Goal: Task Accomplishment & Management: Manage account settings

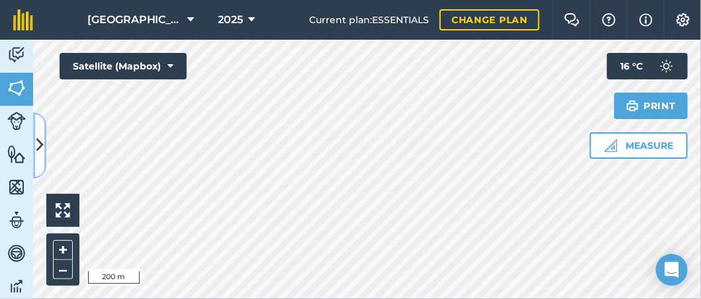
click at [38, 151] on icon at bounding box center [39, 145] width 7 height 23
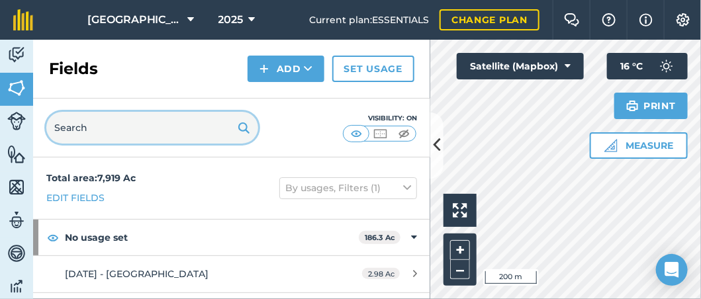
click at [180, 118] on input "text" at bounding box center [152, 128] width 212 height 32
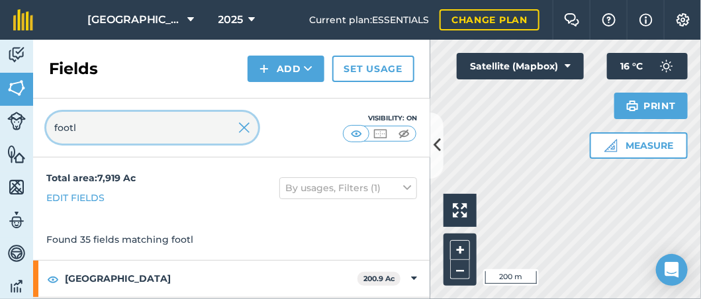
type input "footl"
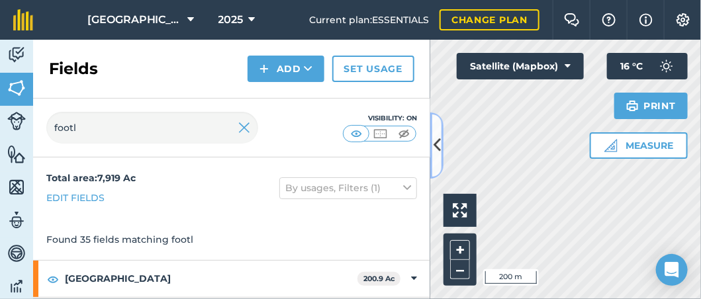
click at [437, 142] on icon at bounding box center [437, 145] width 7 height 23
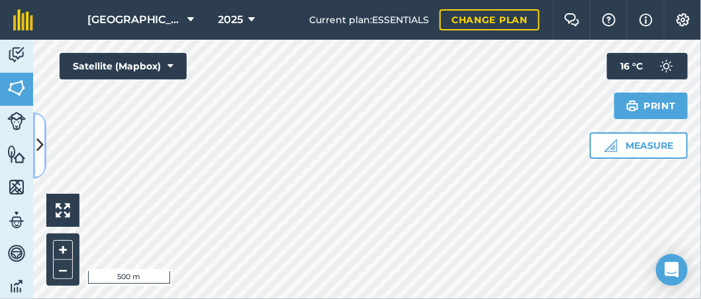
click at [36, 137] on icon at bounding box center [39, 145] width 7 height 23
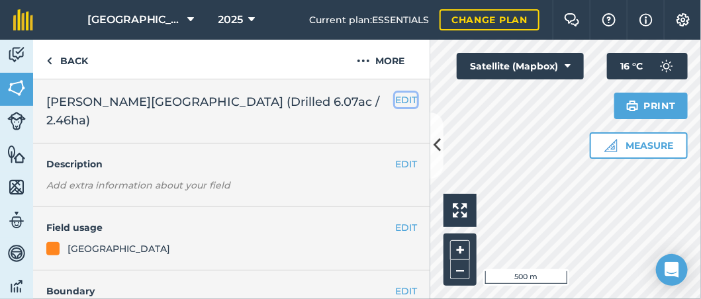
click at [395, 98] on button "EDIT" at bounding box center [406, 100] width 22 height 15
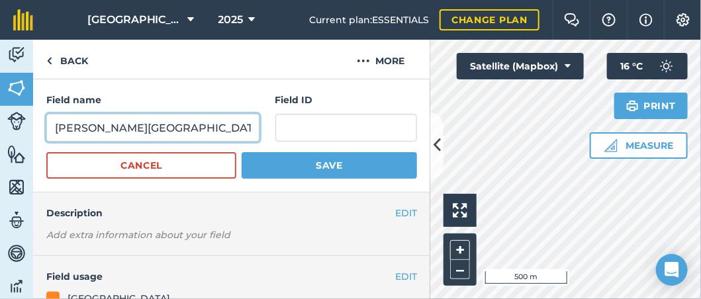
click at [55, 126] on input "[PERSON_NAME][GEOGRAPHIC_DATA] (Drilled 6.07ac / 2.46ha)" at bounding box center [152, 128] width 213 height 28
drag, startPoint x: 207, startPoint y: 126, endPoint x: 346, endPoint y: 119, distance: 138.6
click at [346, 119] on div "Field name [DATE] - [PERSON_NAME][GEOGRAPHIC_DATA] 6.07ac / 2.46ha) Field ID" at bounding box center [231, 117] width 371 height 49
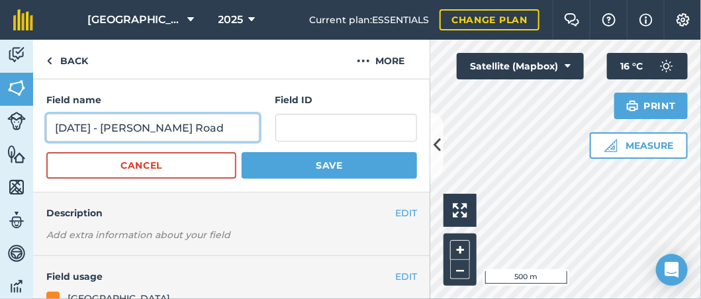
type input "[DATE] - [PERSON_NAME] Road"
click at [242, 152] on button "Save" at bounding box center [329, 165] width 175 height 26
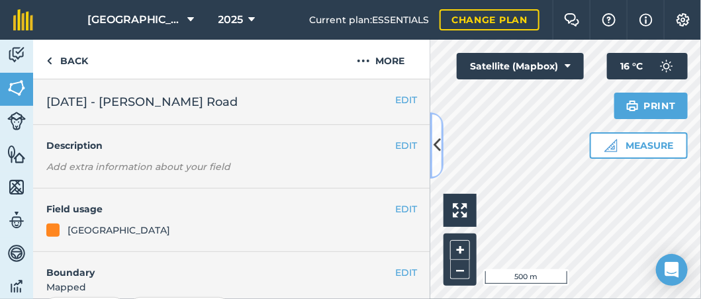
click at [434, 144] on icon at bounding box center [437, 145] width 7 height 23
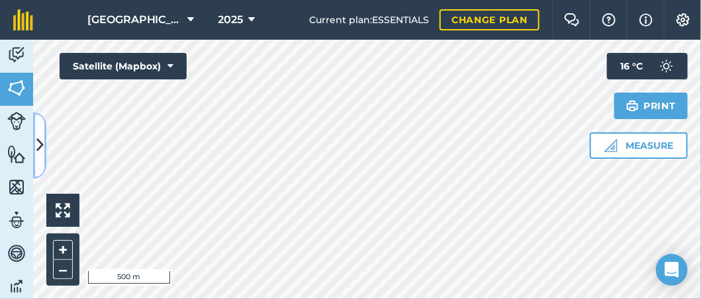
click at [42, 128] on button at bounding box center [39, 146] width 13 height 66
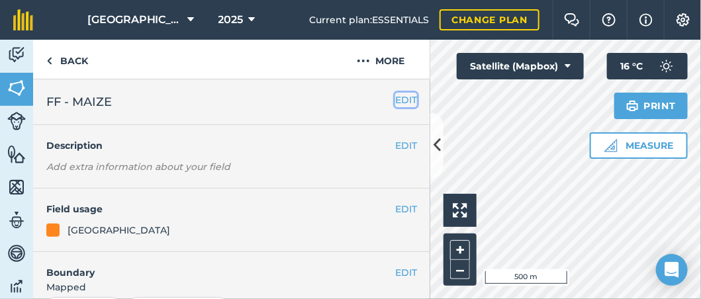
click at [399, 100] on button "EDIT" at bounding box center [406, 100] width 22 height 15
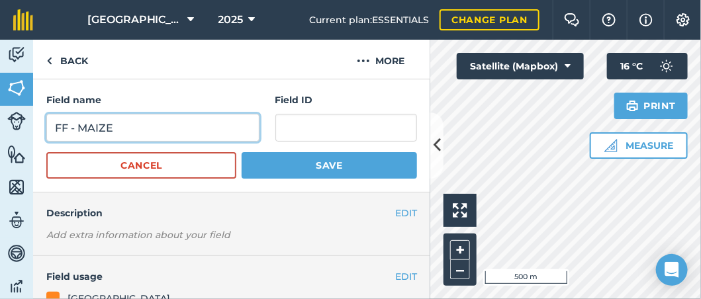
drag, startPoint x: 167, startPoint y: 126, endPoint x: 27, endPoint y: 135, distance: 140.0
click at [27, 135] on div "Activity Fields Livestock Features Maps Team Vehicles Data Reporting Billing Tu…" at bounding box center [350, 170] width 701 height 260
click at [89, 124] on input "FF - MAIZE" at bounding box center [152, 128] width 213 height 28
drag, startPoint x: 77, startPoint y: 127, endPoint x: 192, endPoint y: 128, distance: 114.5
click at [191, 128] on input "FF - MAIZE" at bounding box center [152, 128] width 213 height 28
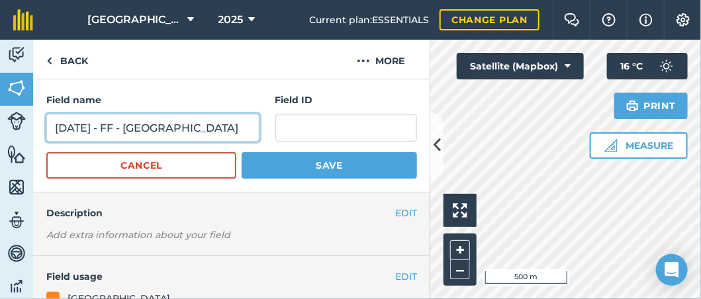
type input "[DATE] - FF - [GEOGRAPHIC_DATA]"
click at [242, 152] on button "Save" at bounding box center [329, 165] width 175 height 26
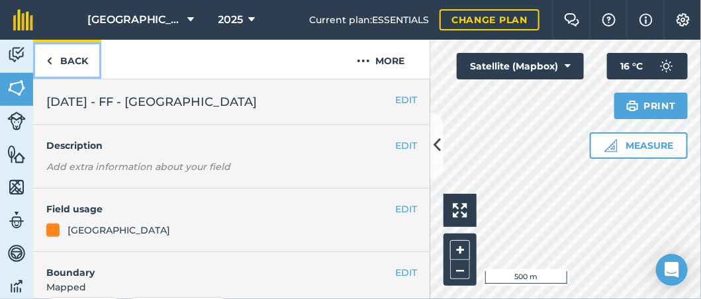
click at [83, 62] on link "Back" at bounding box center [67, 59] width 68 height 39
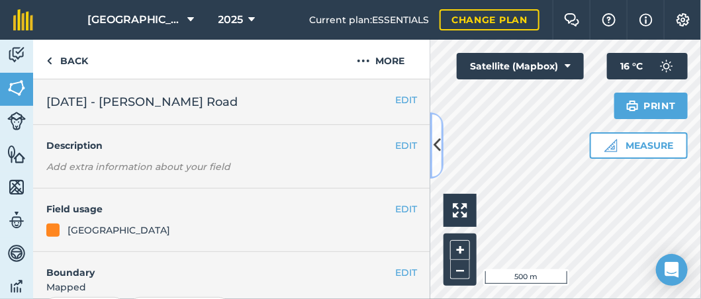
click at [430, 149] on button at bounding box center [436, 146] width 13 height 66
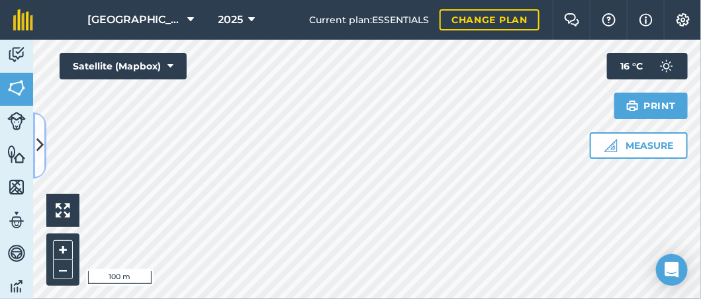
click at [38, 149] on icon at bounding box center [39, 145] width 7 height 23
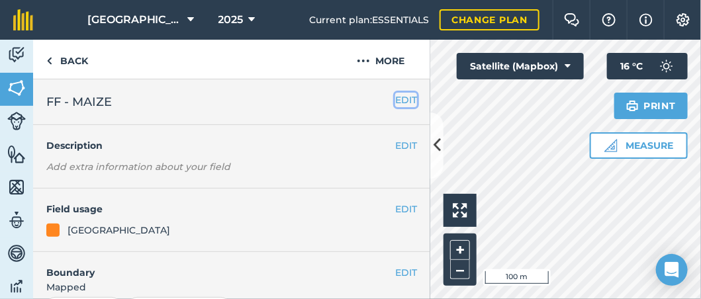
click at [395, 97] on button "EDIT" at bounding box center [406, 100] width 22 height 15
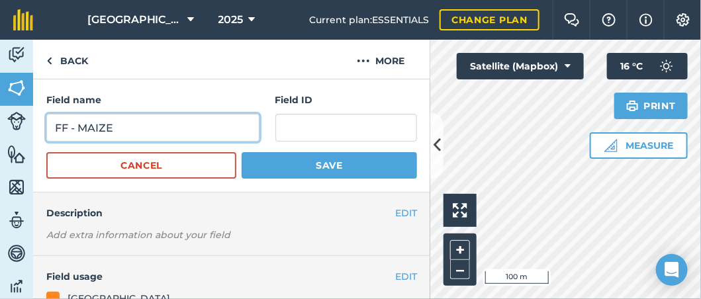
click at [54, 129] on input "FF - MAIZE" at bounding box center [152, 128] width 213 height 28
drag, startPoint x: 168, startPoint y: 126, endPoint x: 136, endPoint y: 127, distance: 31.8
click at [136, 127] on input "[DATE] - FF - MAIZE" at bounding box center [152, 128] width 213 height 28
type input "[DATE] - FF (Drilled)3"
click at [242, 152] on button "Save" at bounding box center [329, 165] width 175 height 26
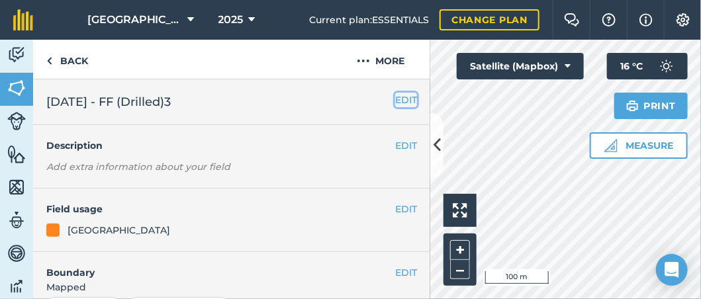
click at [399, 97] on button "EDIT" at bounding box center [406, 100] width 22 height 15
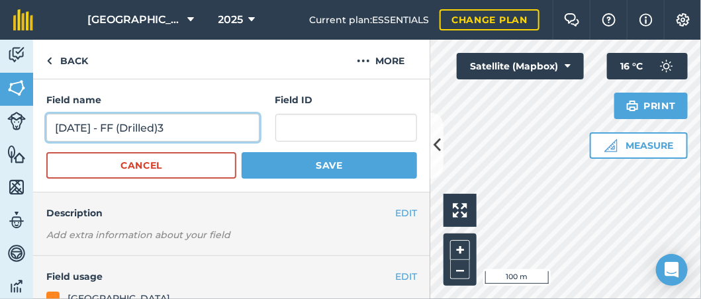
click at [195, 133] on input "[DATE] - FF (Drilled)3" at bounding box center [152, 128] width 213 height 28
type input "[DATE] - FF (Drilled)"
click at [242, 152] on button "Save" at bounding box center [329, 165] width 175 height 26
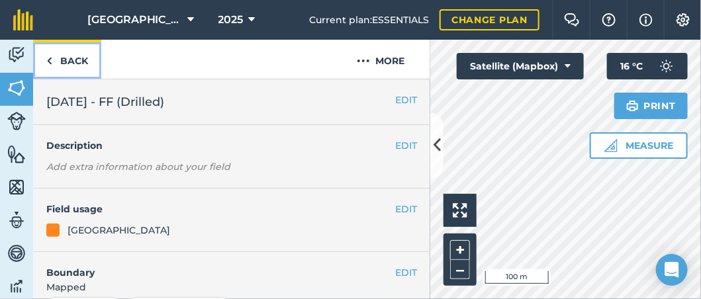
click at [50, 62] on img at bounding box center [49, 61] width 6 height 16
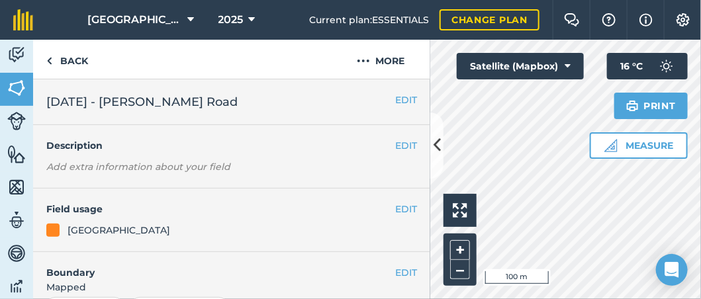
click at [125, 116] on div "EDIT [DATE] - [PERSON_NAME] Road" at bounding box center [231, 102] width 397 height 46
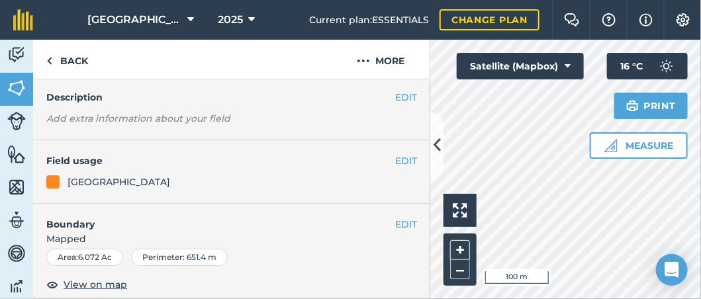
scroll to position [66, 0]
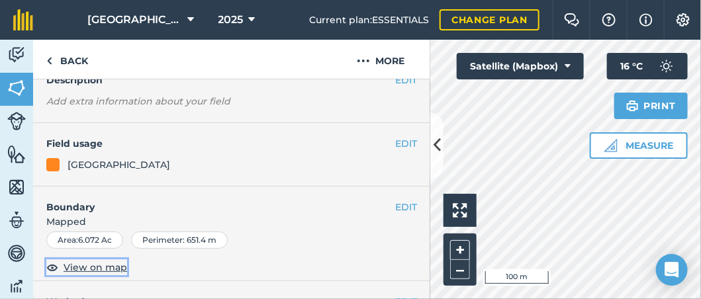
click at [111, 267] on span "View on map" at bounding box center [96, 267] width 64 height 15
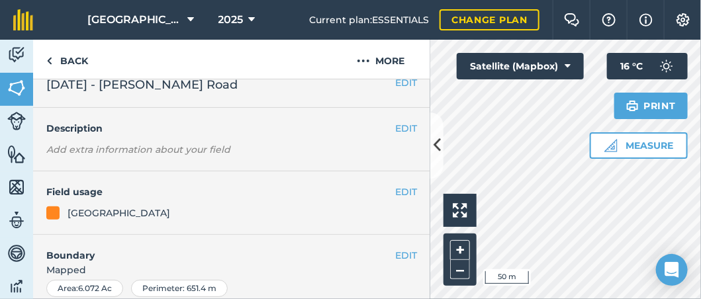
scroll to position [0, 0]
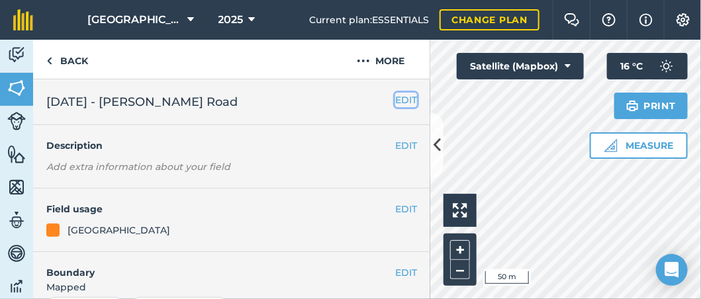
click at [395, 100] on button "EDIT" at bounding box center [406, 100] width 22 height 15
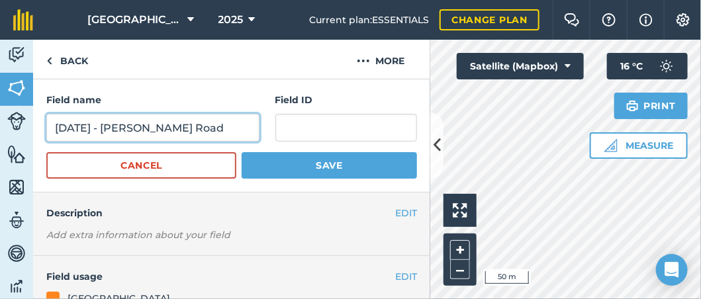
click at [191, 127] on input "[DATE] - [PERSON_NAME] Road" at bounding box center [152, 128] width 213 height 28
type input "[DATE] - [PERSON_NAME][GEOGRAPHIC_DATA])"
click at [242, 152] on button "Save" at bounding box center [329, 165] width 175 height 26
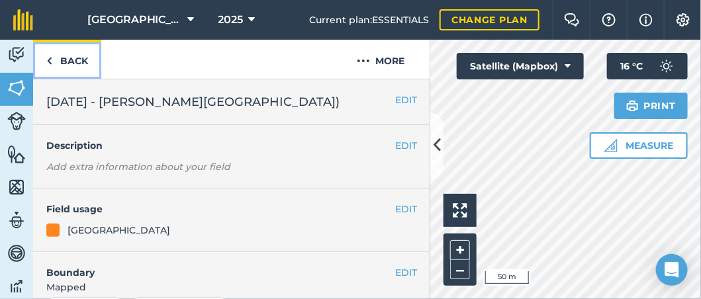
click at [58, 64] on link "Back" at bounding box center [67, 59] width 68 height 39
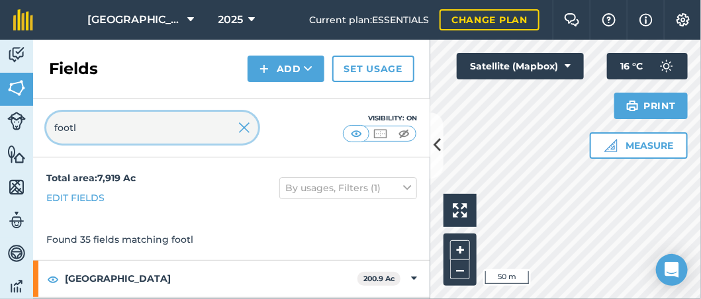
drag, startPoint x: 97, startPoint y: 130, endPoint x: -102, endPoint y: 152, distance: 199.8
click at [0, 152] on html "Footlands Farm 2025 Current plan : ESSENTIALS Change plan Farm Chat Help Info S…" at bounding box center [350, 149] width 701 height 299
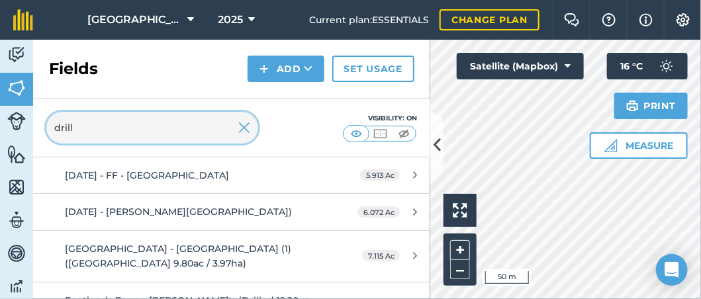
scroll to position [193, 0]
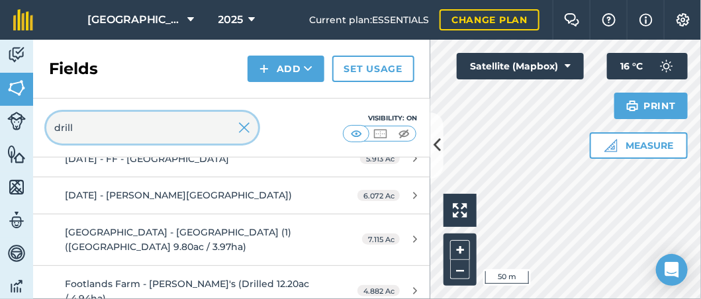
type input "drill"
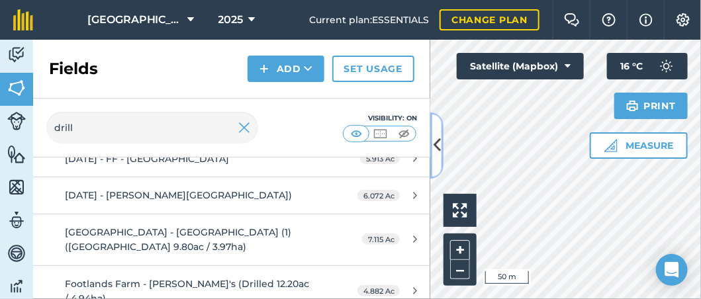
click at [436, 152] on icon at bounding box center [437, 145] width 7 height 23
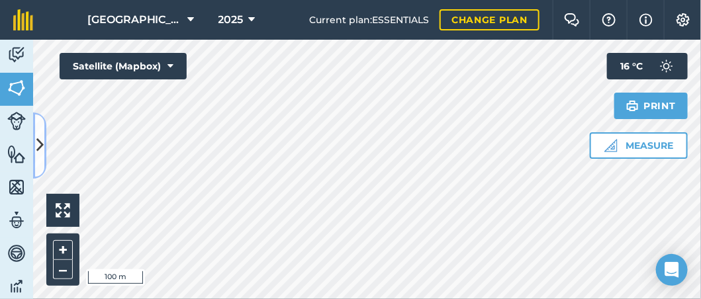
drag, startPoint x: 436, startPoint y: 152, endPoint x: 42, endPoint y: 132, distance: 394.4
click at [42, 132] on button at bounding box center [39, 146] width 13 height 66
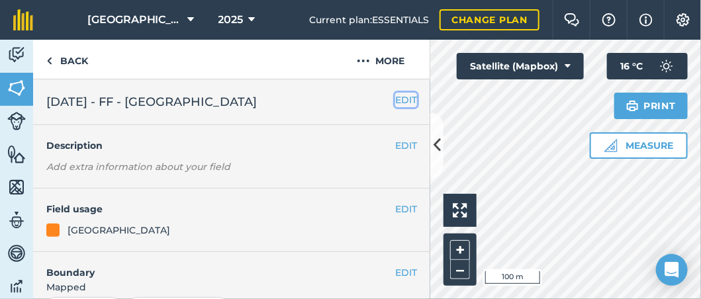
click at [395, 97] on button "EDIT" at bounding box center [406, 100] width 22 height 15
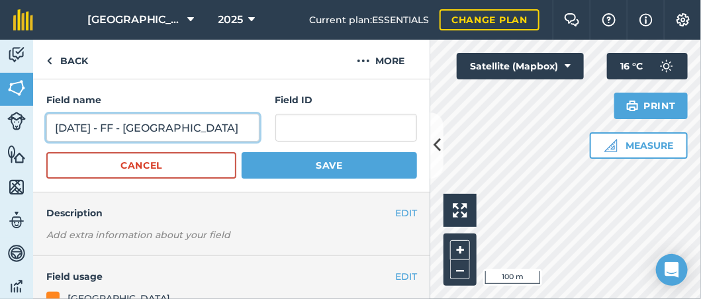
drag, startPoint x: 183, startPoint y: 126, endPoint x: 134, endPoint y: 120, distance: 49.9
click at [134, 120] on input "[DATE] - FF - [GEOGRAPHIC_DATA]" at bounding box center [152, 128] width 213 height 28
type input "[DATE] - FF (Drilled)"
click at [242, 152] on button "Save" at bounding box center [329, 165] width 175 height 26
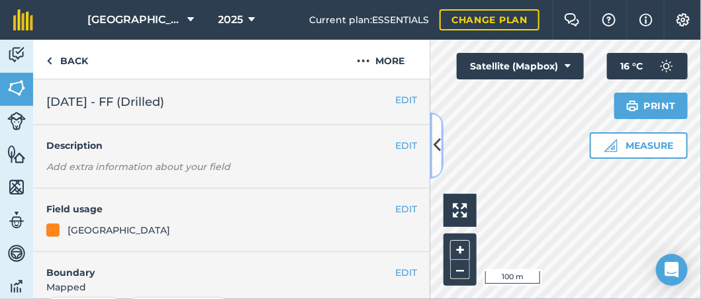
click at [436, 152] on icon at bounding box center [437, 145] width 7 height 23
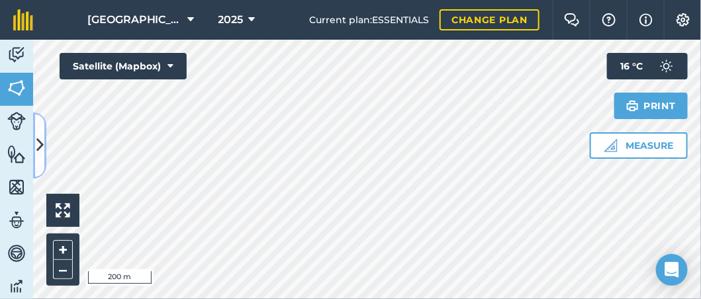
click at [40, 148] on icon at bounding box center [39, 145] width 7 height 23
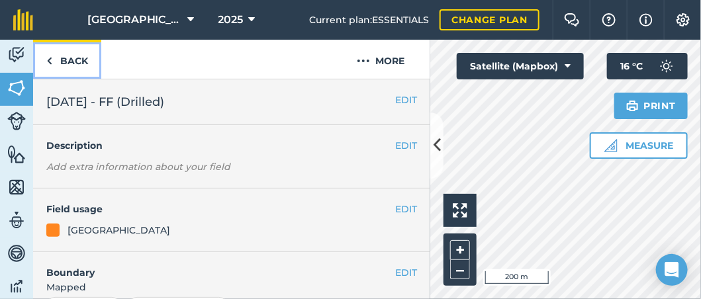
click at [68, 59] on link "Back" at bounding box center [67, 59] width 68 height 39
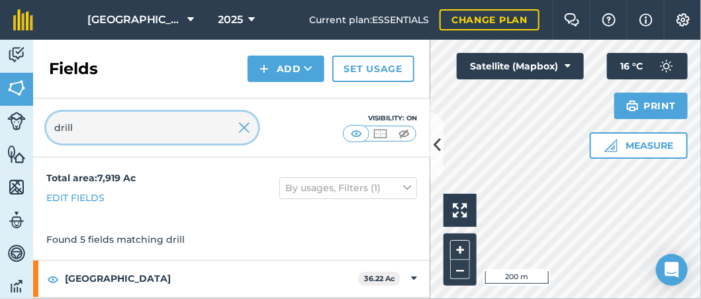
click at [52, 130] on input "drill" at bounding box center [152, 128] width 212 height 32
type input "(drill"
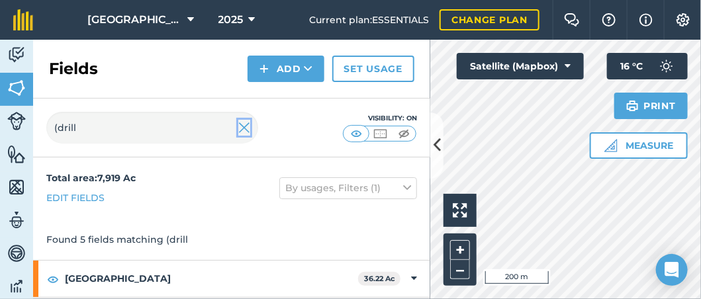
click at [248, 129] on img at bounding box center [244, 128] width 12 height 16
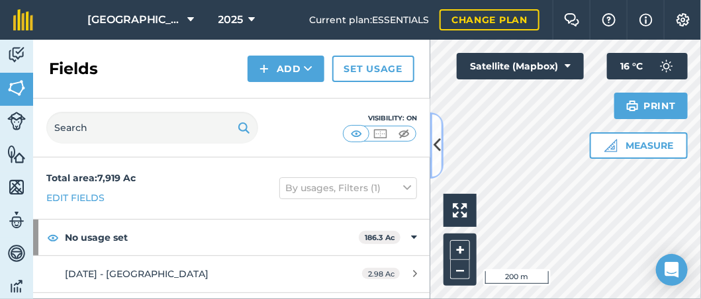
click at [437, 150] on icon at bounding box center [437, 145] width 7 height 23
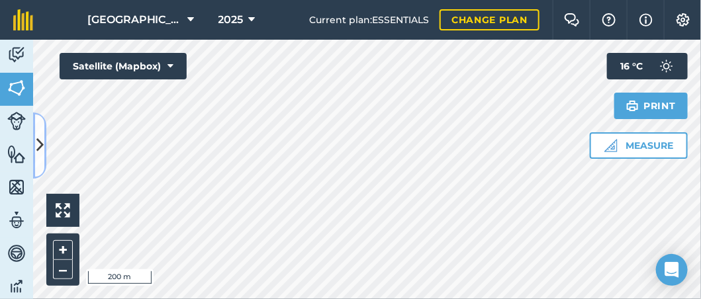
click at [41, 135] on icon at bounding box center [39, 145] width 7 height 23
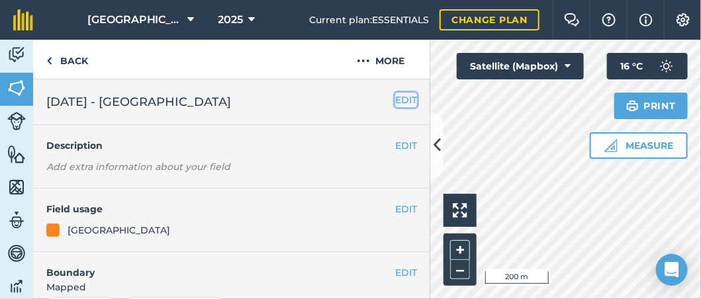
click at [395, 100] on button "EDIT" at bounding box center [406, 100] width 22 height 15
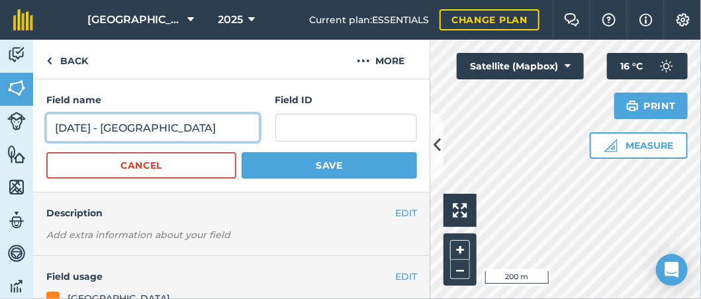
drag, startPoint x: 111, startPoint y: 130, endPoint x: -4, endPoint y: 141, distance: 115.0
click at [0, 141] on html "Footlands Farm 2025 Current plan : ESSENTIALS Change plan Farm Chat Help Info S…" at bounding box center [350, 149] width 701 height 299
type input "[DATE] - FF (Drilled)"
click at [242, 152] on button "Save" at bounding box center [329, 165] width 175 height 26
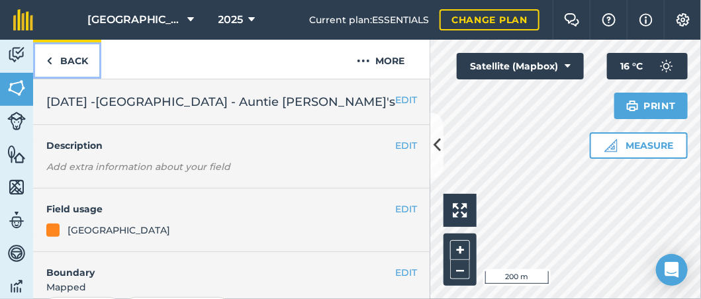
click at [80, 60] on link "Back" at bounding box center [67, 59] width 68 height 39
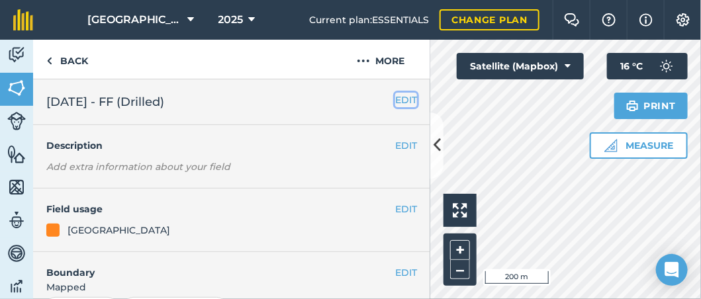
click at [395, 97] on button "EDIT" at bounding box center [406, 100] width 22 height 15
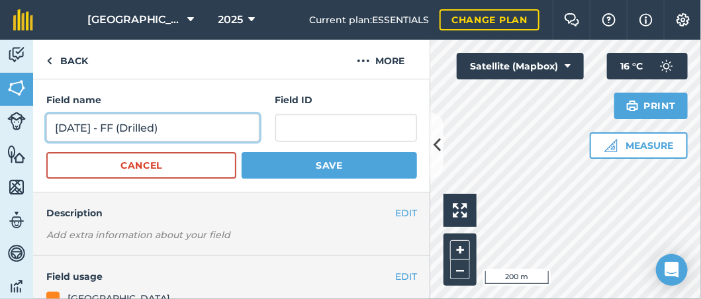
drag, startPoint x: 172, startPoint y: 129, endPoint x: 134, endPoint y: 142, distance: 40.4
click at [134, 142] on form "Field name [DATE] - FF (Drilled) Field ID Cancel Save" at bounding box center [231, 136] width 371 height 86
drag, startPoint x: 121, startPoint y: 122, endPoint x: 10, endPoint y: 101, distance: 113.2
click at [9, 107] on div "Activity Fields Livestock Features Maps Team Vehicles Data Reporting Billing Tu…" at bounding box center [350, 170] width 701 height 260
type input "FF"
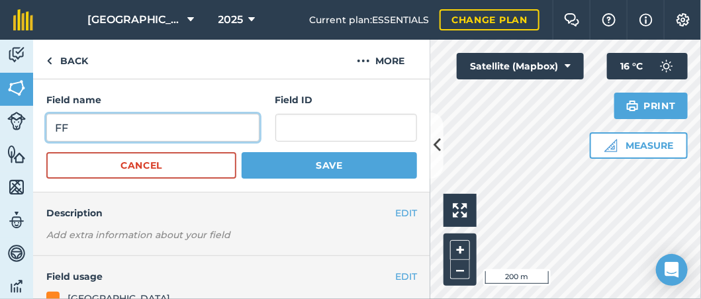
click at [242, 152] on button "Save" at bounding box center [329, 165] width 175 height 26
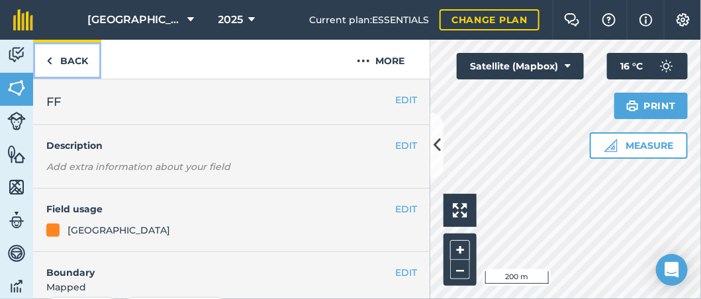
click at [74, 64] on link "Back" at bounding box center [67, 59] width 68 height 39
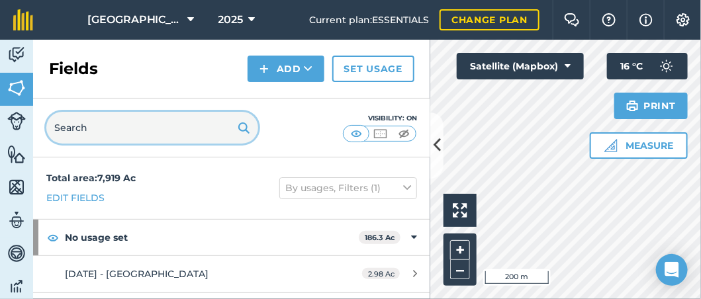
click at [97, 124] on input "text" at bounding box center [152, 128] width 212 height 32
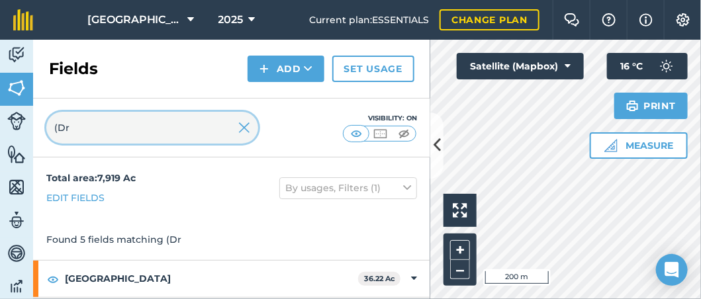
type input "(Dr"
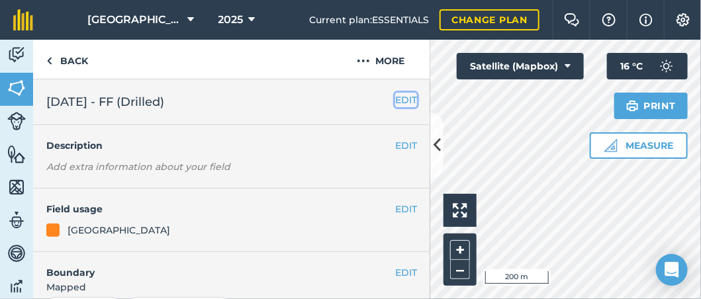
click at [401, 97] on button "EDIT" at bounding box center [406, 100] width 22 height 15
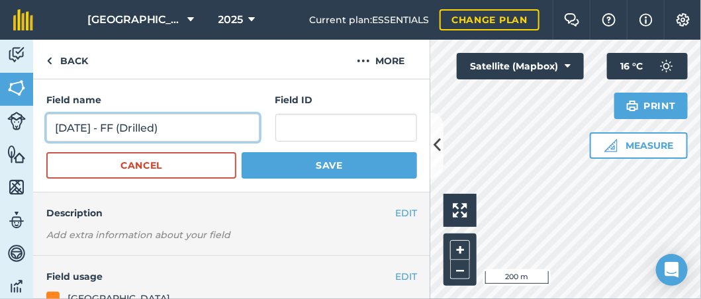
drag, startPoint x: 134, startPoint y: 128, endPoint x: 328, endPoint y: 126, distance: 194.0
click at [328, 126] on div "Field name [DATE] - FF (Drilled) Field ID" at bounding box center [231, 117] width 371 height 49
drag, startPoint x: 122, startPoint y: 126, endPoint x: -42, endPoint y: 134, distance: 163.7
click at [0, 134] on html "Footlands Farm 2025 Current plan : ESSENTIALS Change plan Farm Chat Help Info S…" at bounding box center [350, 149] width 701 height 299
type input "FF"
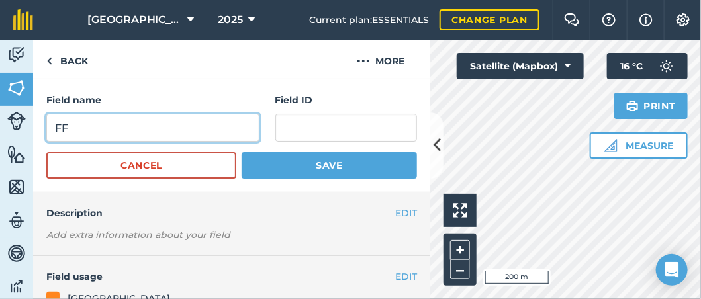
click at [242, 152] on button "Save" at bounding box center [329, 165] width 175 height 26
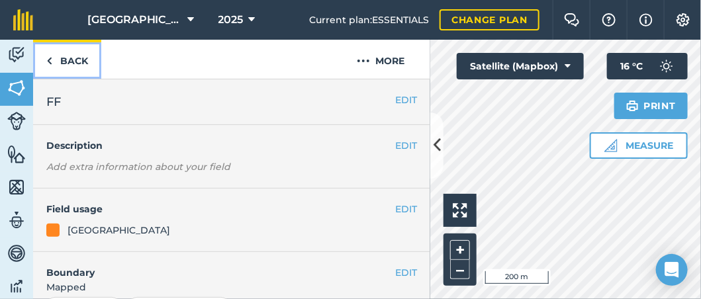
click at [82, 61] on link "Back" at bounding box center [67, 59] width 68 height 39
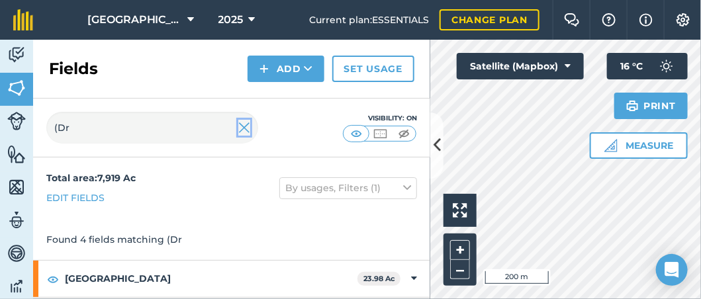
click at [244, 127] on img at bounding box center [244, 128] width 12 height 16
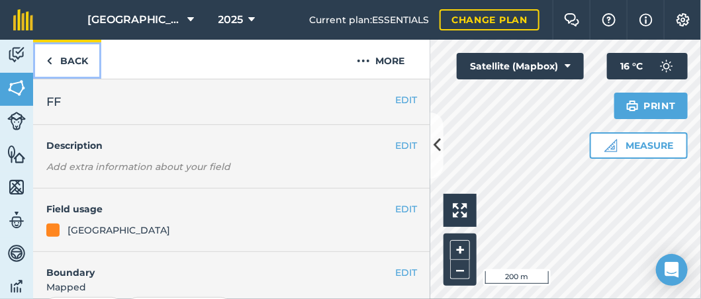
click at [81, 64] on link "Back" at bounding box center [67, 59] width 68 height 39
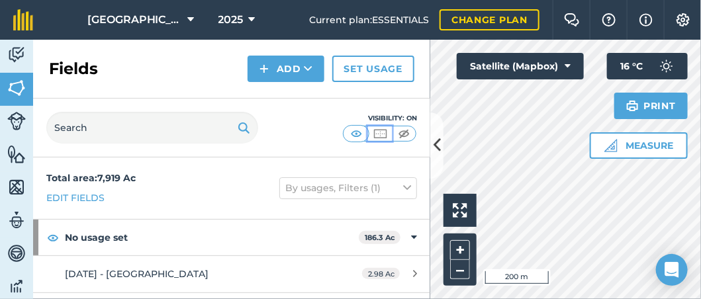
click at [379, 127] on img at bounding box center [380, 133] width 17 height 13
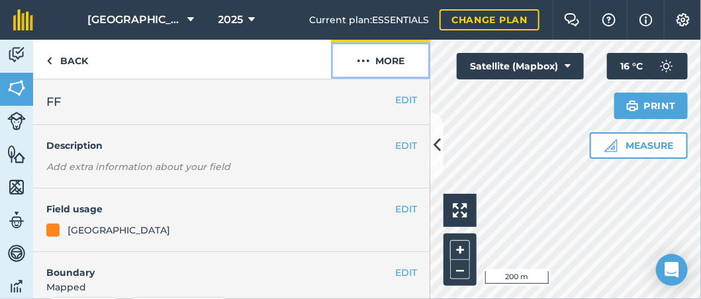
click at [401, 48] on button "More" at bounding box center [380, 59] width 99 height 39
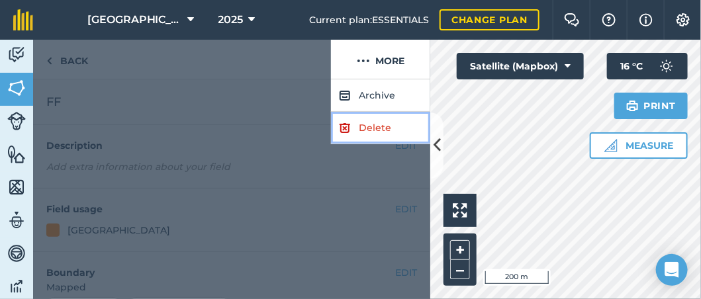
click at [377, 132] on link "Delete" at bounding box center [380, 128] width 99 height 32
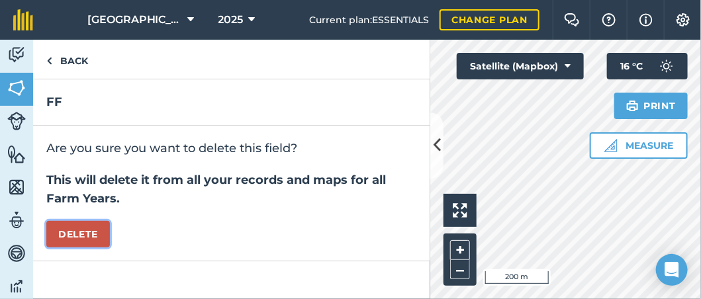
click at [89, 240] on button "Delete" at bounding box center [78, 234] width 64 height 26
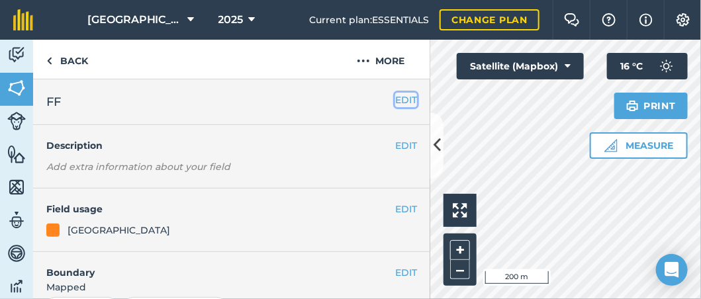
click at [406, 99] on button "EDIT" at bounding box center [406, 100] width 22 height 15
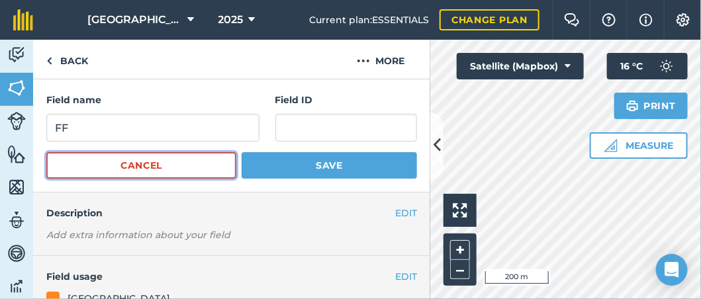
click at [195, 164] on button "Cancel" at bounding box center [141, 165] width 190 height 26
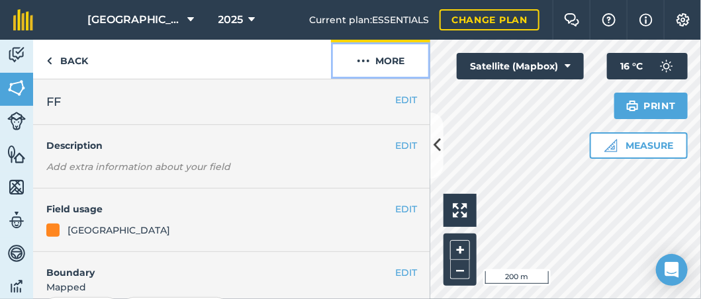
click at [392, 63] on button "More" at bounding box center [380, 59] width 99 height 39
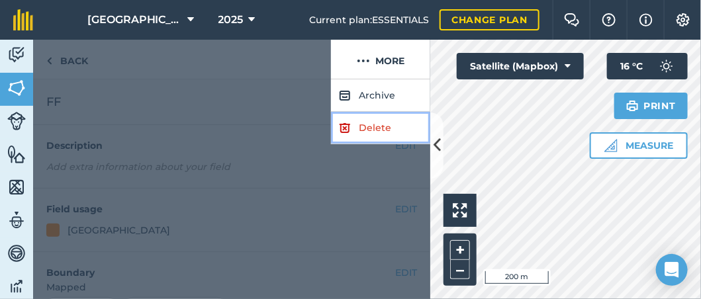
click at [393, 119] on link "Delete" at bounding box center [380, 128] width 99 height 32
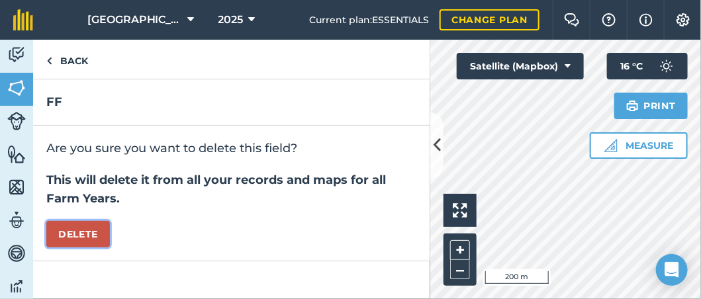
click at [85, 227] on button "Delete" at bounding box center [78, 234] width 64 height 26
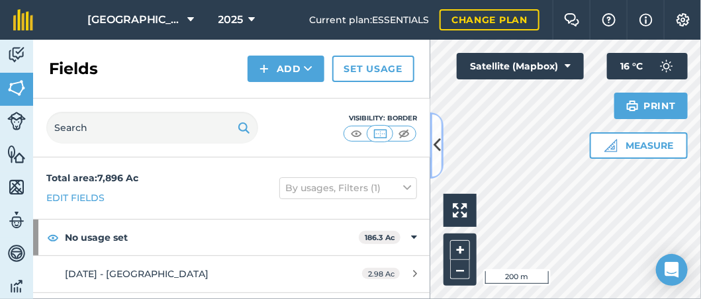
click at [432, 145] on button at bounding box center [436, 146] width 13 height 66
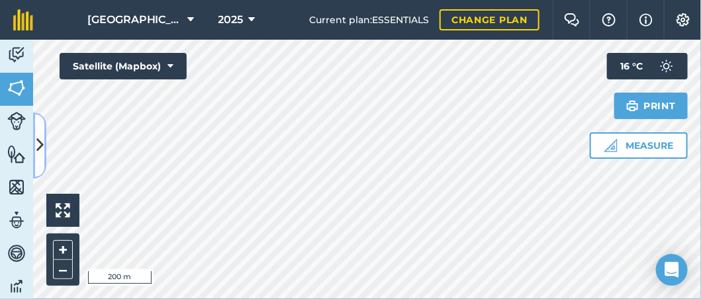
click at [38, 140] on icon at bounding box center [39, 145] width 7 height 23
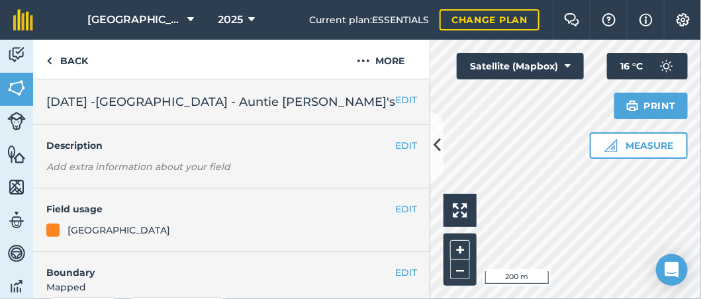
click at [407, 91] on div "EDIT [DATE] -[GEOGRAPHIC_DATA] - Auntie [PERSON_NAME]'s" at bounding box center [231, 102] width 397 height 46
click at [395, 97] on button "EDIT" at bounding box center [406, 100] width 22 height 15
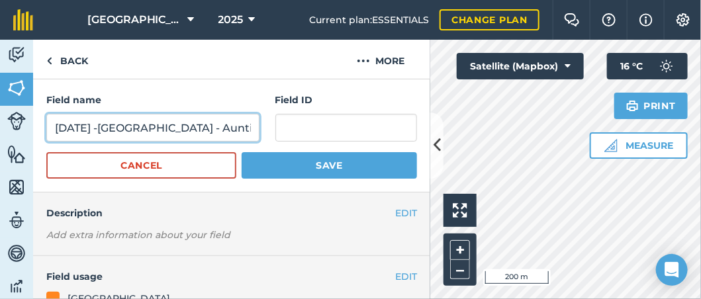
click at [119, 130] on input "[DATE] -[GEOGRAPHIC_DATA] - Auntie [PERSON_NAME]'s" at bounding box center [152, 128] width 213 height 28
drag, startPoint x: 111, startPoint y: 128, endPoint x: -7, endPoint y: 130, distance: 117.9
click at [0, 130] on html "Footlands Farm 2025 Current plan : ESSENTIALS Change plan Farm Chat Help Info S…" at bounding box center [350, 149] width 701 height 299
type input "[DATE] - [GEOGRAPHIC_DATA] - Auntie [PERSON_NAME]'s ([GEOGRAPHIC_DATA])"
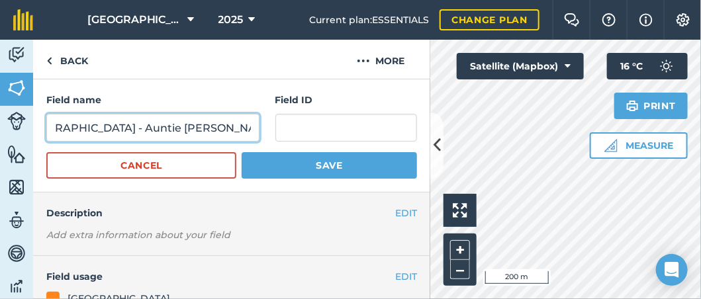
click at [242, 152] on button "Save" at bounding box center [329, 165] width 175 height 26
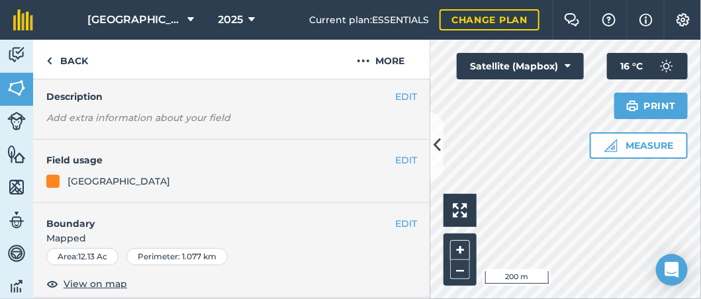
scroll to position [132, 0]
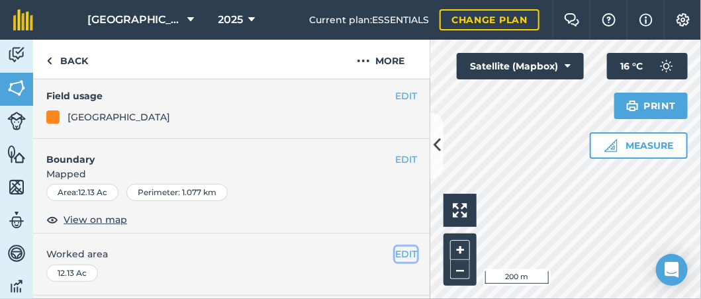
click at [395, 247] on button "EDIT" at bounding box center [406, 254] width 22 height 15
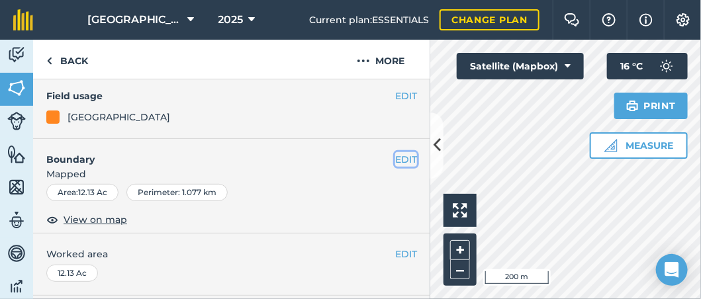
click at [396, 152] on button "EDIT" at bounding box center [406, 159] width 22 height 15
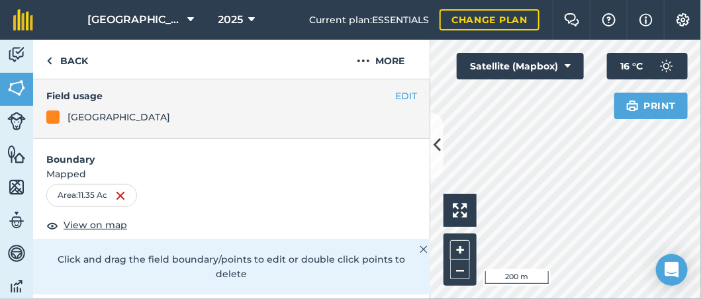
click at [372, 281] on form "Boundary Mapped Area : 11.35 Ac View on map Click and drag the field boundary/p…" at bounding box center [231, 242] width 397 height 207
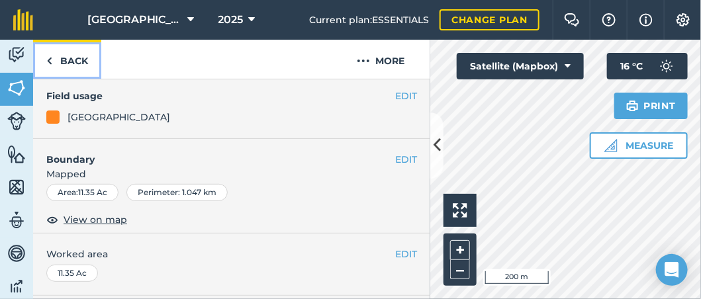
click at [60, 58] on link "Back" at bounding box center [67, 59] width 68 height 39
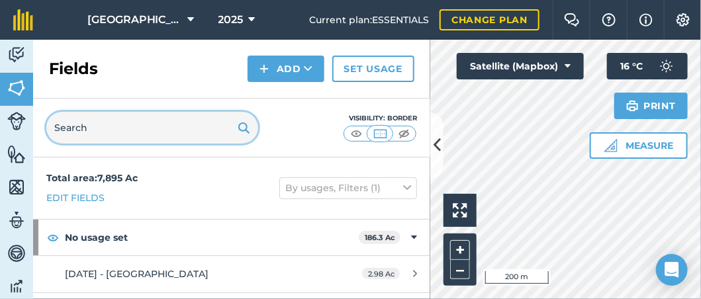
click at [81, 136] on input "text" at bounding box center [152, 128] width 212 height 32
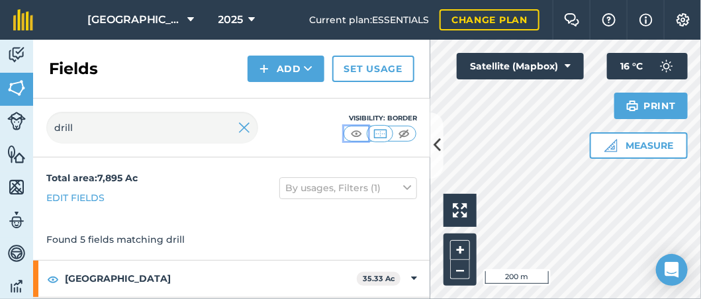
click at [362, 130] on img at bounding box center [356, 133] width 17 height 13
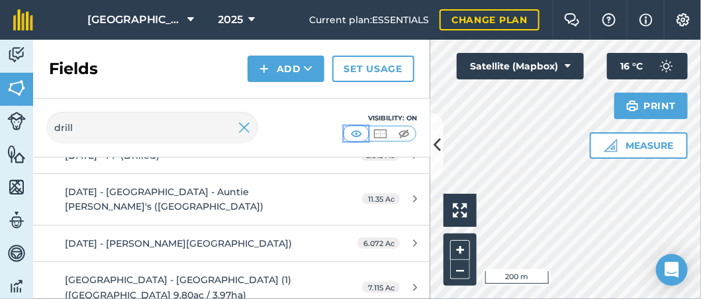
scroll to position [193, 0]
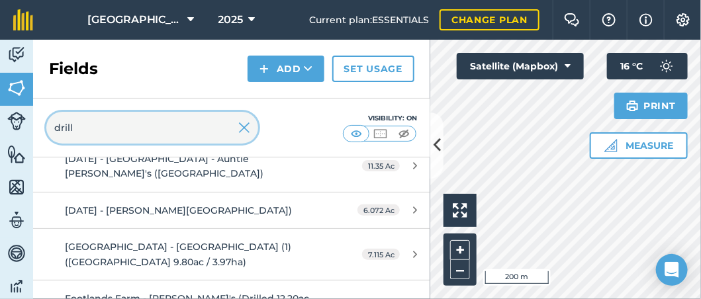
click at [124, 128] on input "drill" at bounding box center [152, 128] width 212 height 32
drag, startPoint x: -4, startPoint y: 134, endPoint x: -49, endPoint y: 135, distance: 45.0
click at [0, 135] on html "Footlands Farm 2025 Current plan : ESSENTIALS Change plan Farm Chat Help Info S…" at bounding box center [350, 149] width 701 height 299
type input "(Drill"
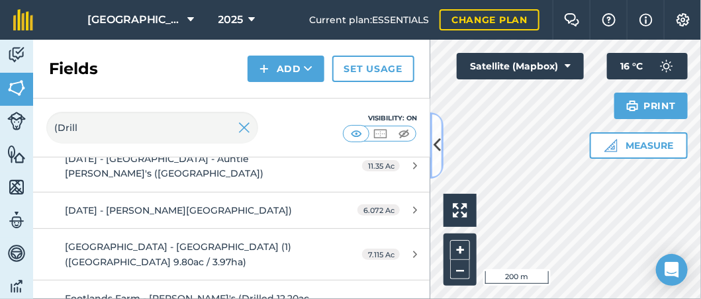
click at [435, 167] on button at bounding box center [436, 146] width 13 height 66
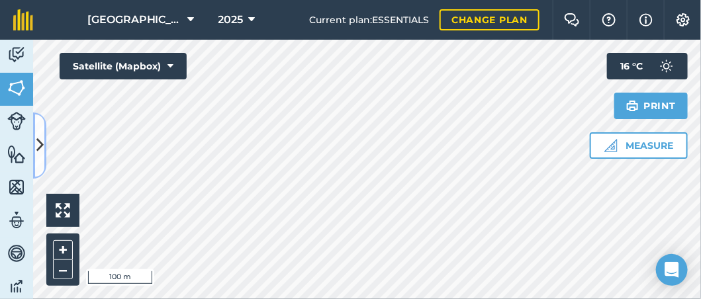
click at [38, 136] on icon at bounding box center [39, 145] width 7 height 23
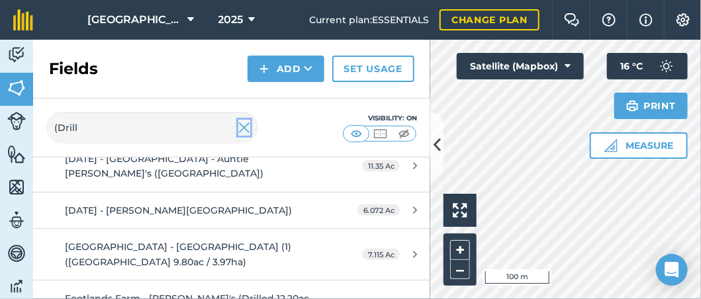
click at [244, 131] on img at bounding box center [244, 128] width 12 height 16
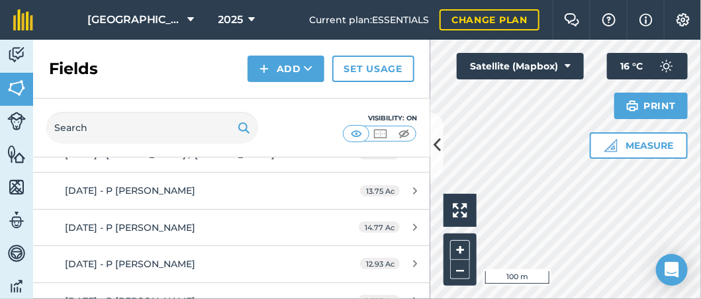
scroll to position [7574, 0]
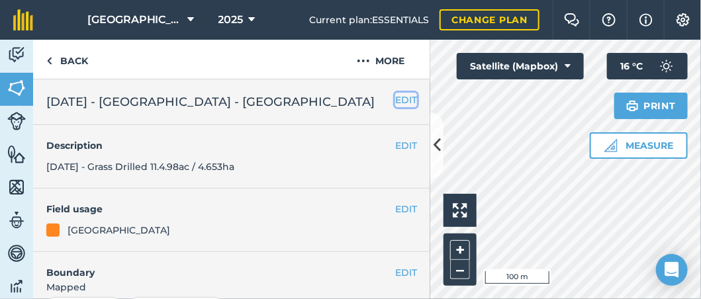
click at [402, 98] on button "EDIT" at bounding box center [406, 100] width 22 height 15
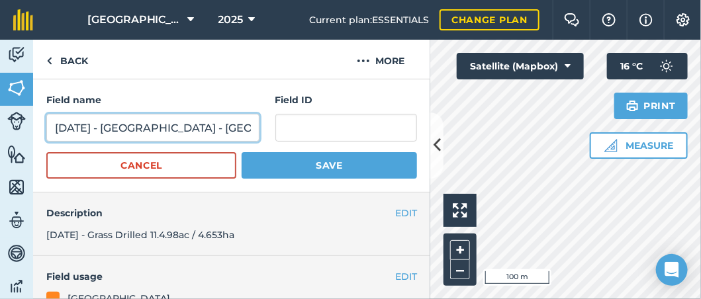
drag, startPoint x: 109, startPoint y: 131, endPoint x: -31, endPoint y: 146, distance: 141.2
click at [0, 146] on html "Footlands Farm 2025 Current plan : ESSENTIALS Change plan Farm Chat Help Info S…" at bounding box center [350, 149] width 701 height 299
type input "[DATE] - [GEOGRAPHIC_DATA] - [GEOGRAPHIC_DATA]"
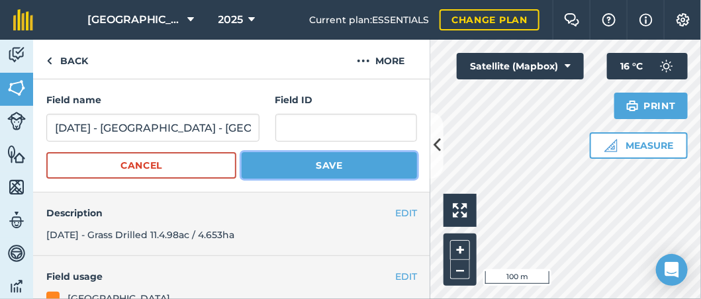
click at [269, 168] on button "Save" at bounding box center [329, 165] width 175 height 26
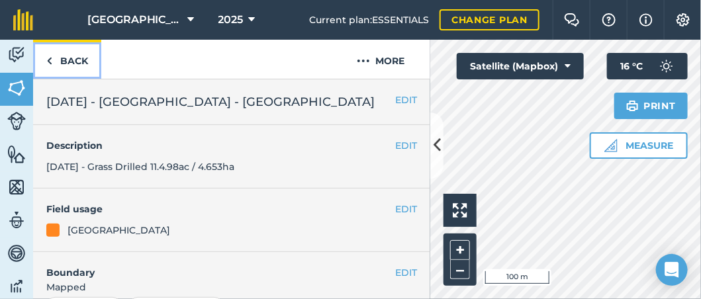
click at [72, 62] on link "Back" at bounding box center [67, 59] width 68 height 39
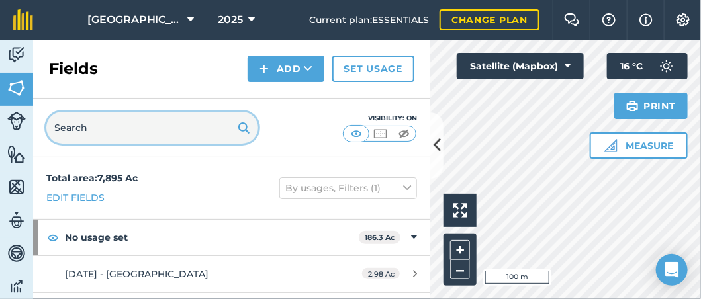
click at [83, 124] on input "text" at bounding box center [152, 128] width 212 height 32
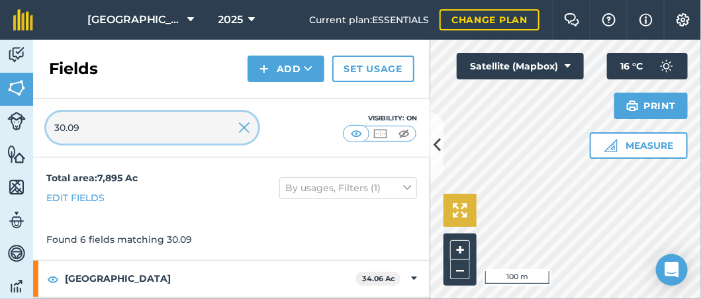
type input "30.09"
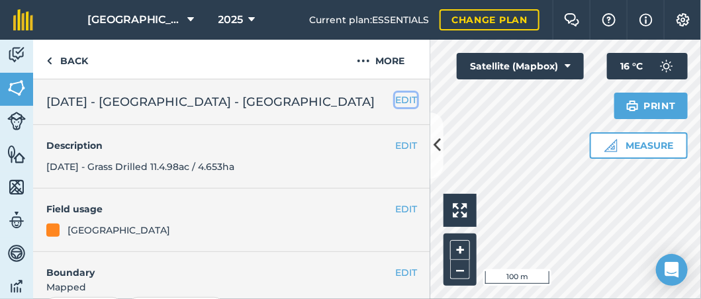
click at [399, 101] on button "EDIT" at bounding box center [406, 100] width 22 height 15
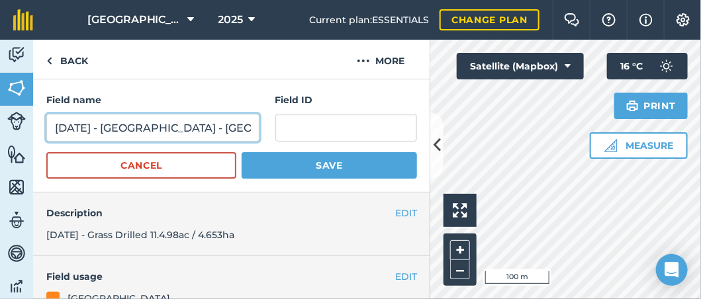
drag, startPoint x: 237, startPoint y: 134, endPoint x: 246, endPoint y: 132, distance: 9.5
click at [237, 134] on input "[DATE] - [GEOGRAPHIC_DATA] - [GEOGRAPHIC_DATA]" at bounding box center [152, 128] width 213 height 28
type input "[DATE] - [GEOGRAPHIC_DATA] - [GEOGRAPHIC_DATA] ([GEOGRAPHIC_DATA])"
click at [242, 152] on button "Save" at bounding box center [329, 165] width 175 height 26
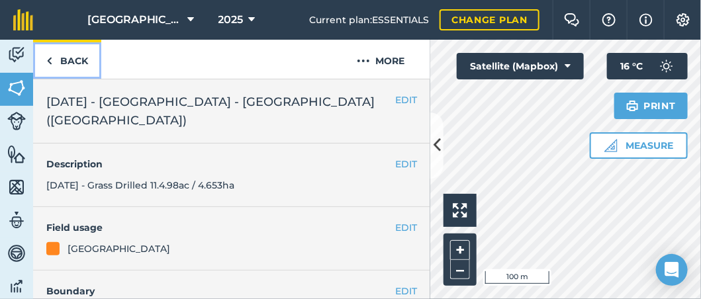
click at [60, 62] on link "Back" at bounding box center [67, 59] width 68 height 39
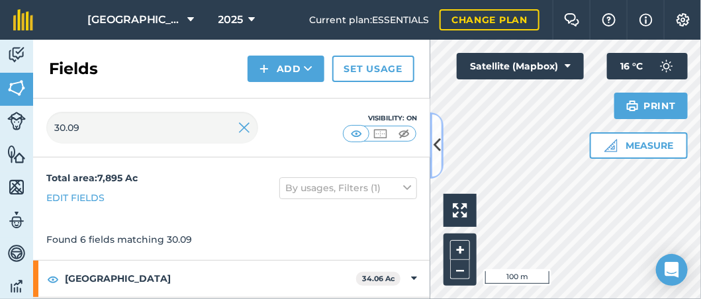
click at [436, 150] on icon at bounding box center [437, 145] width 7 height 23
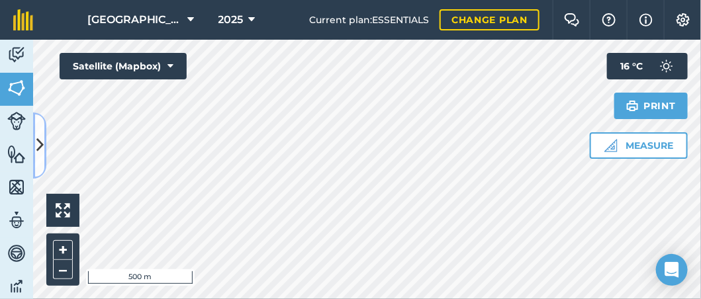
click at [38, 139] on icon at bounding box center [39, 145] width 7 height 23
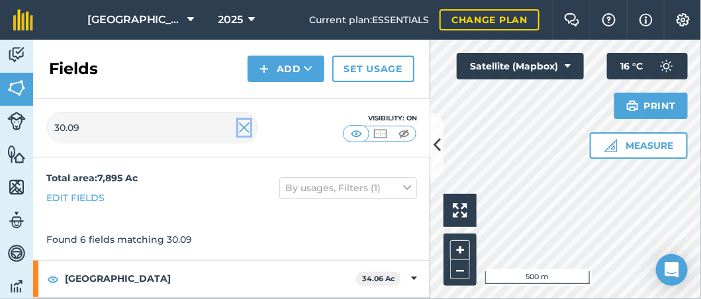
click at [241, 131] on img at bounding box center [244, 128] width 12 height 16
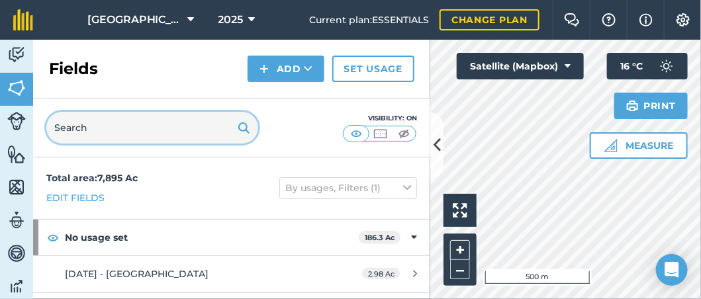
click at [148, 134] on input "text" at bounding box center [152, 128] width 212 height 32
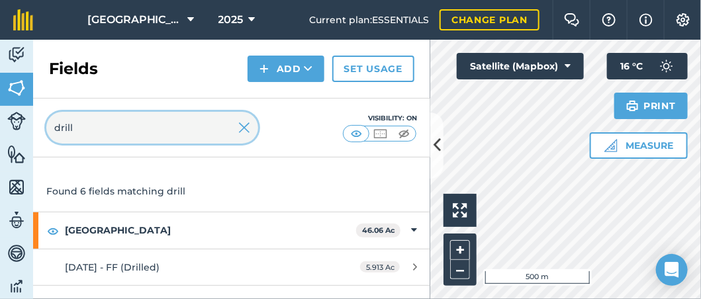
scroll to position [66, 0]
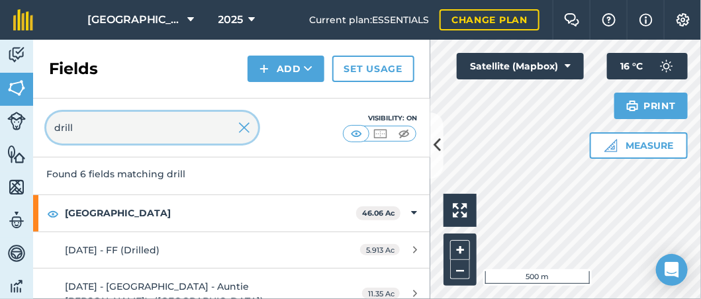
type input "drill"
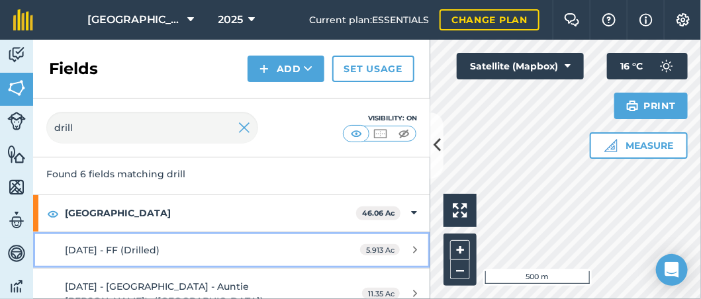
click at [199, 246] on div "[DATE] - FF (Drilled)" at bounding box center [189, 250] width 249 height 15
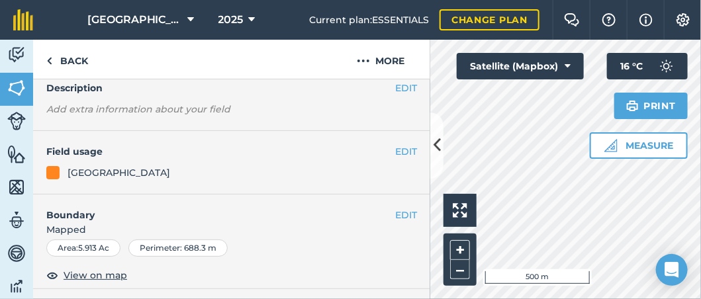
scroll to position [132, 0]
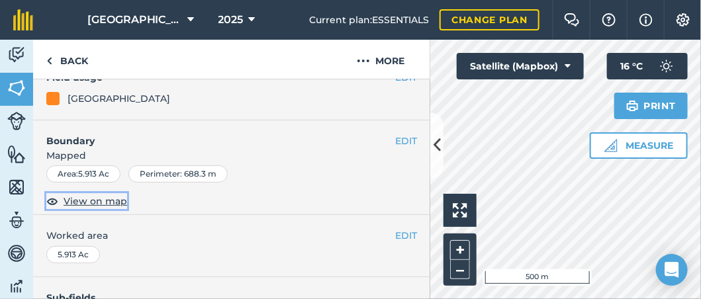
click at [89, 198] on span "View on map" at bounding box center [96, 201] width 64 height 15
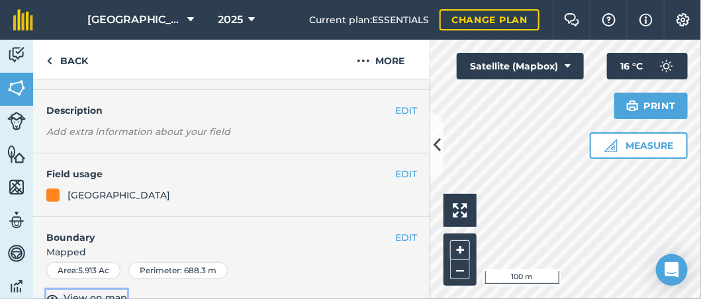
scroll to position [0, 0]
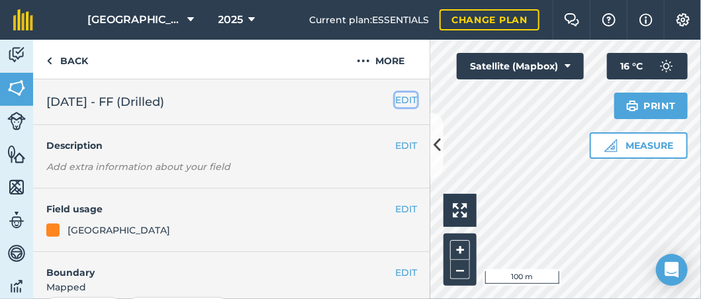
click at [395, 102] on button "EDIT" at bounding box center [406, 100] width 22 height 15
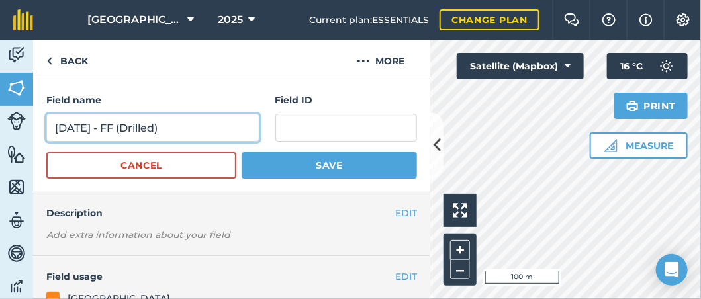
click at [128, 125] on input "[DATE] - FF (Drilled)" at bounding box center [152, 128] width 213 height 28
type input "[DATE] - [GEOGRAPHIC_DATA] ([GEOGRAPHIC_DATA])"
click at [242, 152] on button "Save" at bounding box center [329, 165] width 175 height 26
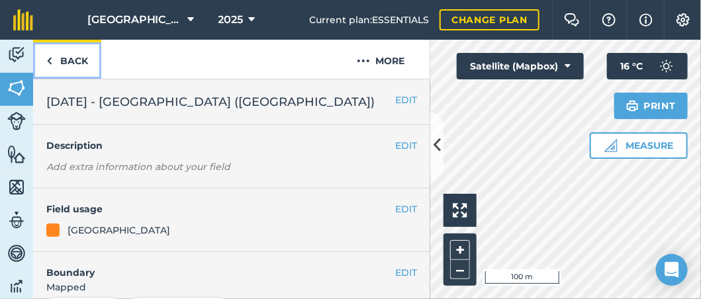
click at [84, 62] on link "Back" at bounding box center [67, 59] width 68 height 39
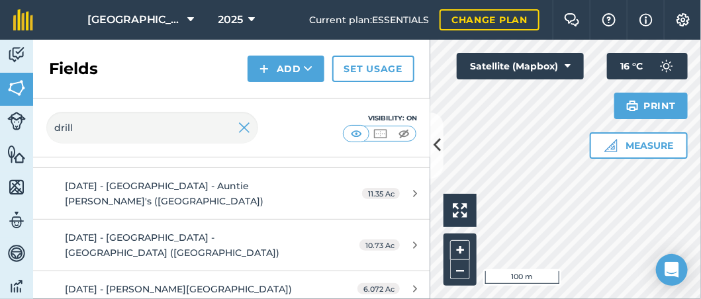
scroll to position [199, 0]
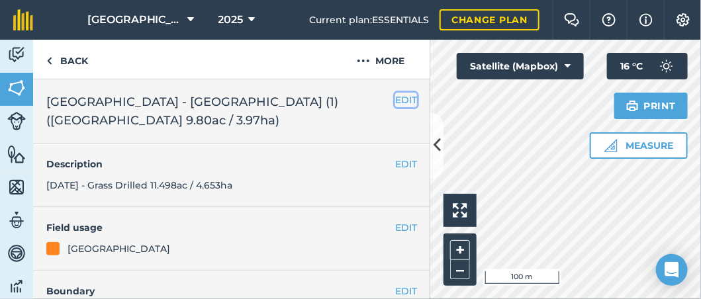
click at [403, 95] on button "EDIT" at bounding box center [406, 100] width 22 height 15
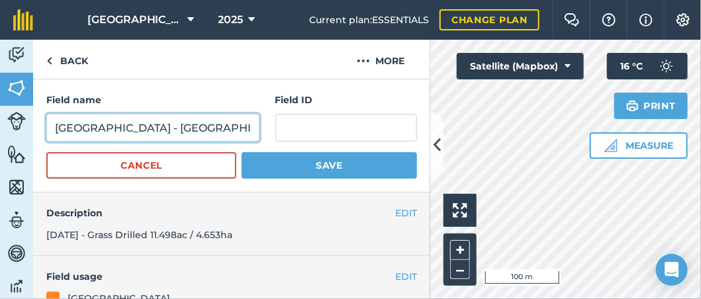
drag, startPoint x: 209, startPoint y: 126, endPoint x: 218, endPoint y: 129, distance: 10.5
click at [218, 129] on input "[GEOGRAPHIC_DATA] - [GEOGRAPHIC_DATA] (1) ([GEOGRAPHIC_DATA] 9.80ac / 3.97ha)" at bounding box center [152, 128] width 213 height 28
drag, startPoint x: 224, startPoint y: 130, endPoint x: 350, endPoint y: 140, distance: 126.2
click at [350, 140] on div "Field name [GEOGRAPHIC_DATA] - [GEOGRAPHIC_DATA] (1) (Drilled 9.80ac / 3.97ha) …" at bounding box center [231, 117] width 371 height 49
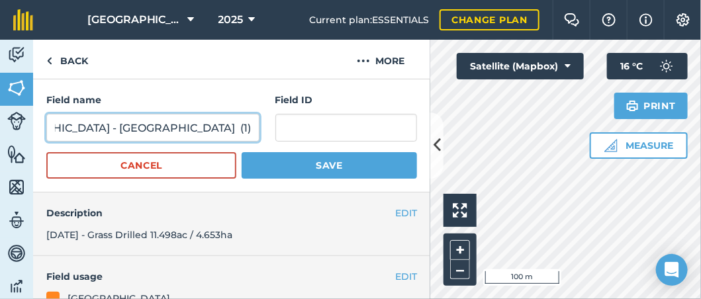
scroll to position [0, 0]
type input "[GEOGRAPHIC_DATA] - [GEOGRAPHIC_DATA] (1)"
click at [242, 152] on button "Save" at bounding box center [329, 165] width 175 height 26
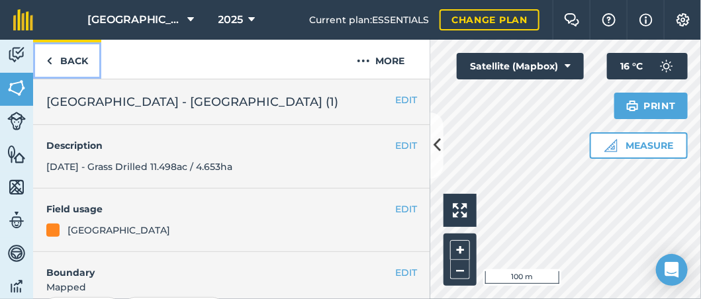
click at [56, 54] on link "Back" at bounding box center [67, 59] width 68 height 39
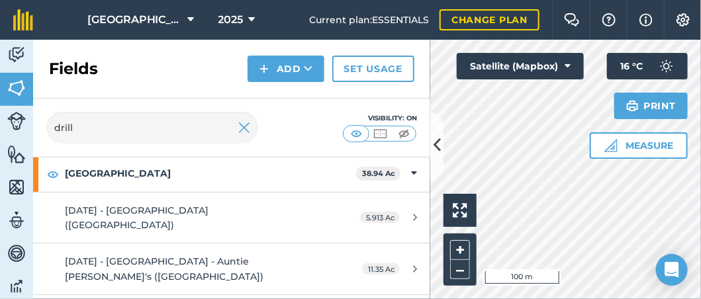
scroll to position [179, 0]
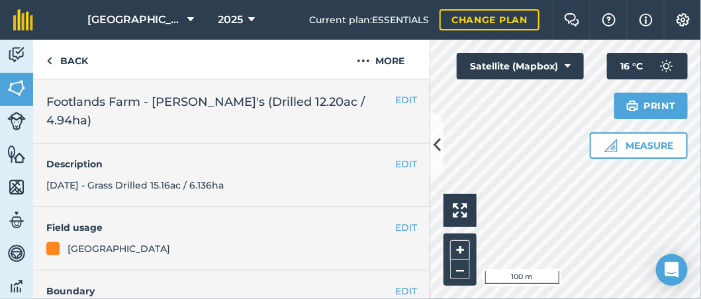
click at [383, 96] on h2 "Footlands Farm - [PERSON_NAME]'s (Drilled 12.20ac / 4.94ha)" at bounding box center [220, 111] width 349 height 37
click at [395, 103] on button "EDIT" at bounding box center [406, 100] width 22 height 15
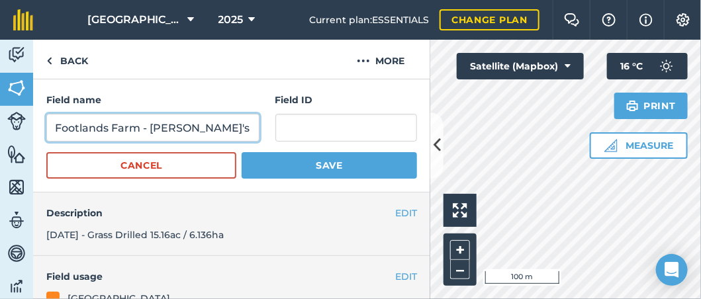
scroll to position [0, 67]
drag, startPoint x: 178, startPoint y: 128, endPoint x: 663, endPoint y: 149, distance: 485.8
click at [452, 149] on div "Activity Fields Livestock Features Maps Team Vehicles Data Reporting Billing Tu…" at bounding box center [350, 170] width 701 height 260
type input "Footlands Farm - Sue's"
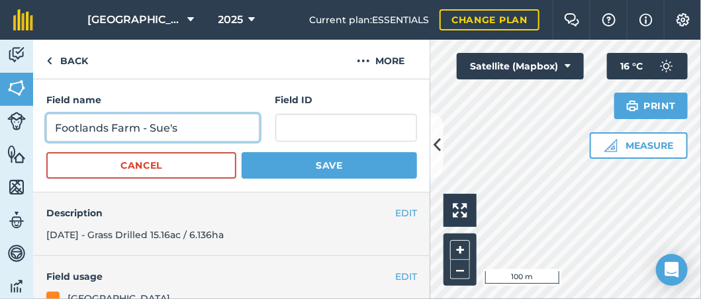
click at [242, 152] on button "Save" at bounding box center [329, 165] width 175 height 26
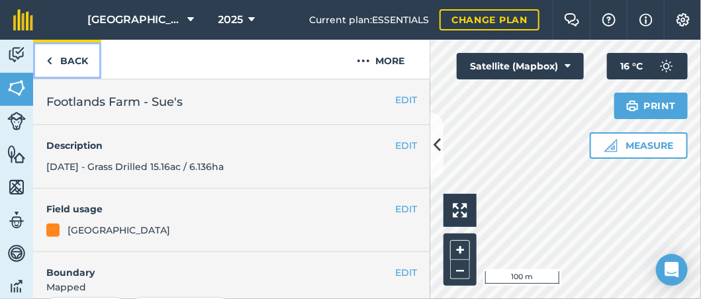
click at [79, 56] on link "Back" at bounding box center [67, 59] width 68 height 39
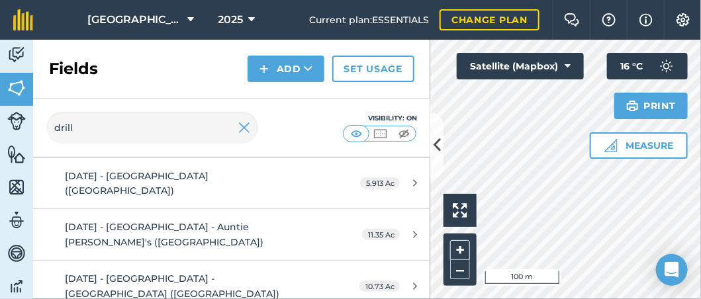
scroll to position [142, 0]
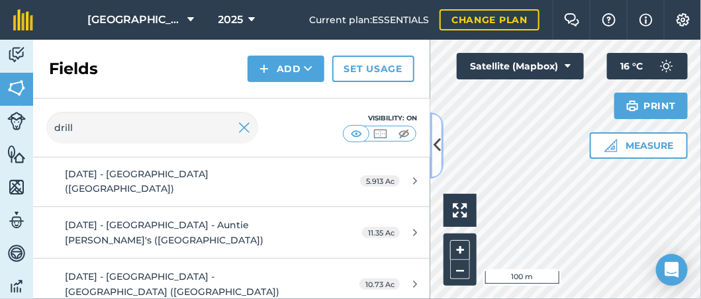
click at [441, 147] on button at bounding box center [436, 146] width 13 height 66
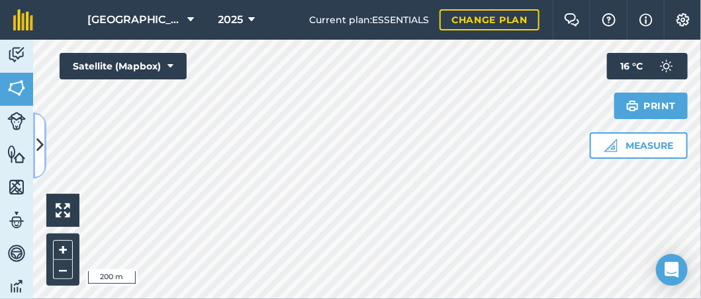
click at [45, 132] on button at bounding box center [39, 146] width 13 height 66
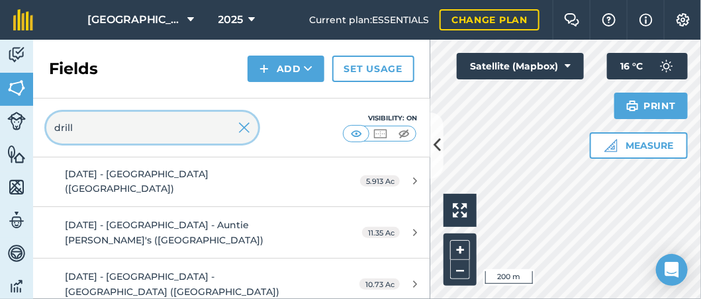
drag, startPoint x: 39, startPoint y: 133, endPoint x: -16, endPoint y: 133, distance: 55.0
click at [0, 133] on html "Footlands Farm 2025 Current plan : ESSENTIALS Change plan Farm Chat Help Info S…" at bounding box center [350, 149] width 701 height 299
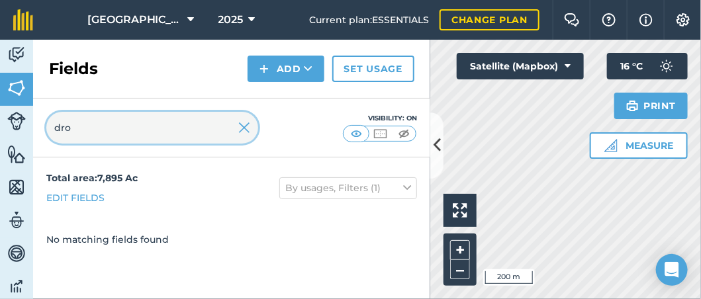
scroll to position [0, 0]
type input "d"
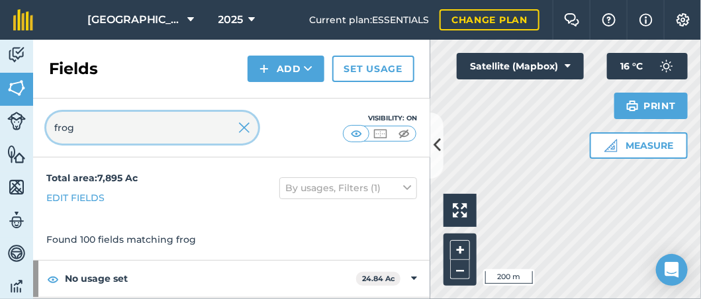
type input "frog"
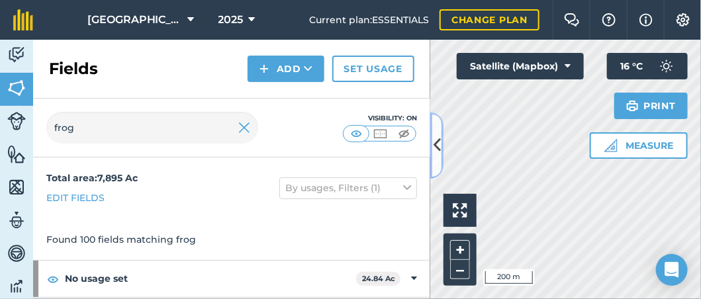
click at [434, 164] on button at bounding box center [436, 146] width 13 height 66
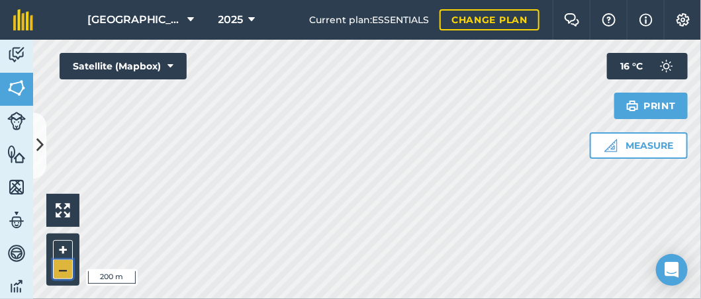
click at [57, 276] on button "–" at bounding box center [63, 269] width 20 height 19
click at [56, 271] on button "–" at bounding box center [63, 269] width 20 height 19
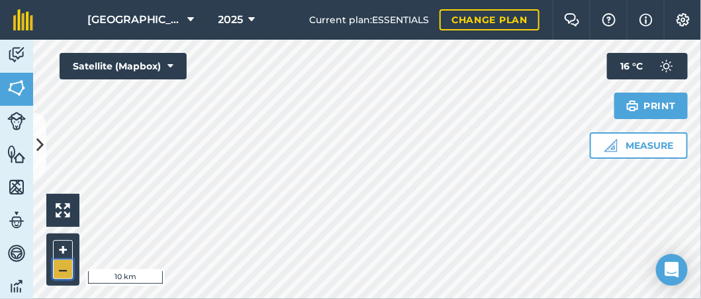
click at [54, 271] on button "–" at bounding box center [63, 269] width 20 height 19
click at [42, 129] on button at bounding box center [39, 146] width 13 height 66
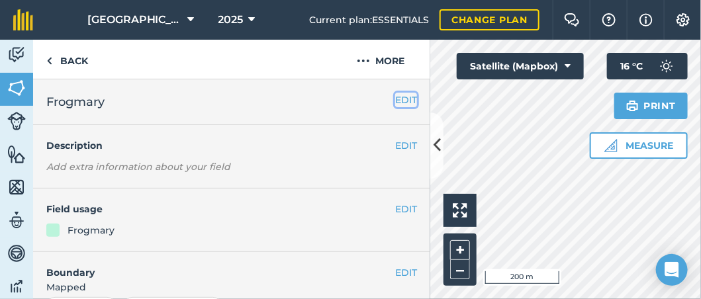
click at [399, 99] on button "EDIT" at bounding box center [406, 100] width 22 height 15
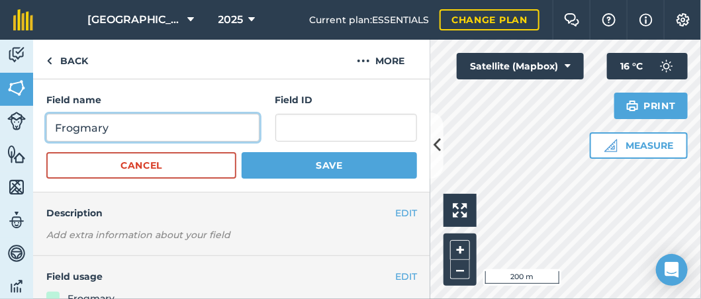
click at [52, 124] on input "Frogmary" at bounding box center [152, 128] width 213 height 28
click at [172, 125] on input "[DATE] - Frogmary" at bounding box center [152, 128] width 213 height 28
drag, startPoint x: 147, startPoint y: 126, endPoint x: -12, endPoint y: 127, distance: 158.9
click at [0, 127] on html "Footlands Farm 2025 Current plan : ESSENTIALS Change plan Farm Chat Help Info S…" at bounding box center [350, 149] width 701 height 299
type input "[DATE] - Frogmary (Drilled)"
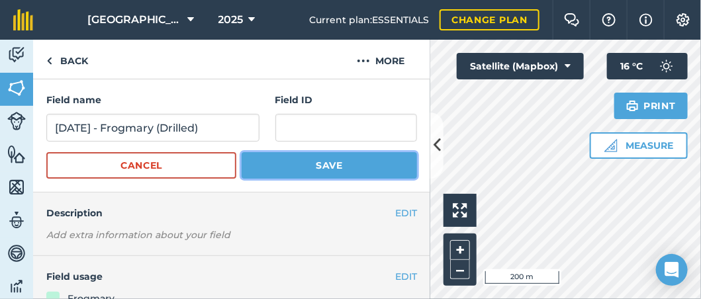
click at [301, 165] on button "Save" at bounding box center [329, 165] width 175 height 26
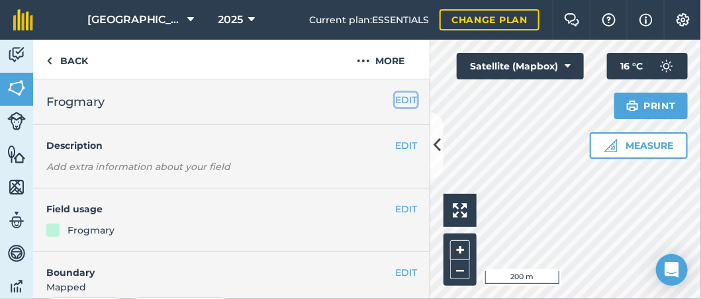
click at [397, 97] on button "EDIT" at bounding box center [406, 100] width 22 height 15
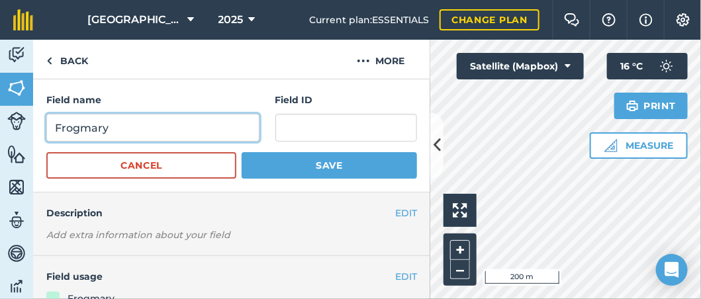
drag, startPoint x: 92, startPoint y: 131, endPoint x: -60, endPoint y: 138, distance: 152.4
click at [0, 138] on html "Footlands Farm 2025 Current plan : ESSENTIALS Change plan Farm Chat Help Info S…" at bounding box center [350, 149] width 701 height 299
paste input "[DATE] - Frogmary (Drilled)"
type input "[DATE] - Frogmary (Drilled)"
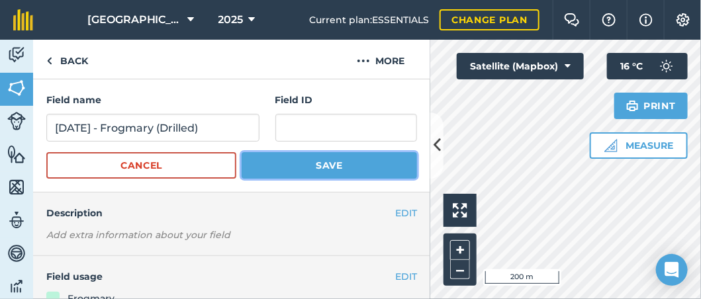
click at [343, 163] on button "Save" at bounding box center [329, 165] width 175 height 26
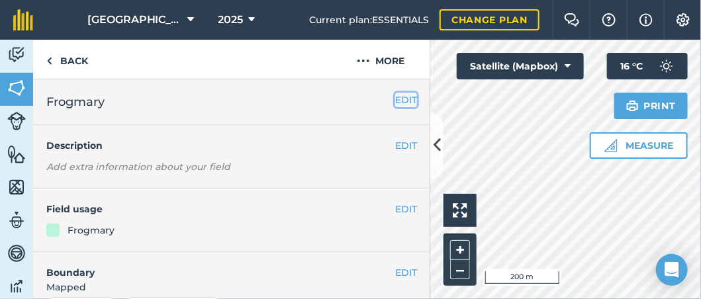
click at [401, 99] on button "EDIT" at bounding box center [406, 100] width 22 height 15
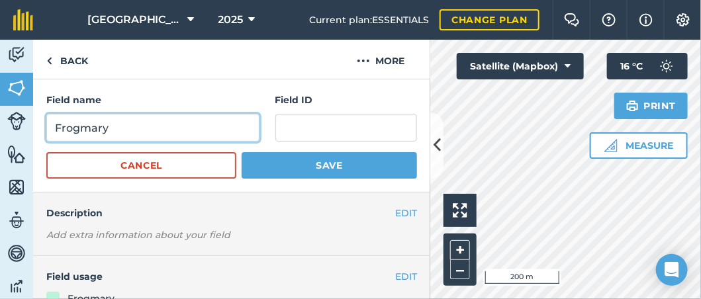
drag, startPoint x: 168, startPoint y: 128, endPoint x: -17, endPoint y: 130, distance: 185.4
click at [0, 130] on html "Footlands Farm 2025 Current plan : ESSENTIALS Change plan Farm Chat Help Info S…" at bounding box center [350, 149] width 701 height 299
paste input "[DATE] - Frogmary (Drilled)"
type input "[DATE] - Frogmary (Drilled)"
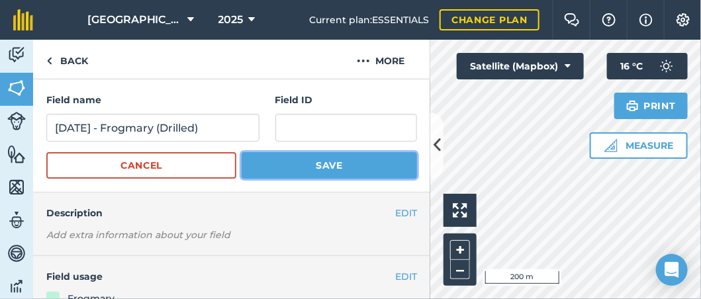
click at [298, 155] on button "Save" at bounding box center [329, 165] width 175 height 26
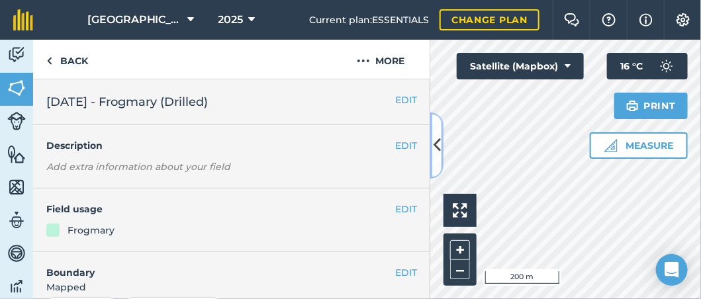
click at [437, 152] on icon at bounding box center [437, 145] width 7 height 23
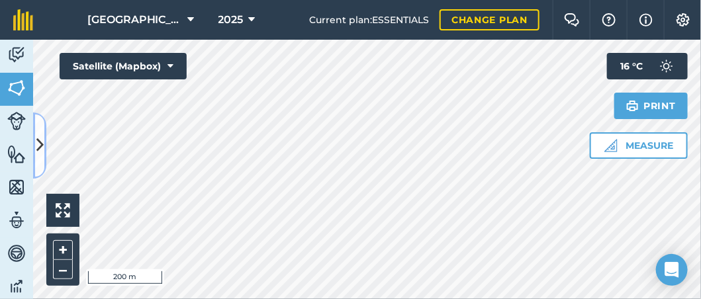
click at [42, 142] on icon at bounding box center [39, 145] width 7 height 23
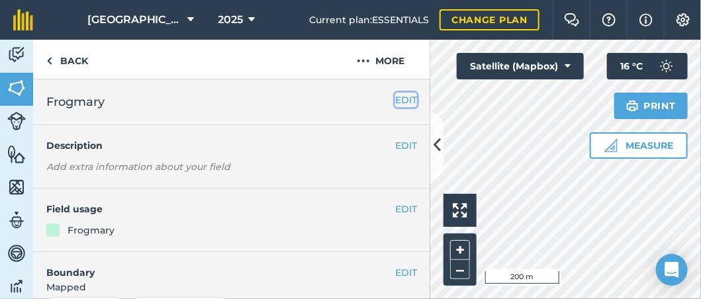
click at [400, 96] on button "EDIT" at bounding box center [406, 100] width 22 height 15
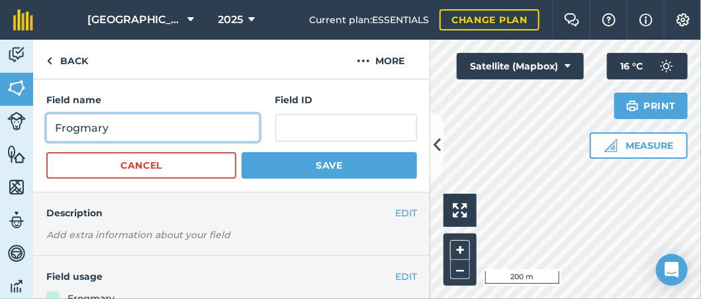
drag, startPoint x: 144, startPoint y: 128, endPoint x: -5, endPoint y: 125, distance: 149.0
click at [0, 125] on html "Footlands Farm 2025 Current plan : ESSENTIALS Change plan Farm Chat Help Info S…" at bounding box center [350, 149] width 701 height 299
paste input "[DATE] - Frogmary (Drilled)"
type input "[DATE] - Frogmary (Drilled)"
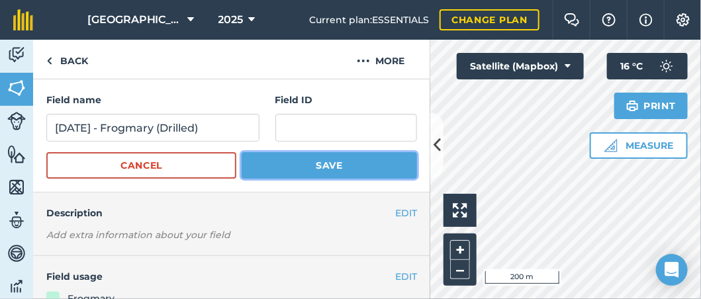
click at [332, 153] on button "Save" at bounding box center [329, 165] width 175 height 26
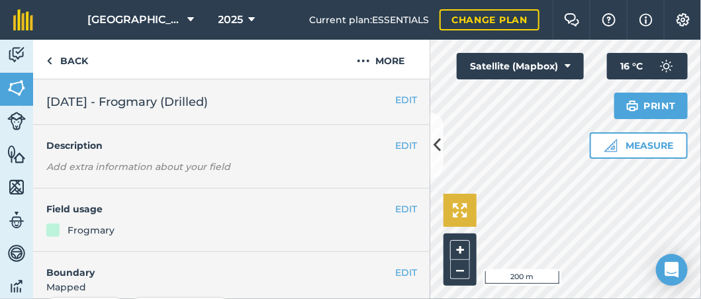
click at [452, 195] on div "Hello i 200 m + – Satellite (Mapbox) Measure Print 16 ° C" at bounding box center [565, 170] width 271 height 260
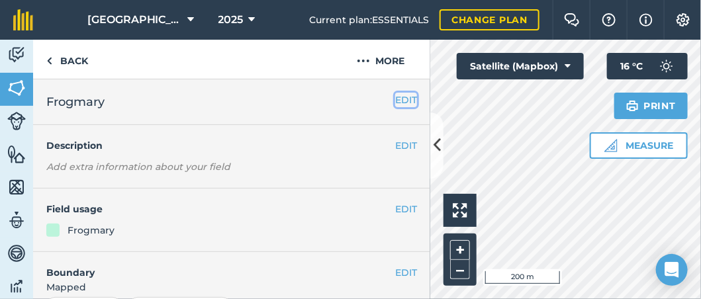
click at [399, 97] on button "EDIT" at bounding box center [406, 100] width 22 height 15
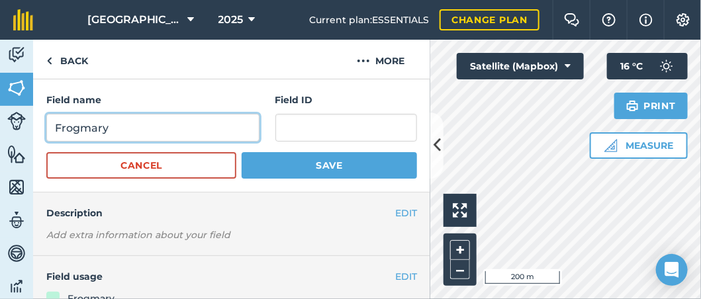
drag, startPoint x: 159, startPoint y: 127, endPoint x: -28, endPoint y: 142, distance: 188.0
click at [0, 142] on html "Footlands Farm 2025 Current plan : ESSENTIALS Change plan Farm Chat Help Info S…" at bounding box center [350, 149] width 701 height 299
paste input "[DATE] - Frogmary (Drilled)"
type input "[DATE] - Frogmary (Drilled)"
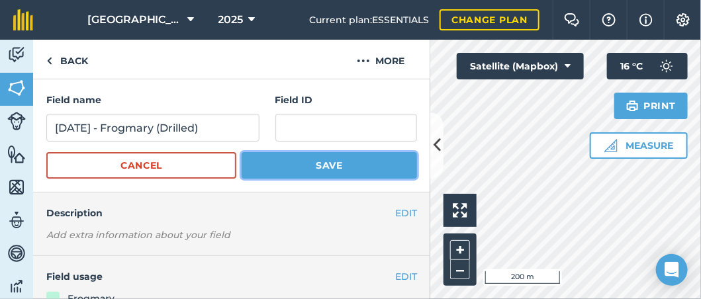
click at [319, 168] on button "Save" at bounding box center [329, 165] width 175 height 26
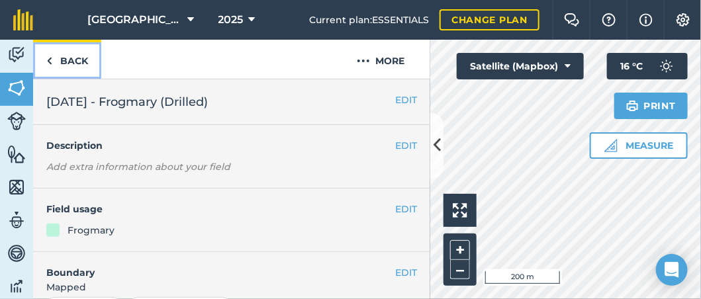
click at [86, 68] on link "Back" at bounding box center [67, 59] width 68 height 39
click at [79, 69] on link "Back" at bounding box center [67, 59] width 68 height 39
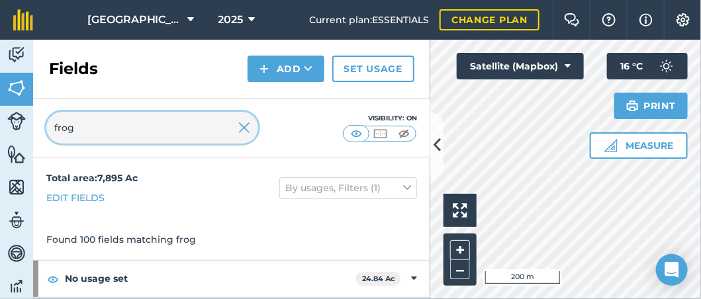
drag, startPoint x: 9, startPoint y: 136, endPoint x: -9, endPoint y: 134, distance: 18.0
click at [0, 134] on html "Footlands Farm 2025 Current plan : ESSENTIALS Change plan Farm Chat Help Info S…" at bounding box center [350, 149] width 701 height 299
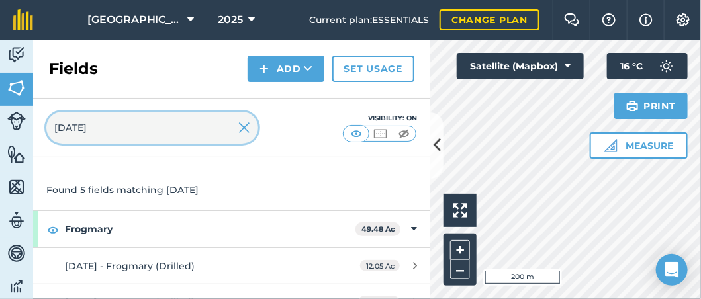
scroll to position [66, 0]
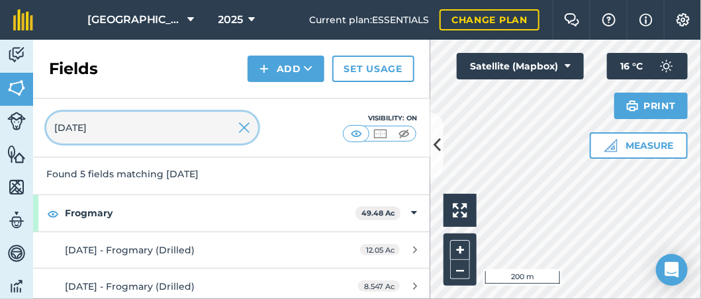
type input "[DATE]"
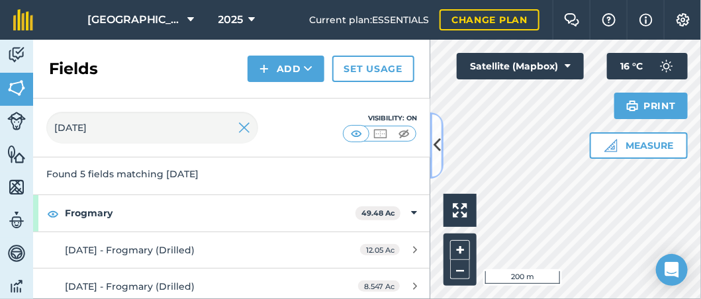
click at [434, 152] on icon at bounding box center [437, 145] width 7 height 23
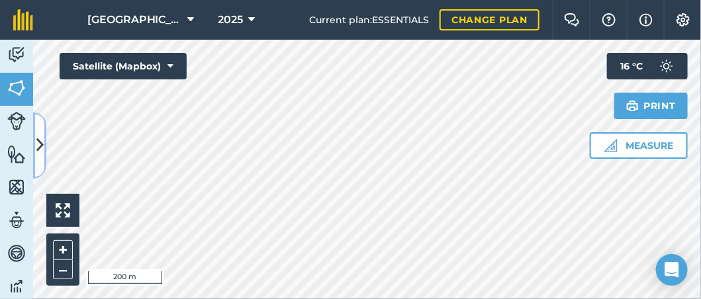
click at [42, 144] on icon at bounding box center [39, 145] width 7 height 23
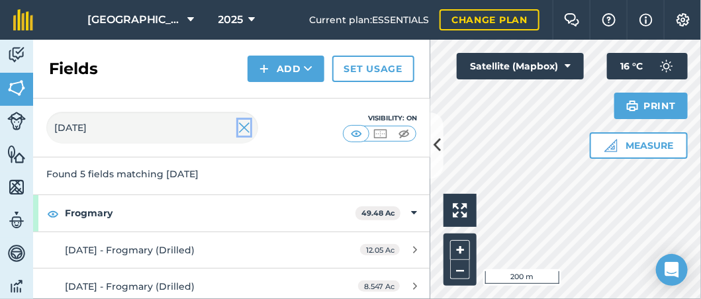
drag, startPoint x: 242, startPoint y: 127, endPoint x: 0, endPoint y: 132, distance: 241.7
click at [242, 127] on img at bounding box center [244, 128] width 12 height 16
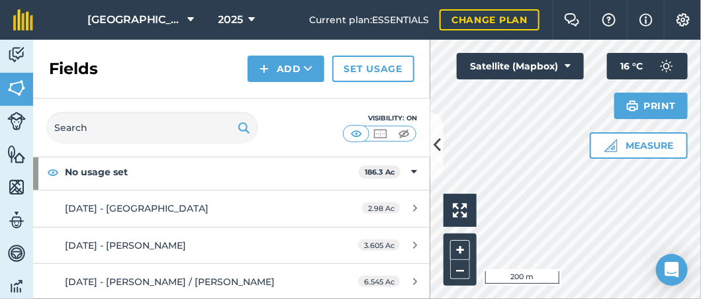
scroll to position [8356, 0]
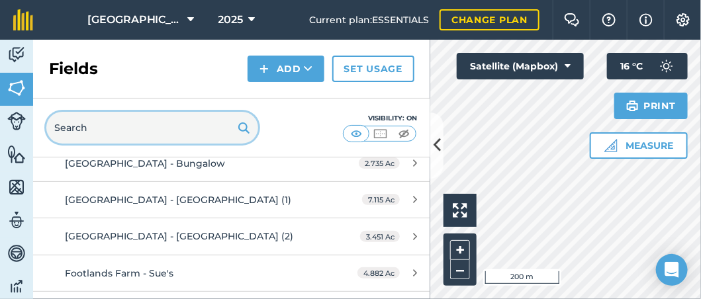
click at [120, 136] on input "text" at bounding box center [152, 128] width 212 height 32
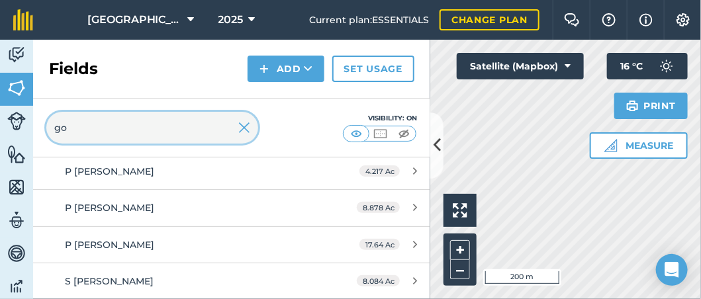
scroll to position [1485, 0]
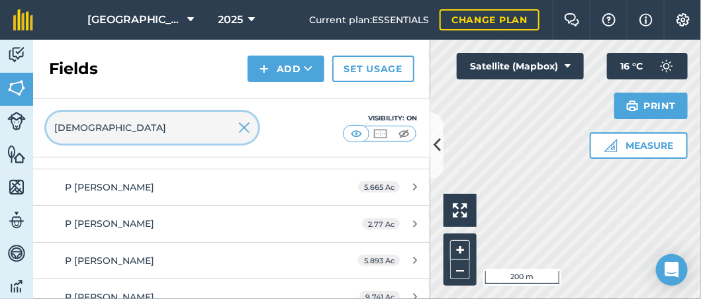
type input "[DEMOGRAPHIC_DATA]"
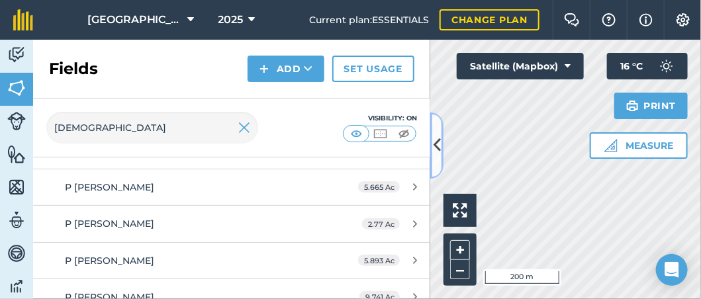
click at [438, 158] on button at bounding box center [436, 146] width 13 height 66
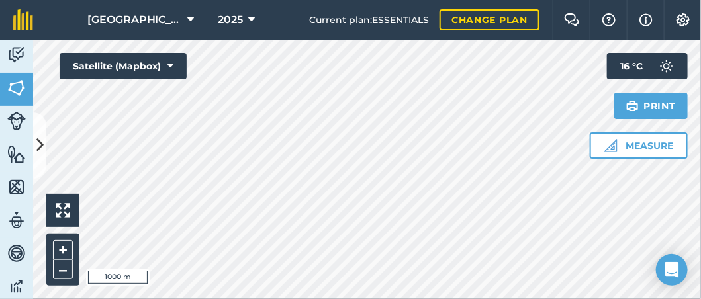
click at [354, 299] on html "Footlands Farm 2025 Current plan : ESSENTIALS Change plan Farm Chat Help Info S…" at bounding box center [350, 149] width 701 height 299
click at [40, 141] on icon at bounding box center [39, 145] width 7 height 23
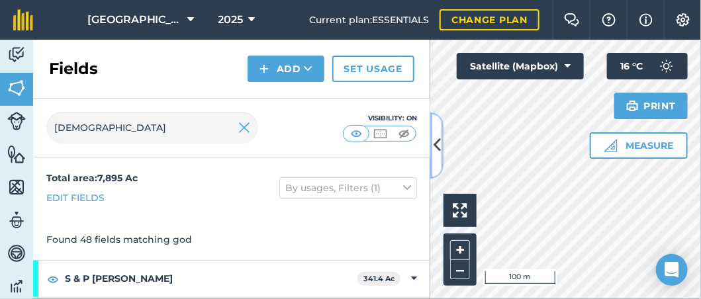
click at [438, 132] on button at bounding box center [436, 146] width 13 height 66
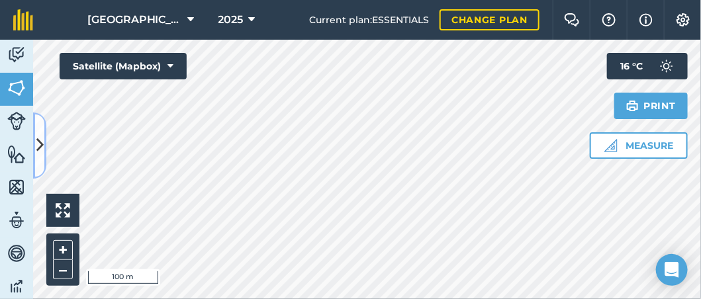
click at [39, 138] on icon at bounding box center [39, 145] width 7 height 23
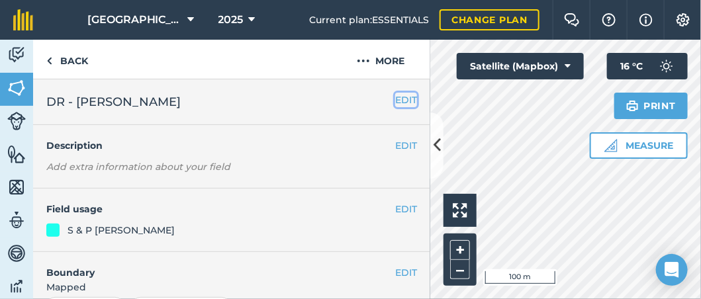
click at [405, 96] on button "EDIT" at bounding box center [406, 100] width 22 height 15
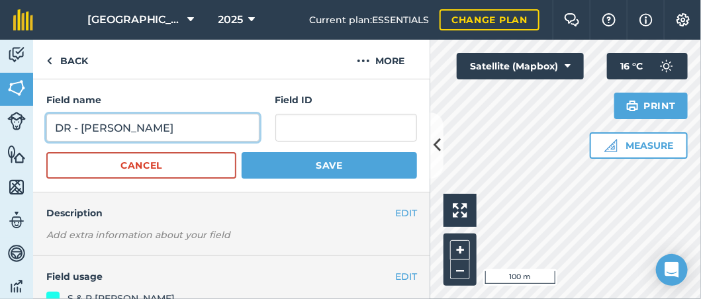
drag, startPoint x: 81, startPoint y: 124, endPoint x: -9, endPoint y: 142, distance: 91.2
click at [0, 142] on html "Footlands Farm 2025 Current plan : ESSENTIALS Change plan Farm Chat Help Info S…" at bounding box center [350, 149] width 701 height 299
click at [235, 127] on input "[DATE] & [DATE] - S [PERSON_NAME]" at bounding box center [152, 128] width 213 height 28
type input "[DATE] & [DATE] - S [PERSON_NAME] (Drilled)"
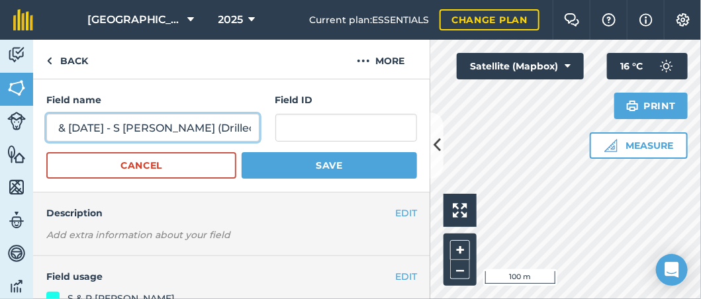
click at [242, 152] on button "Save" at bounding box center [329, 165] width 175 height 26
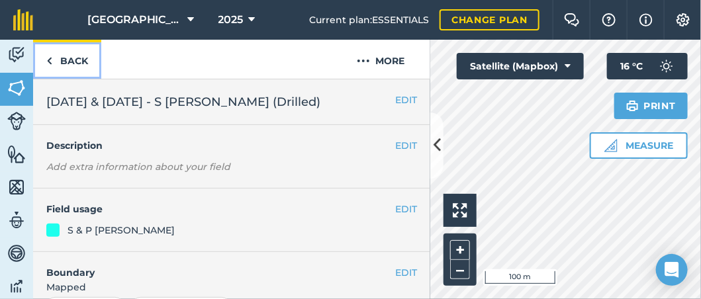
click at [63, 68] on link "Back" at bounding box center [67, 59] width 68 height 39
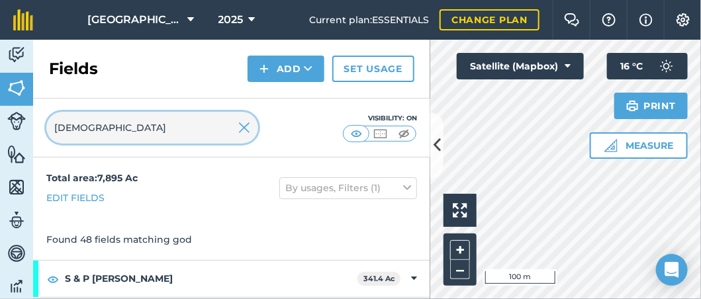
drag, startPoint x: 77, startPoint y: 140, endPoint x: 31, endPoint y: 137, distance: 46.4
click at [31, 137] on div "Activity Fields Livestock Features Maps Team Vehicles Data Reporting Billing Tu…" at bounding box center [350, 170] width 701 height 260
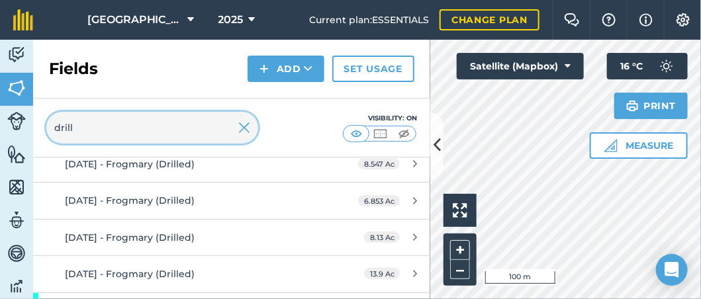
scroll to position [433, 0]
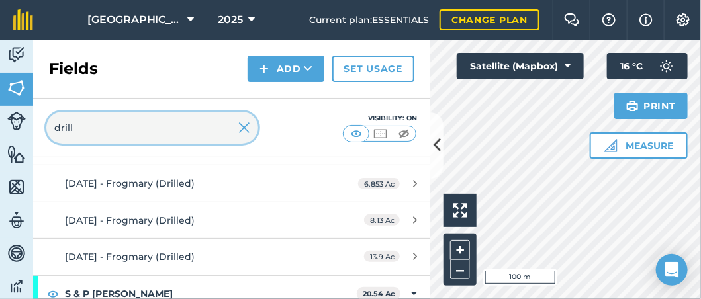
type input "drill"
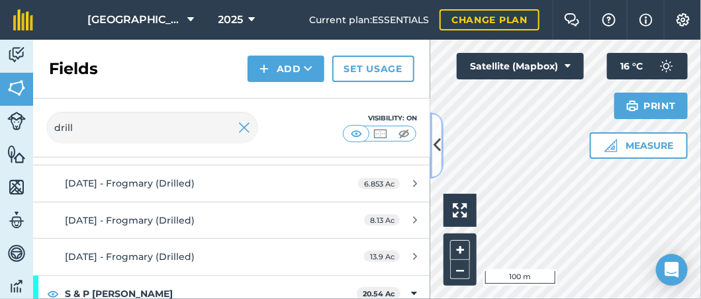
click at [439, 148] on icon at bounding box center [437, 145] width 7 height 23
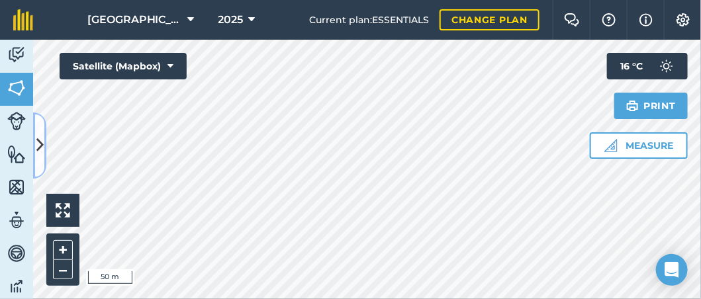
click at [38, 148] on icon at bounding box center [39, 145] width 7 height 23
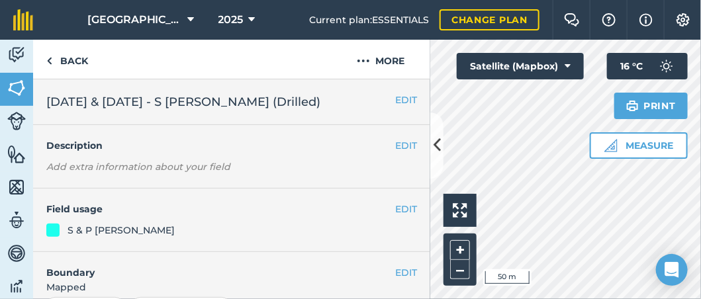
scroll to position [66, 0]
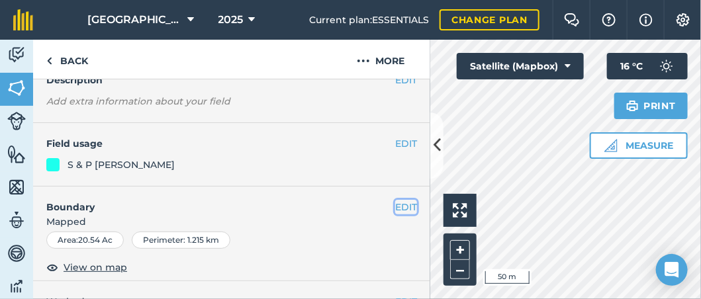
click at [402, 205] on button "EDIT" at bounding box center [406, 207] width 22 height 15
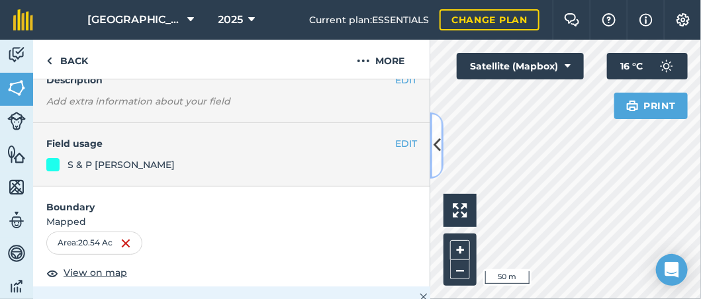
click at [436, 149] on icon at bounding box center [437, 145] width 7 height 23
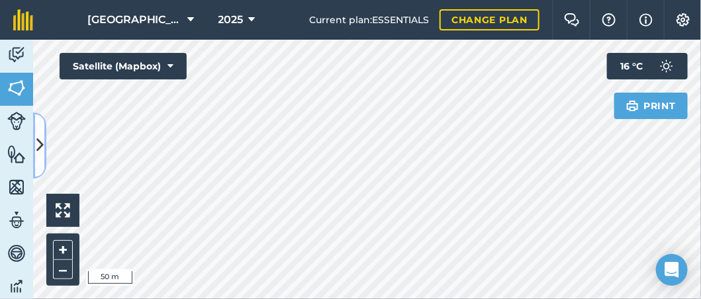
click at [44, 131] on button at bounding box center [39, 146] width 13 height 66
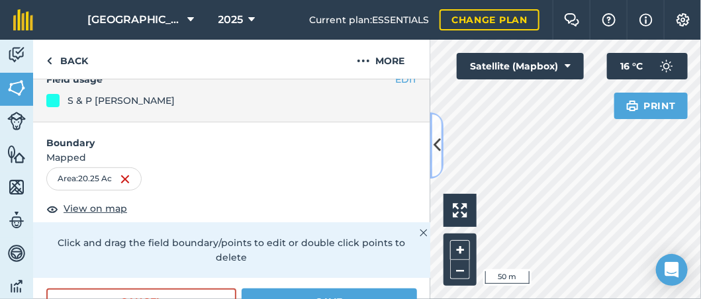
scroll to position [264, 0]
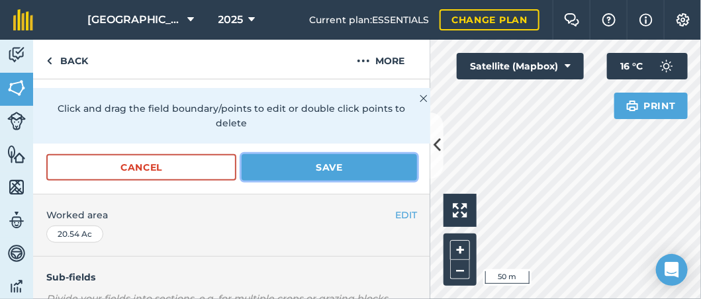
click at [338, 160] on button "Save" at bounding box center [329, 167] width 175 height 26
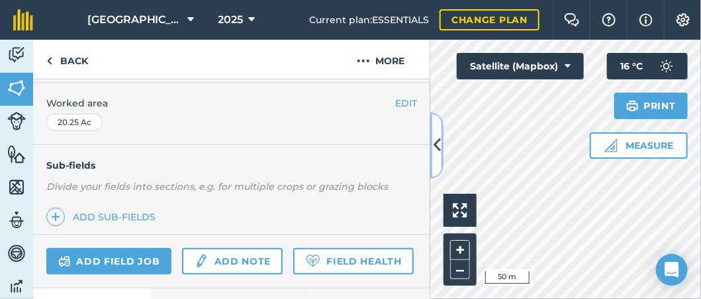
click at [435, 156] on icon at bounding box center [437, 145] width 7 height 23
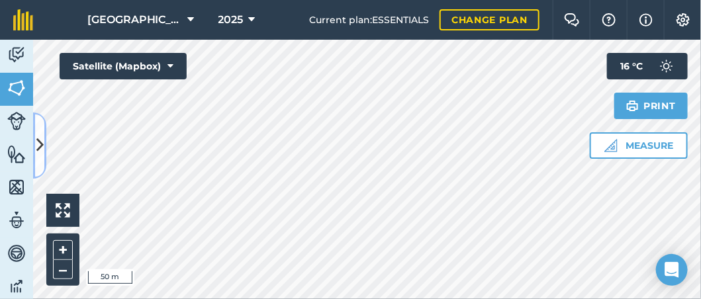
click at [36, 140] on icon at bounding box center [39, 145] width 7 height 23
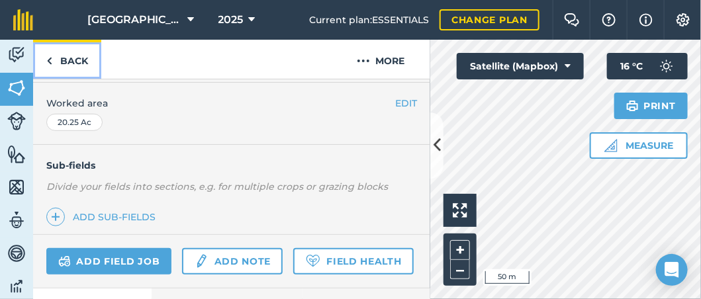
click at [56, 57] on link "Back" at bounding box center [67, 59] width 68 height 39
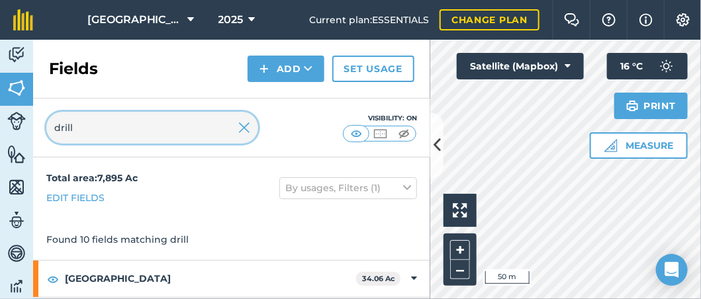
click at [237, 132] on input "drill" at bounding box center [152, 128] width 212 height 32
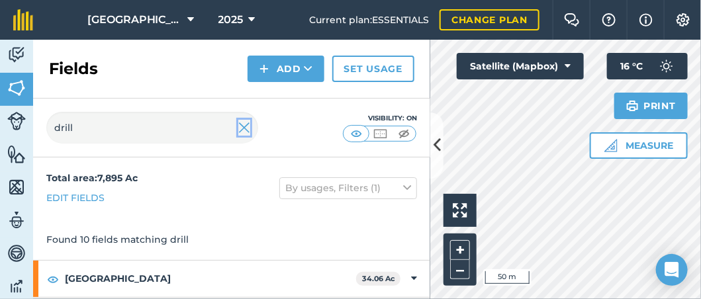
drag, startPoint x: 242, startPoint y: 128, endPoint x: 12, endPoint y: 125, distance: 229.8
click at [242, 128] on img at bounding box center [244, 128] width 12 height 16
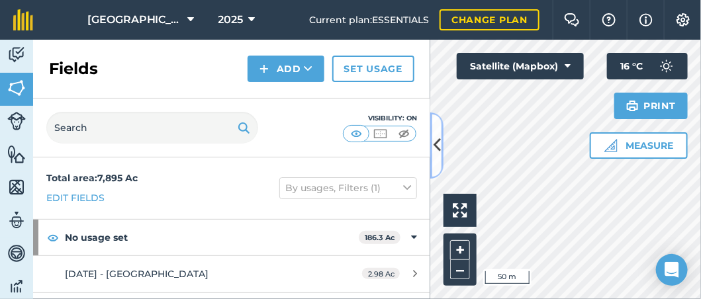
click at [437, 134] on icon at bounding box center [437, 145] width 7 height 23
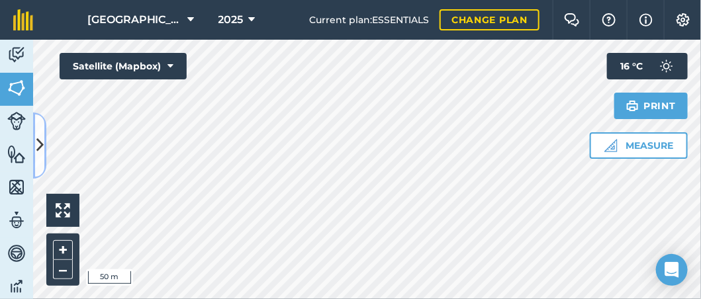
click at [39, 144] on icon at bounding box center [39, 145] width 7 height 23
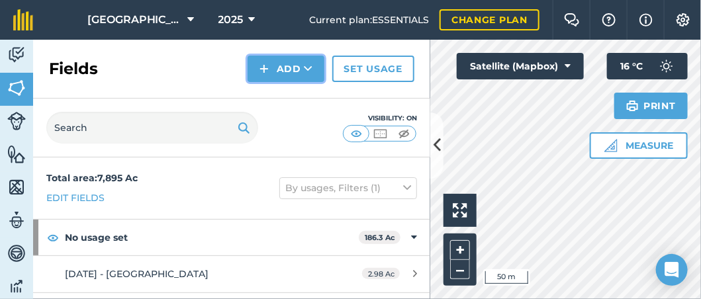
click at [271, 79] on button "Add" at bounding box center [286, 69] width 77 height 26
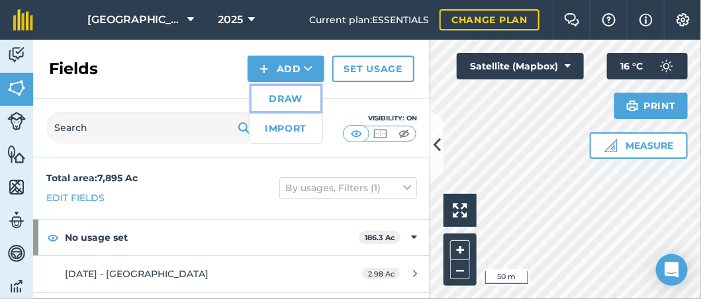
click at [295, 102] on link "Draw" at bounding box center [286, 98] width 73 height 29
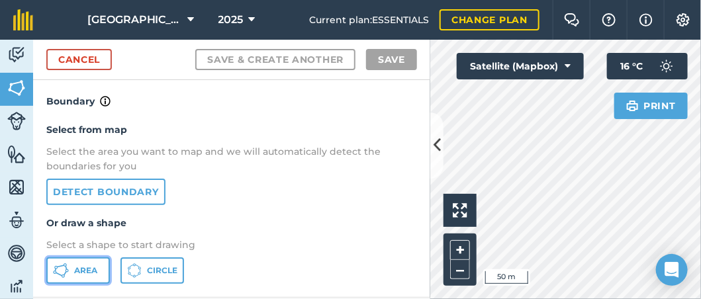
click at [72, 274] on button "Area" at bounding box center [78, 271] width 64 height 26
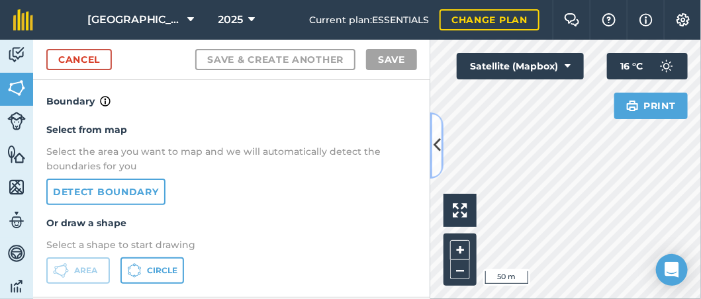
click at [434, 150] on icon at bounding box center [437, 145] width 7 height 23
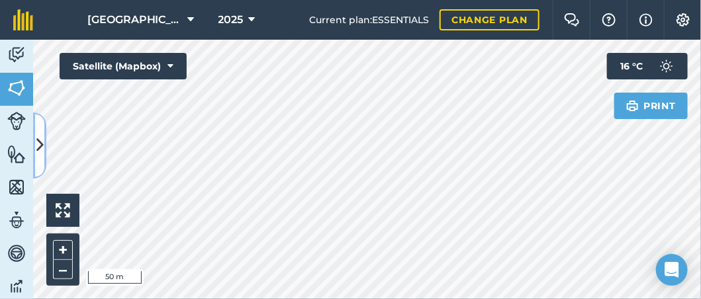
click at [42, 135] on icon at bounding box center [39, 145] width 7 height 23
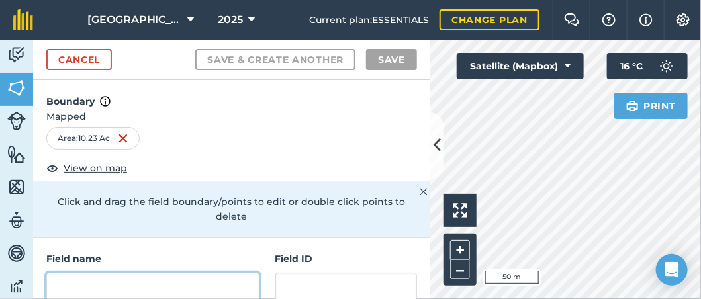
click at [91, 274] on input "text" at bounding box center [152, 287] width 213 height 28
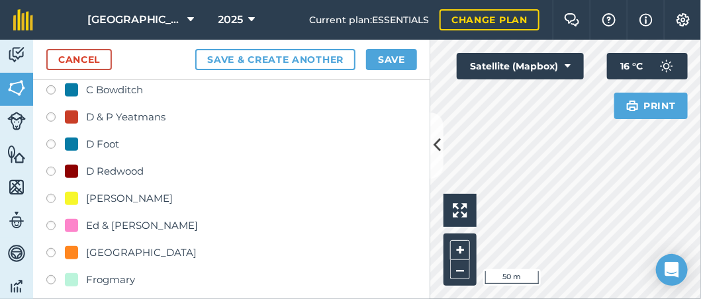
scroll to position [397, 0]
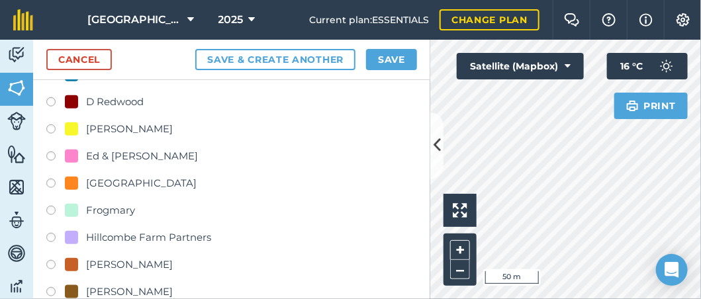
type input "[DATE] - Frogmary"
click at [50, 208] on label at bounding box center [55, 212] width 19 height 13
radio input "true"
click at [391, 53] on button "Save" at bounding box center [391, 59] width 51 height 21
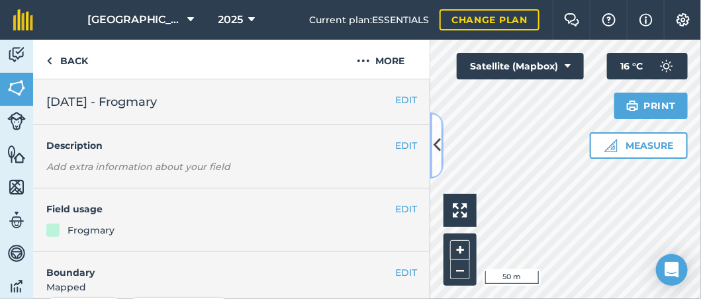
click at [442, 137] on button at bounding box center [436, 146] width 13 height 66
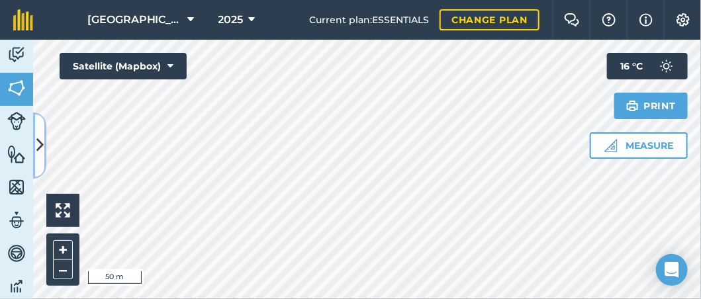
click at [41, 130] on button at bounding box center [39, 146] width 13 height 66
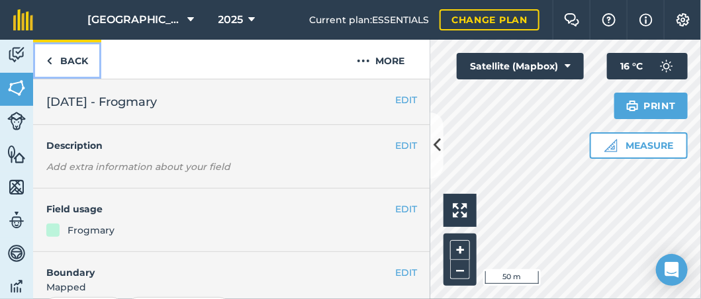
click at [72, 64] on link "Back" at bounding box center [67, 59] width 68 height 39
click at [69, 62] on link "Back" at bounding box center [67, 59] width 68 height 39
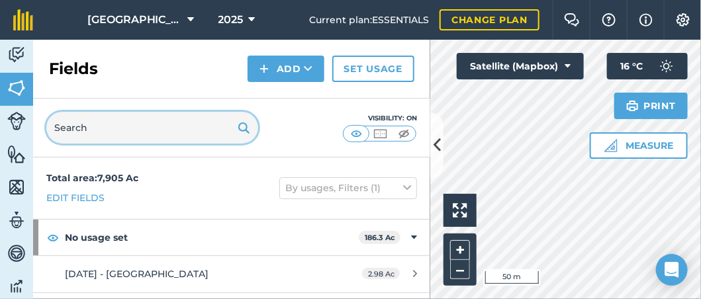
click at [93, 134] on input "text" at bounding box center [152, 128] width 212 height 32
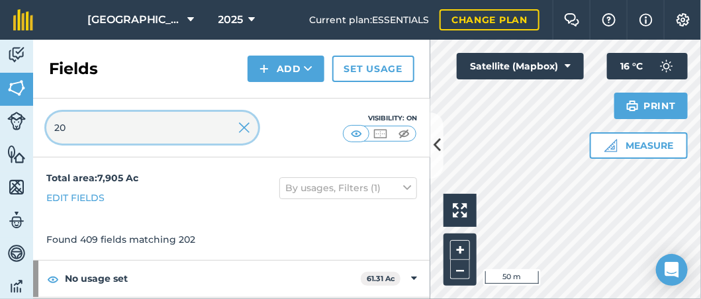
type input "2"
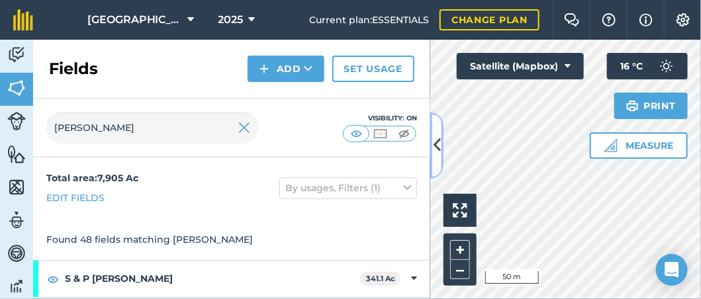
click at [435, 154] on icon at bounding box center [437, 145] width 7 height 23
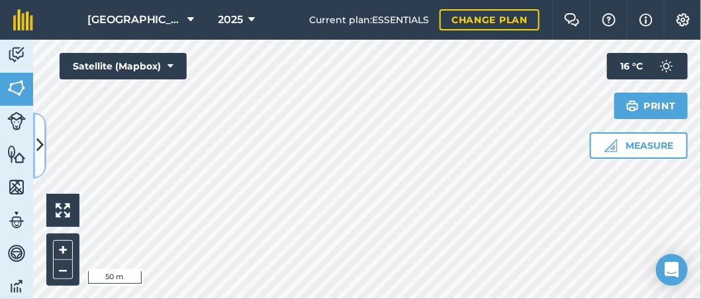
click at [36, 142] on icon at bounding box center [39, 145] width 7 height 23
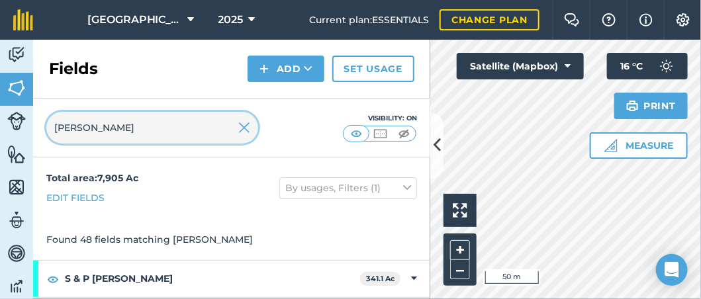
drag, startPoint x: 98, startPoint y: 132, endPoint x: -81, endPoint y: 141, distance: 179.7
click at [0, 141] on html "Footlands Farm 2025 Current plan : ESSENTIALS Change plan Farm Chat Help Info S…" at bounding box center [350, 149] width 701 height 299
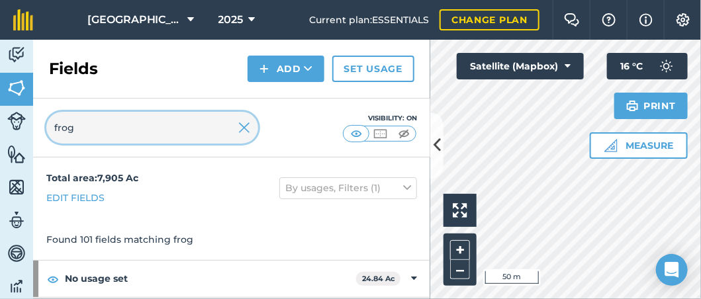
type input "frog"
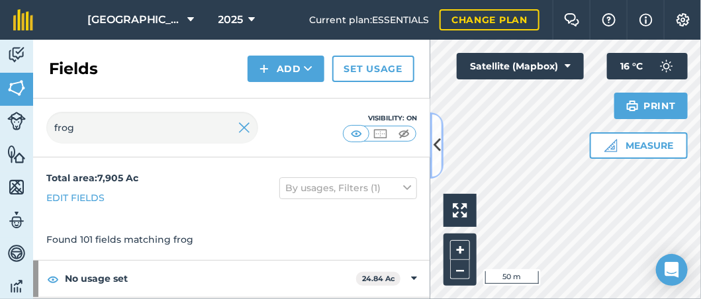
click at [430, 158] on button at bounding box center [436, 146] width 13 height 66
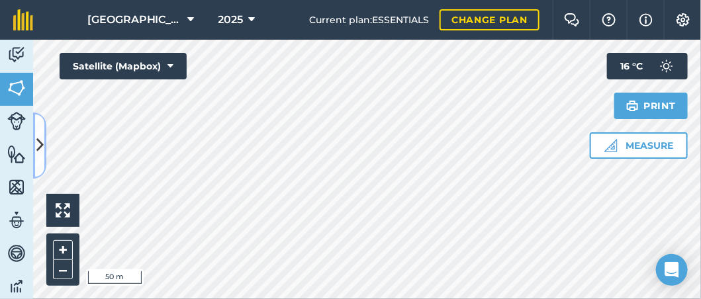
click at [40, 136] on icon at bounding box center [39, 145] width 7 height 23
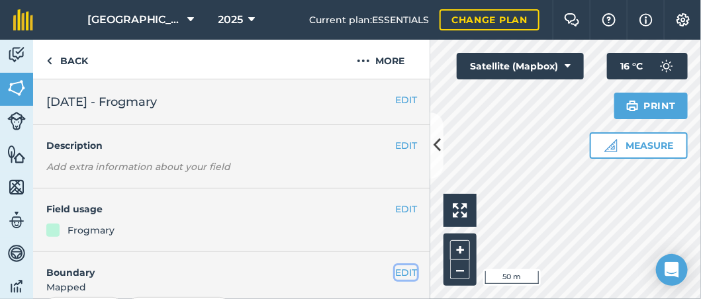
click at [395, 273] on button "EDIT" at bounding box center [406, 272] width 22 height 15
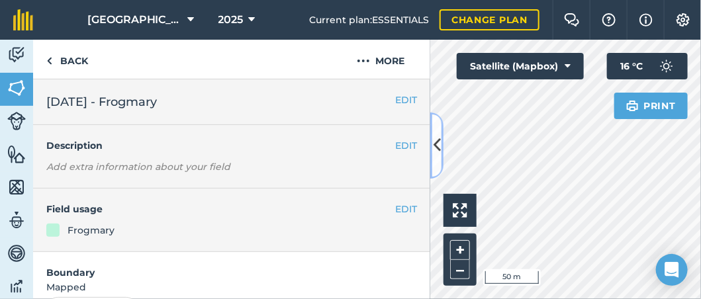
click at [440, 142] on icon at bounding box center [437, 145] width 7 height 23
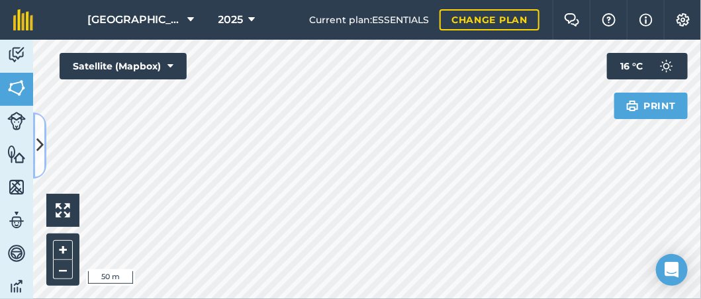
click at [41, 144] on icon at bounding box center [39, 145] width 7 height 23
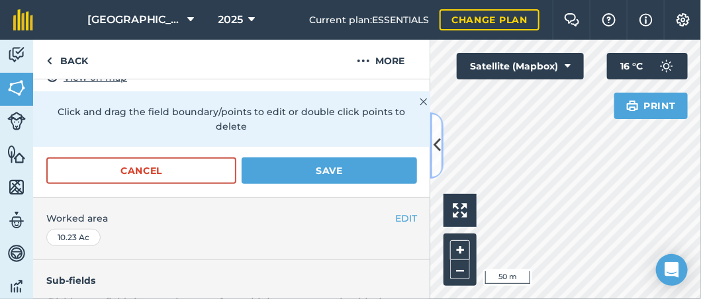
scroll to position [264, 0]
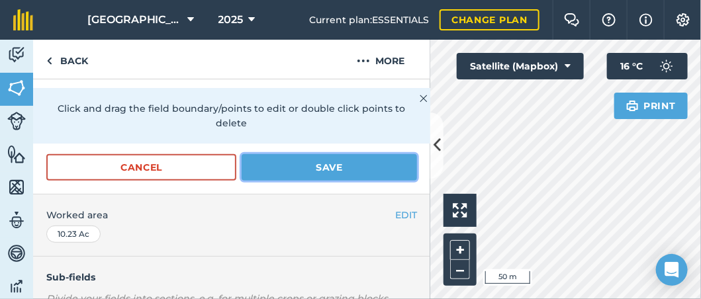
click at [304, 162] on button "Save" at bounding box center [329, 167] width 175 height 26
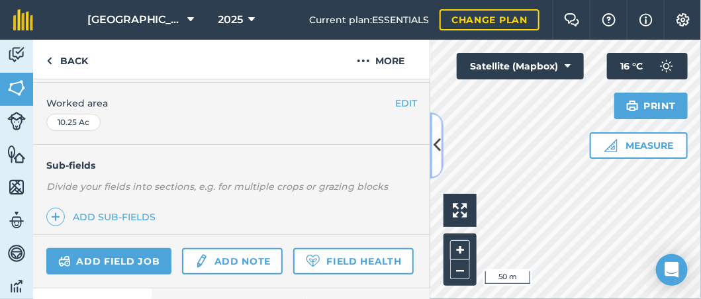
click at [438, 138] on icon at bounding box center [437, 145] width 7 height 23
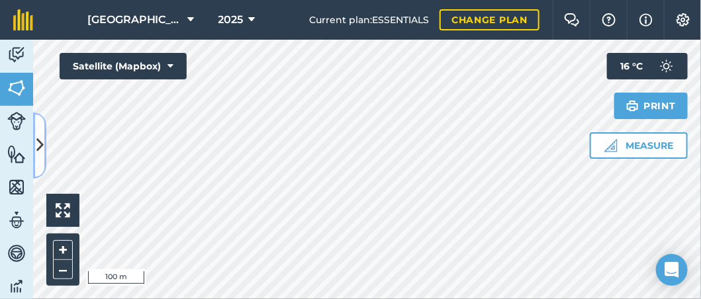
click at [38, 142] on icon at bounding box center [39, 145] width 7 height 23
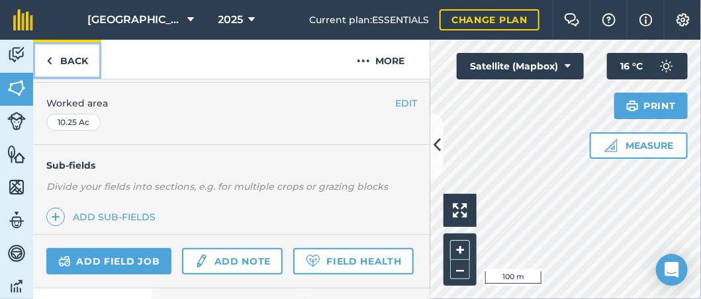
click at [70, 54] on link "Back" at bounding box center [67, 59] width 68 height 39
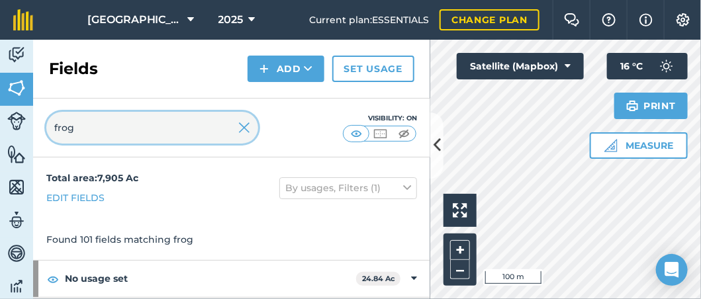
drag, startPoint x: 29, startPoint y: 131, endPoint x: -15, endPoint y: 129, distance: 43.7
click at [0, 129] on html "Footlands Farm 2025 Current plan : ESSENTIALS Change plan Farm Chat Help Info S…" at bounding box center [350, 149] width 701 height 299
type input "heb"
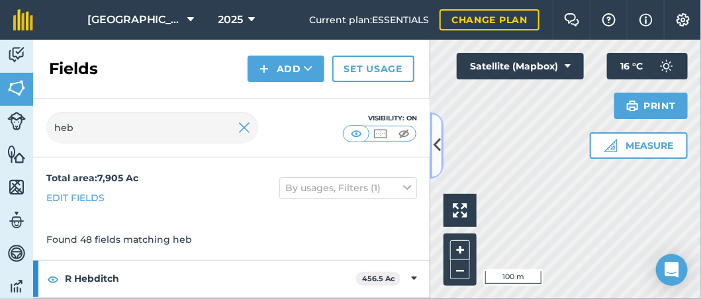
click at [436, 152] on icon at bounding box center [437, 145] width 7 height 23
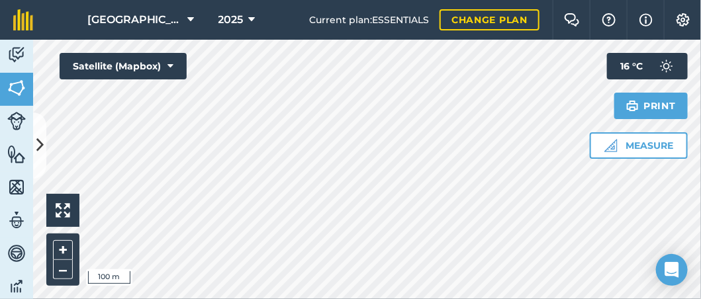
click at [255, 299] on html "Footlands Farm 2025 Current plan : ESSENTIALS Change plan Farm Chat Help Info S…" at bounding box center [350, 149] width 701 height 299
click at [42, 146] on icon at bounding box center [39, 145] width 7 height 23
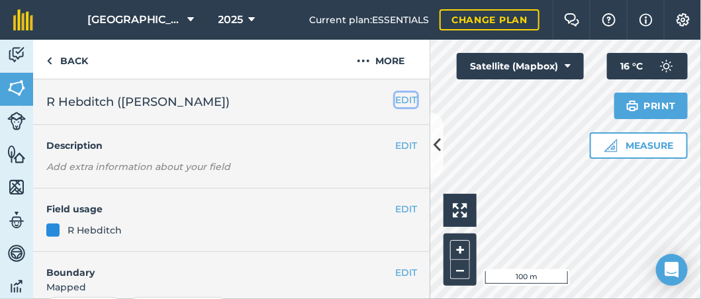
click at [396, 102] on button "EDIT" at bounding box center [406, 100] width 22 height 15
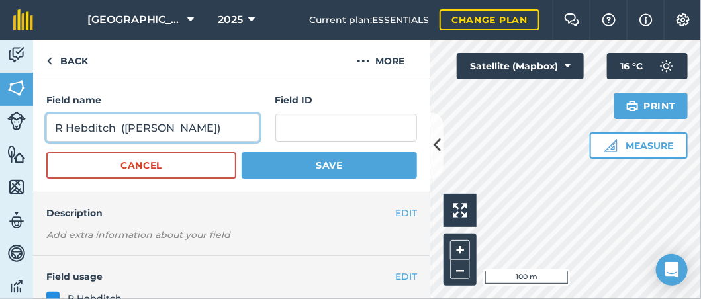
click at [55, 132] on input "R Hebditch ([PERSON_NAME])" at bounding box center [152, 128] width 213 height 28
drag, startPoint x: 181, startPoint y: 130, endPoint x: 373, endPoint y: 154, distance: 194.1
click at [359, 151] on form "Field name [DATE] - R Hebditch (Nick) Field ID Cancel Save" at bounding box center [231, 136] width 371 height 86
type input "[DATE] - R Hebditch"
click at [242, 152] on button "Save" at bounding box center [329, 165] width 175 height 26
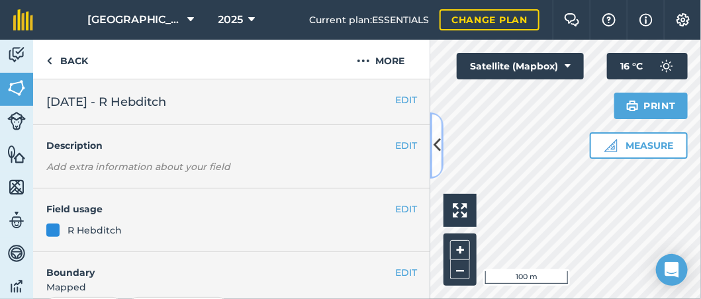
click at [436, 148] on icon at bounding box center [437, 145] width 7 height 23
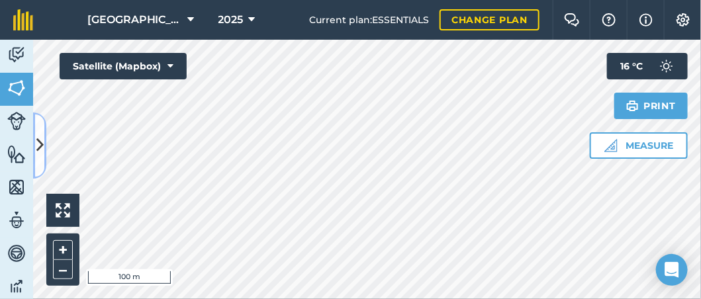
click at [40, 135] on icon at bounding box center [39, 145] width 7 height 23
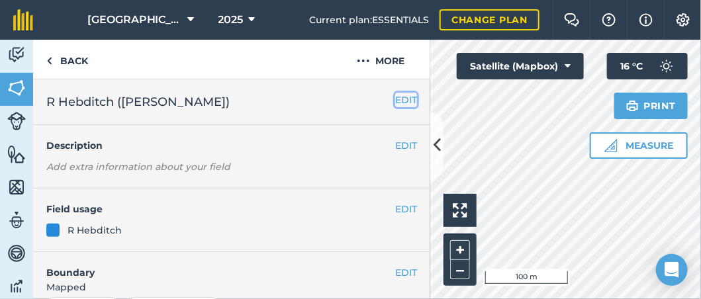
click at [395, 94] on button "EDIT" at bounding box center [406, 100] width 22 height 15
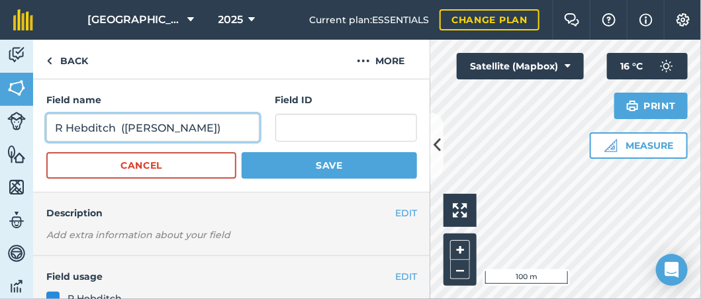
click at [54, 125] on input "R Hebditch ([PERSON_NAME])" at bounding box center [152, 128] width 213 height 28
type input "[DATE] - R Hebditch ([PERSON_NAME])"
click at [242, 152] on button "Save" at bounding box center [329, 165] width 175 height 26
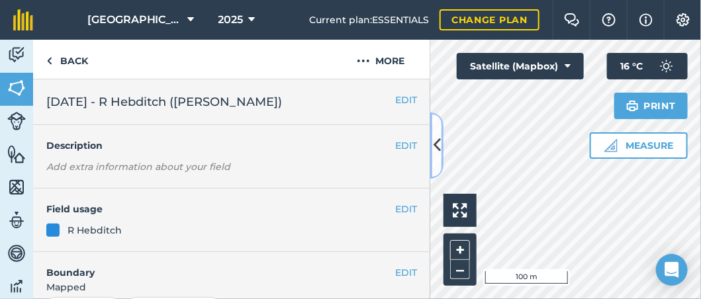
click at [440, 147] on icon at bounding box center [437, 145] width 7 height 23
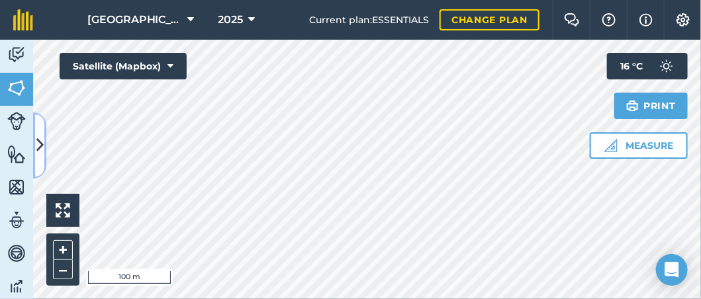
click at [43, 132] on button at bounding box center [39, 146] width 13 height 66
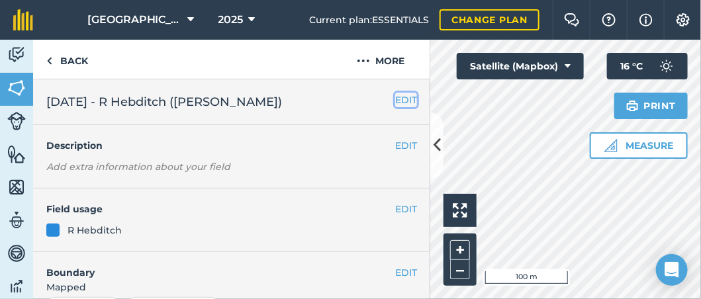
click at [399, 94] on button "EDIT" at bounding box center [406, 100] width 22 height 15
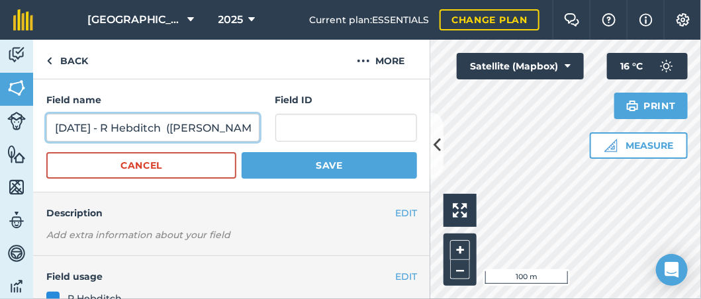
click at [220, 130] on input "[DATE] - R Hebditch ([PERSON_NAME])" at bounding box center [152, 128] width 213 height 28
type input "[DATE] - R Hebditch ([PERSON_NAME] - 9.4 Acres))"
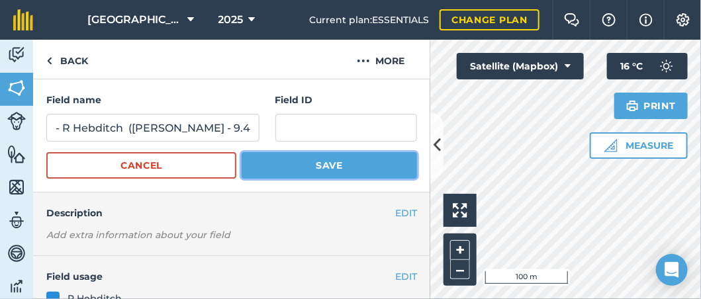
click at [283, 156] on button "Save" at bounding box center [329, 165] width 175 height 26
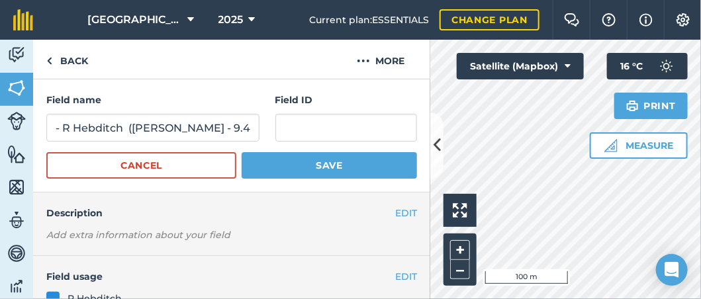
scroll to position [0, 0]
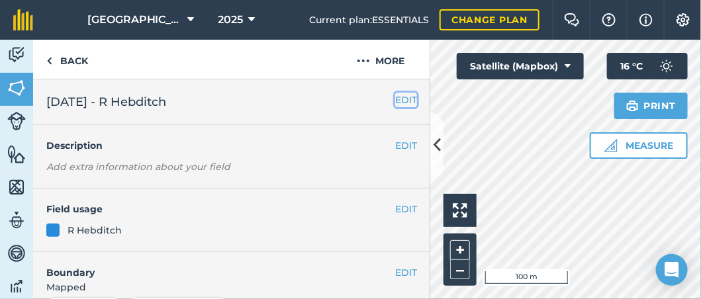
click at [404, 97] on button "EDIT" at bounding box center [406, 100] width 22 height 15
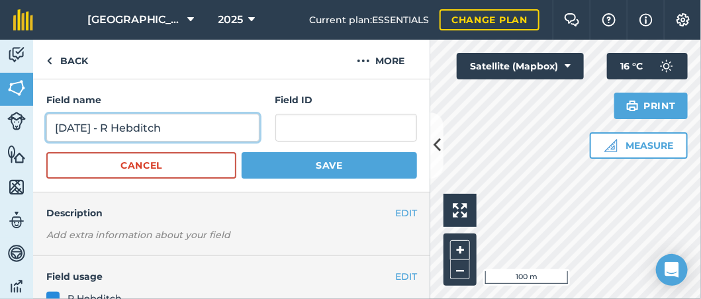
click at [181, 130] on input "[DATE] - R Hebditch" at bounding box center [152, 128] width 213 height 28
type input "[DATE] - R Hebditch (8.24 Acres"
click at [242, 152] on button "Save" at bounding box center [329, 165] width 175 height 26
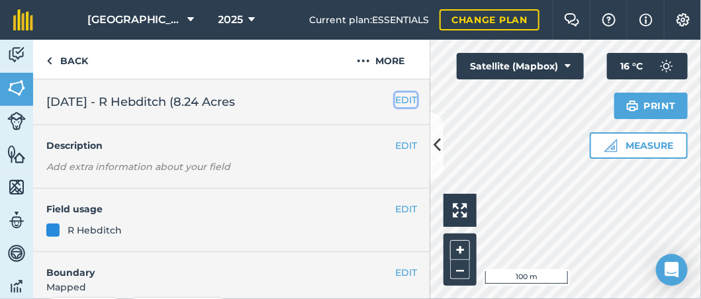
click at [395, 101] on button "EDIT" at bounding box center [406, 100] width 22 height 15
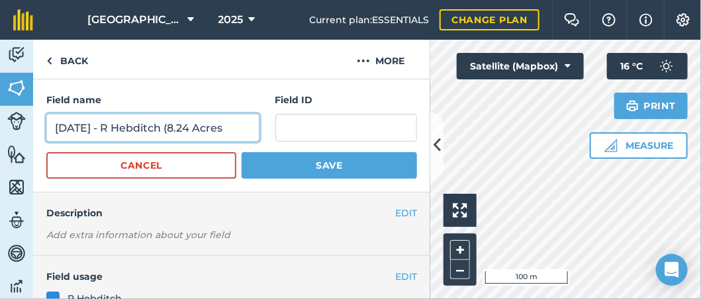
click at [244, 129] on input "[DATE] - R Hebditch (8.24 Acres" at bounding box center [152, 128] width 213 height 28
type input "[DATE] - R Hebditch (8.24 Acres)"
click at [242, 152] on button "Save" at bounding box center [329, 165] width 175 height 26
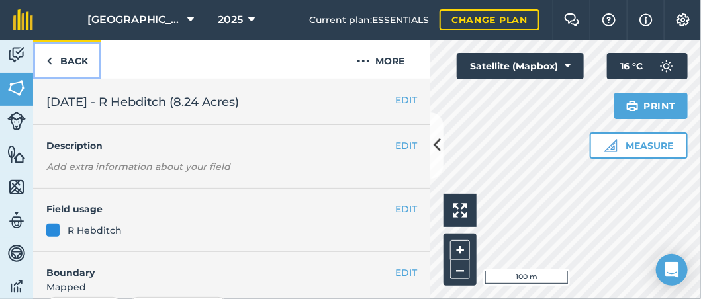
click at [62, 66] on link "Back" at bounding box center [67, 59] width 68 height 39
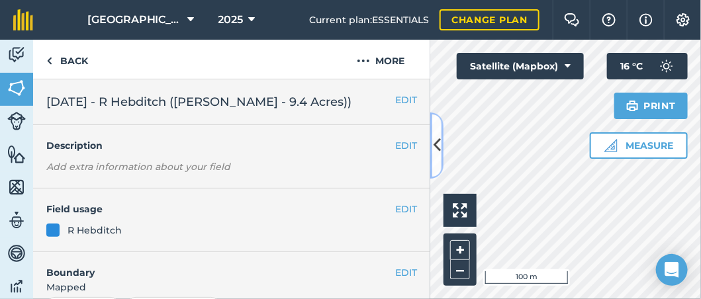
click at [438, 138] on icon at bounding box center [437, 145] width 7 height 23
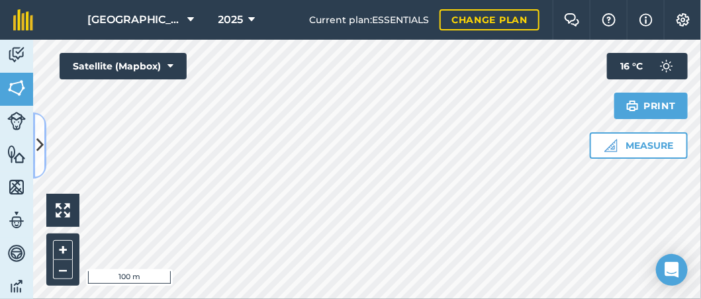
click at [43, 139] on button at bounding box center [39, 146] width 13 height 66
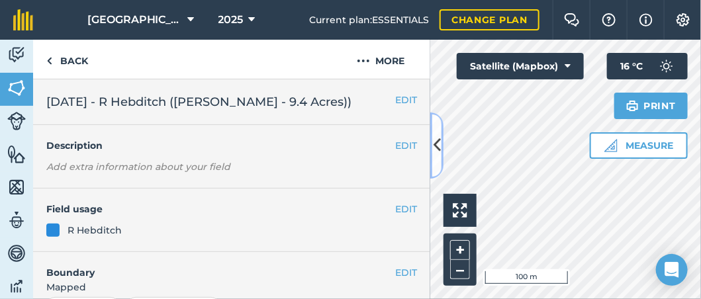
click at [439, 152] on icon at bounding box center [437, 145] width 7 height 23
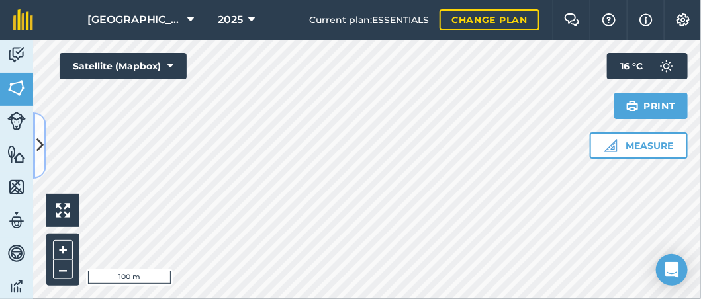
click at [42, 142] on icon at bounding box center [39, 145] width 7 height 23
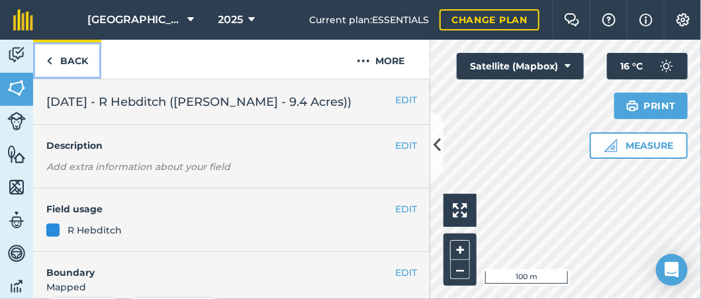
click at [79, 64] on link "Back" at bounding box center [67, 59] width 68 height 39
click at [79, 56] on link "Back" at bounding box center [67, 59] width 68 height 39
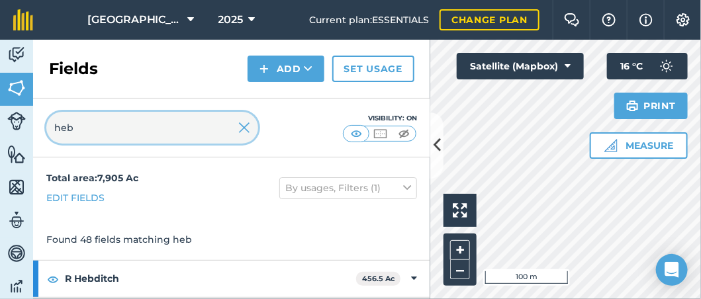
drag, startPoint x: 75, startPoint y: 128, endPoint x: -23, endPoint y: 128, distance: 98.0
click at [0, 128] on html "Footlands Farm 2025 Current plan : ESSENTIALS Change plan Farm Chat Help Info S…" at bounding box center [350, 149] width 701 height 299
type input "d"
type input "frog"
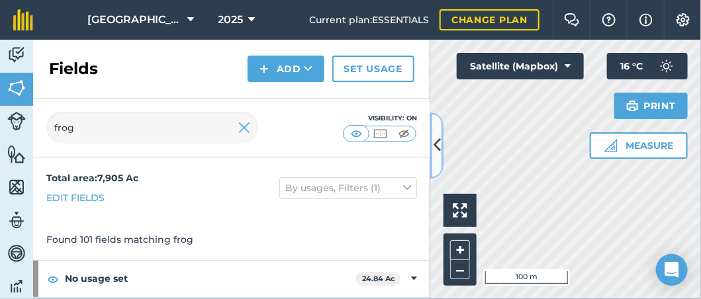
click at [439, 139] on icon at bounding box center [437, 145] width 7 height 23
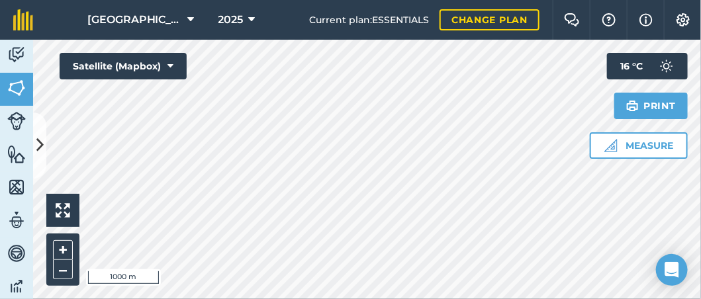
click at [452, 112] on div "Click to start drawing i 1000 m + – Satellite (Mapbox) Measure Print 16 ° C" at bounding box center [367, 170] width 668 height 260
click at [0, 212] on html "Footlands Farm 2025 Current plan : ESSENTIALS Change plan Farm Chat Help Info S…" at bounding box center [350, 149] width 701 height 299
click at [43, 139] on icon at bounding box center [39, 145] width 7 height 23
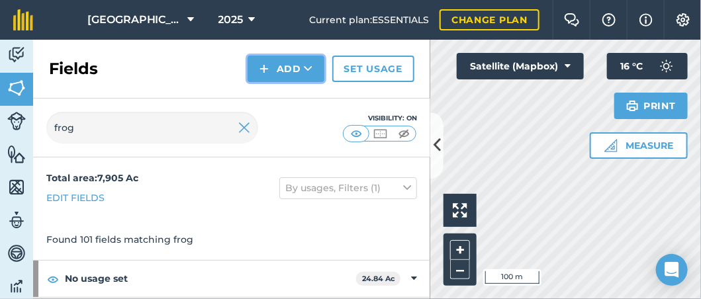
click at [303, 68] on button "Add" at bounding box center [286, 69] width 77 height 26
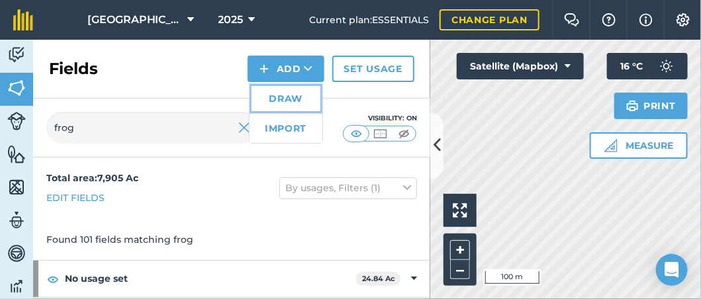
click at [275, 101] on link "Draw" at bounding box center [286, 98] width 73 height 29
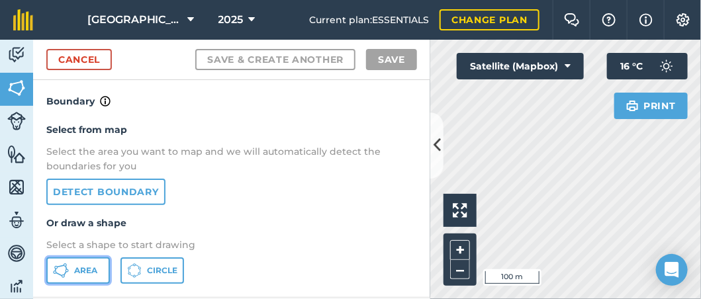
drag, startPoint x: 83, startPoint y: 275, endPoint x: 101, endPoint y: 266, distance: 19.8
click at [83, 275] on button "Area" at bounding box center [78, 271] width 64 height 26
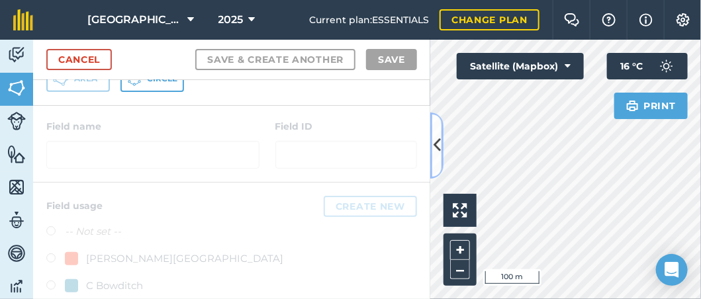
click at [437, 138] on icon at bounding box center [437, 145] width 7 height 23
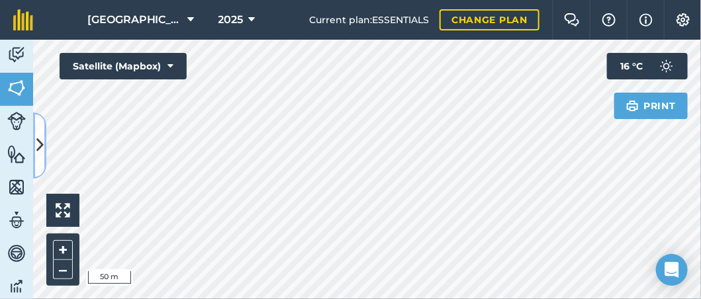
click at [40, 133] on button at bounding box center [39, 146] width 13 height 66
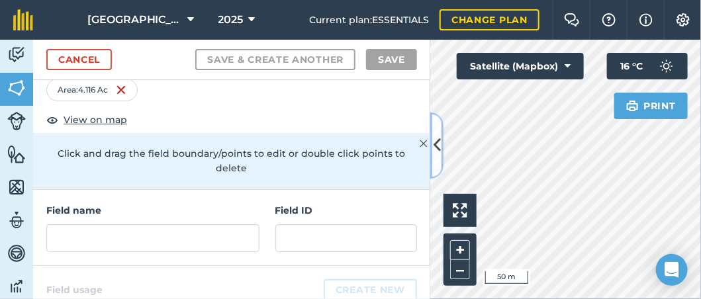
scroll to position [66, 0]
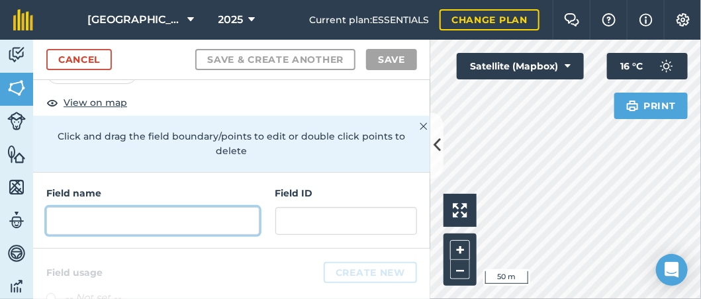
click at [114, 207] on input "text" at bounding box center [152, 221] width 213 height 28
paste input "[DATE] - Frogmary (Drilled)"
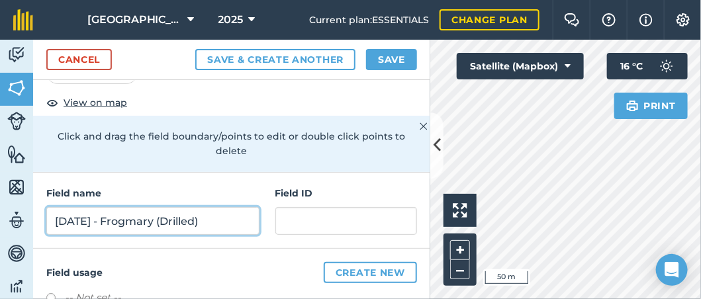
drag, startPoint x: 64, startPoint y: 220, endPoint x: 26, endPoint y: 214, distance: 37.6
click at [28, 217] on div "Activity Fields Livestock Features Maps Team Vehicles Data Reporting Billing Tu…" at bounding box center [350, 170] width 701 height 260
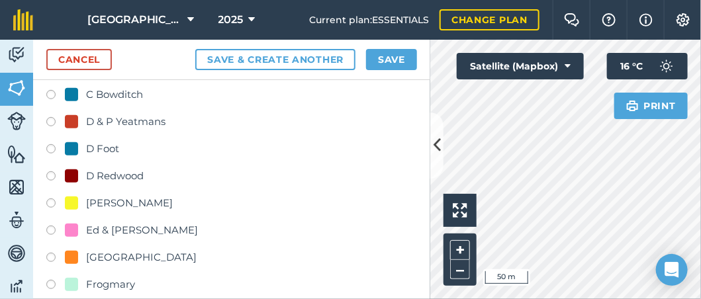
scroll to position [330, 0]
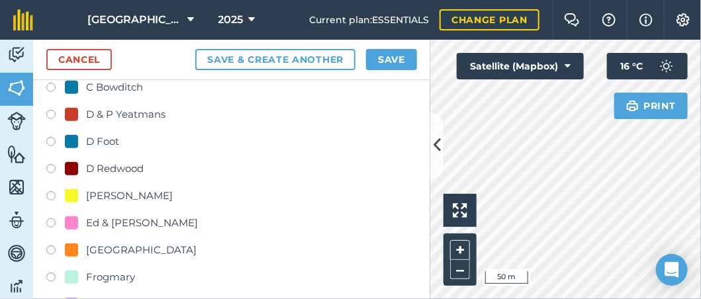
type input "[DATE] - Frogmary (Drilled)"
click at [48, 274] on label at bounding box center [55, 279] width 19 height 13
radio input "true"
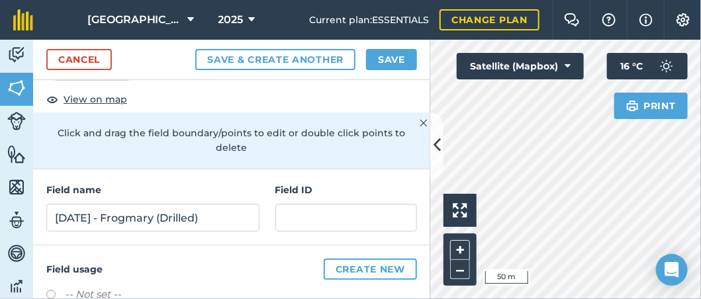
scroll to position [132, 0]
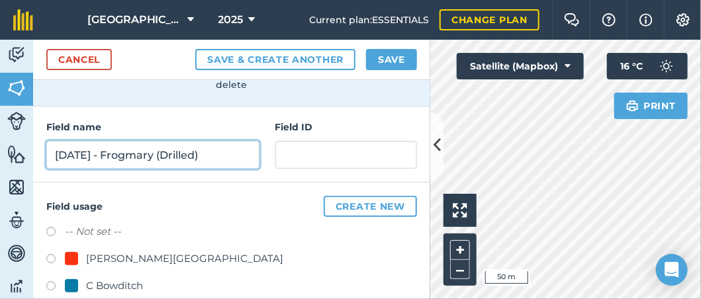
drag, startPoint x: 236, startPoint y: 152, endPoint x: -13, endPoint y: 150, distance: 248.3
click at [0, 150] on html "Footlands Farm 2025 Current plan : ESSENTIALS Change plan Farm Chat Help Info S…" at bounding box center [350, 149] width 701 height 299
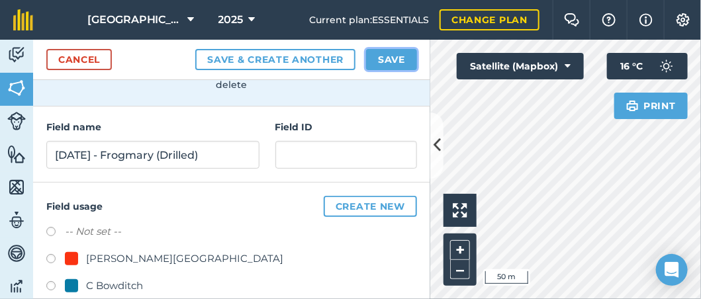
click at [377, 62] on button "Save" at bounding box center [391, 59] width 51 height 21
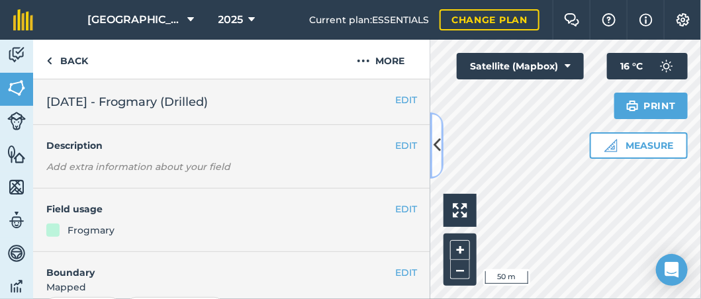
click at [435, 138] on icon at bounding box center [437, 145] width 7 height 23
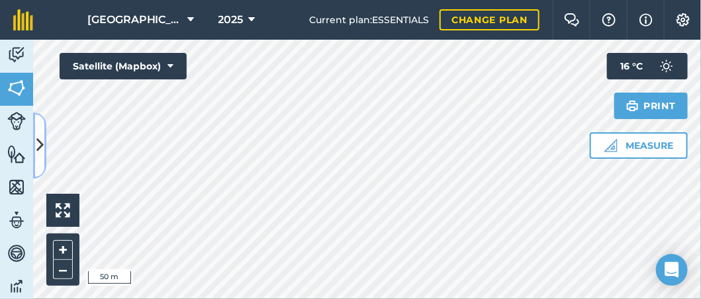
click at [40, 132] on button at bounding box center [39, 146] width 13 height 66
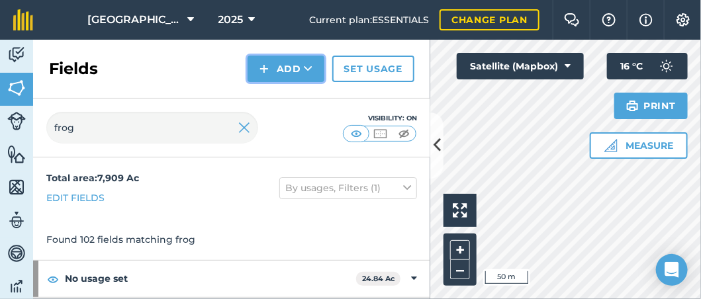
click at [298, 62] on button "Add" at bounding box center [286, 69] width 77 height 26
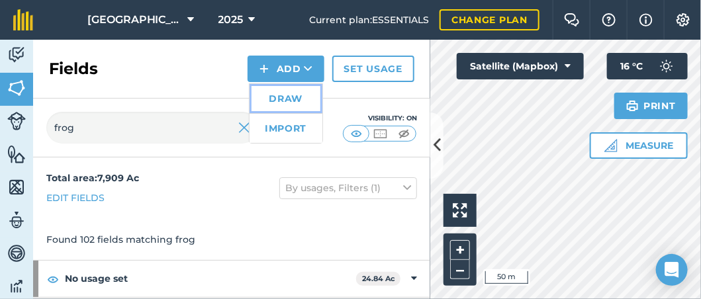
click at [303, 96] on link "Draw" at bounding box center [286, 98] width 73 height 29
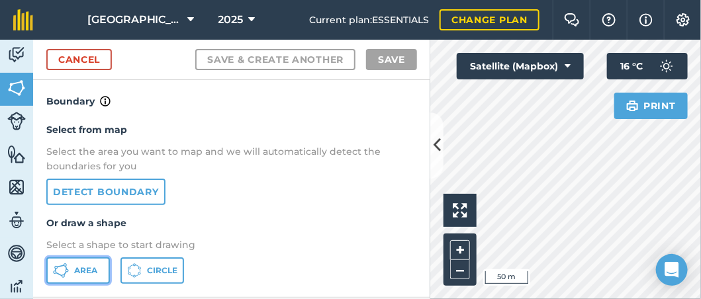
click at [79, 267] on span "Area" at bounding box center [85, 270] width 23 height 11
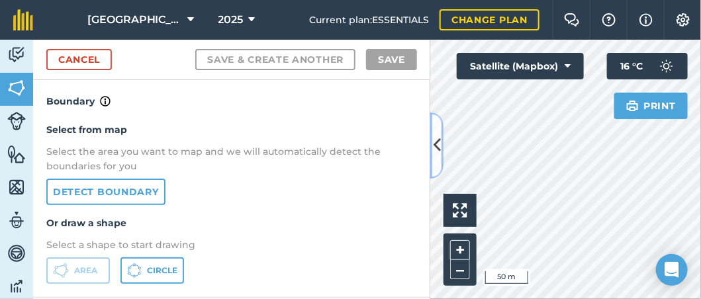
click at [436, 150] on icon at bounding box center [437, 145] width 7 height 23
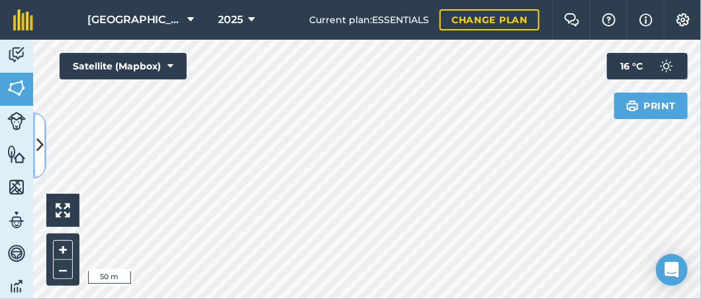
click at [44, 128] on button at bounding box center [39, 146] width 13 height 66
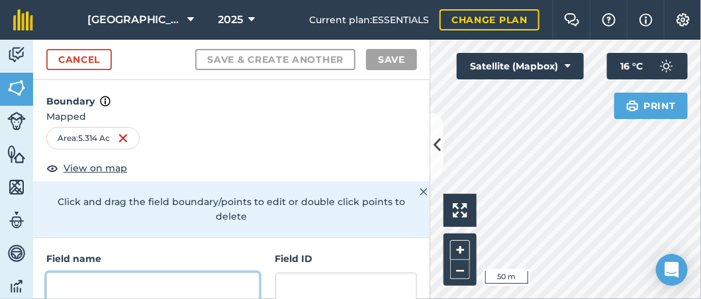
click at [119, 282] on input "text" at bounding box center [152, 287] width 213 height 28
paste input "[DATE] - Frogmary (Drilled)"
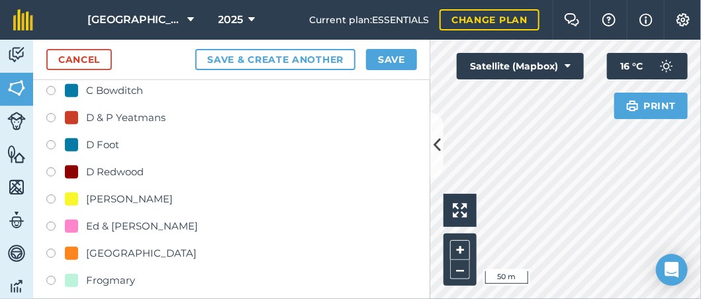
scroll to position [330, 0]
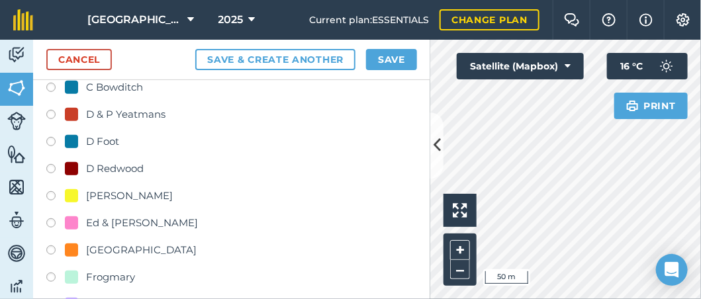
type input "[DATE] - Frogmary (Drilled)"
click at [48, 275] on label at bounding box center [55, 279] width 19 height 13
radio input "true"
click at [393, 65] on button "Save" at bounding box center [391, 59] width 51 height 21
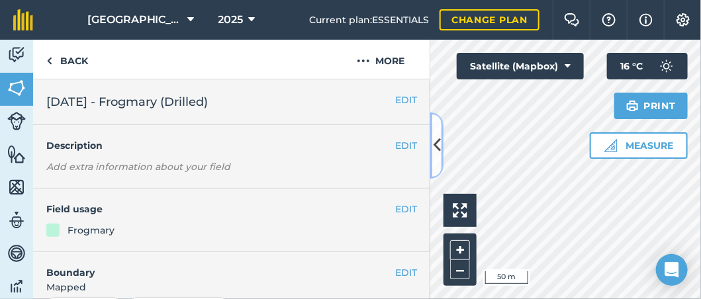
click at [434, 144] on icon at bounding box center [437, 145] width 7 height 23
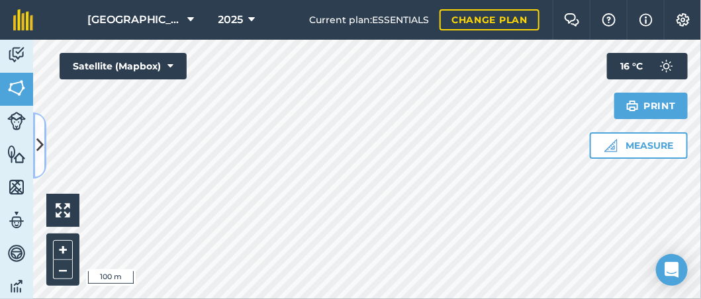
click at [39, 138] on icon at bounding box center [39, 145] width 7 height 23
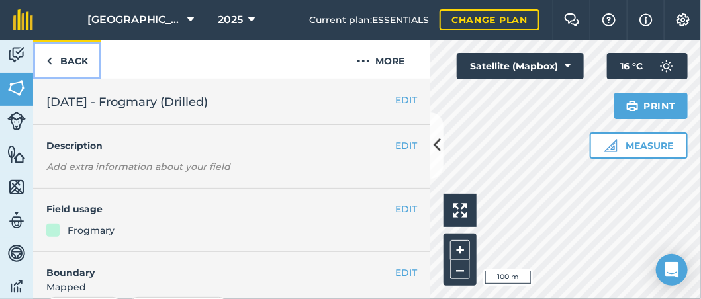
click at [48, 66] on img at bounding box center [49, 61] width 6 height 16
click at [77, 68] on link "Back" at bounding box center [67, 59] width 68 height 39
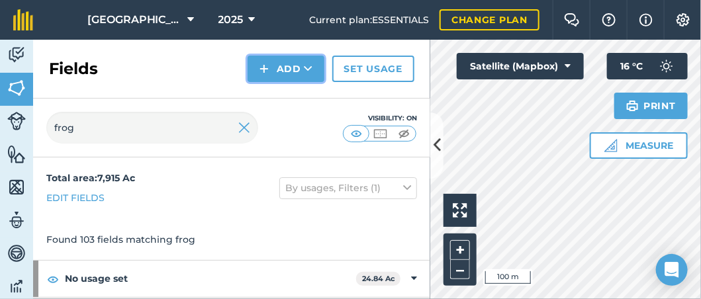
click at [289, 68] on button "Add" at bounding box center [286, 69] width 77 height 26
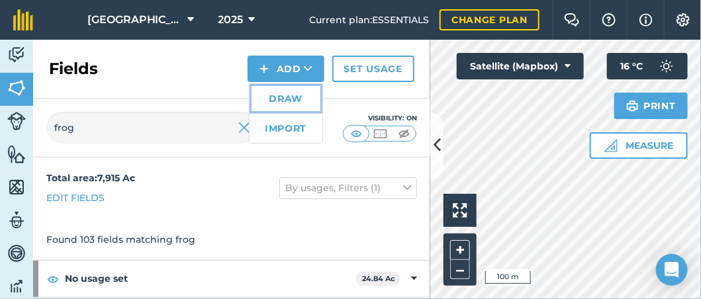
click at [269, 101] on link "Draw" at bounding box center [286, 98] width 73 height 29
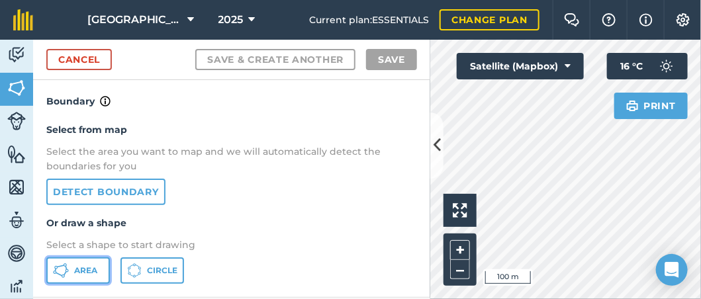
click at [80, 273] on span "Area" at bounding box center [85, 270] width 23 height 11
click at [85, 275] on button "Area" at bounding box center [78, 271] width 64 height 26
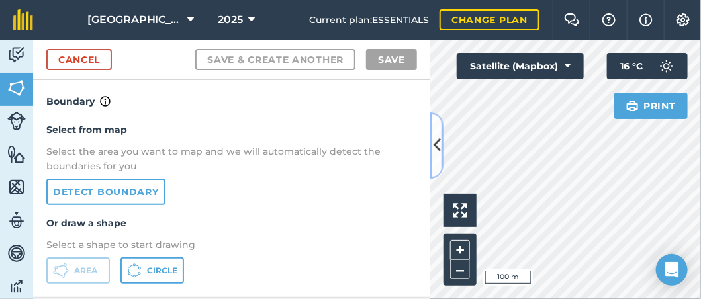
click at [438, 149] on icon at bounding box center [437, 145] width 7 height 23
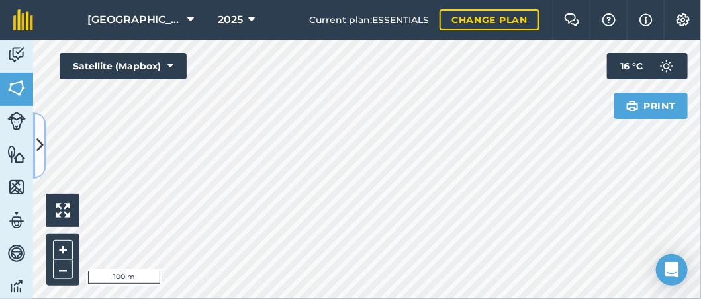
click at [39, 144] on icon at bounding box center [39, 145] width 7 height 23
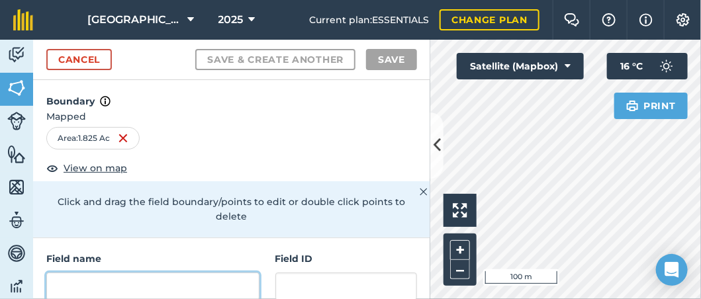
click at [109, 281] on input "text" at bounding box center [152, 287] width 213 height 28
paste input "[DATE] - Frogmary (Drilled)"
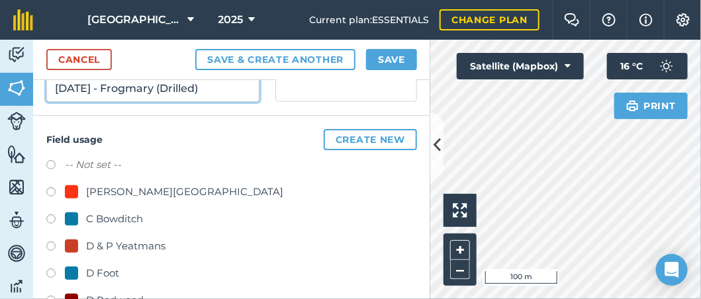
scroll to position [330, 0]
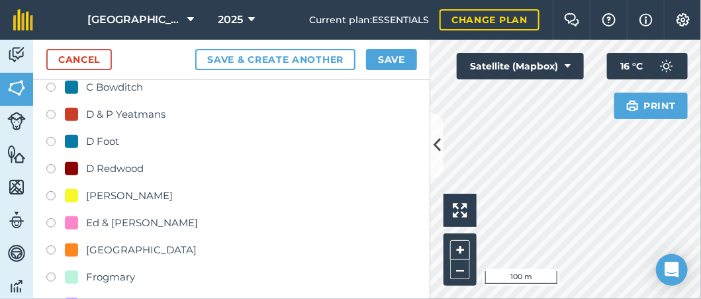
type input "[DATE] - Frogmary (Drilled)"
click at [48, 273] on label at bounding box center [55, 279] width 19 height 13
radio input "true"
click at [397, 51] on button "Save" at bounding box center [391, 59] width 51 height 21
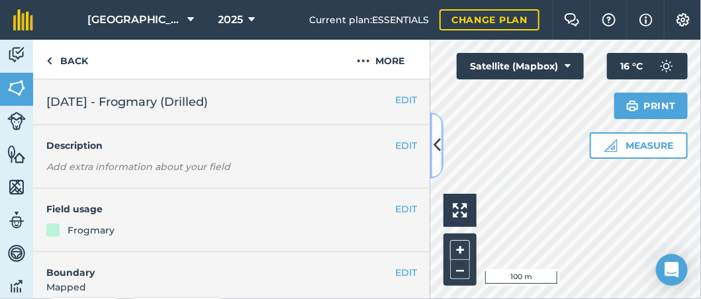
click at [435, 144] on icon at bounding box center [437, 145] width 7 height 23
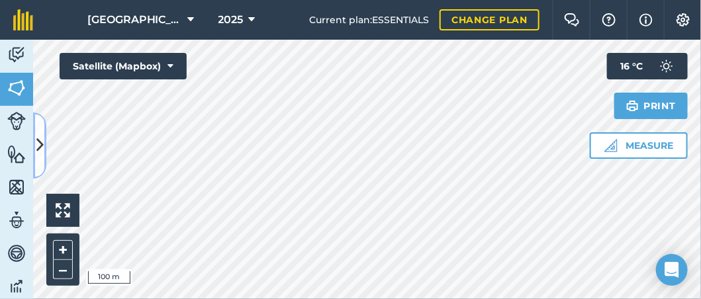
click at [39, 134] on icon at bounding box center [39, 145] width 7 height 23
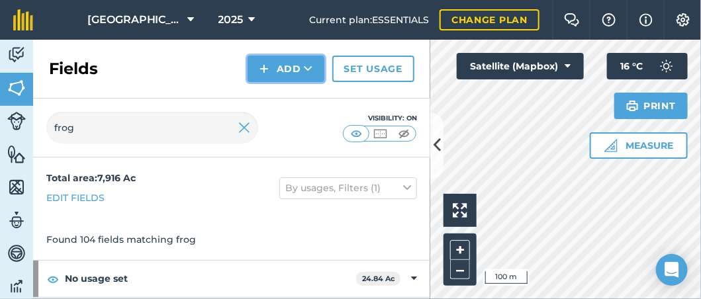
click at [312, 66] on icon at bounding box center [308, 68] width 9 height 13
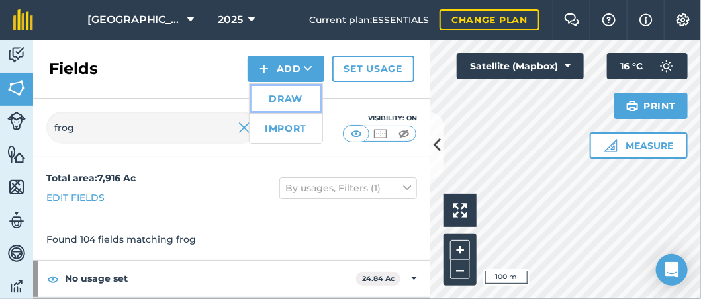
click at [290, 101] on link "Draw" at bounding box center [286, 98] width 73 height 29
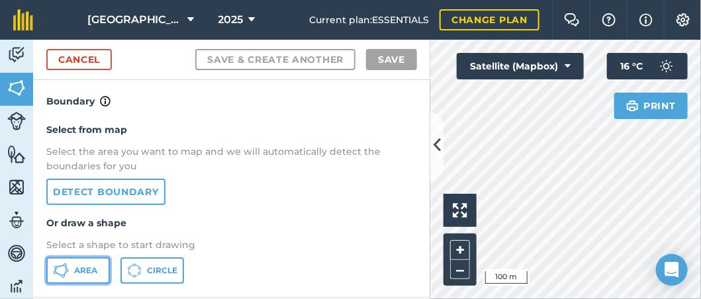
click at [102, 264] on button "Area" at bounding box center [78, 271] width 64 height 26
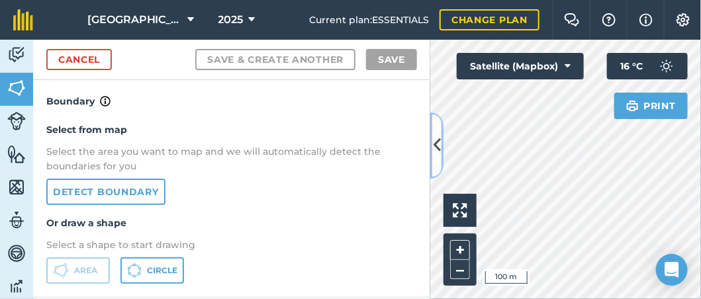
click at [440, 141] on icon at bounding box center [437, 145] width 7 height 23
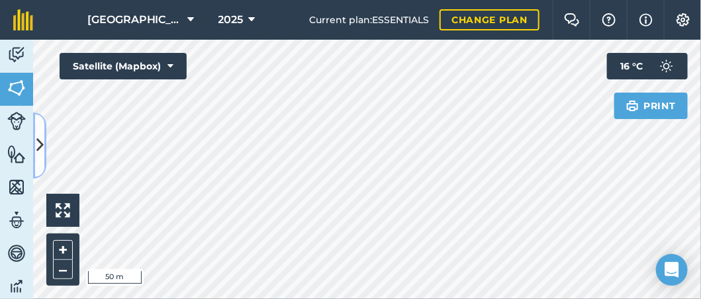
click at [45, 139] on button at bounding box center [39, 146] width 13 height 66
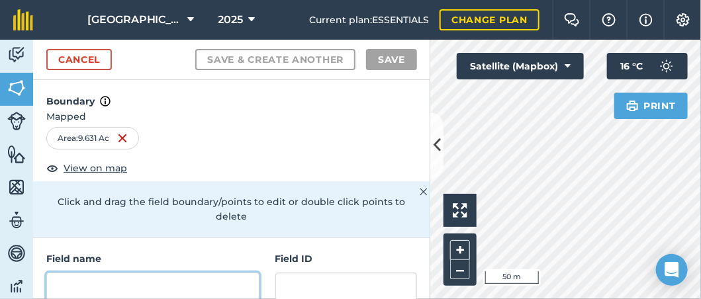
click at [68, 285] on input "text" at bounding box center [152, 287] width 213 height 28
paste input "[DATE] - Frogmary (Drilled)"
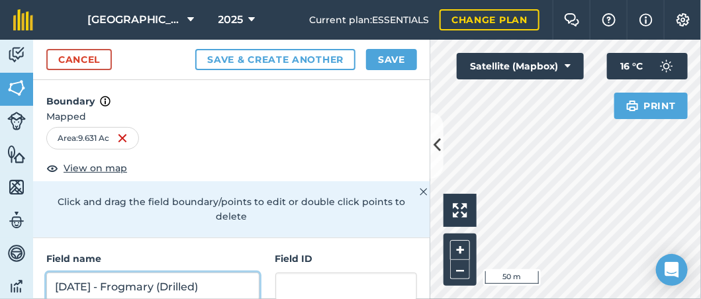
type input "[DATE] - Frogmary (Drilled)"
click at [195, 49] on button "Save & Create Another" at bounding box center [275, 59] width 160 height 21
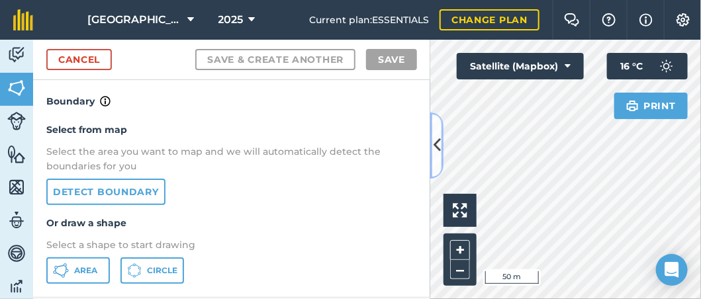
click at [434, 155] on icon at bounding box center [437, 145] width 7 height 23
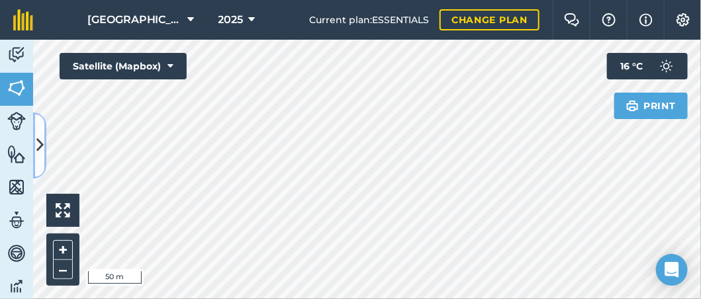
click at [38, 147] on icon at bounding box center [39, 145] width 7 height 23
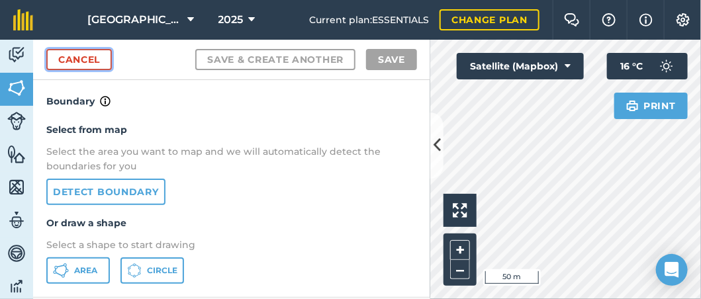
click at [81, 58] on link "Cancel" at bounding box center [79, 59] width 66 height 21
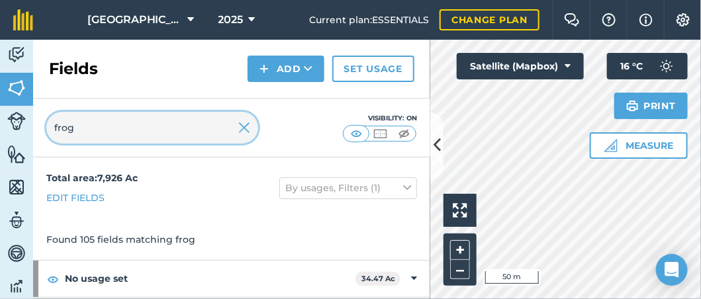
drag, startPoint x: 86, startPoint y: 133, endPoint x: -31, endPoint y: 145, distance: 117.8
click at [0, 145] on html "Footlands Farm 2025 Current plan : ESSENTIALS Change plan Farm Chat Help Info S…" at bounding box center [350, 149] width 701 height 299
type input "[DATE]"
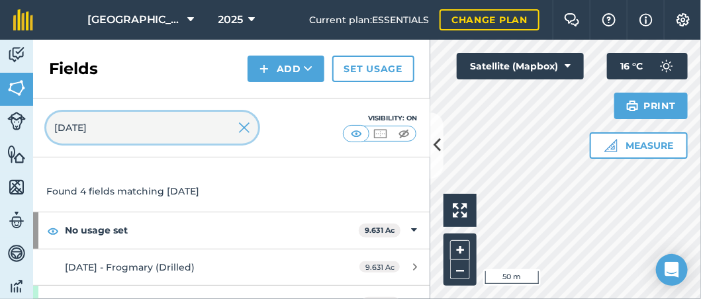
scroll to position [66, 0]
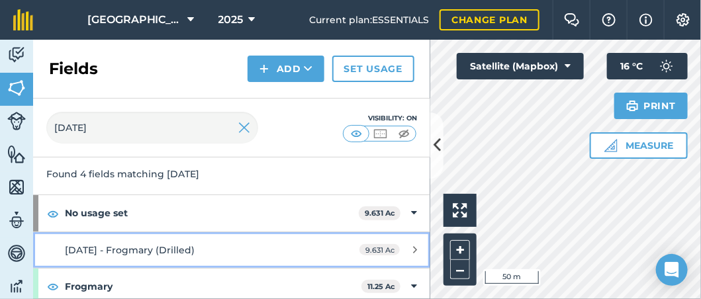
click at [140, 237] on link "[DATE] - Frogmary (Drilled) 9.631 Ac" at bounding box center [231, 250] width 397 height 36
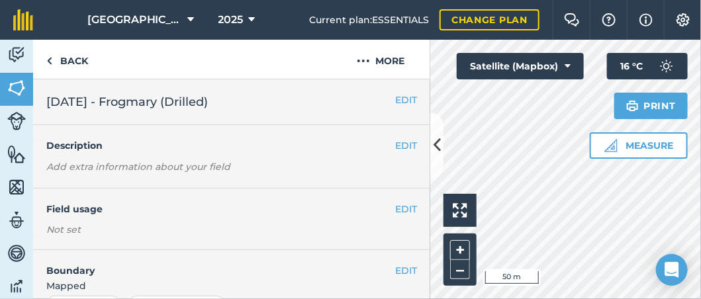
click at [407, 136] on div "EDIT Description Add extra information about your field" at bounding box center [231, 157] width 397 height 64
click at [400, 144] on button "EDIT" at bounding box center [406, 145] width 22 height 15
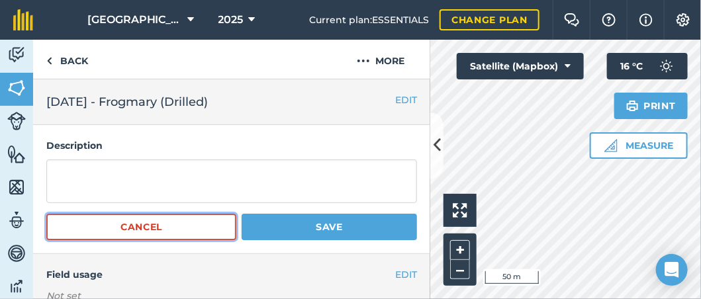
click at [109, 231] on button "Cancel" at bounding box center [141, 227] width 190 height 26
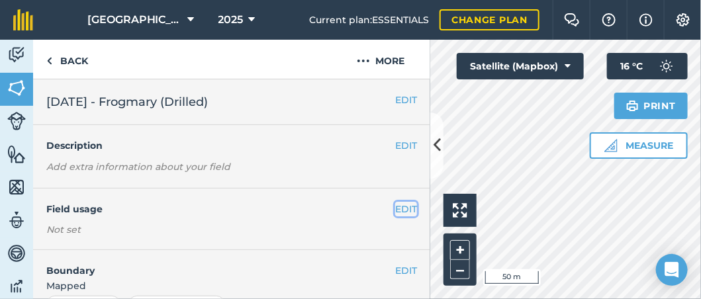
click at [395, 211] on button "EDIT" at bounding box center [406, 209] width 22 height 15
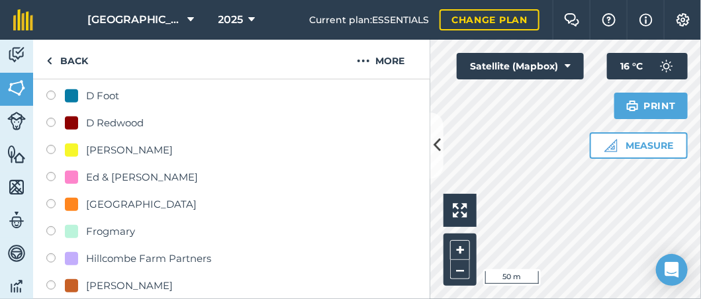
scroll to position [264, 0]
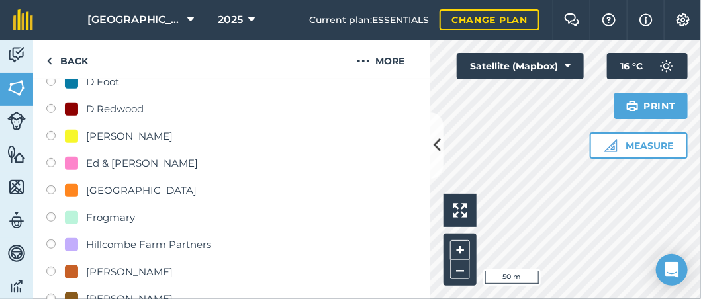
click at [50, 213] on label at bounding box center [55, 219] width 19 height 13
radio input "true"
radio input "false"
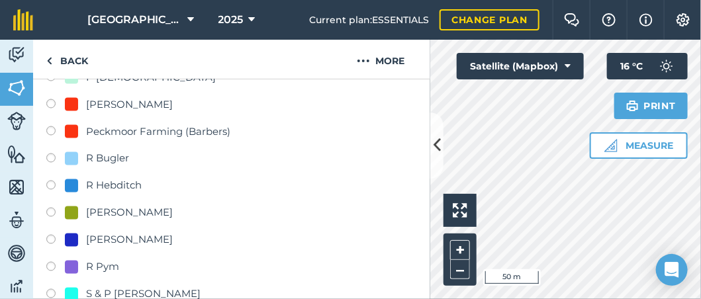
scroll to position [1059, 0]
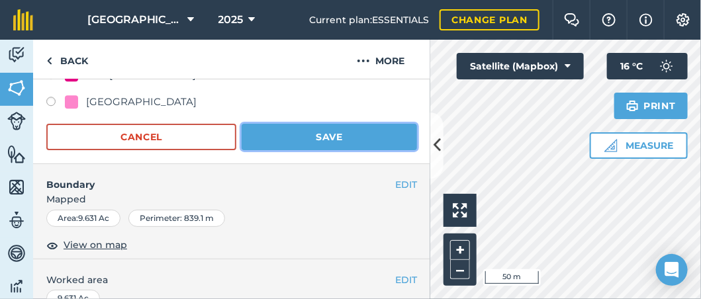
click at [324, 139] on button "Save" at bounding box center [329, 137] width 175 height 26
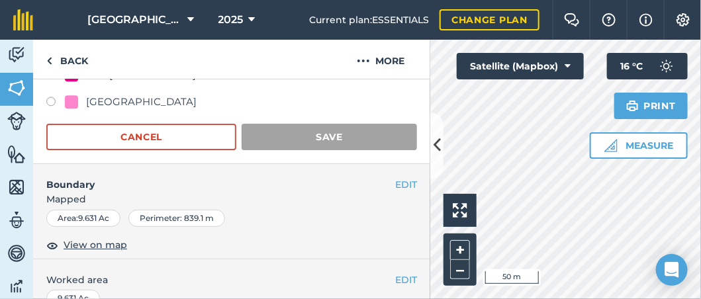
scroll to position [356, 0]
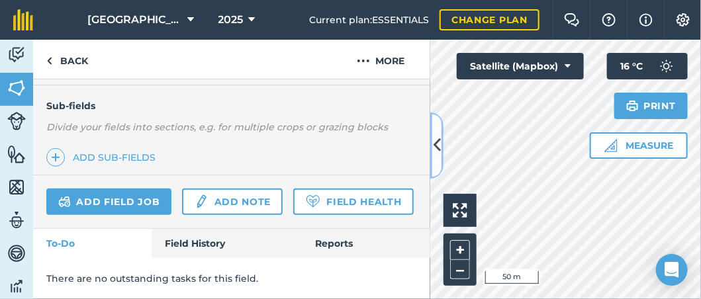
click at [436, 144] on icon at bounding box center [437, 145] width 7 height 23
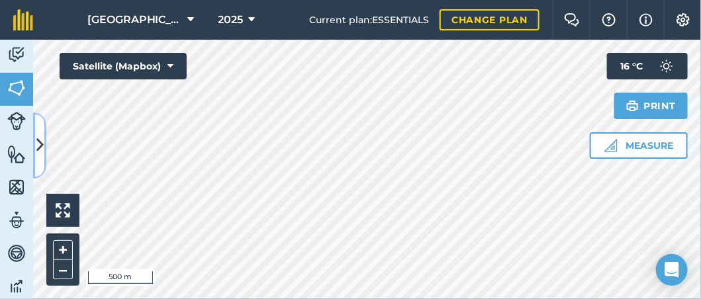
click at [42, 144] on icon at bounding box center [39, 145] width 7 height 23
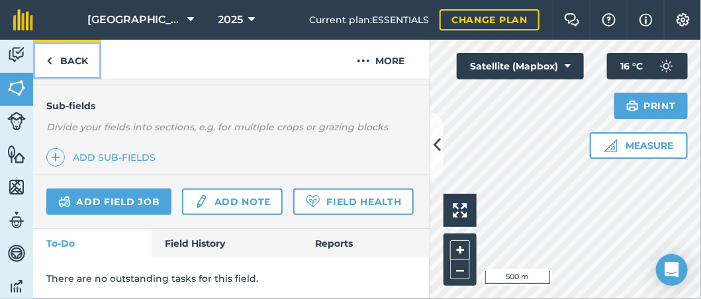
click at [66, 68] on link "Back" at bounding box center [67, 59] width 68 height 39
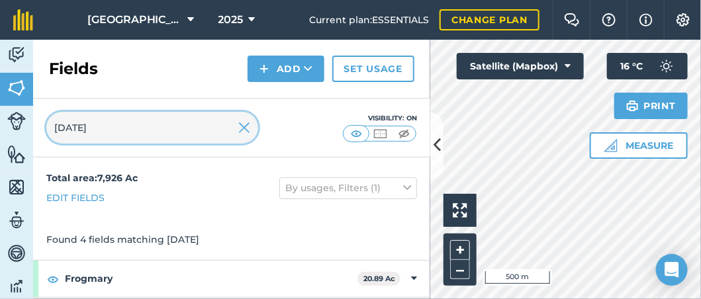
drag, startPoint x: 97, startPoint y: 138, endPoint x: -27, endPoint y: 134, distance: 123.9
click at [0, 134] on html "Footlands Farm 2025 Current plan : ESSENTIALS Change plan Farm Chat Help Info S…" at bounding box center [350, 149] width 701 height 299
type input "frog"
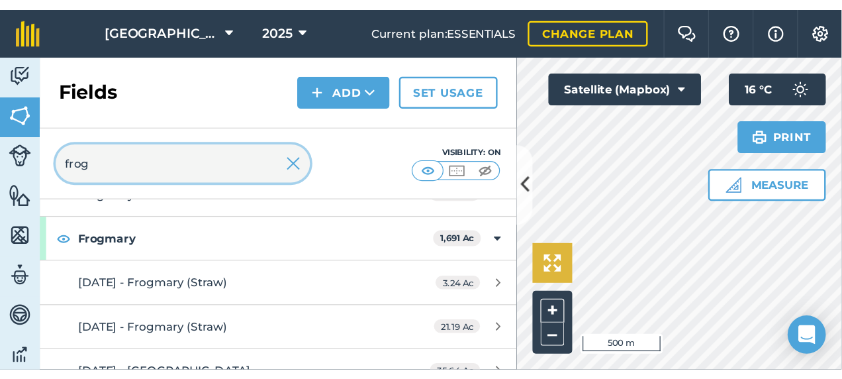
scroll to position [132, 0]
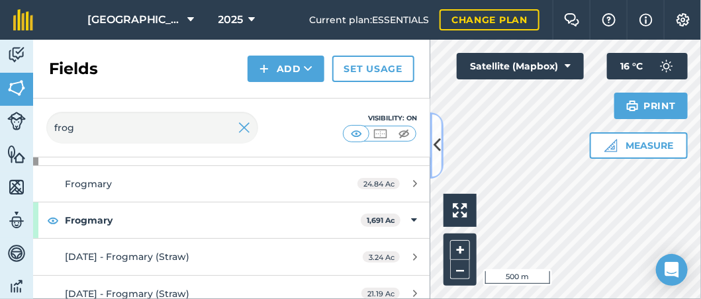
click at [438, 154] on icon at bounding box center [437, 145] width 7 height 23
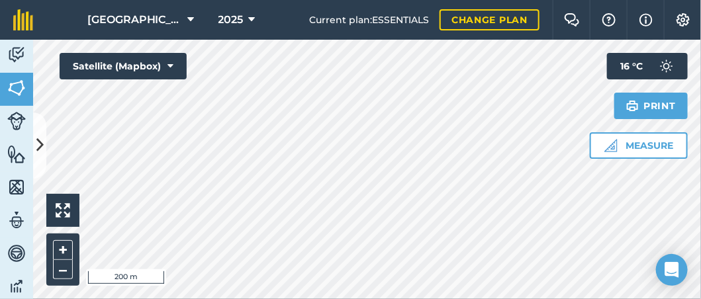
click at [211, 299] on html "Footlands Farm 2025 Current plan : ESSENTIALS Change plan Farm Chat Help Info S…" at bounding box center [350, 149] width 701 height 299
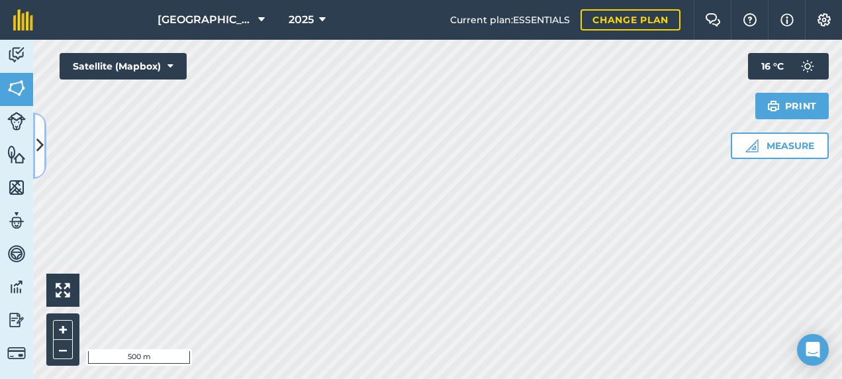
drag, startPoint x: 289, startPoint y: 38, endPoint x: 44, endPoint y: 130, distance: 261.3
click at [44, 130] on button at bounding box center [39, 146] width 13 height 66
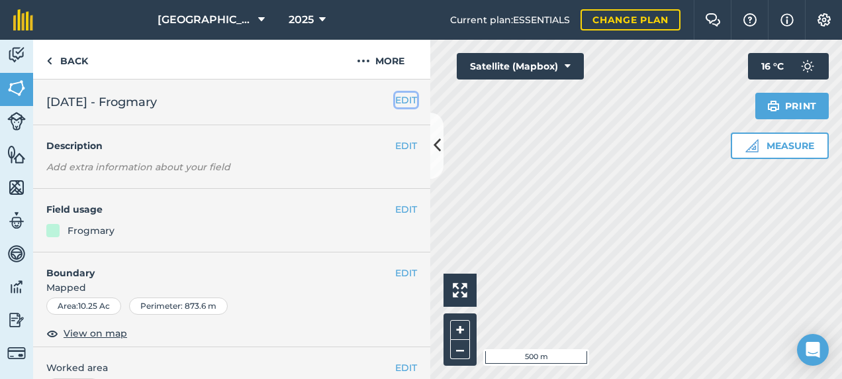
click at [400, 101] on button "EDIT" at bounding box center [406, 100] width 22 height 15
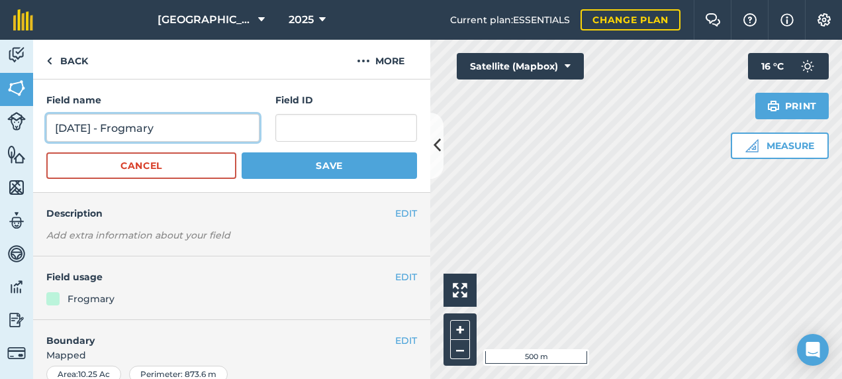
click at [109, 127] on input "[DATE] - Frogmary" at bounding box center [152, 128] width 213 height 28
type input "[DATE] & [DATE] - Frogmary ([GEOGRAPHIC_DATA])"
click at [242, 152] on button "Save" at bounding box center [329, 165] width 175 height 26
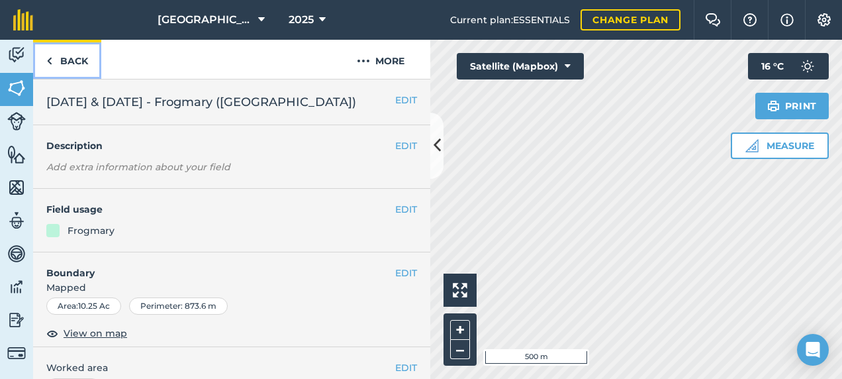
click at [89, 57] on link "Back" at bounding box center [67, 59] width 68 height 39
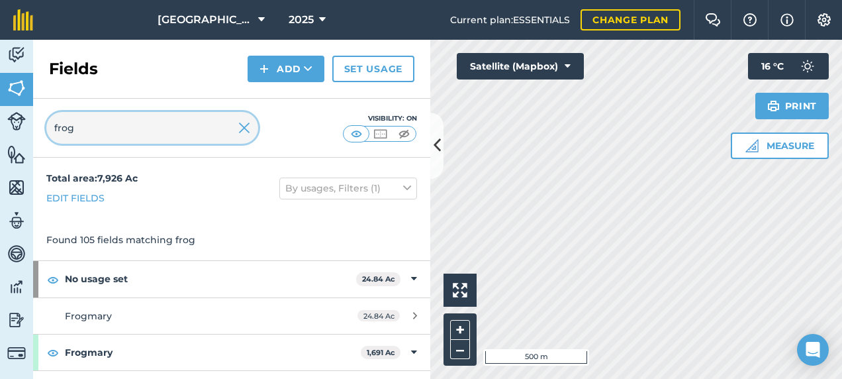
drag, startPoint x: 96, startPoint y: 140, endPoint x: 4, endPoint y: 148, distance: 92.4
click at [0, 146] on html "Footlands Farm 2025 Current plan : ESSENTIALS Change plan Farm Chat Help Info S…" at bounding box center [421, 189] width 842 height 379
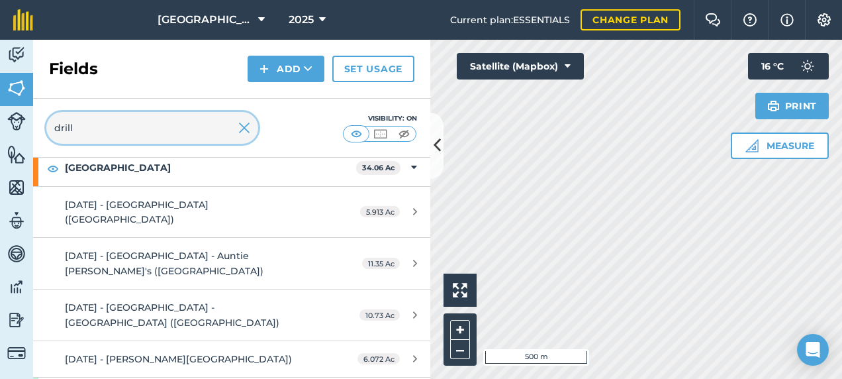
scroll to position [132, 0]
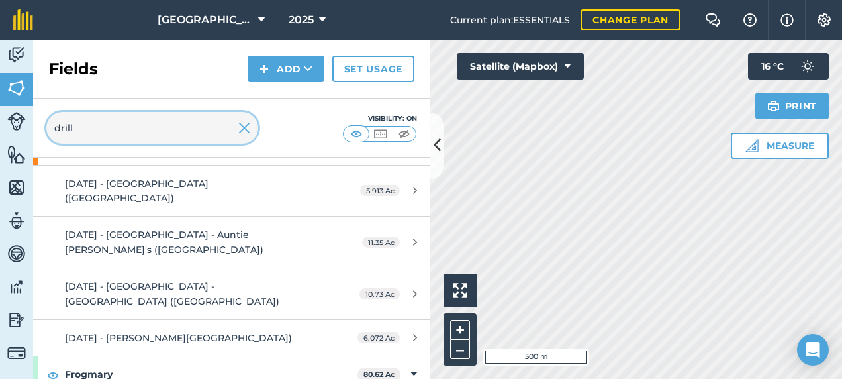
type input "drill"
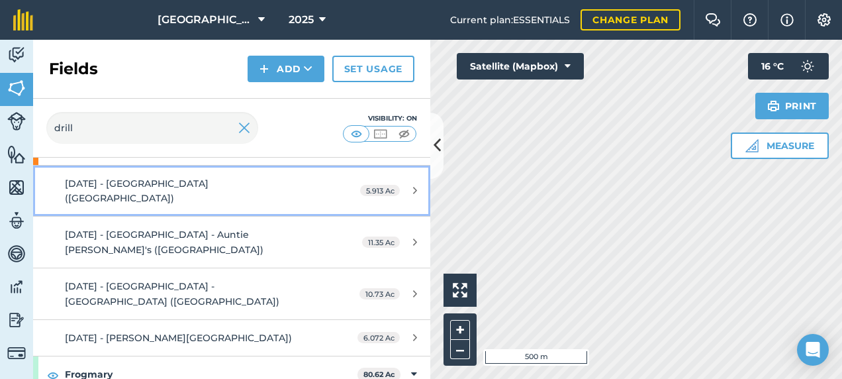
click at [236, 188] on div "[DATE] - [GEOGRAPHIC_DATA] ([GEOGRAPHIC_DATA])" at bounding box center [189, 191] width 249 height 30
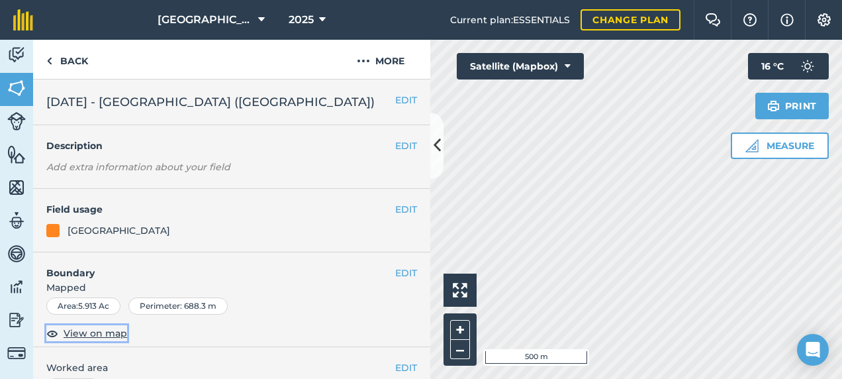
click at [73, 325] on span "View on map" at bounding box center [96, 333] width 64 height 15
click at [215, 99] on span "[DATE] - [GEOGRAPHIC_DATA] ([GEOGRAPHIC_DATA])" at bounding box center [210, 102] width 328 height 19
click at [397, 99] on button "EDIT" at bounding box center [406, 100] width 22 height 15
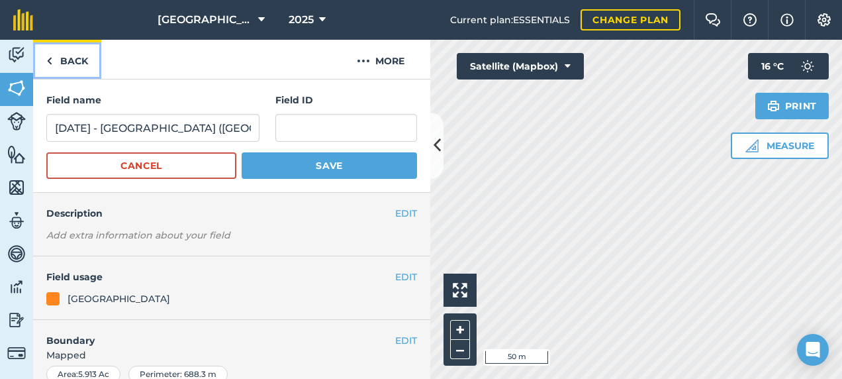
click at [85, 60] on link "Back" at bounding box center [67, 59] width 68 height 39
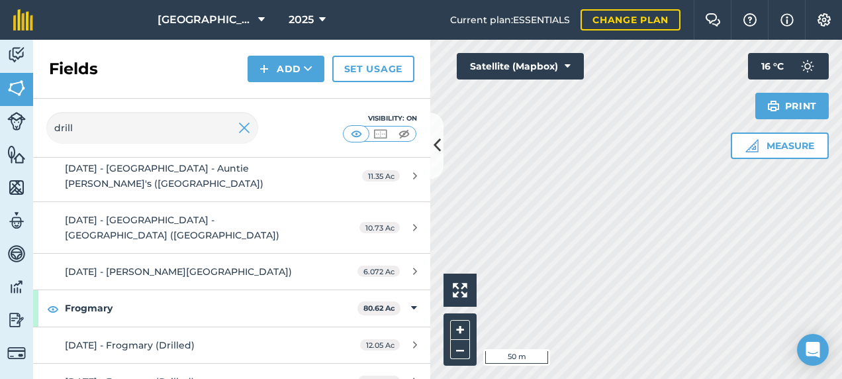
scroll to position [66, 0]
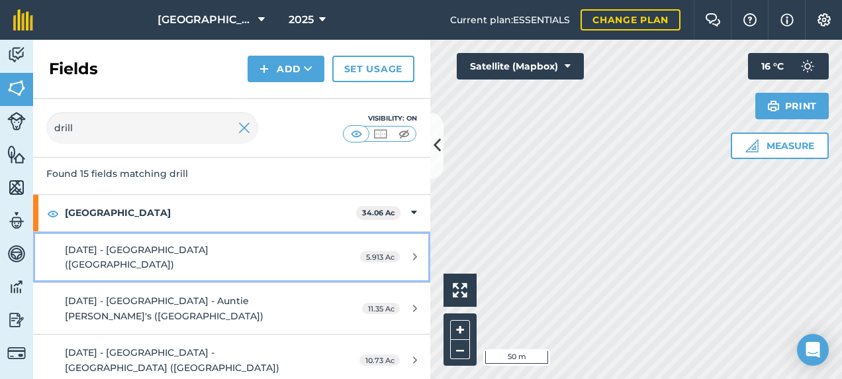
click at [249, 250] on div "[DATE] - [GEOGRAPHIC_DATA] ([GEOGRAPHIC_DATA])" at bounding box center [189, 257] width 249 height 30
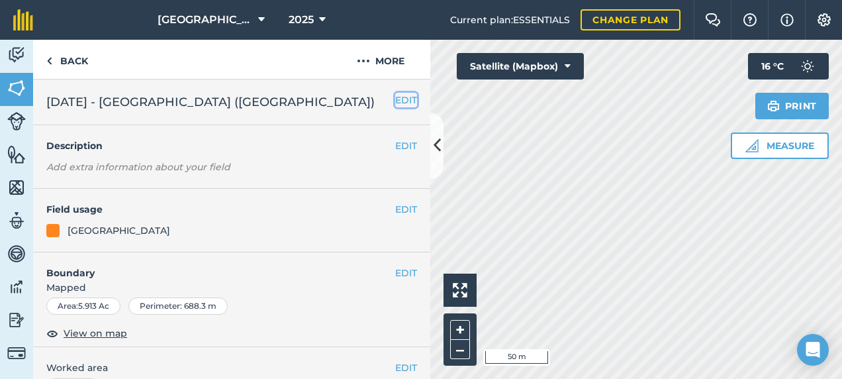
click at [395, 97] on button "EDIT" at bounding box center [406, 100] width 22 height 15
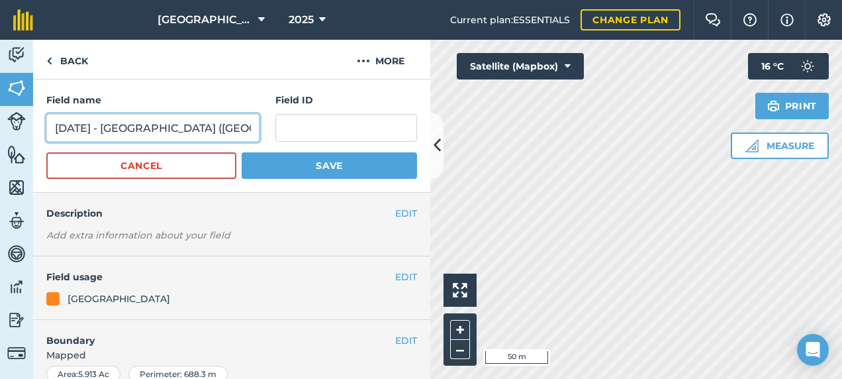
click at [204, 128] on input "[DATE] - [GEOGRAPHIC_DATA] ([GEOGRAPHIC_DATA])" at bounding box center [152, 128] width 213 height 28
type input "[DATE] - [GEOGRAPHIC_DATA] - 3 Corner ([GEOGRAPHIC_DATA])"
click at [242, 152] on button "Save" at bounding box center [329, 165] width 175 height 26
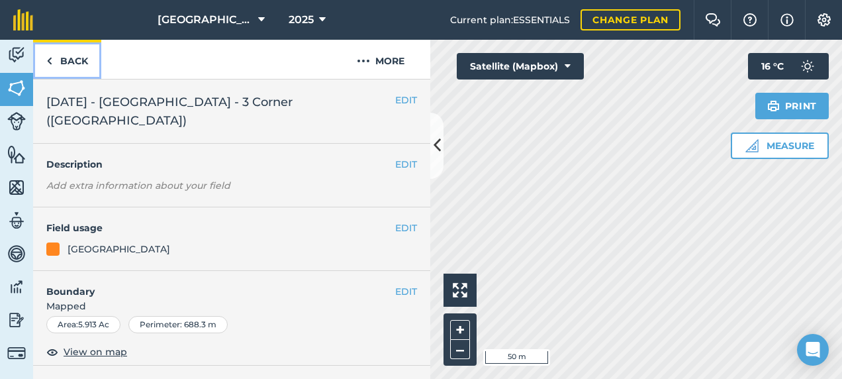
click at [74, 66] on link "Back" at bounding box center [67, 59] width 68 height 39
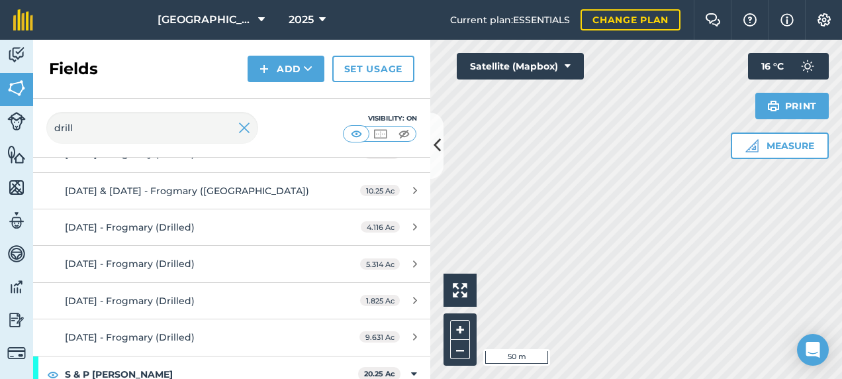
scroll to position [537, 0]
drag, startPoint x: 242, startPoint y: 125, endPoint x: 140, endPoint y: 132, distance: 102.2
click at [242, 125] on img at bounding box center [244, 128] width 12 height 16
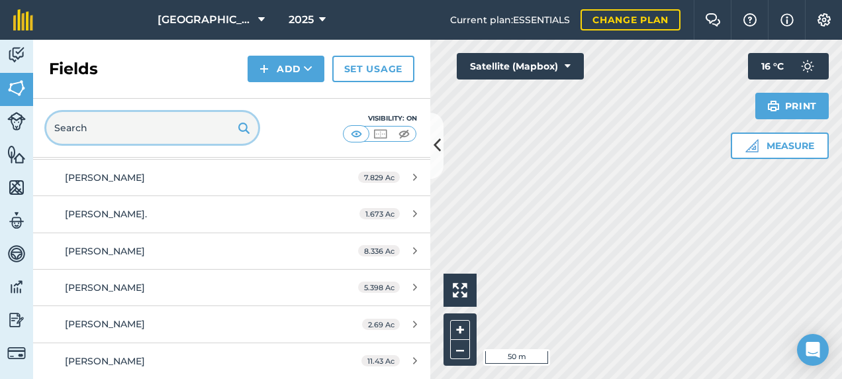
scroll to position [9173, 0]
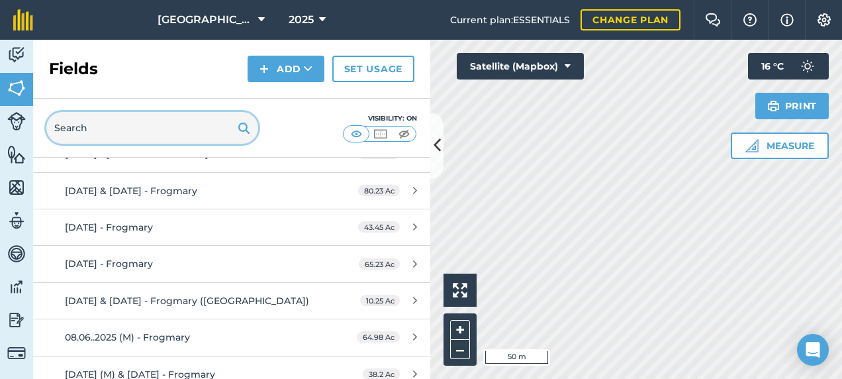
click at [139, 134] on input "text" at bounding box center [152, 128] width 212 height 32
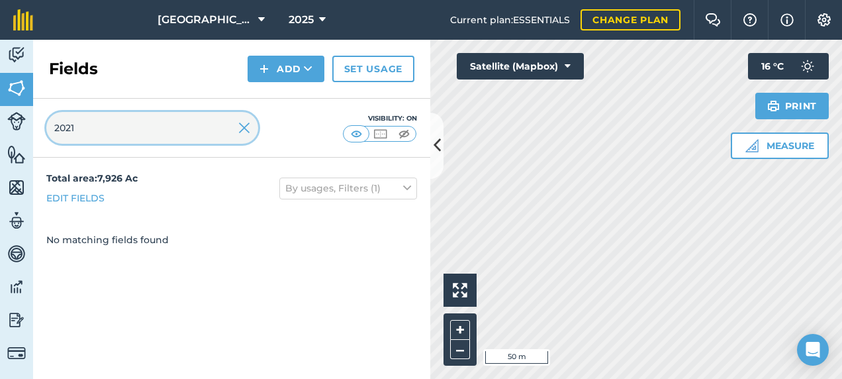
scroll to position [0, 0]
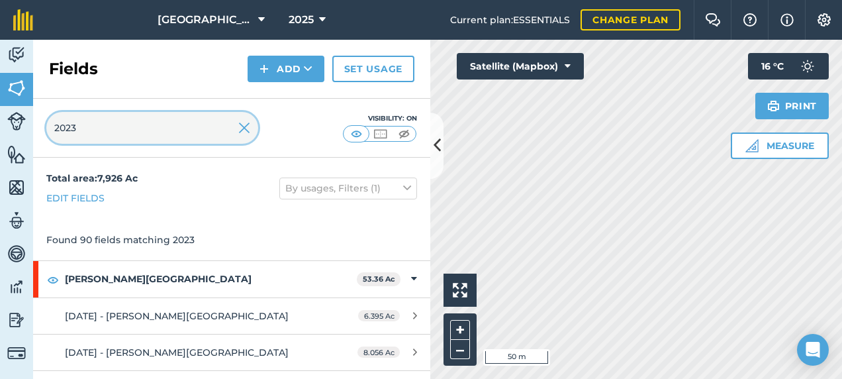
type input "2023"
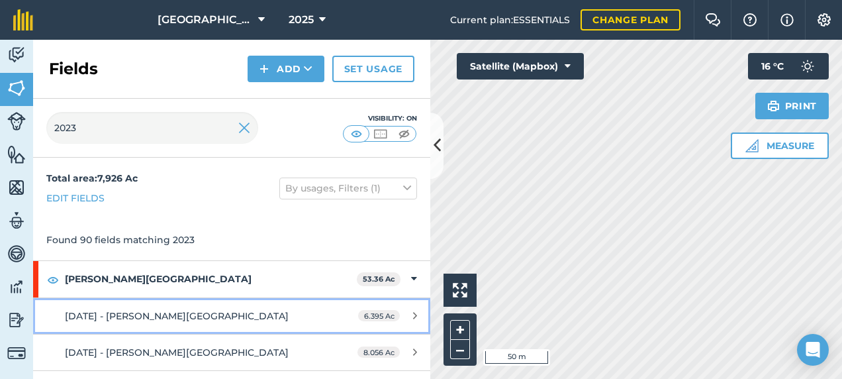
click at [270, 303] on link "[DATE] - [PERSON_NAME][GEOGRAPHIC_DATA] 6.395 Ac" at bounding box center [231, 316] width 397 height 36
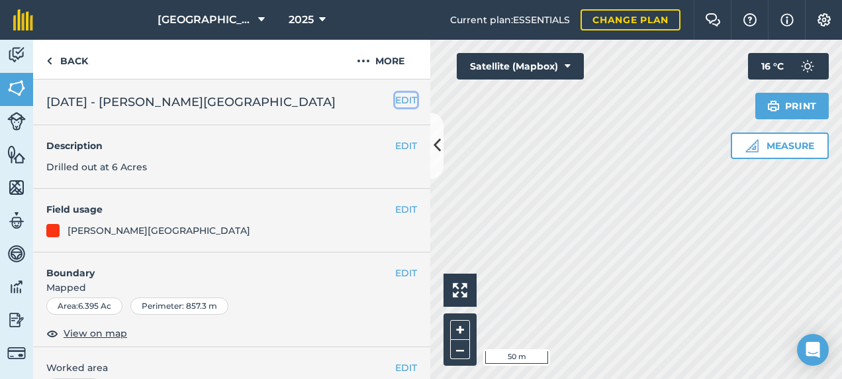
click at [395, 97] on button "EDIT" at bounding box center [406, 100] width 22 height 15
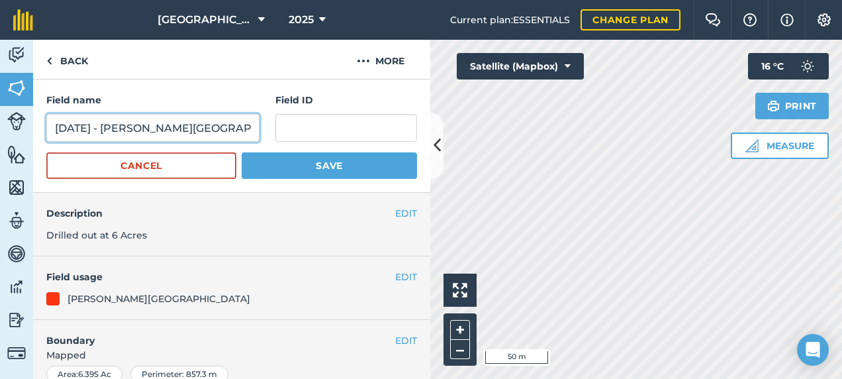
drag, startPoint x: 122, startPoint y: 124, endPoint x: 0, endPoint y: 136, distance: 122.3
click at [0, 136] on html "Footlands Farm 2025 Current plan : ESSENTIALS Change plan Farm Chat Help Info S…" at bounding box center [421, 189] width 842 height 379
type input "[PERSON_NAME][GEOGRAPHIC_DATA]"
click at [242, 152] on button "Save" at bounding box center [329, 165] width 175 height 26
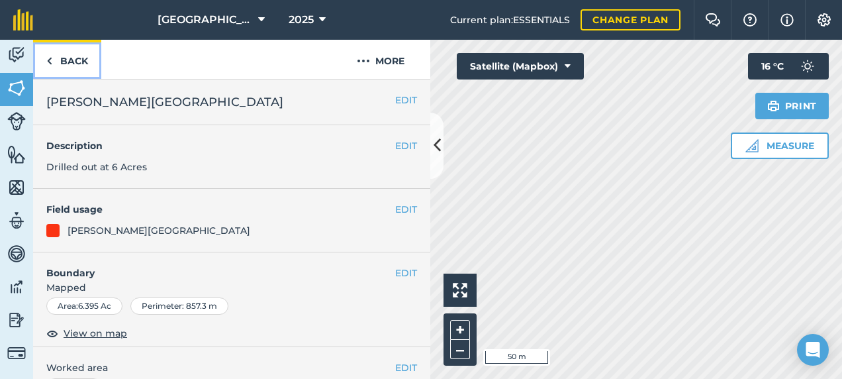
click at [85, 63] on link "Back" at bounding box center [67, 59] width 68 height 39
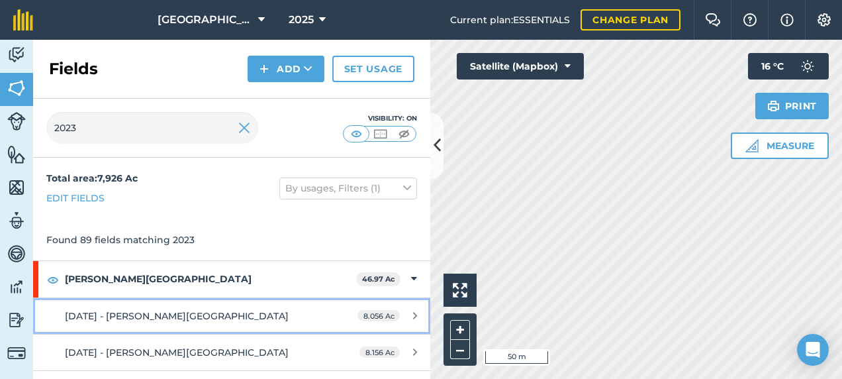
click at [169, 311] on span "[DATE] - [PERSON_NAME][GEOGRAPHIC_DATA]" at bounding box center [177, 316] width 224 height 12
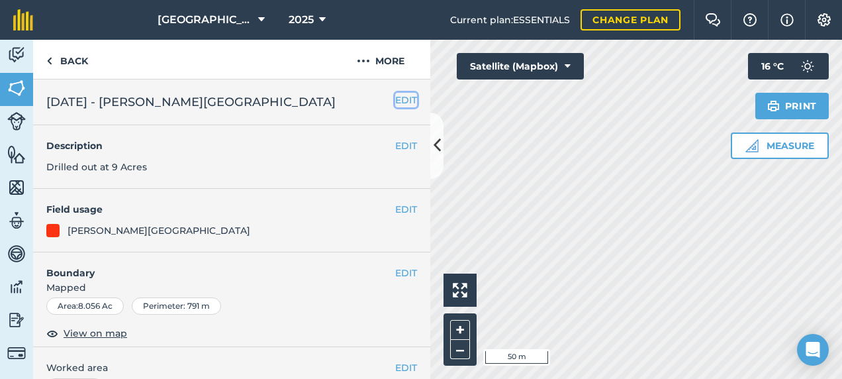
click at [396, 97] on button "EDIT" at bounding box center [406, 100] width 22 height 15
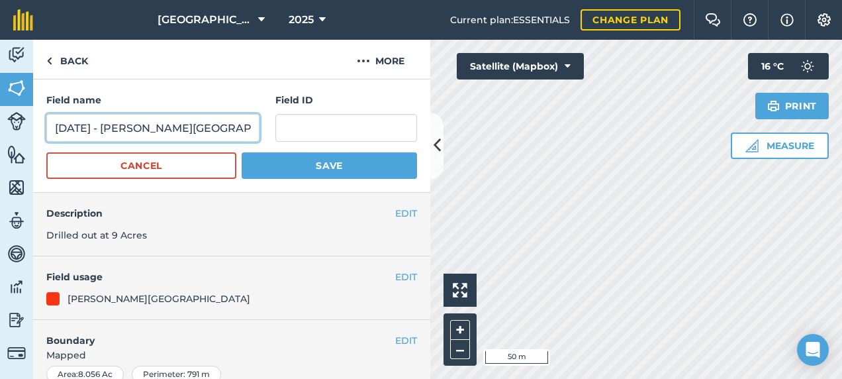
drag, startPoint x: 122, startPoint y: 123, endPoint x: 5, endPoint y: 128, distance: 116.6
click at [7, 130] on div "Activity Fields Livestock Features Maps Team Vehicles Data Reporting Billing Tu…" at bounding box center [421, 209] width 842 height 339
type input "[PERSON_NAME][GEOGRAPHIC_DATA]"
click at [242, 152] on button "Save" at bounding box center [329, 165] width 175 height 26
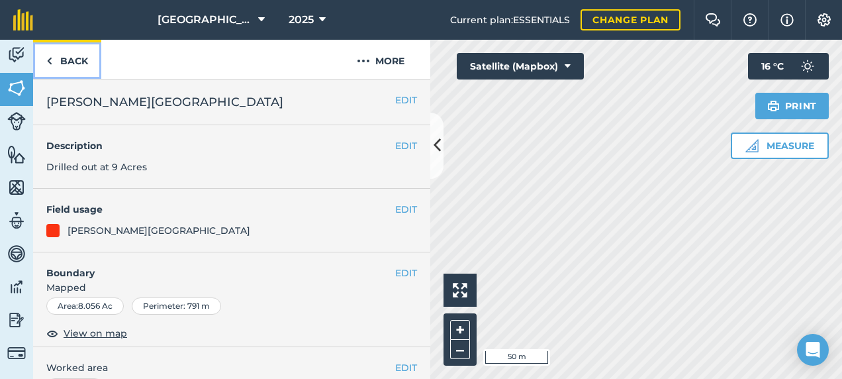
click at [93, 72] on link "Back" at bounding box center [67, 59] width 68 height 39
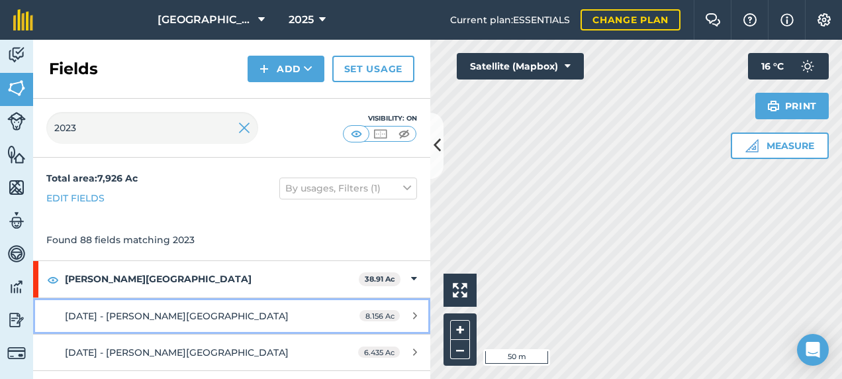
click at [239, 309] on div "[DATE] - [PERSON_NAME][GEOGRAPHIC_DATA]" at bounding box center [189, 316] width 249 height 15
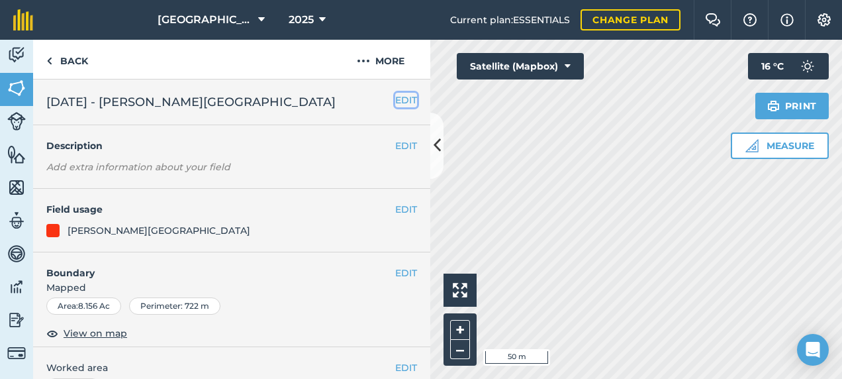
click at [397, 96] on button "EDIT" at bounding box center [406, 100] width 22 height 15
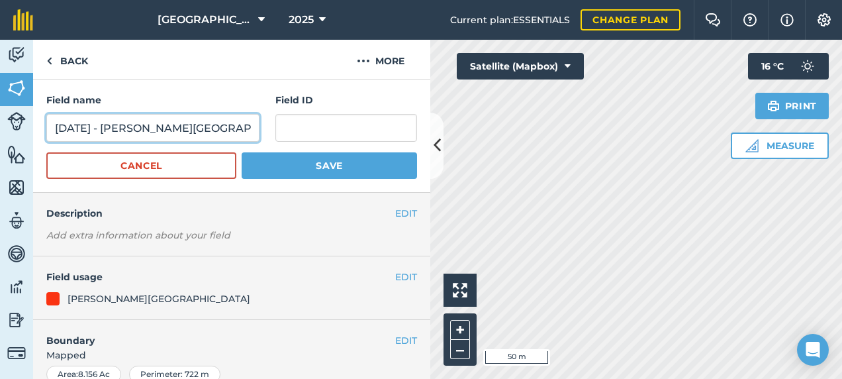
drag, startPoint x: 122, startPoint y: 125, endPoint x: 13, endPoint y: 120, distance: 108.7
click at [13, 120] on div "Activity Fields Livestock Features Maps Team Vehicles Data Reporting Billing Tu…" at bounding box center [421, 209] width 842 height 339
type input "[PERSON_NAME][GEOGRAPHIC_DATA]"
click at [242, 152] on button "Save" at bounding box center [329, 165] width 175 height 26
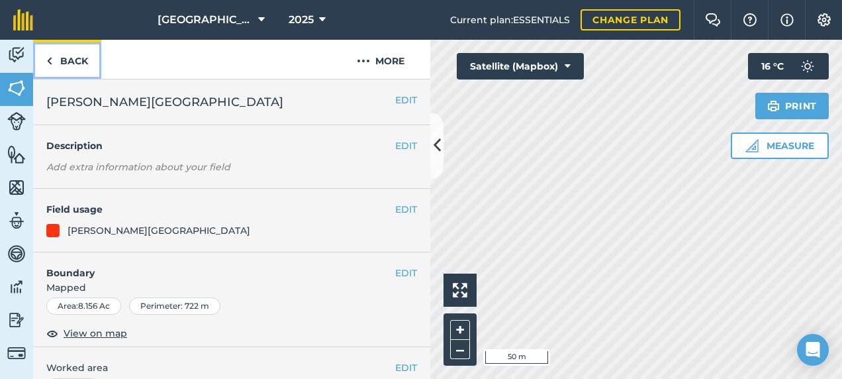
click at [79, 60] on link "Back" at bounding box center [67, 59] width 68 height 39
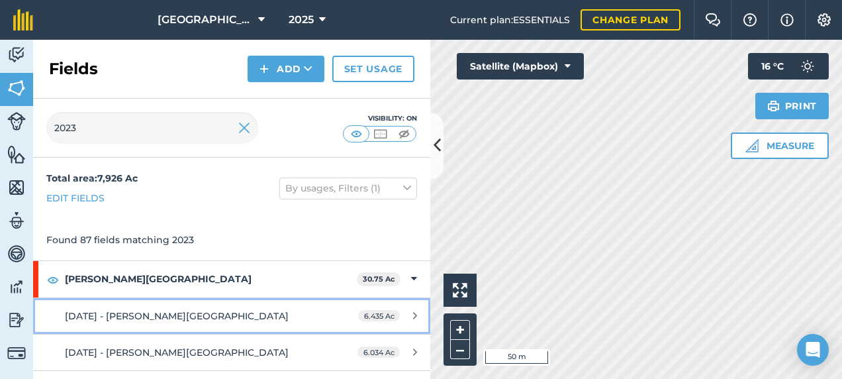
click at [131, 314] on span "[DATE] - [PERSON_NAME][GEOGRAPHIC_DATA]" at bounding box center [177, 316] width 224 height 12
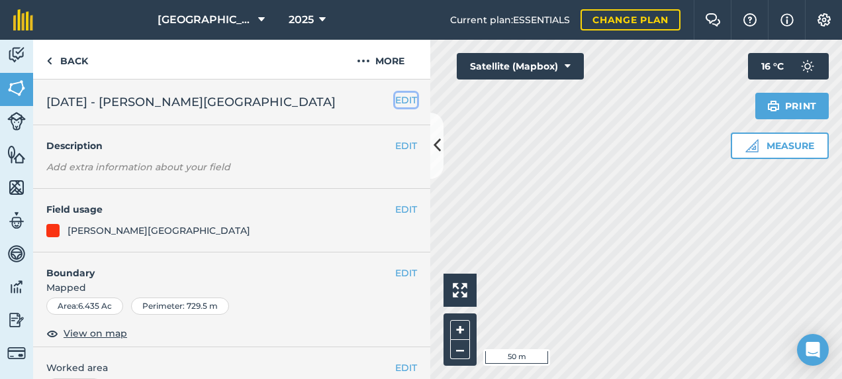
click at [400, 97] on button "EDIT" at bounding box center [406, 100] width 22 height 15
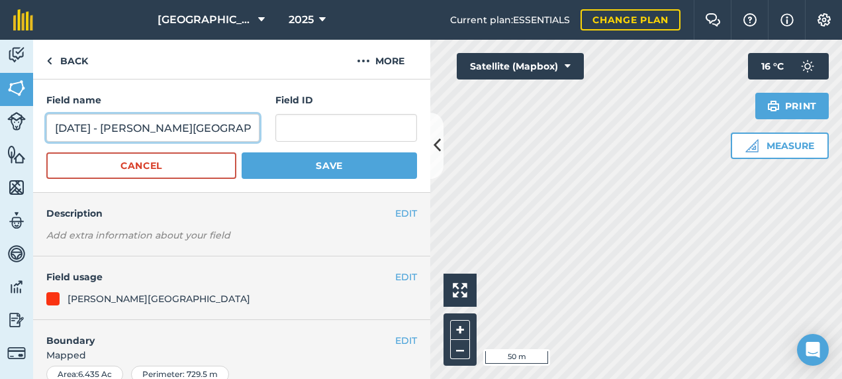
drag, startPoint x: 121, startPoint y: 123, endPoint x: 20, endPoint y: 121, distance: 101.3
click at [21, 121] on div "Activity Fields Livestock Features Maps Team Vehicles Data Reporting Billing Tu…" at bounding box center [421, 209] width 842 height 339
type input "[PERSON_NAME][GEOGRAPHIC_DATA]"
click at [242, 152] on button "Save" at bounding box center [329, 165] width 175 height 26
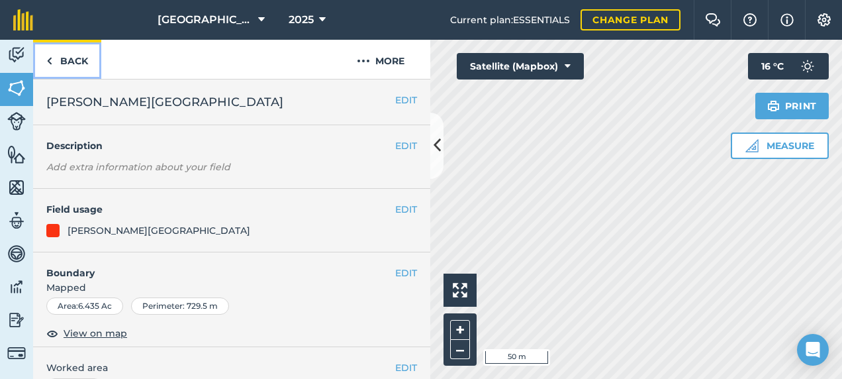
click at [94, 64] on link "Back" at bounding box center [67, 59] width 68 height 39
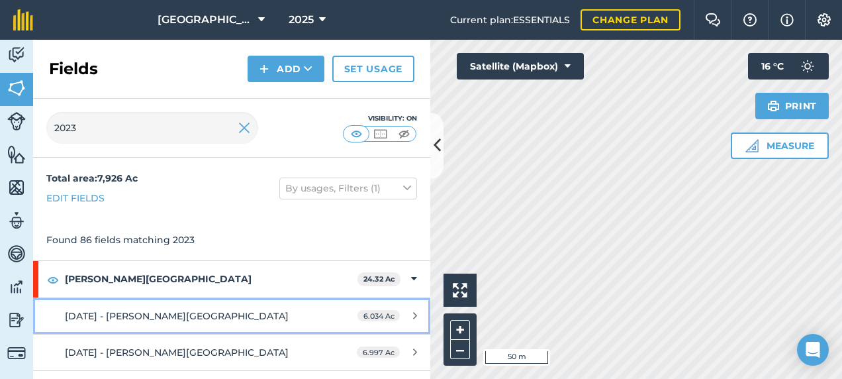
click at [188, 311] on div "[DATE] - [PERSON_NAME][GEOGRAPHIC_DATA]" at bounding box center [189, 316] width 249 height 15
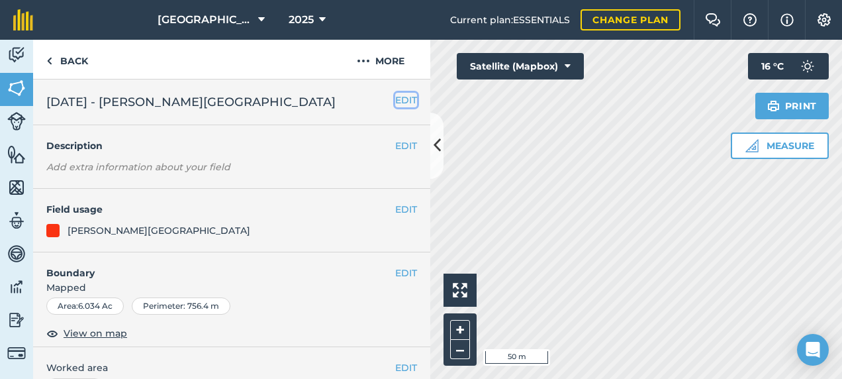
click at [399, 97] on button "EDIT" at bounding box center [406, 100] width 22 height 15
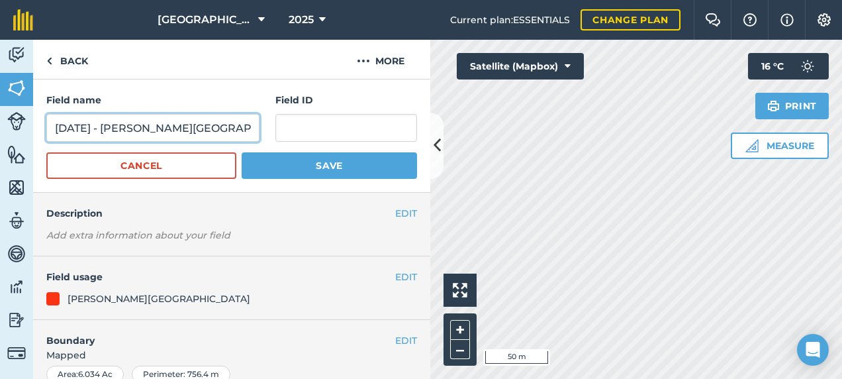
drag, startPoint x: 119, startPoint y: 127, endPoint x: 44, endPoint y: 126, distance: 75.5
click at [44, 126] on div "Field name [DATE] - [PERSON_NAME][GEOGRAPHIC_DATA] ID Cancel Save" at bounding box center [231, 135] width 397 height 113
type input "[PERSON_NAME][GEOGRAPHIC_DATA]"
click at [242, 152] on button "Save" at bounding box center [329, 165] width 175 height 26
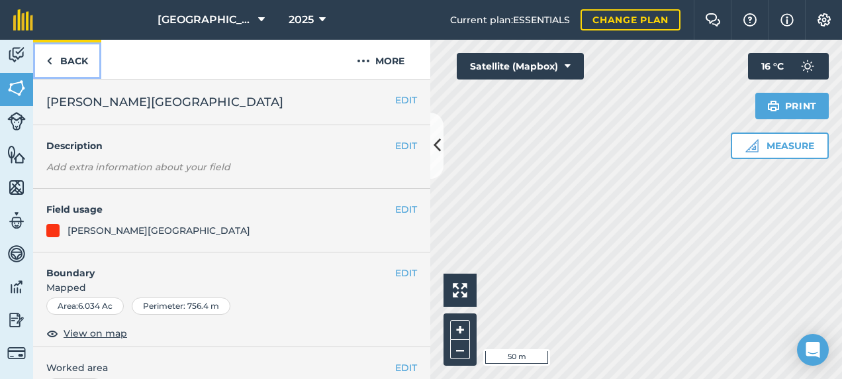
click at [82, 72] on link "Back" at bounding box center [67, 59] width 68 height 39
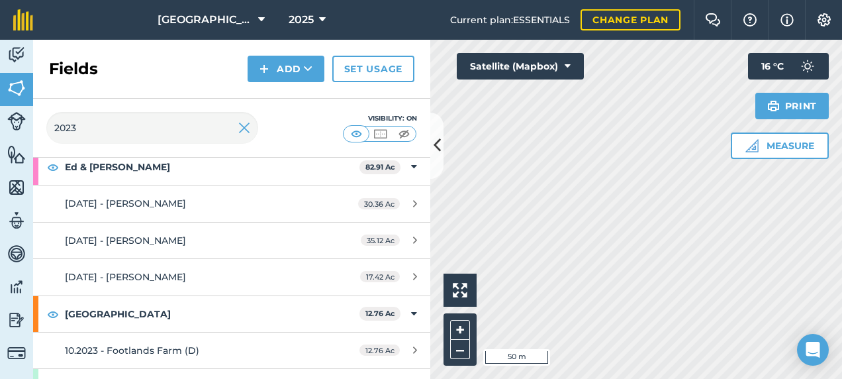
scroll to position [728, 0]
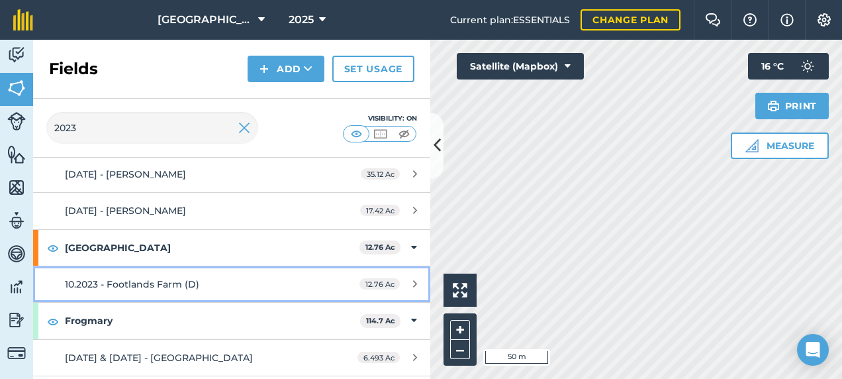
click at [254, 277] on div "10.2023 - Footlands Farm (D)" at bounding box center [189, 284] width 249 height 15
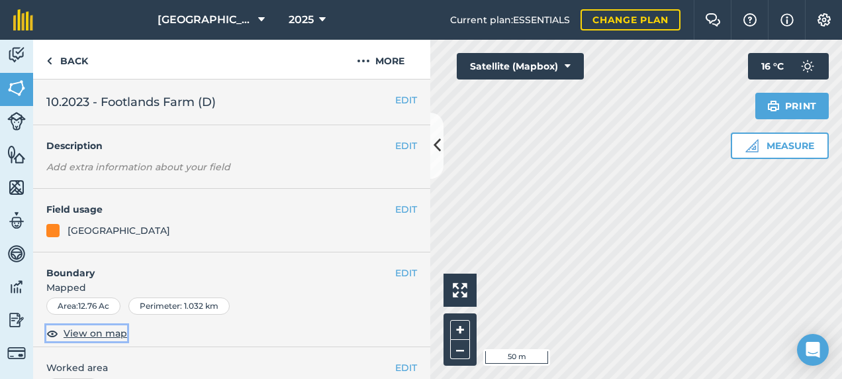
click at [85, 325] on span "View on map" at bounding box center [96, 333] width 64 height 15
drag, startPoint x: 101, startPoint y: 101, endPoint x: 36, endPoint y: 107, distance: 65.2
click at [36, 107] on div "EDIT 10.2023 - Footlands Farm (D)" at bounding box center [231, 102] width 397 height 46
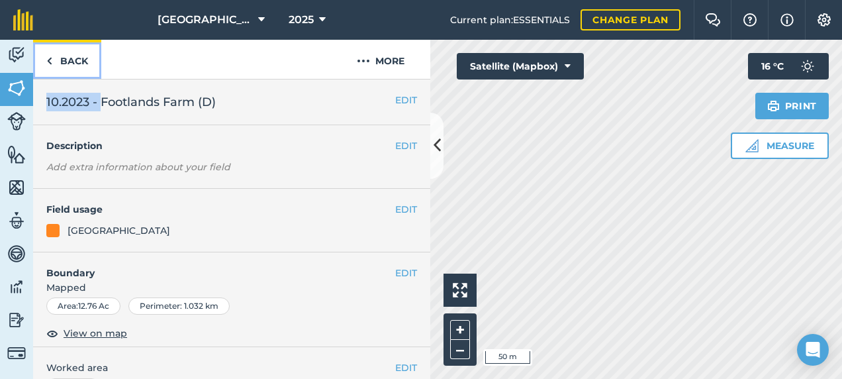
click at [77, 65] on link "Back" at bounding box center [67, 59] width 68 height 39
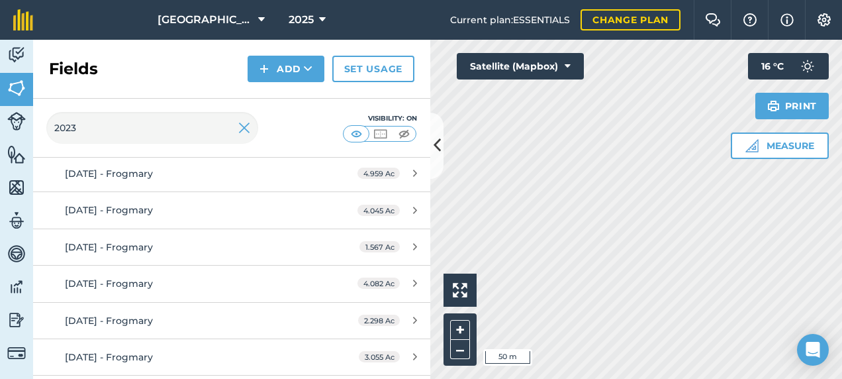
scroll to position [1390, 0]
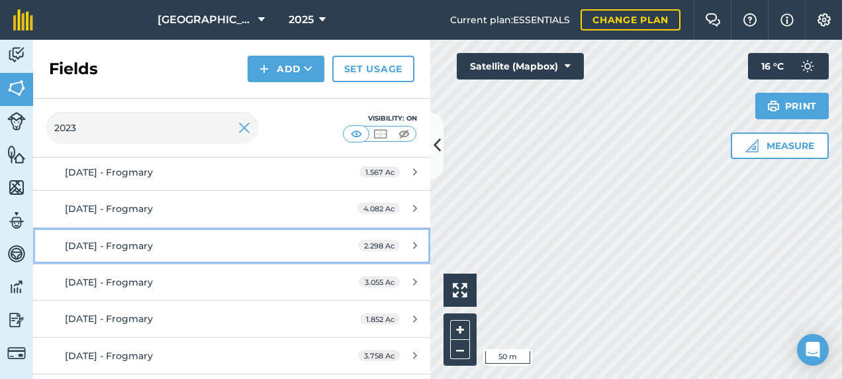
click at [175, 228] on link "[DATE] - Frogmary 2.298 Ac" at bounding box center [231, 246] width 397 height 36
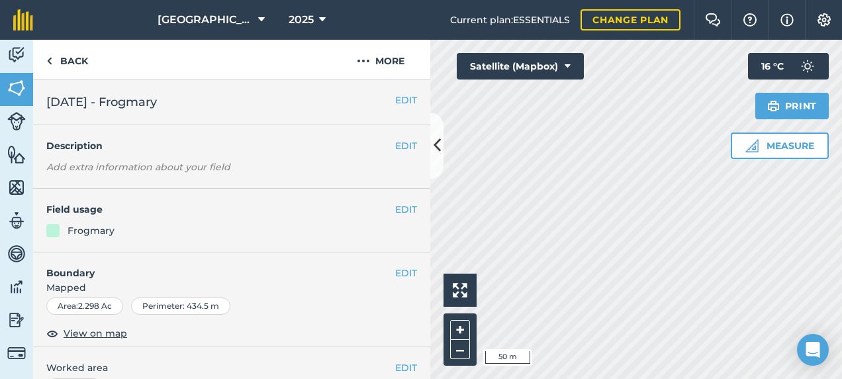
click at [87, 325] on div "EDIT Boundary Mapped Area : 2.298 Ac Perimeter : 434.5 m View on map" at bounding box center [231, 299] width 397 height 95
click at [83, 325] on span "View on map" at bounding box center [96, 333] width 64 height 15
click at [438, 158] on button at bounding box center [436, 146] width 13 height 66
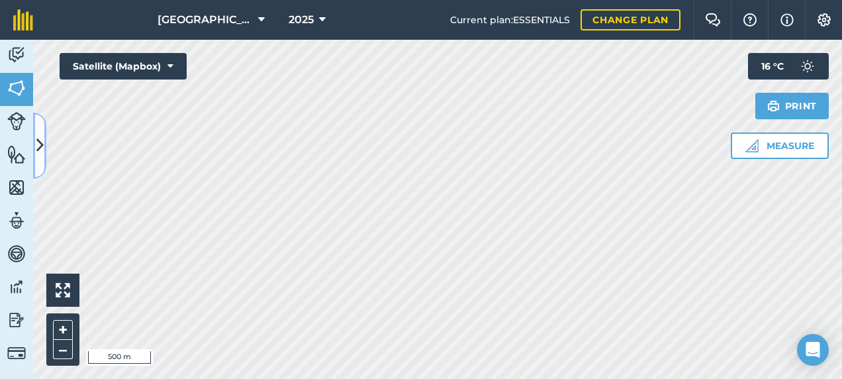
click at [41, 135] on icon at bounding box center [39, 145] width 7 height 23
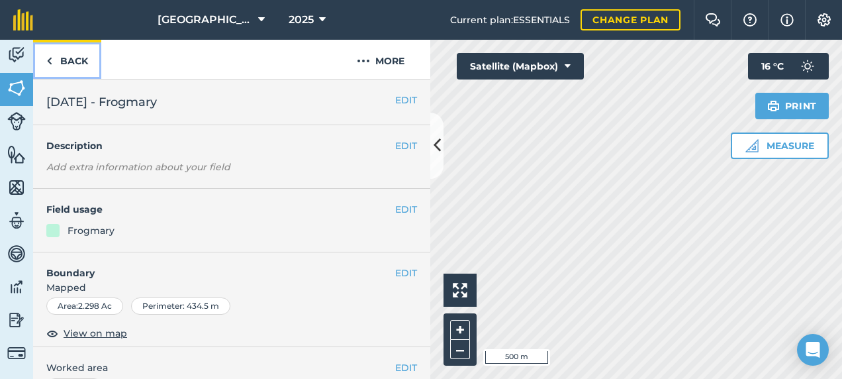
click at [75, 65] on link "Back" at bounding box center [67, 59] width 68 height 39
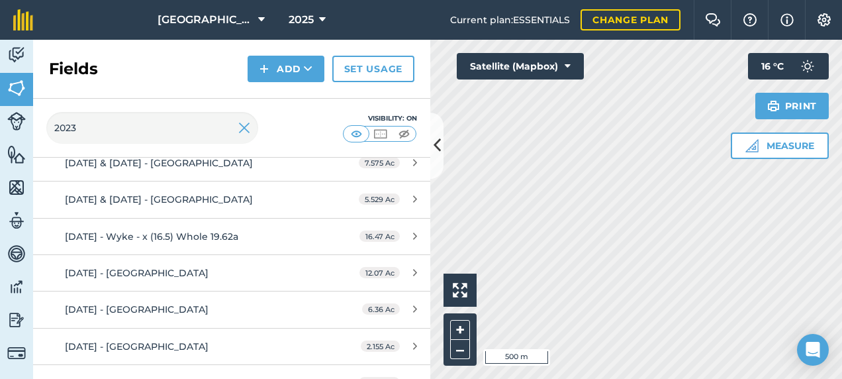
scroll to position [3453, 0]
click at [85, 126] on input "2023" at bounding box center [152, 128] width 212 height 32
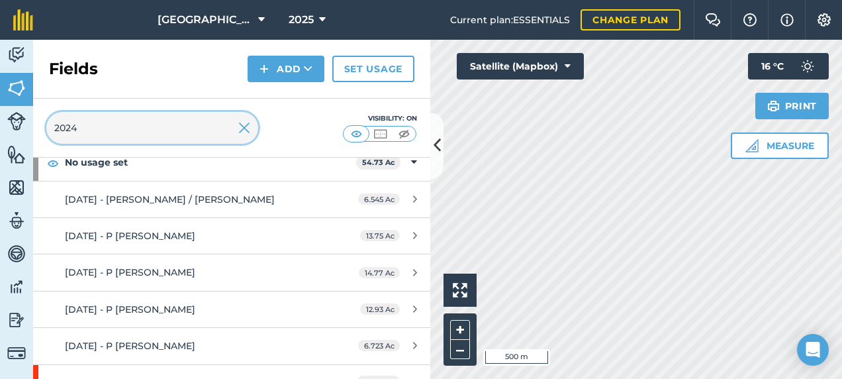
scroll to position [0, 0]
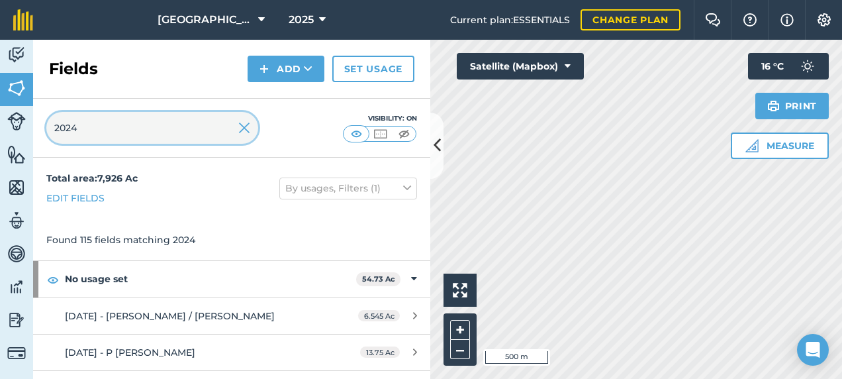
click at [102, 127] on input "2024" at bounding box center [152, 128] width 212 height 32
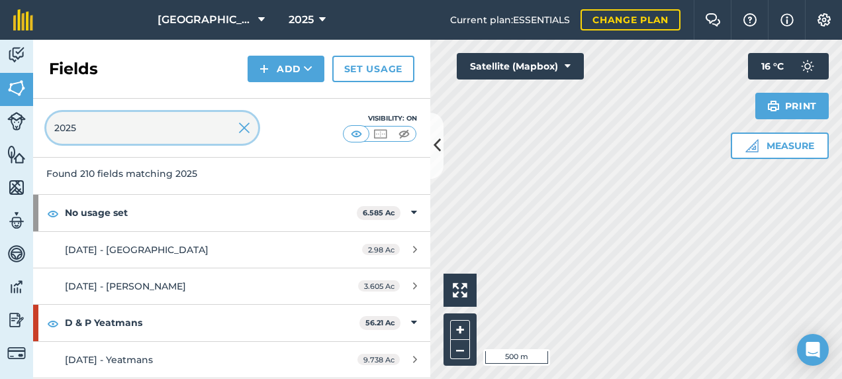
type input "2025"
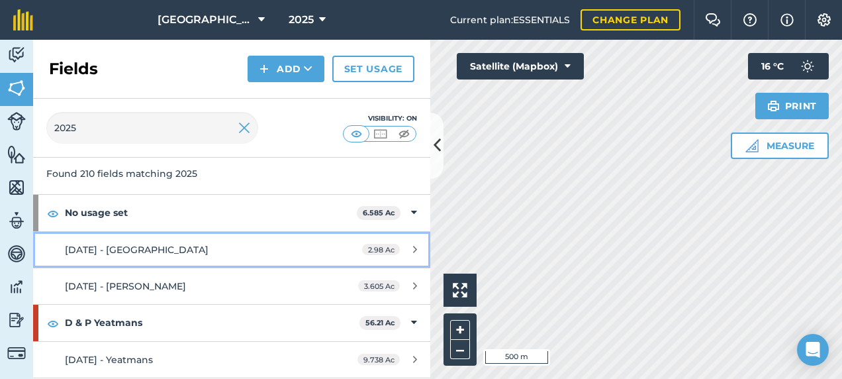
click at [236, 251] on div "[DATE] - [GEOGRAPHIC_DATA]" at bounding box center [189, 249] width 249 height 15
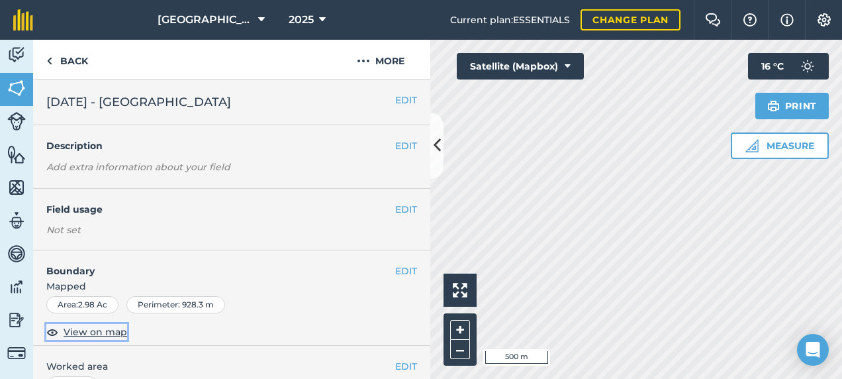
click at [97, 325] on span "View on map" at bounding box center [96, 331] width 64 height 15
click at [53, 58] on link "Back" at bounding box center [67, 59] width 68 height 39
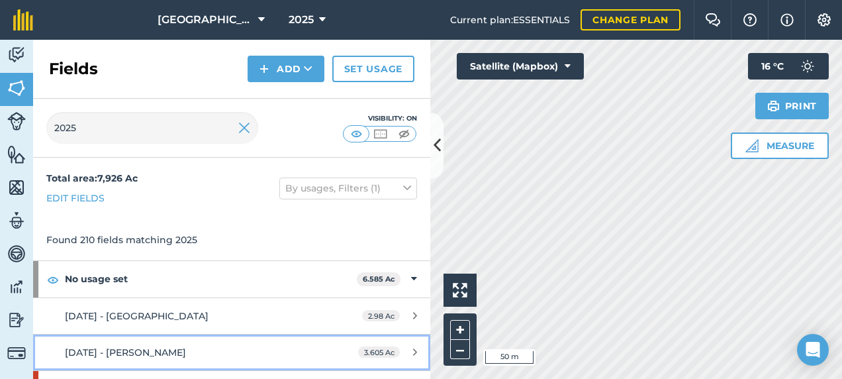
click at [110, 325] on div "[DATE] - [PERSON_NAME]" at bounding box center [189, 352] width 249 height 15
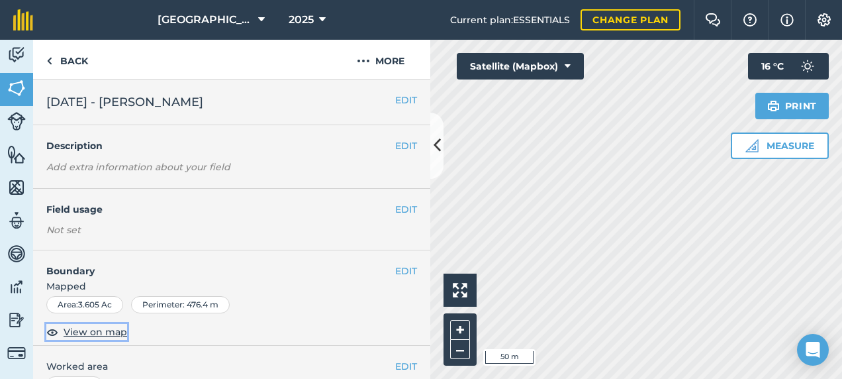
click at [104, 325] on span "View on map" at bounding box center [96, 331] width 64 height 15
click at [64, 60] on link "Back" at bounding box center [67, 59] width 68 height 39
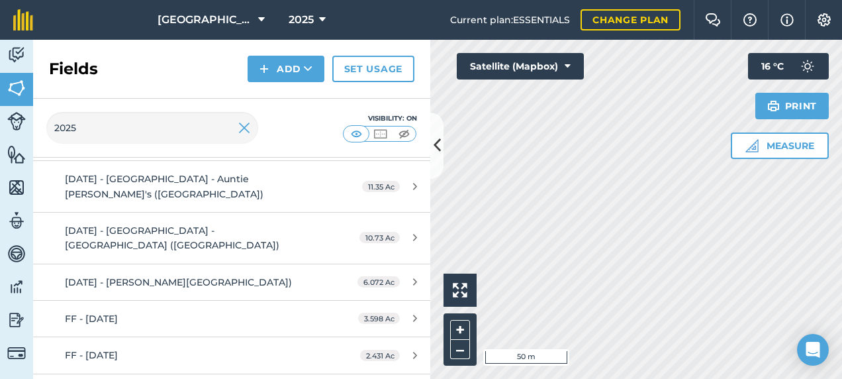
scroll to position [1126, 0]
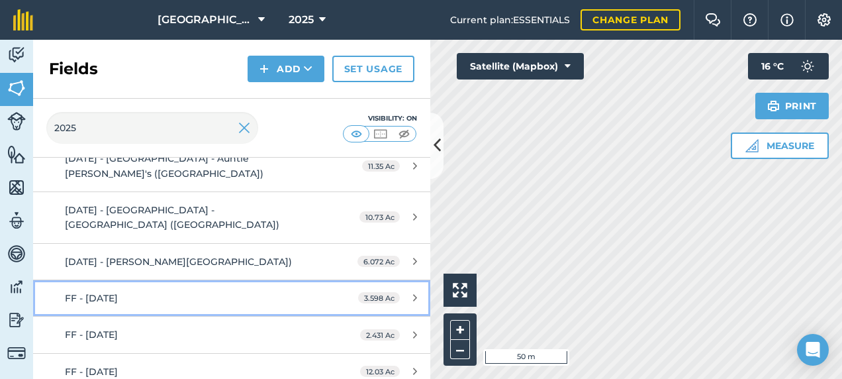
click at [277, 291] on div "FF - [DATE]" at bounding box center [189, 298] width 249 height 15
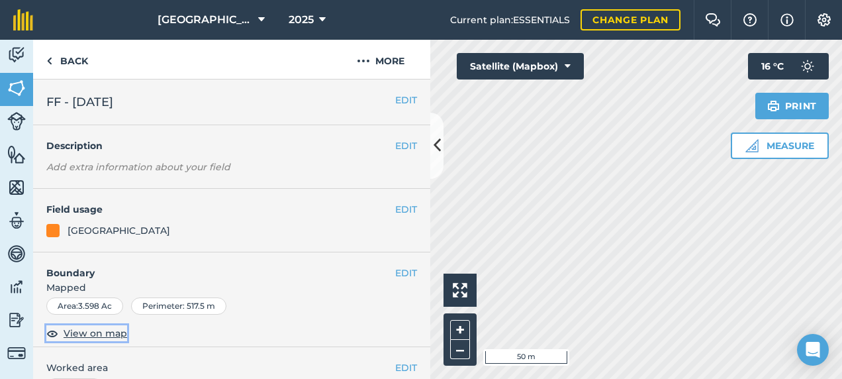
click at [88, 325] on span "View on map" at bounding box center [96, 333] width 64 height 15
click at [73, 66] on link "Back" at bounding box center [67, 59] width 68 height 39
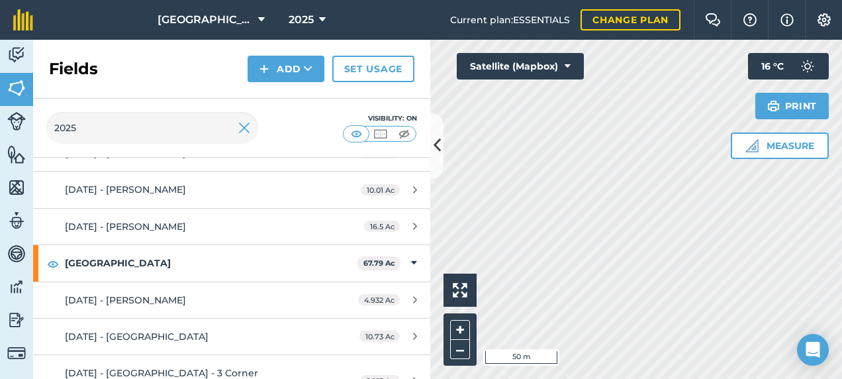
scroll to position [861, 0]
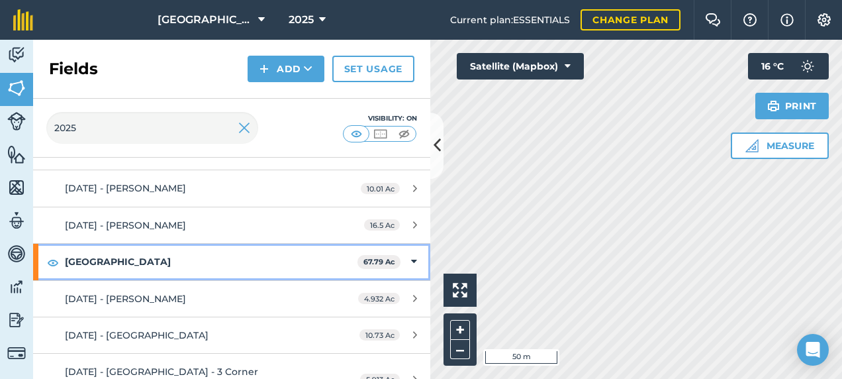
click at [411, 254] on icon at bounding box center [414, 261] width 6 height 15
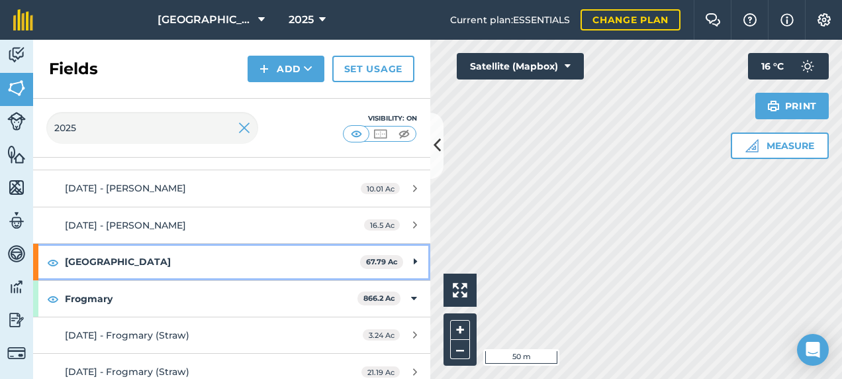
click at [408, 254] on div "Footlands Farm 67.79 Ac" at bounding box center [231, 262] width 397 height 36
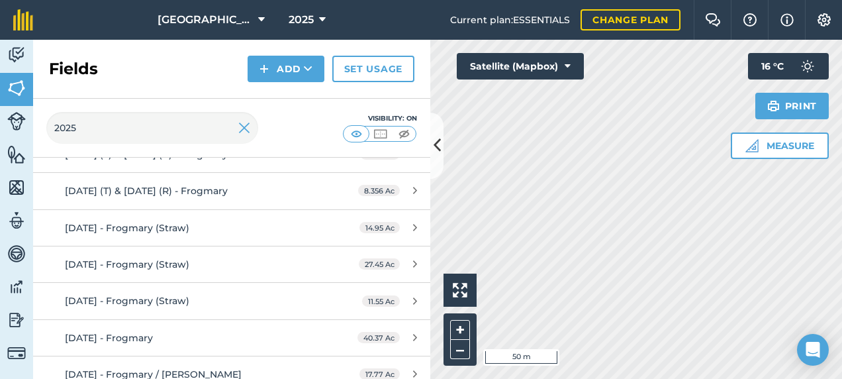
scroll to position [2715, 0]
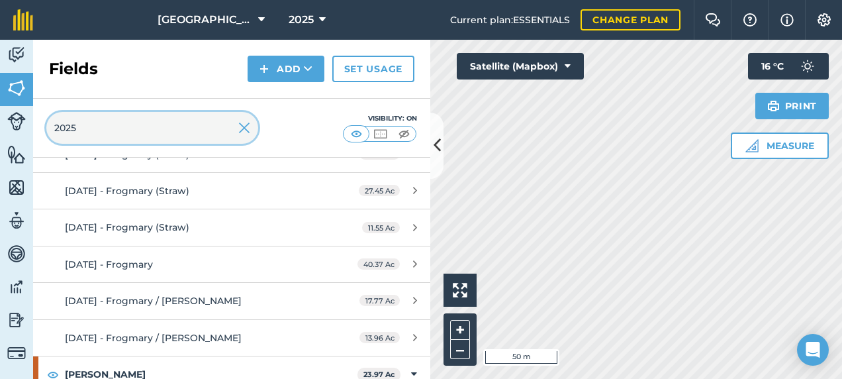
drag, startPoint x: 89, startPoint y: 128, endPoint x: 0, endPoint y: 137, distance: 89.2
click at [0, 138] on html "Footlands Farm 2025 Current plan : ESSENTIALS Change plan Farm Chat Help Info S…" at bounding box center [421, 189] width 842 height 379
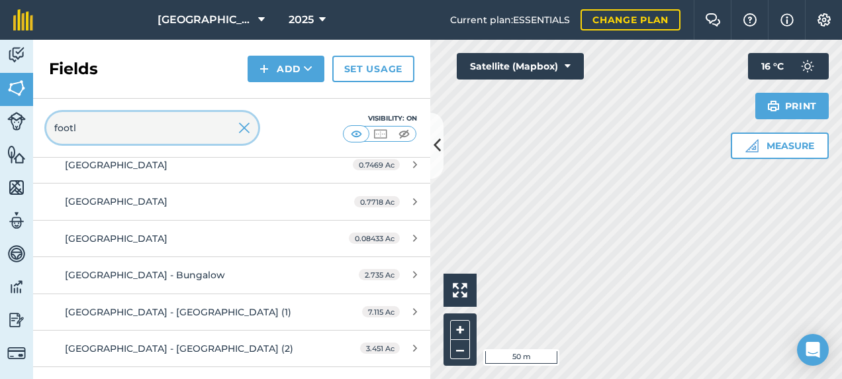
scroll to position [1120, 0]
type input "footlands"
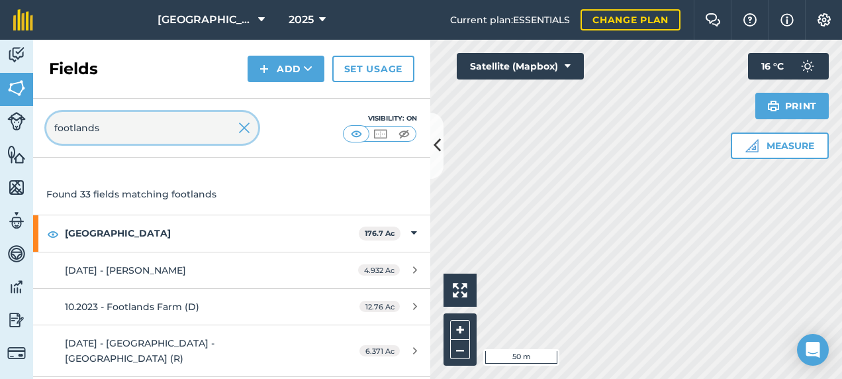
scroll to position [66, 0]
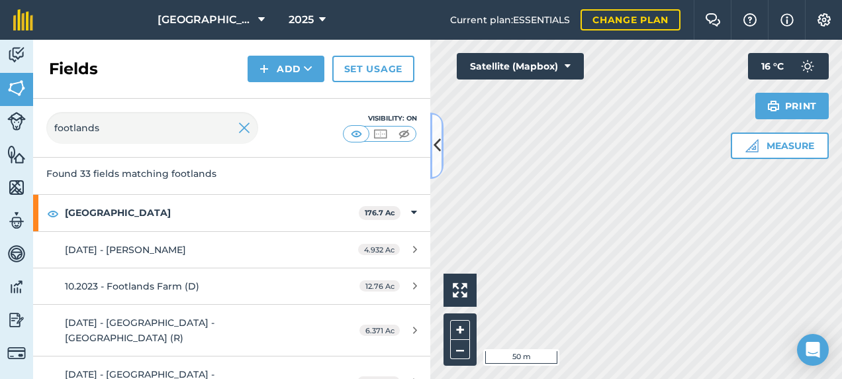
click at [441, 152] on button at bounding box center [436, 146] width 13 height 66
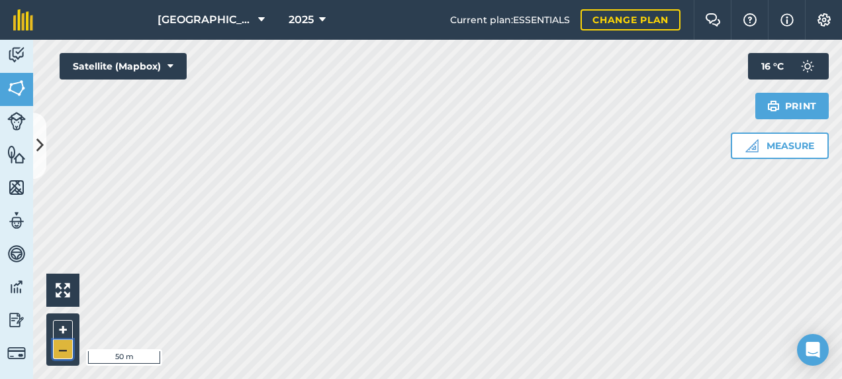
click at [57, 325] on button "–" at bounding box center [63, 349] width 20 height 19
click at [34, 130] on button at bounding box center [39, 146] width 13 height 66
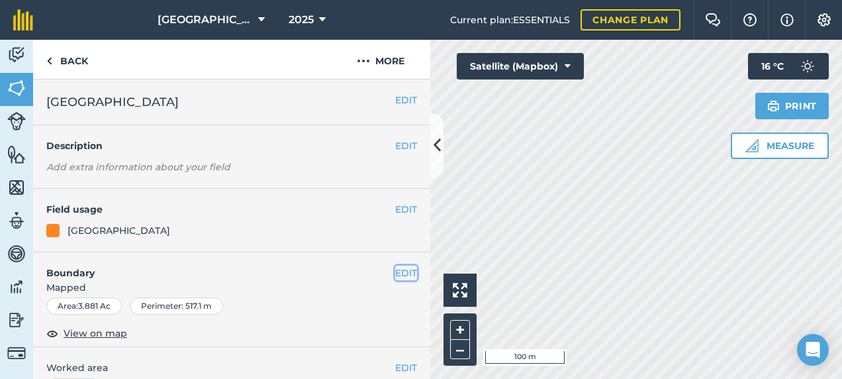
click at [395, 265] on button "EDIT" at bounding box center [406, 272] width 22 height 15
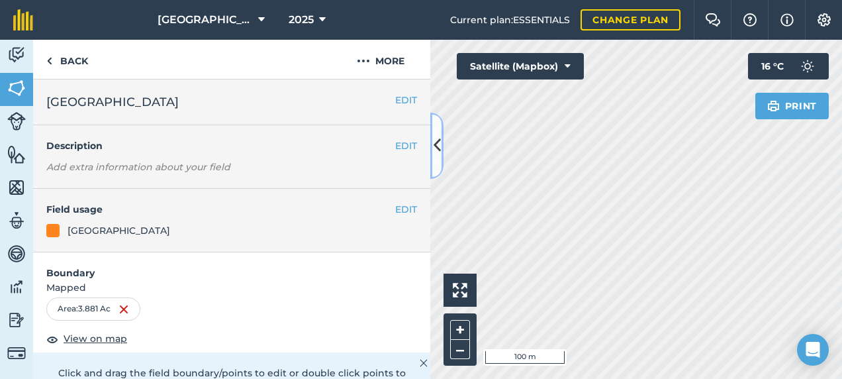
click at [437, 152] on icon at bounding box center [437, 145] width 7 height 23
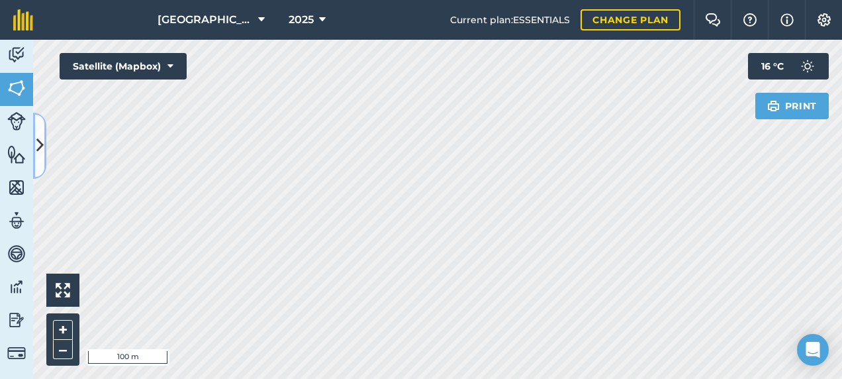
click at [40, 142] on icon at bounding box center [39, 145] width 7 height 23
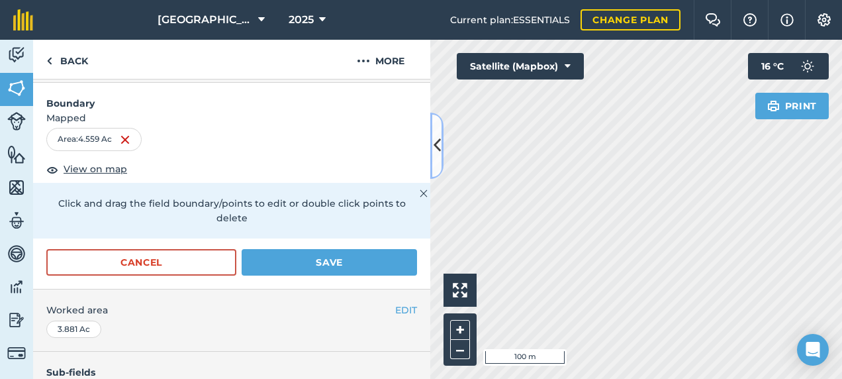
scroll to position [199, 0]
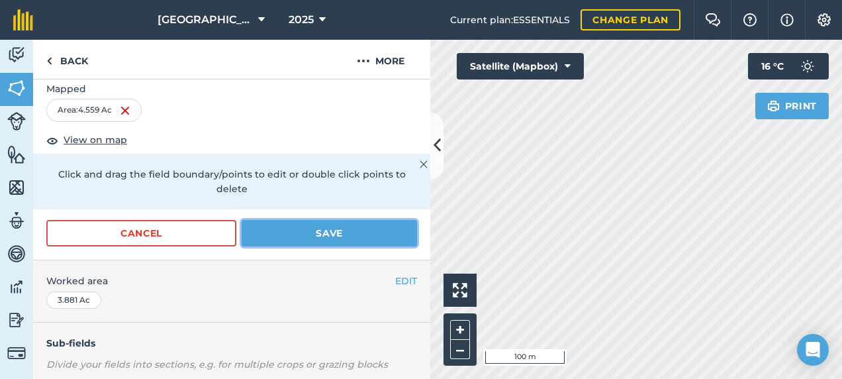
click at [366, 220] on button "Save" at bounding box center [329, 233] width 175 height 26
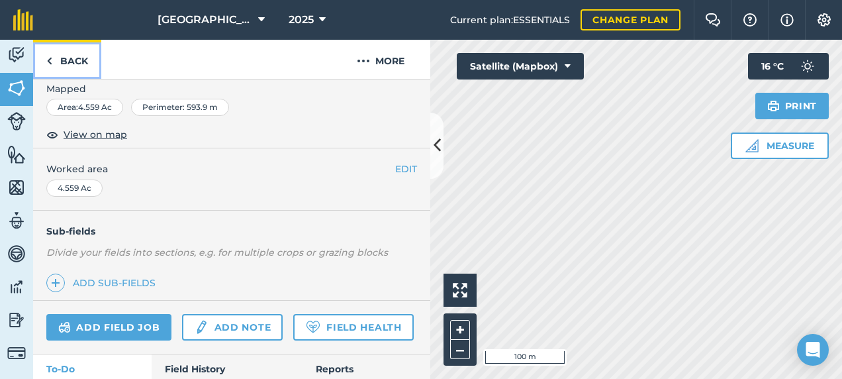
click at [53, 63] on link "Back" at bounding box center [67, 59] width 68 height 39
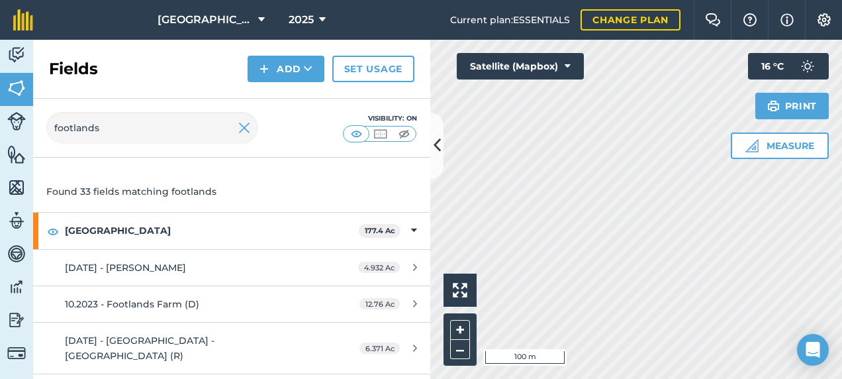
scroll to position [66, 0]
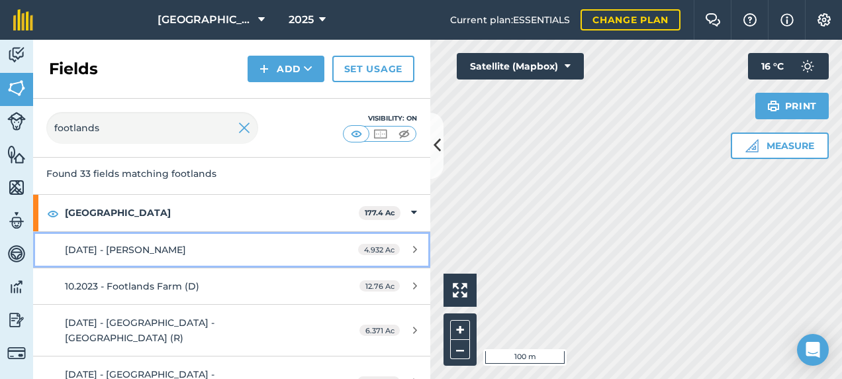
click at [232, 242] on div "[DATE] - [PERSON_NAME]" at bounding box center [189, 249] width 249 height 15
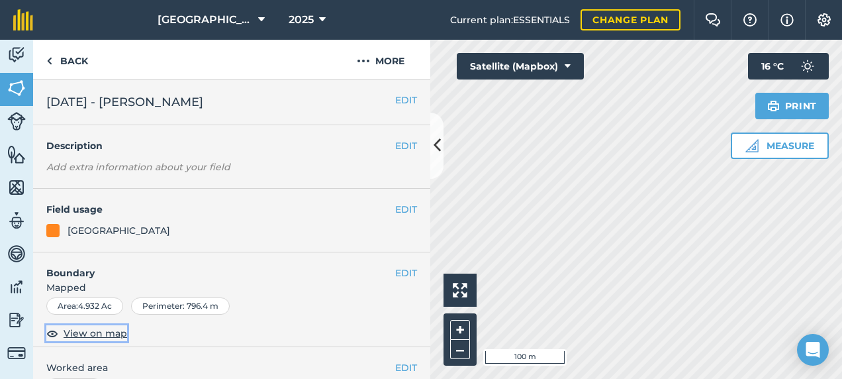
click at [105, 325] on span "View on map" at bounding box center [96, 333] width 64 height 15
click at [68, 68] on link "Back" at bounding box center [67, 59] width 68 height 39
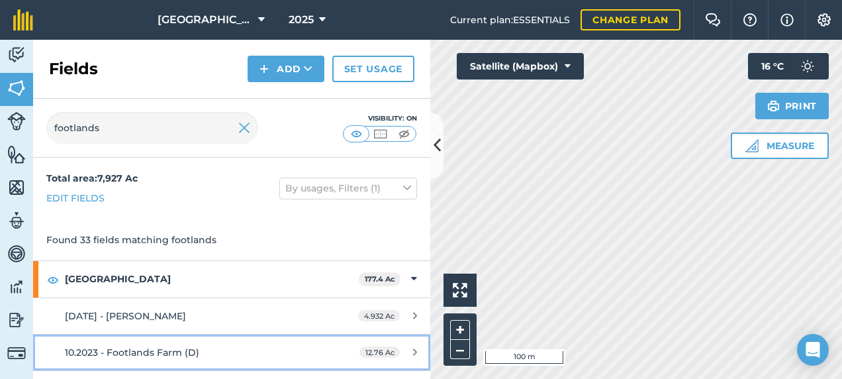
click at [130, 325] on span "10.2023 - Footlands Farm (D)" at bounding box center [132, 352] width 134 height 12
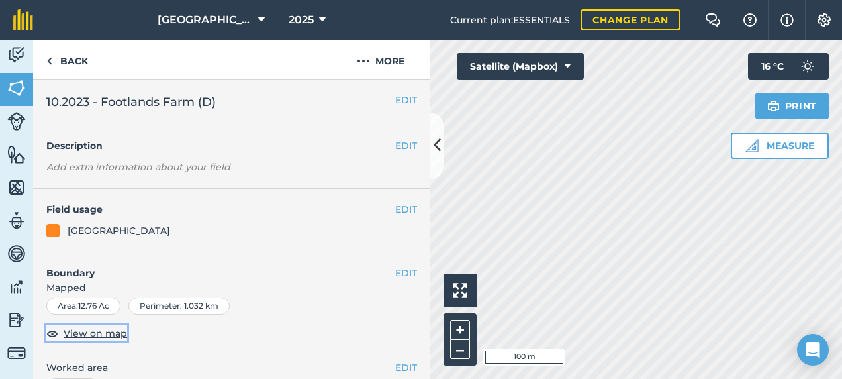
click at [111, 325] on span "View on map" at bounding box center [96, 333] width 64 height 15
click at [81, 66] on link "Back" at bounding box center [67, 59] width 68 height 39
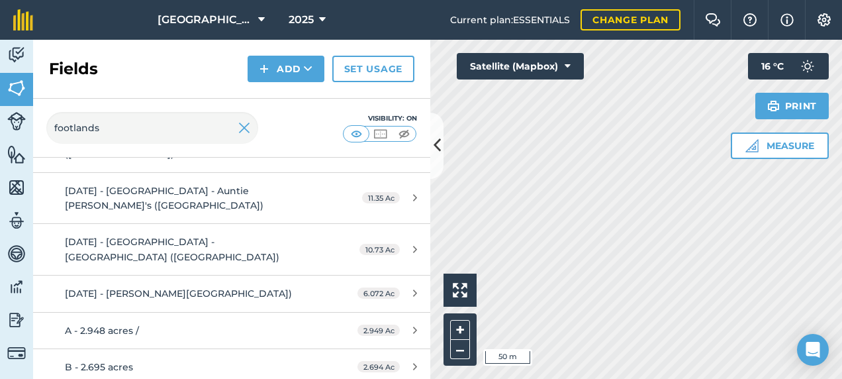
scroll to position [530, 0]
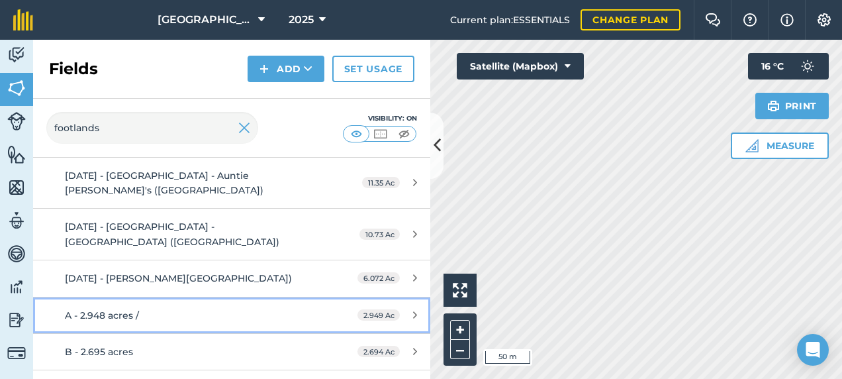
click at [152, 308] on div "A - 2.948 acres /" at bounding box center [189, 315] width 249 height 15
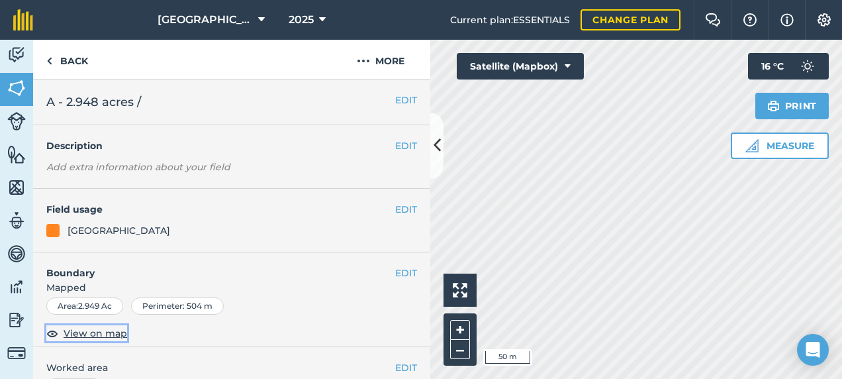
click at [94, 325] on span "View on map" at bounding box center [96, 333] width 64 height 15
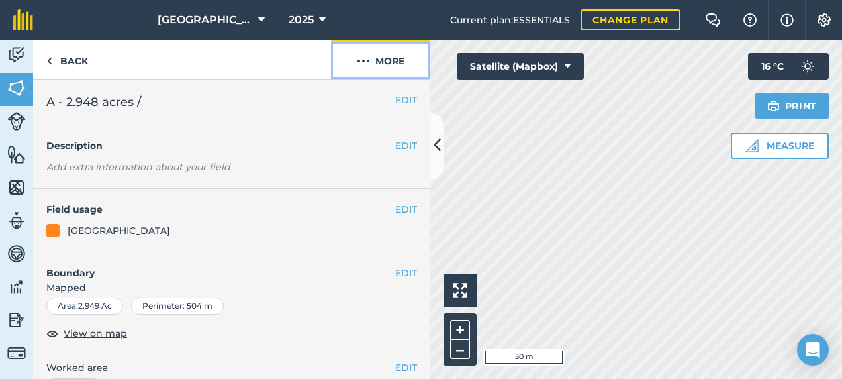
click at [373, 60] on button "More" at bounding box center [380, 59] width 99 height 39
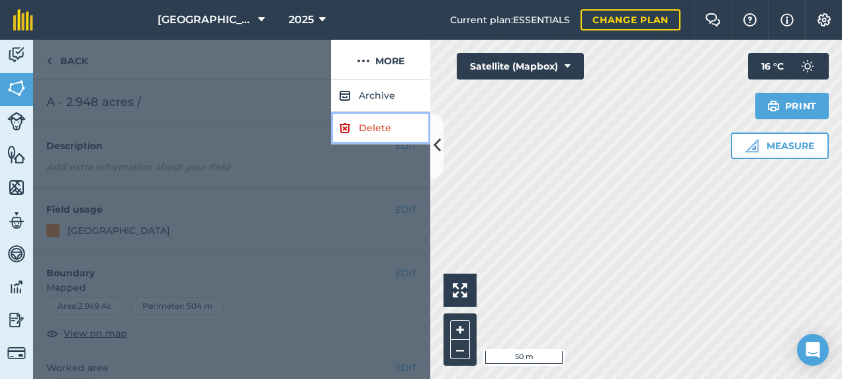
click at [348, 126] on img at bounding box center [345, 128] width 12 height 16
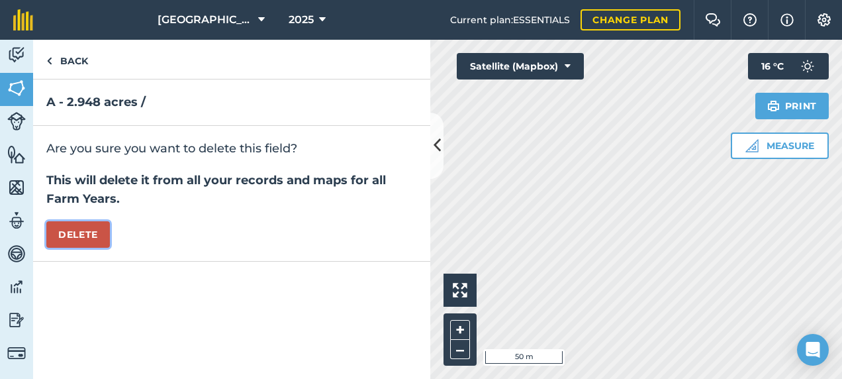
click at [84, 240] on button "Delete" at bounding box center [78, 234] width 64 height 26
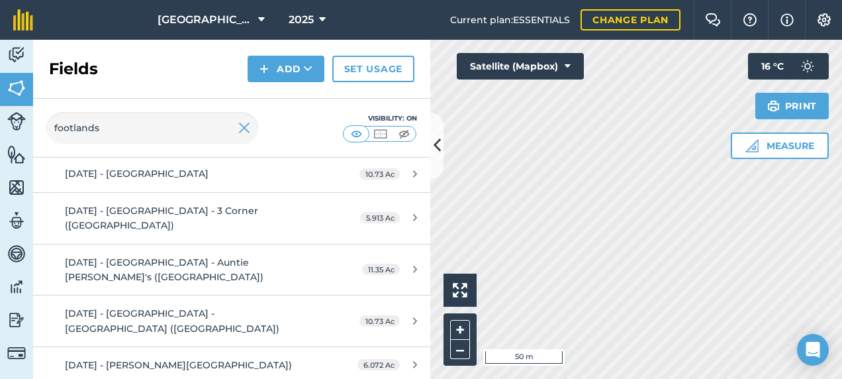
scroll to position [463, 0]
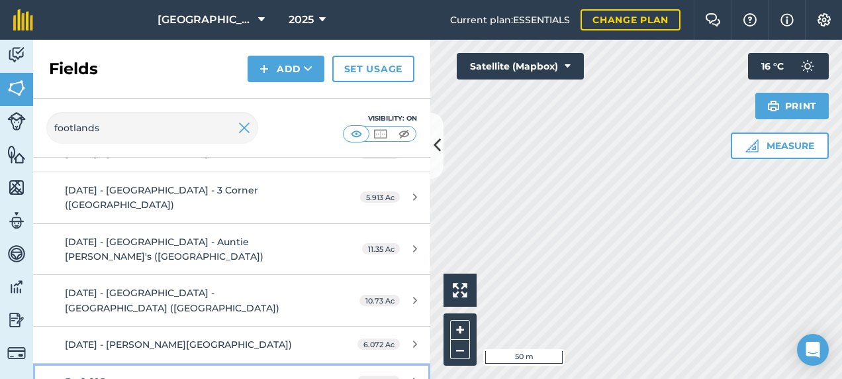
click at [162, 325] on link "B - 2.695 acres 2.694 Ac" at bounding box center [231, 381] width 397 height 36
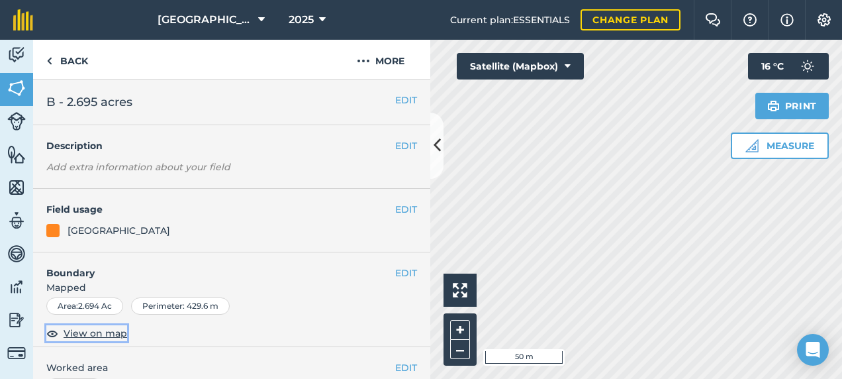
click at [102, 325] on span "View on map" at bounding box center [96, 333] width 64 height 15
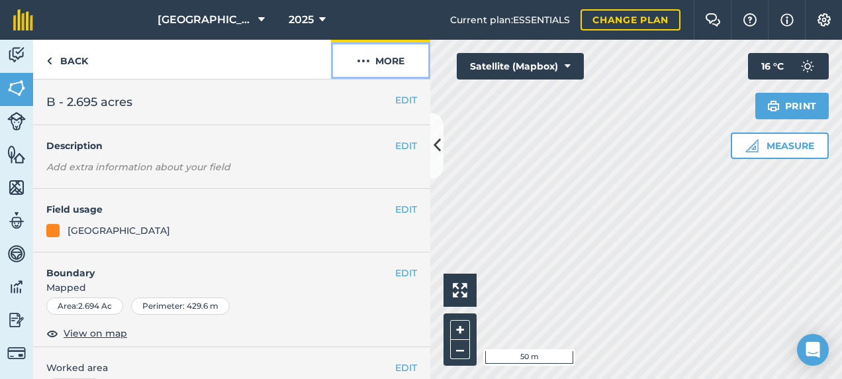
click at [387, 70] on button "More" at bounding box center [380, 59] width 99 height 39
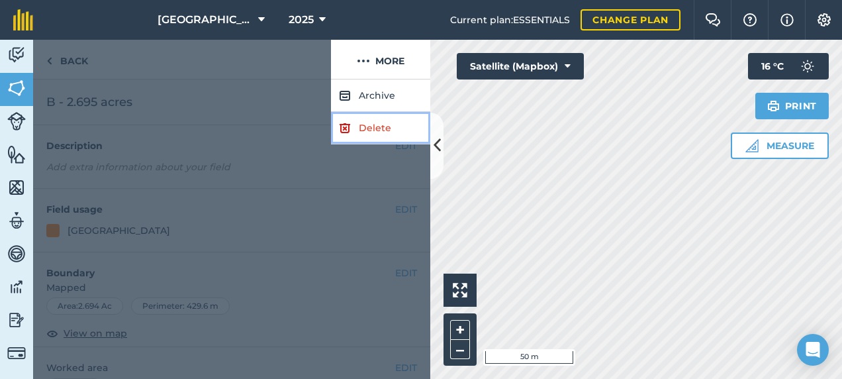
click at [350, 134] on img at bounding box center [345, 128] width 12 height 16
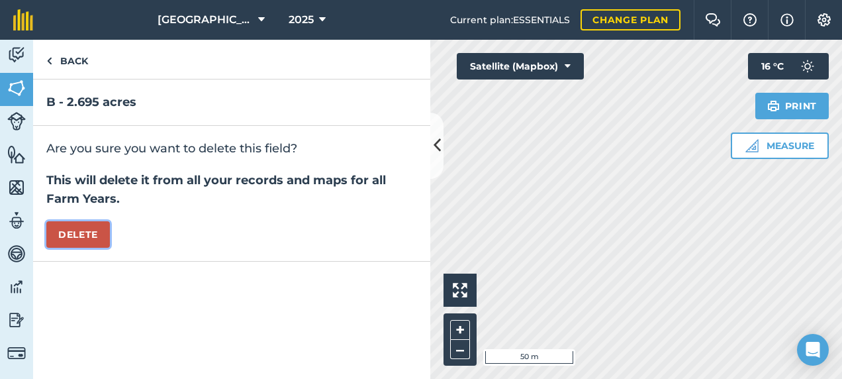
click at [77, 238] on button "Delete" at bounding box center [78, 234] width 64 height 26
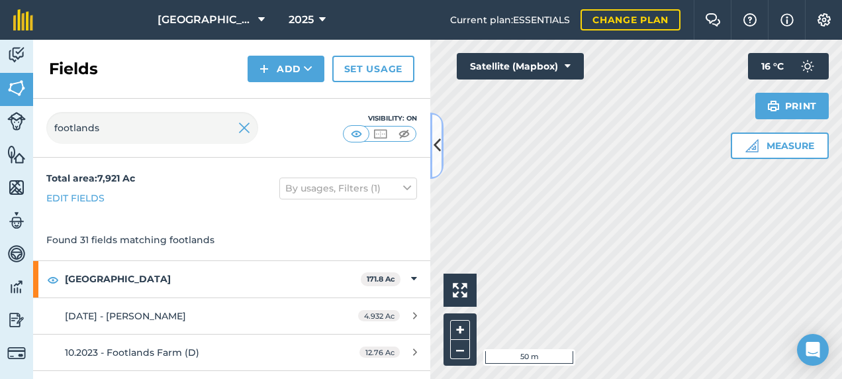
click at [437, 151] on icon at bounding box center [437, 145] width 7 height 23
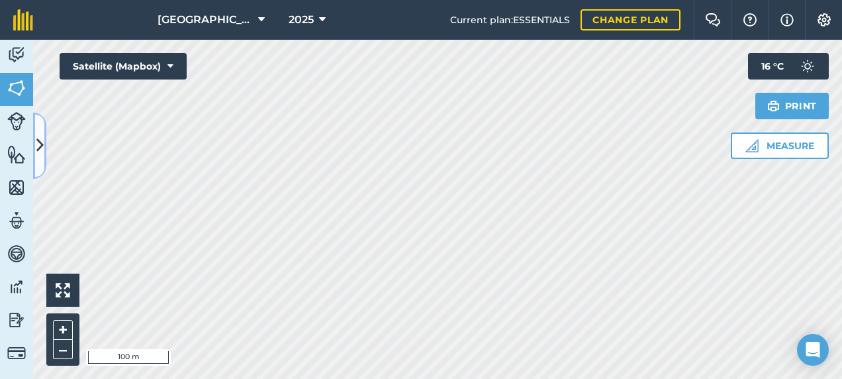
click at [44, 134] on button at bounding box center [39, 146] width 13 height 66
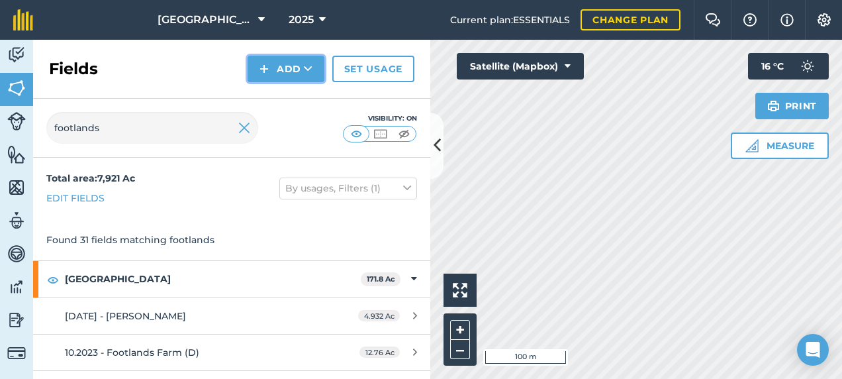
click at [272, 74] on button "Add" at bounding box center [286, 69] width 77 height 26
click at [269, 105] on link "Draw" at bounding box center [286, 98] width 73 height 29
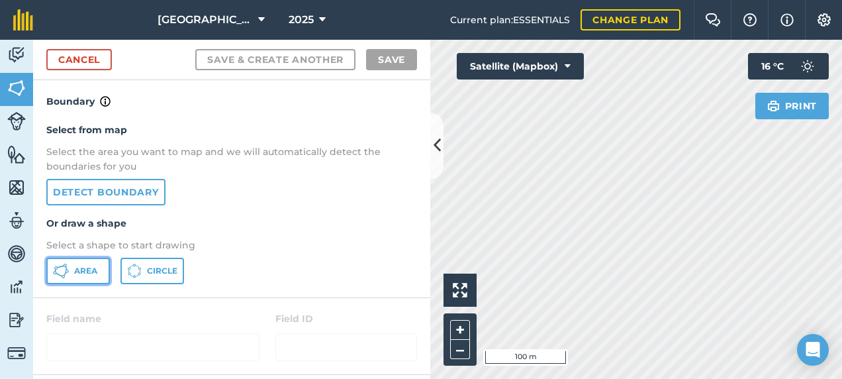
click at [101, 269] on button "Area" at bounding box center [78, 271] width 64 height 26
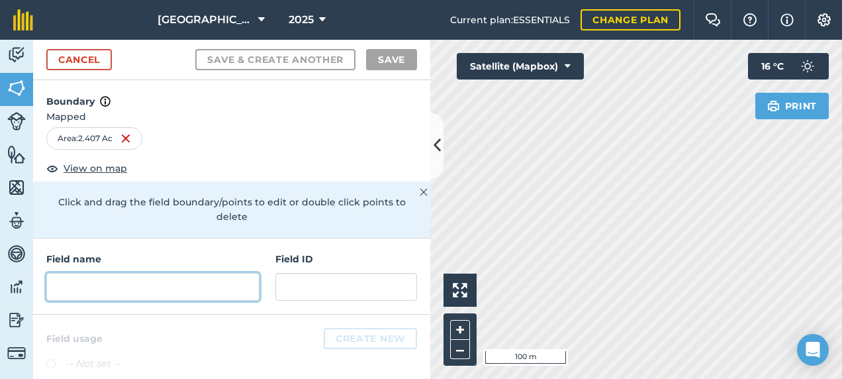
click at [146, 299] on input "text" at bounding box center [152, 287] width 213 height 28
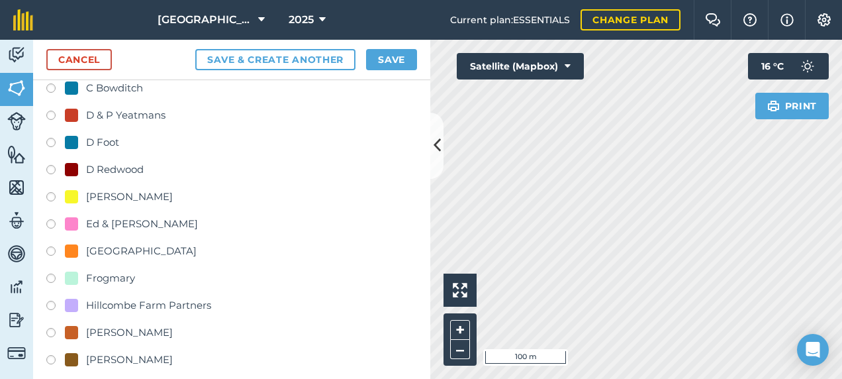
scroll to position [331, 0]
type input "[GEOGRAPHIC_DATA]"
click at [48, 250] on label at bounding box center [55, 251] width 19 height 13
radio input "true"
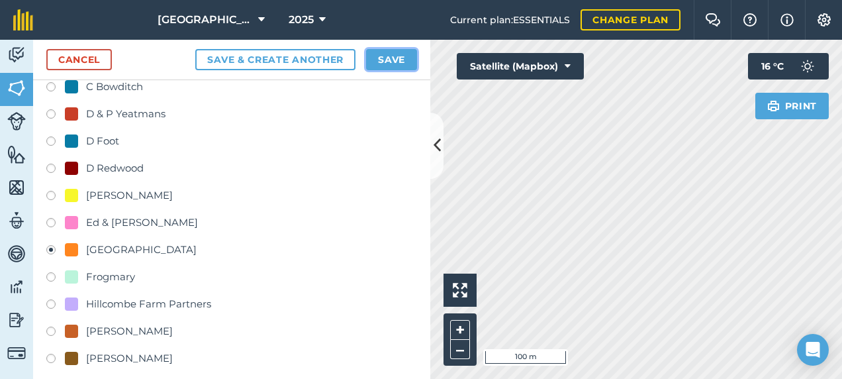
click at [392, 60] on button "Save" at bounding box center [391, 59] width 51 height 21
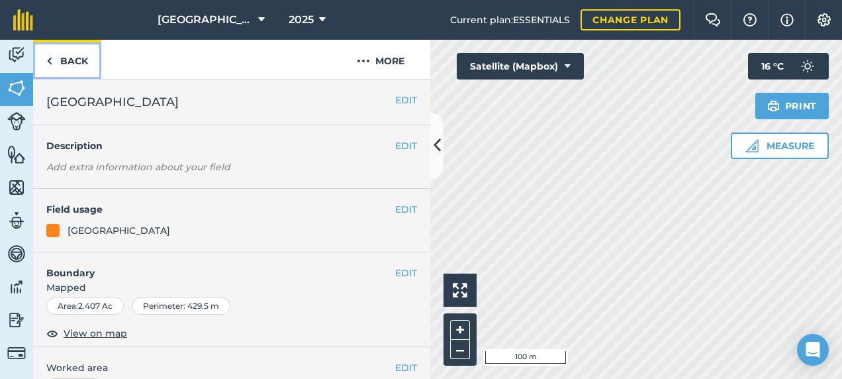
click at [88, 62] on link "Back" at bounding box center [67, 59] width 68 height 39
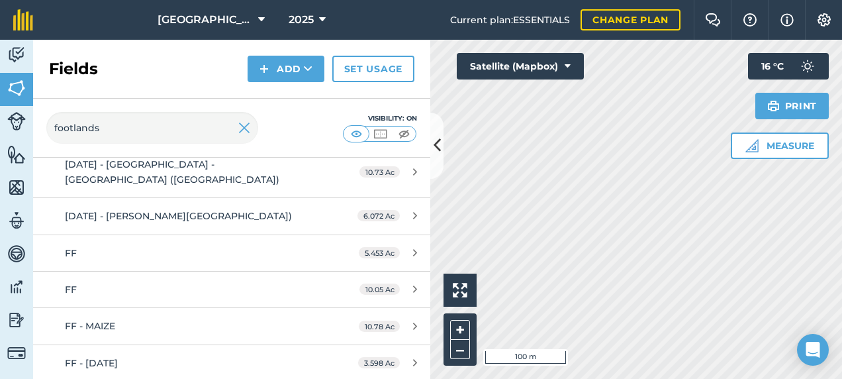
scroll to position [596, 0]
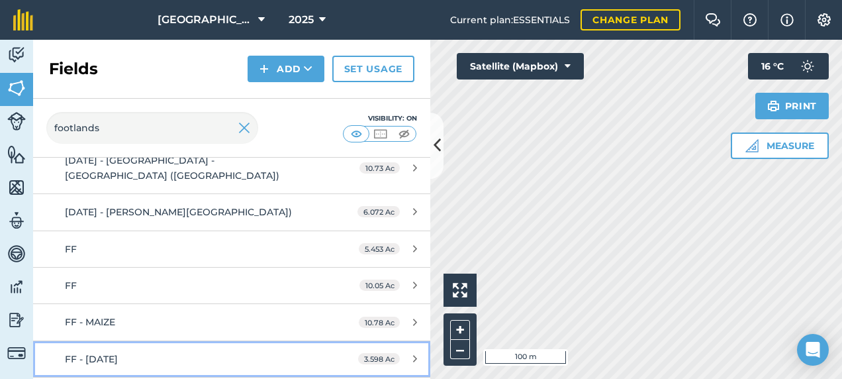
click at [152, 325] on div "FF - [DATE]" at bounding box center [189, 359] width 249 height 15
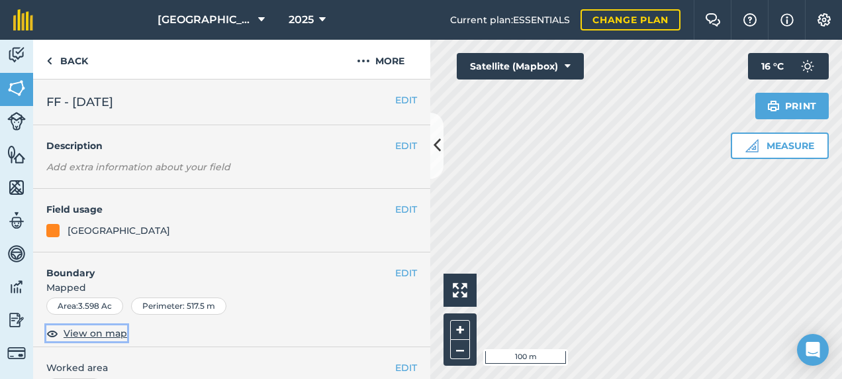
click at [97, 325] on span "View on map" at bounding box center [96, 333] width 64 height 15
click at [80, 64] on link "Back" at bounding box center [67, 59] width 68 height 39
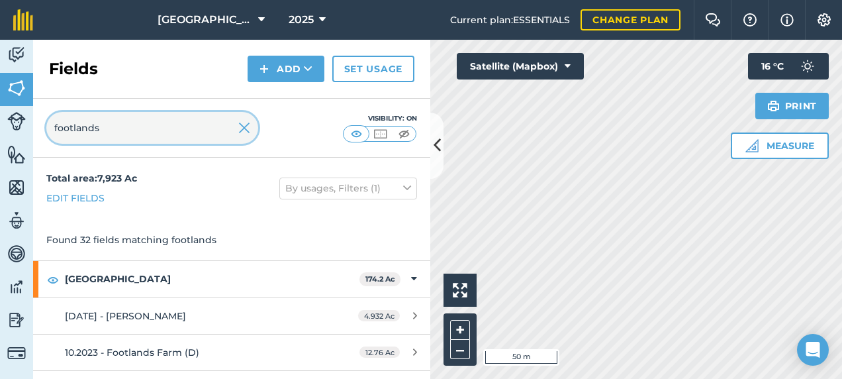
click at [140, 130] on input "footlands" at bounding box center [152, 128] width 212 height 32
type input "f"
type input "oct"
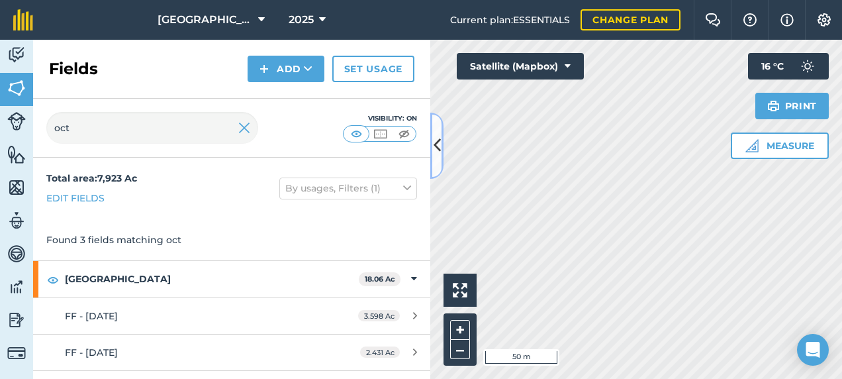
click at [439, 146] on icon at bounding box center [437, 145] width 7 height 23
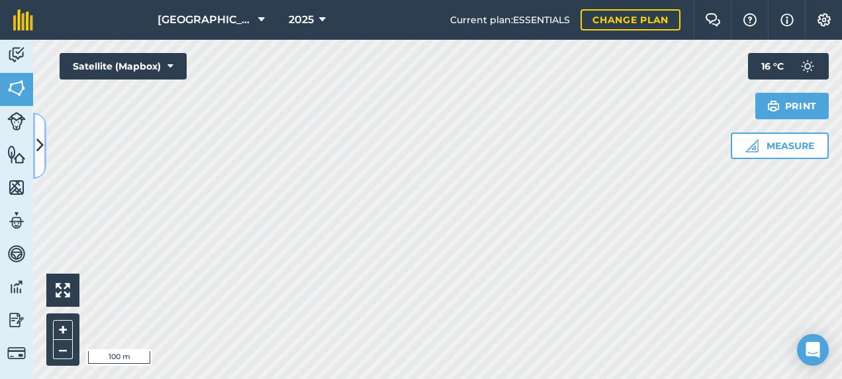
click at [38, 163] on button at bounding box center [39, 146] width 13 height 66
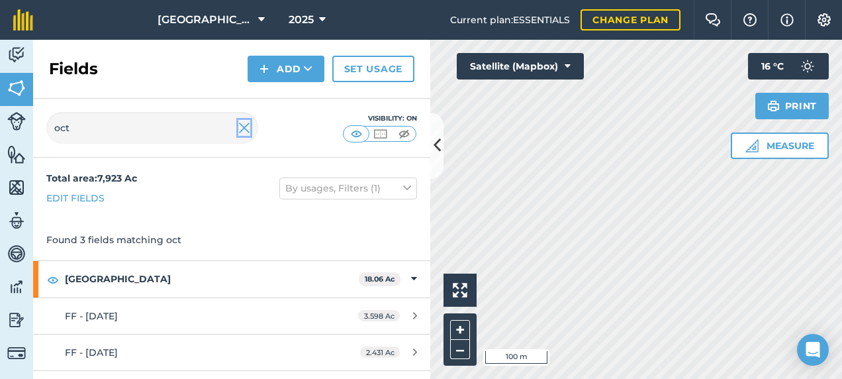
click at [244, 132] on img at bounding box center [244, 128] width 12 height 16
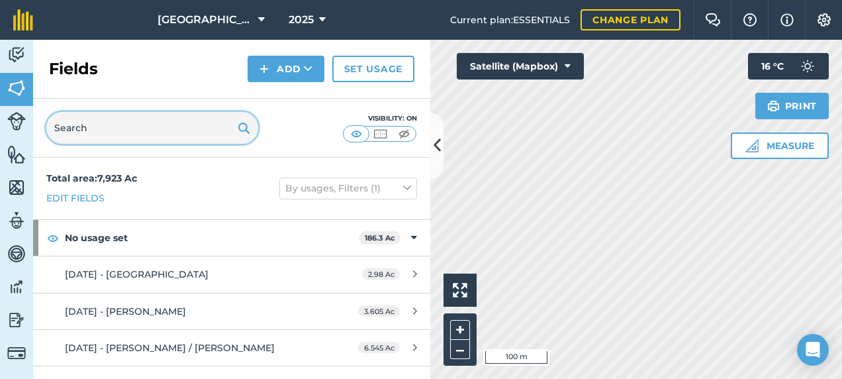
click at [142, 130] on input "text" at bounding box center [152, 128] width 212 height 32
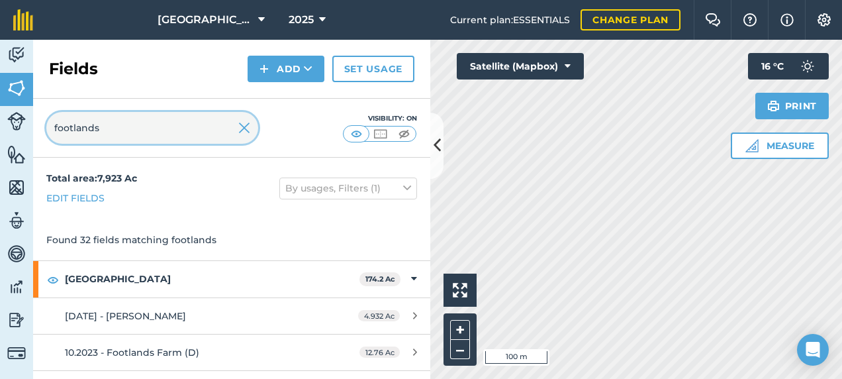
type input "footlands"
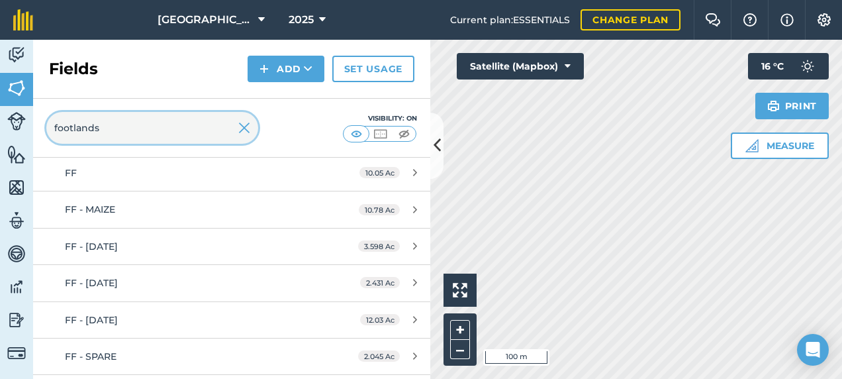
scroll to position [728, 0]
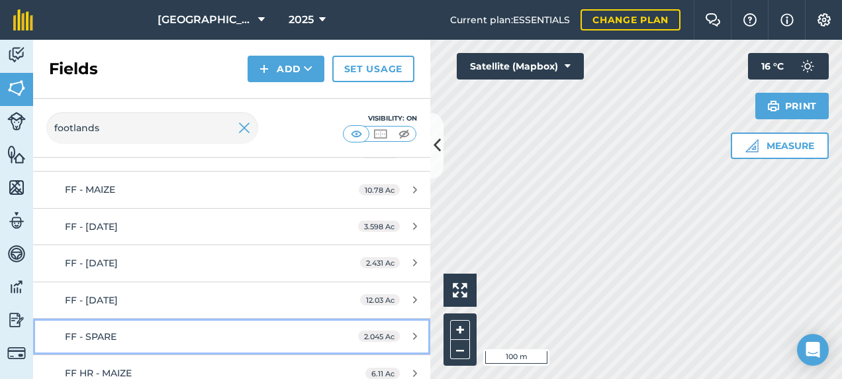
click at [224, 325] on div "FF - SPARE" at bounding box center [189, 336] width 249 height 15
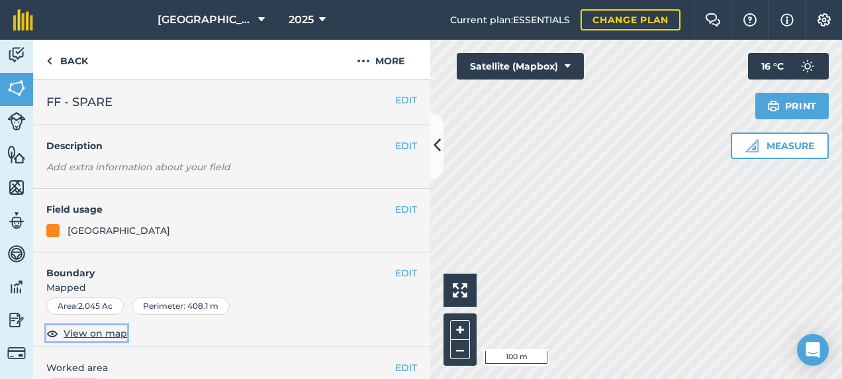
click at [91, 325] on span "View on map" at bounding box center [96, 333] width 64 height 15
click at [77, 62] on link "Back" at bounding box center [67, 59] width 68 height 39
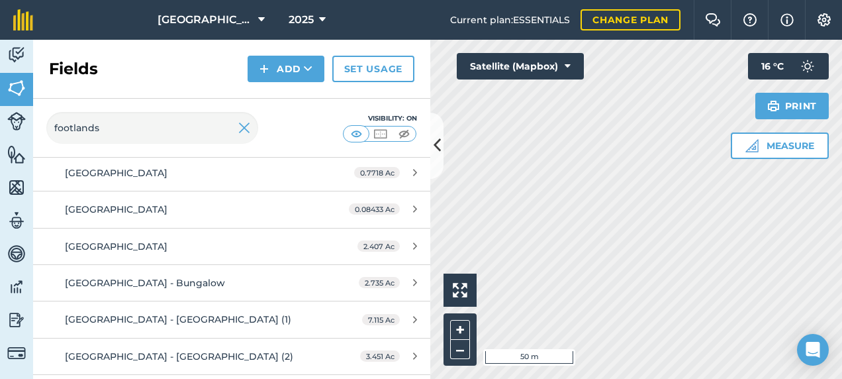
scroll to position [1084, 0]
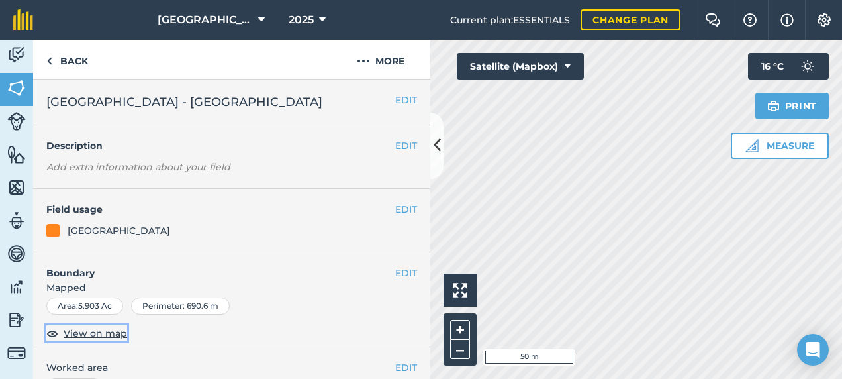
click at [106, 325] on span "View on map" at bounding box center [96, 333] width 64 height 15
click at [94, 68] on link "Back" at bounding box center [67, 59] width 68 height 39
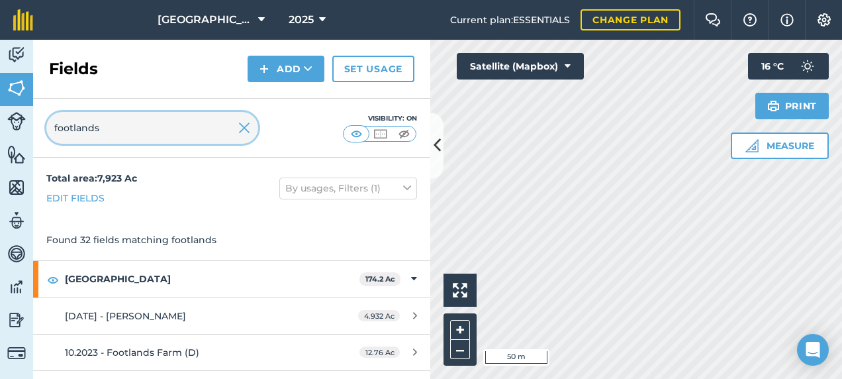
click at [164, 127] on input "footlands" at bounding box center [152, 128] width 212 height 32
click at [238, 125] on img at bounding box center [244, 128] width 12 height 16
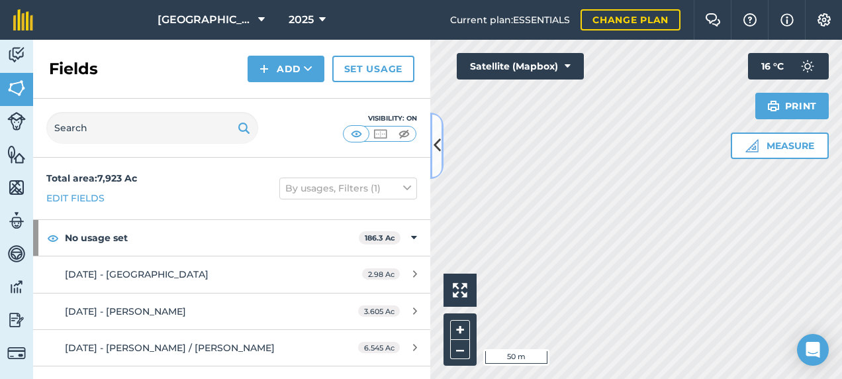
click at [436, 154] on icon at bounding box center [437, 145] width 7 height 23
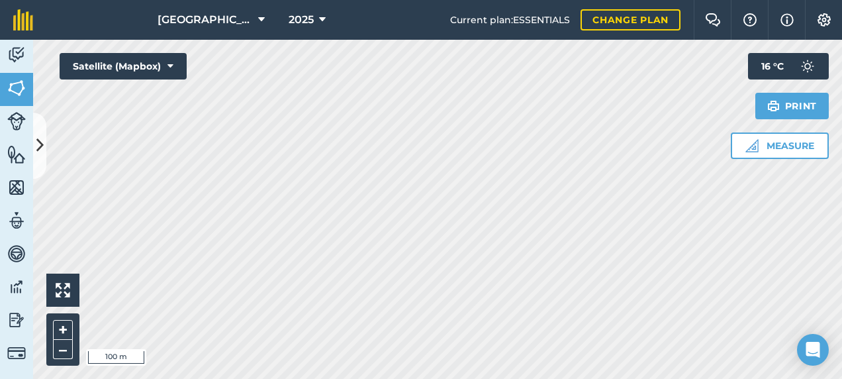
click at [45, 144] on div "Activity Fields Livestock Features Maps Team Vehicles Data Reporting Billing Tu…" at bounding box center [421, 209] width 842 height 339
click at [45, 144] on button at bounding box center [39, 146] width 13 height 66
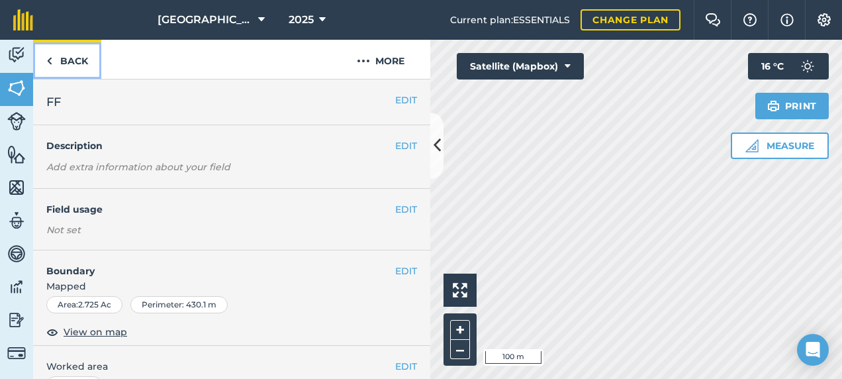
click at [69, 70] on link "Back" at bounding box center [67, 59] width 68 height 39
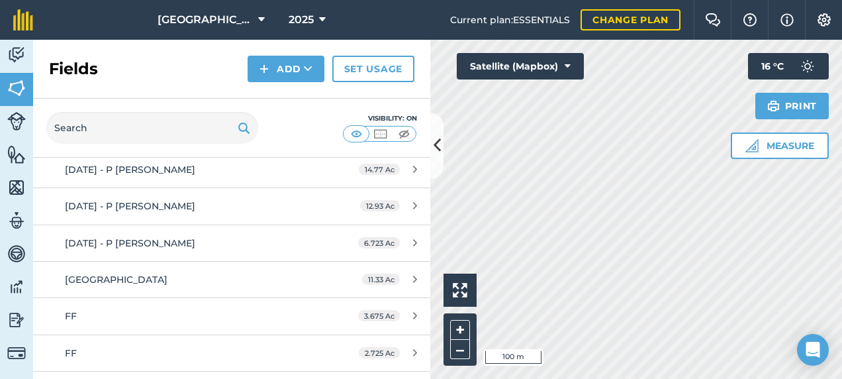
scroll to position [265, 0]
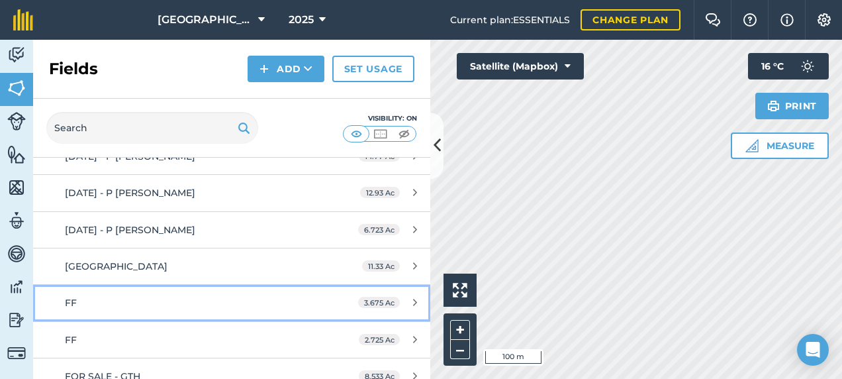
click at [238, 295] on div "FF" at bounding box center [189, 302] width 249 height 15
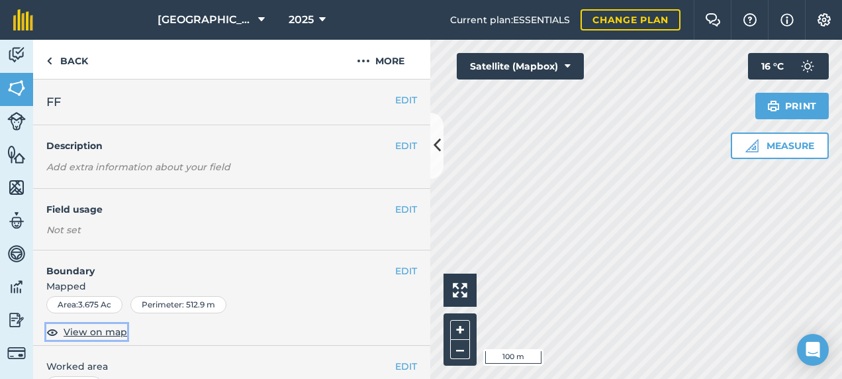
click at [100, 325] on span "View on map" at bounding box center [96, 331] width 64 height 15
click at [74, 56] on link "Back" at bounding box center [67, 59] width 68 height 39
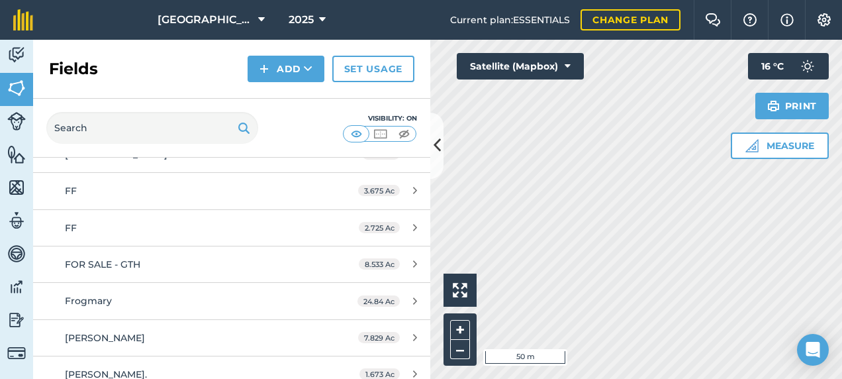
scroll to position [397, 0]
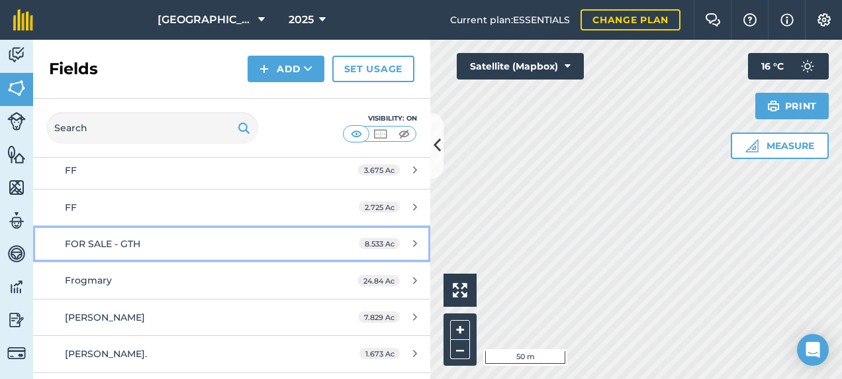
click at [189, 232] on link "FOR SALE - GTH 8.533 Ac" at bounding box center [231, 244] width 397 height 36
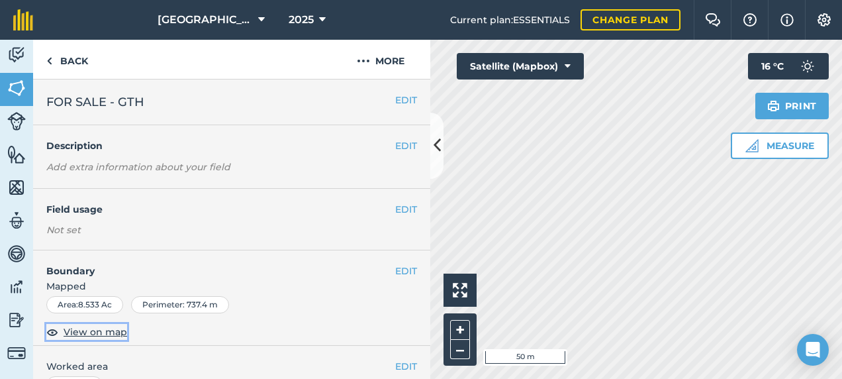
click at [93, 325] on span "View on map" at bounding box center [96, 331] width 64 height 15
click at [452, 325] on button "–" at bounding box center [460, 349] width 20 height 19
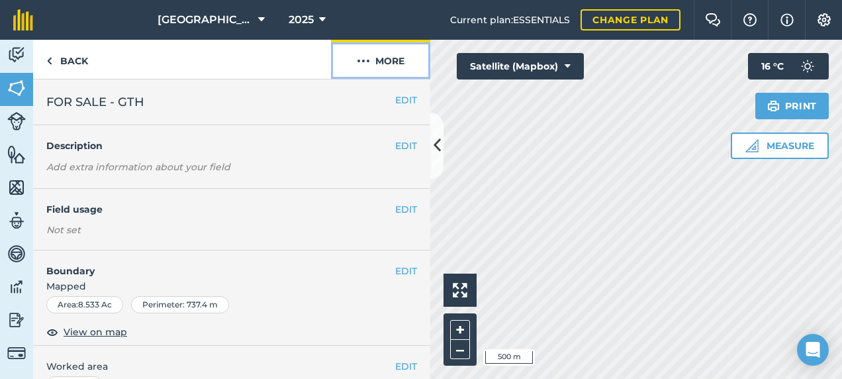
click at [403, 61] on button "More" at bounding box center [380, 59] width 99 height 39
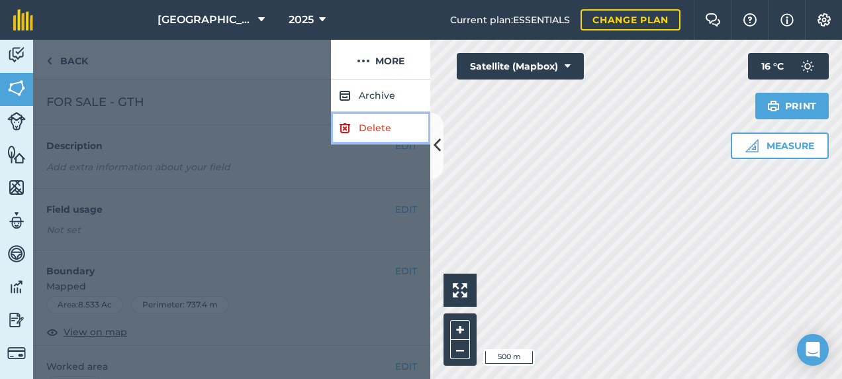
click at [372, 128] on link "Delete" at bounding box center [380, 128] width 99 height 32
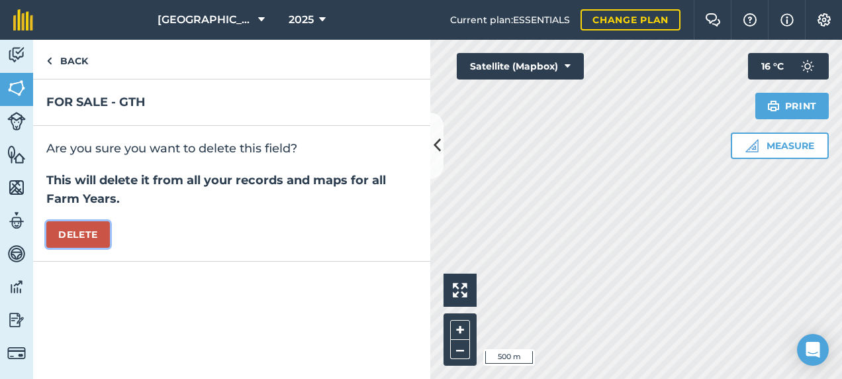
click at [74, 241] on button "Delete" at bounding box center [78, 234] width 64 height 26
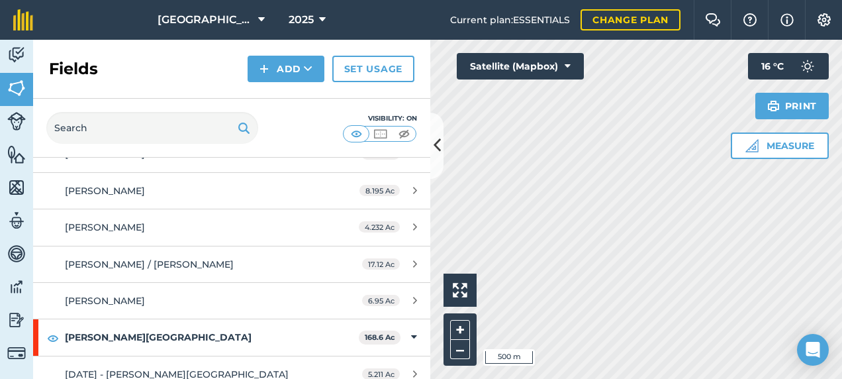
scroll to position [728, 0]
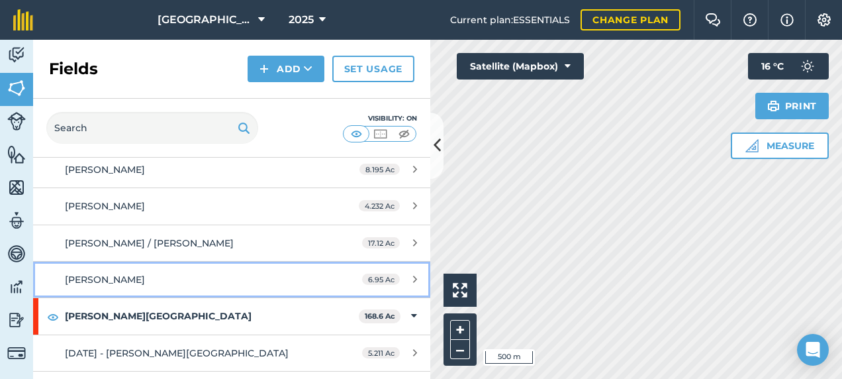
click at [136, 279] on div "[PERSON_NAME]" at bounding box center [189, 279] width 249 height 15
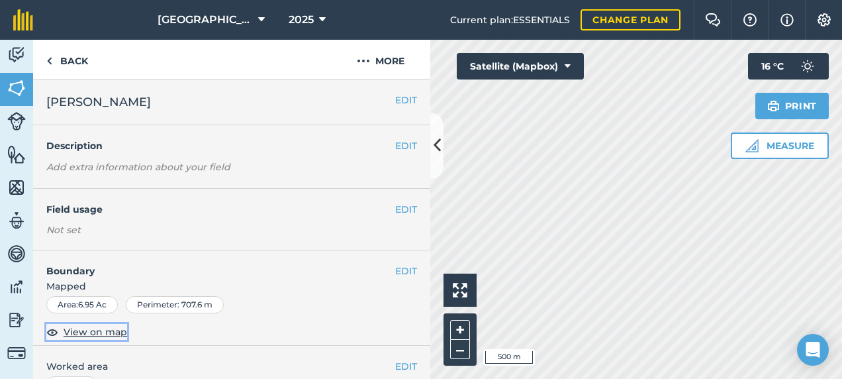
click at [99, 325] on span "View on map" at bounding box center [96, 331] width 64 height 15
click at [83, 65] on link "Back" at bounding box center [67, 59] width 68 height 39
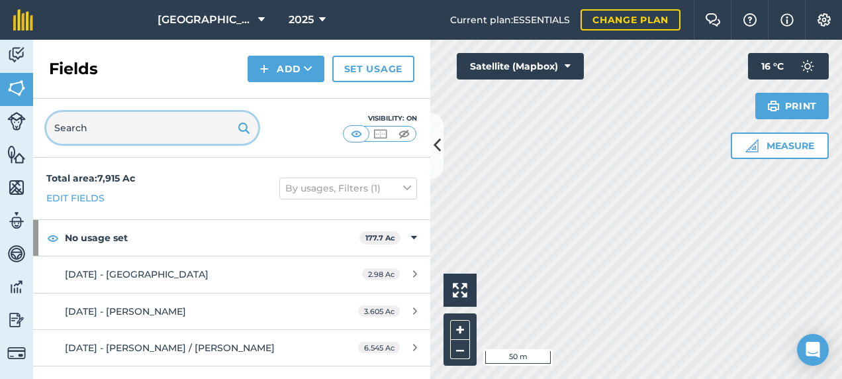
click at [97, 119] on input "text" at bounding box center [152, 128] width 212 height 32
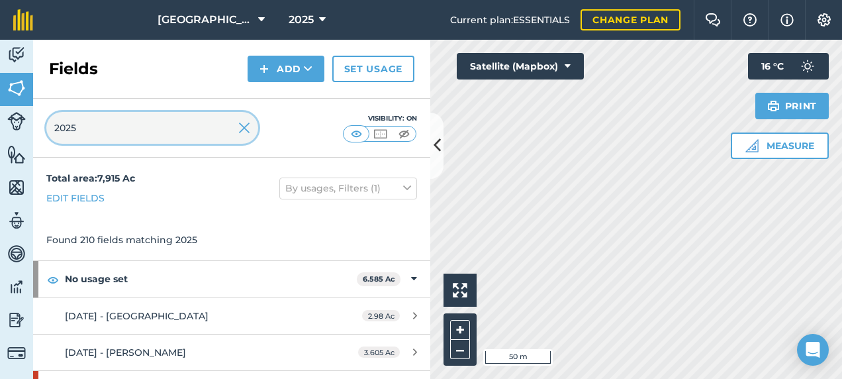
type input "2025"
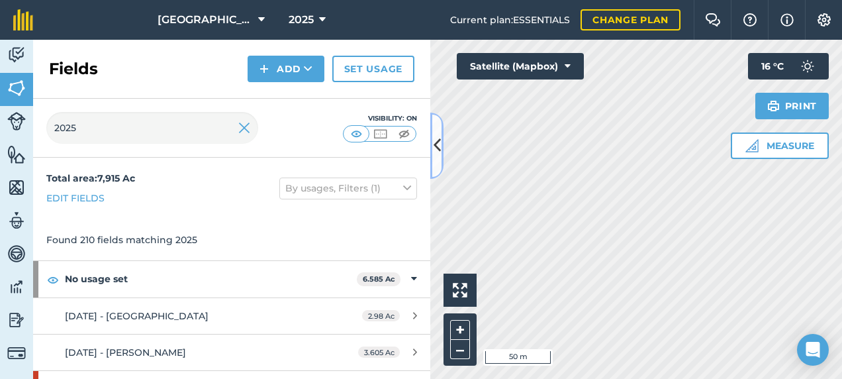
click at [440, 155] on icon at bounding box center [437, 145] width 7 height 23
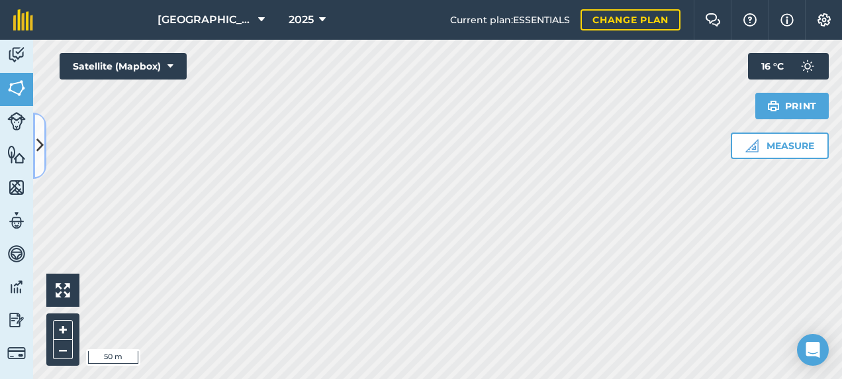
click at [42, 135] on icon at bounding box center [39, 145] width 7 height 23
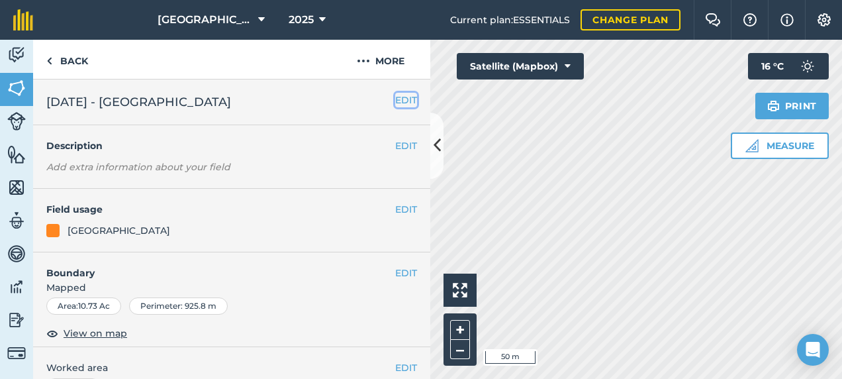
click at [399, 98] on button "EDIT" at bounding box center [406, 100] width 22 height 15
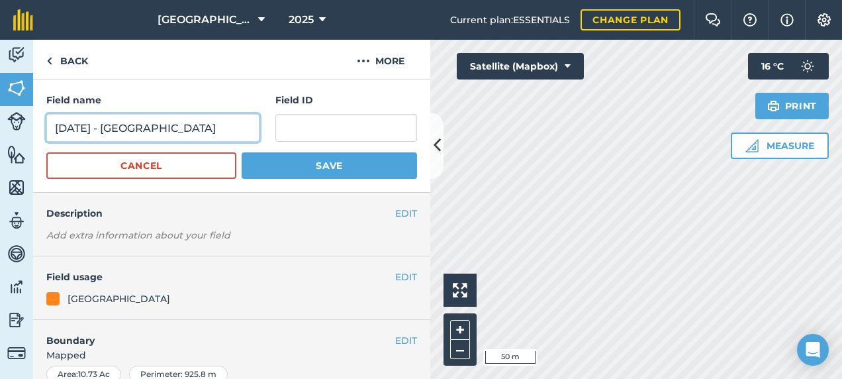
drag, startPoint x: 125, startPoint y: 122, endPoint x: 8, endPoint y: 142, distance: 118.8
click at [8, 142] on div "Activity Fields Livestock Features Maps Team Vehicles Data Reporting Billing Tu…" at bounding box center [421, 209] width 842 height 339
type input "[GEOGRAPHIC_DATA]"
click at [242, 152] on button "Save" at bounding box center [329, 165] width 175 height 26
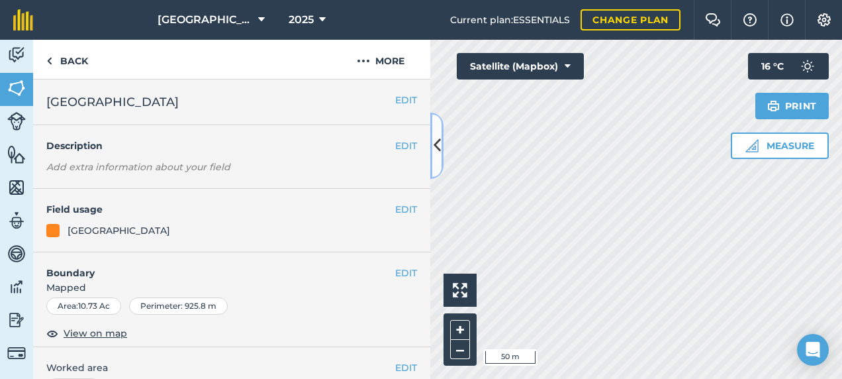
click at [430, 142] on button at bounding box center [436, 146] width 13 height 66
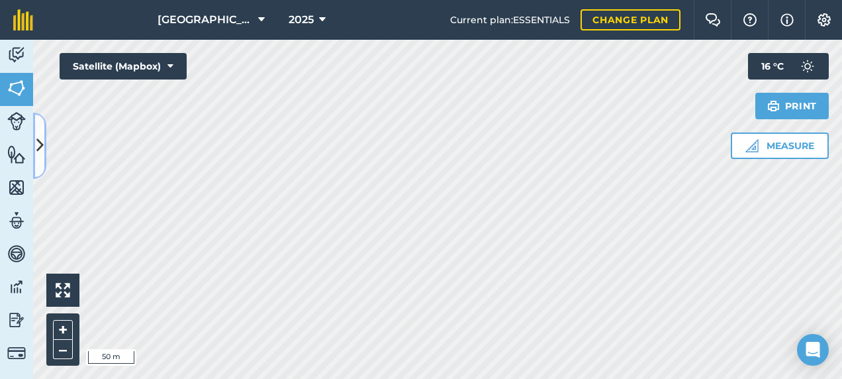
click at [41, 136] on icon at bounding box center [39, 145] width 7 height 23
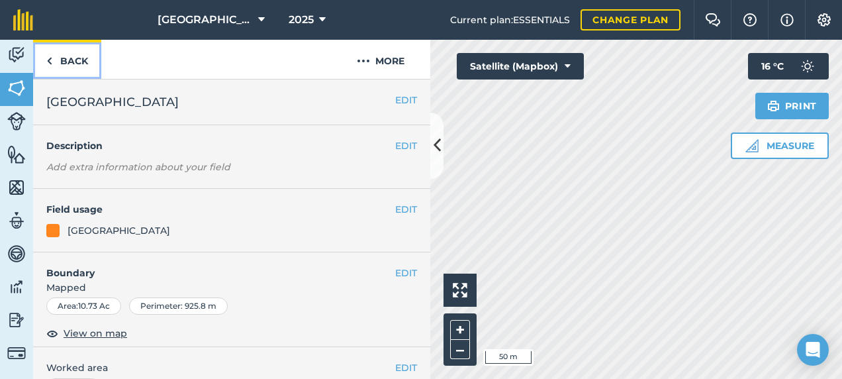
click at [74, 64] on link "Back" at bounding box center [67, 59] width 68 height 39
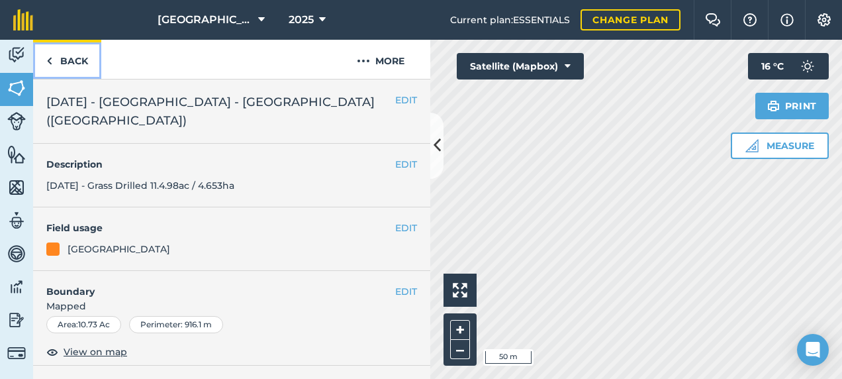
click at [72, 63] on link "Back" at bounding box center [67, 59] width 68 height 39
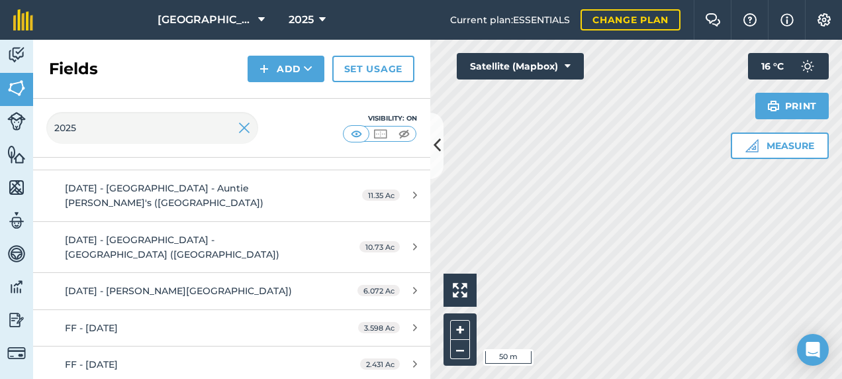
scroll to position [1126, 0]
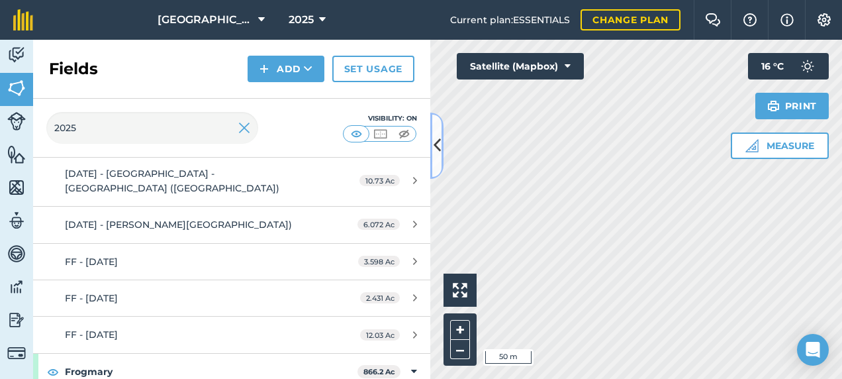
click at [434, 156] on icon at bounding box center [437, 145] width 7 height 23
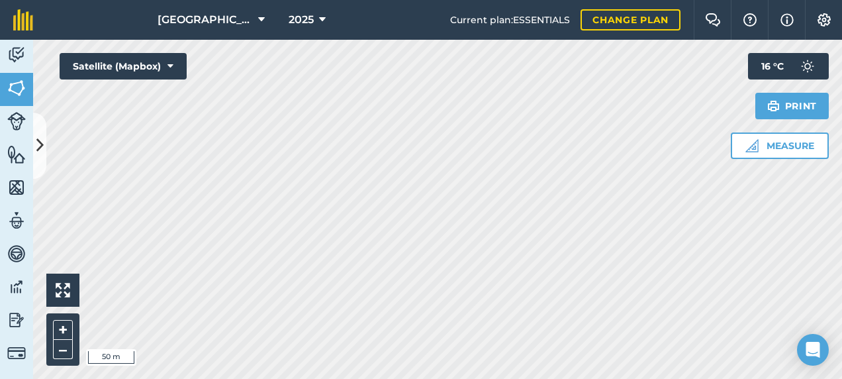
click at [375, 325] on html "Footlands Farm 2025 Current plan : ESSENTIALS Change plan Farm Chat Help Info S…" at bounding box center [421, 189] width 842 height 379
click at [42, 136] on icon at bounding box center [39, 145] width 7 height 23
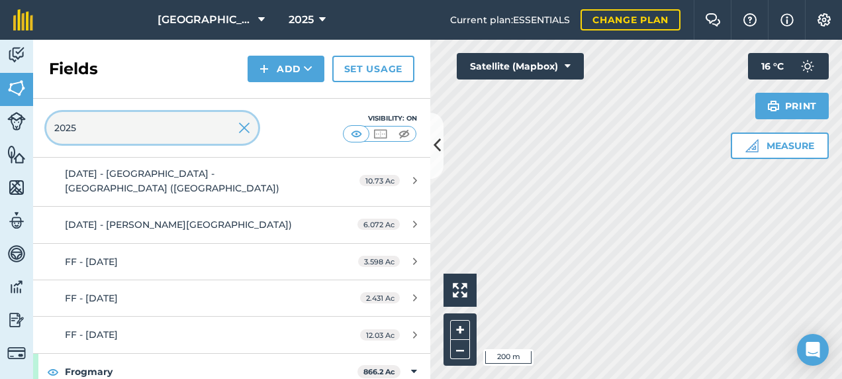
drag, startPoint x: 79, startPoint y: 130, endPoint x: 28, endPoint y: 128, distance: 51.0
click at [28, 128] on div "Activity Fields Livestock Features Maps Team Vehicles Data Reporting Billing Tu…" at bounding box center [421, 209] width 842 height 339
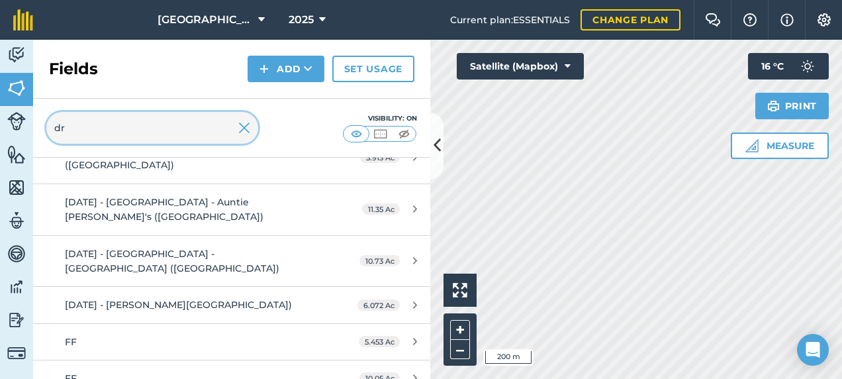
scroll to position [250, 0]
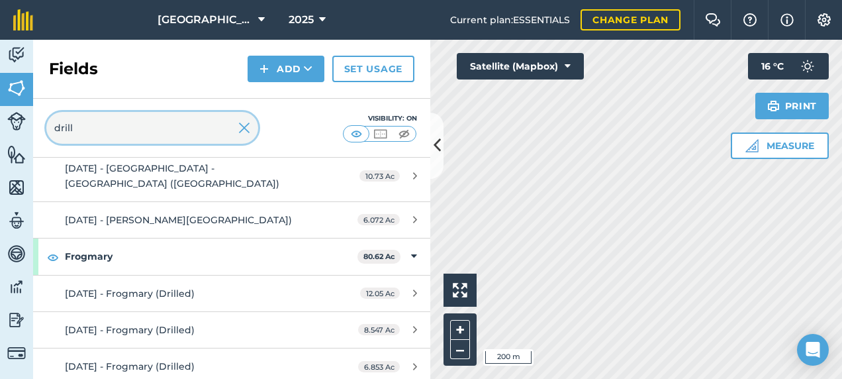
type input "drill"
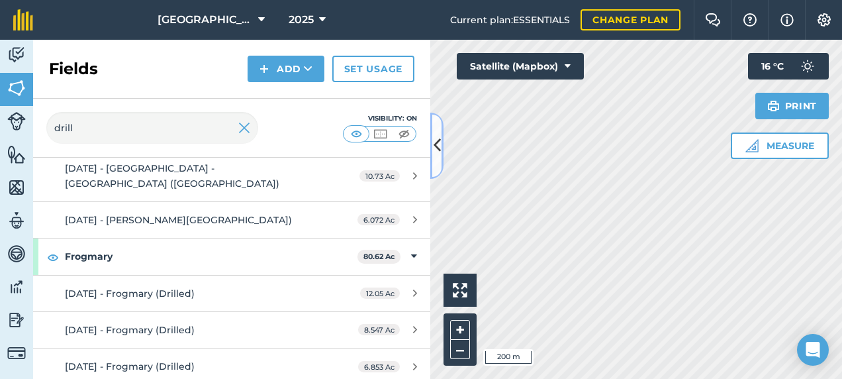
click at [442, 154] on button at bounding box center [436, 146] width 13 height 66
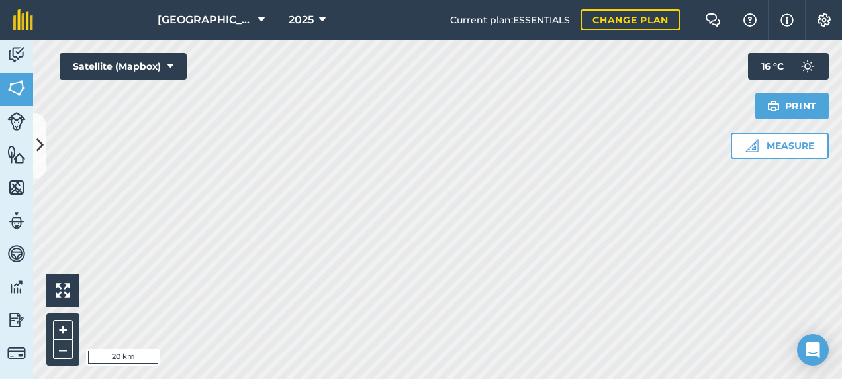
click at [45, 144] on div "Activity Fields Livestock Features Maps Team Vehicles Data Reporting Billing Tu…" at bounding box center [421, 209] width 842 height 339
click at [58, 325] on button "+" at bounding box center [63, 330] width 20 height 20
click at [59, 325] on button "+" at bounding box center [63, 330] width 20 height 20
click at [60, 325] on button "+" at bounding box center [63, 330] width 20 height 20
click at [34, 132] on button at bounding box center [39, 146] width 13 height 66
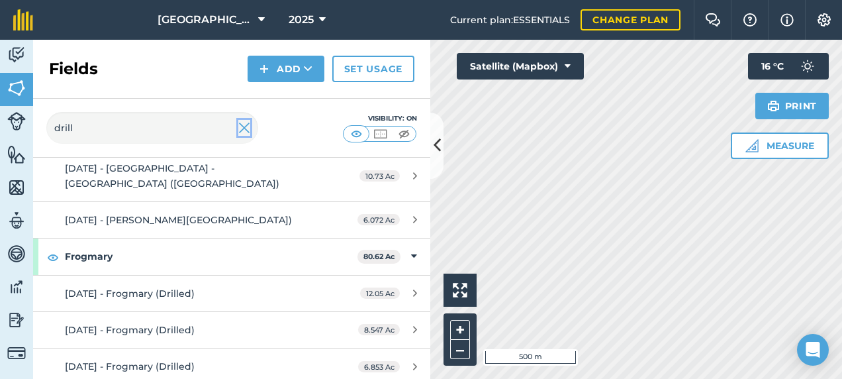
click at [244, 128] on img at bounding box center [244, 128] width 12 height 16
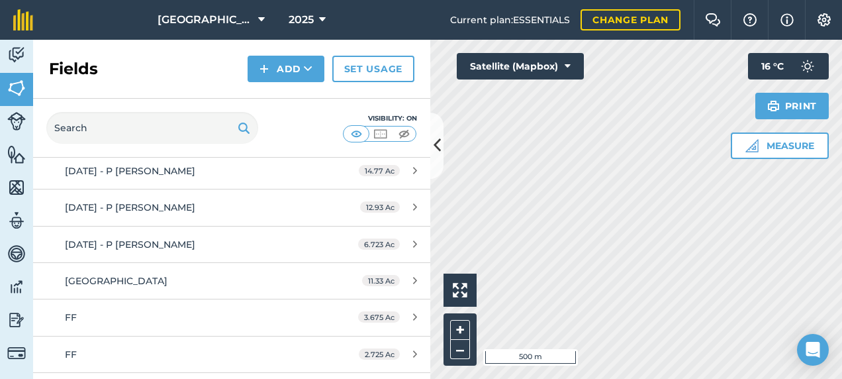
scroll to position [7537, 0]
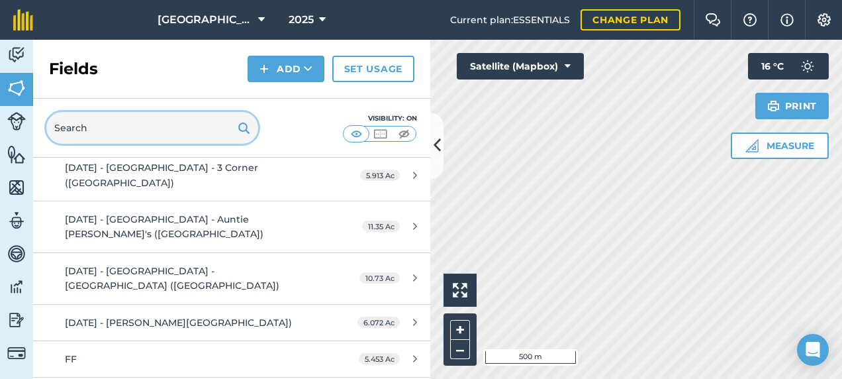
drag, startPoint x: 94, startPoint y: 131, endPoint x: 66, endPoint y: 136, distance: 28.2
click at [65, 135] on input "text" at bounding box center [152, 128] width 212 height 32
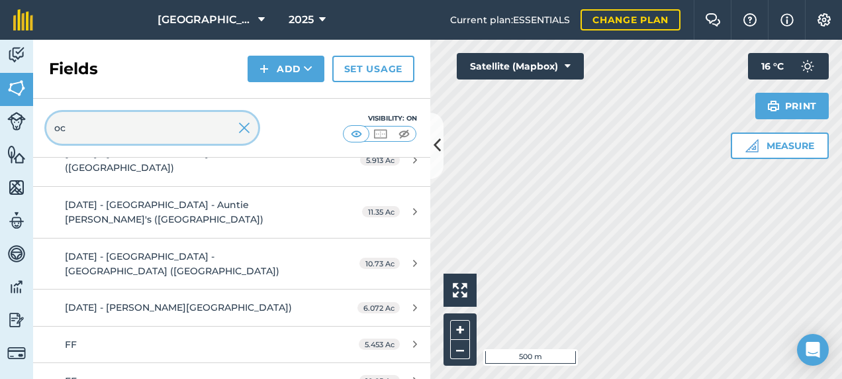
scroll to position [0, 0]
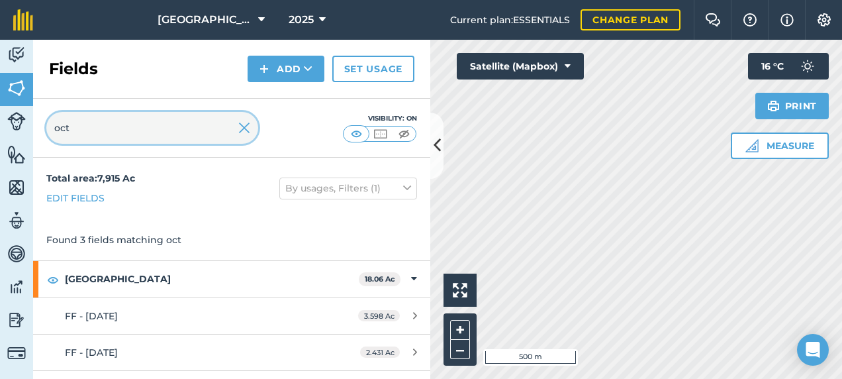
type input "oct"
click at [354, 240] on div "Found 3 fields matching oct" at bounding box center [231, 239] width 397 height 41
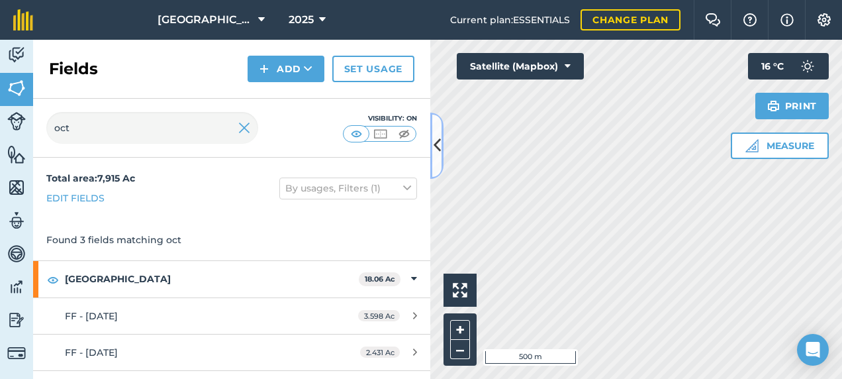
click at [438, 148] on icon at bounding box center [437, 145] width 7 height 23
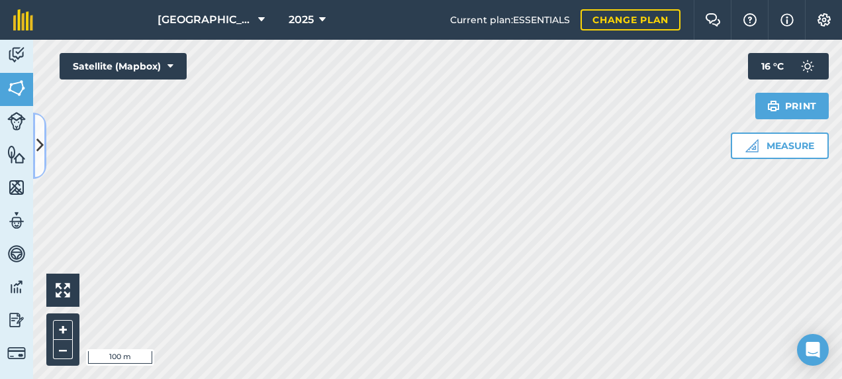
click at [45, 137] on button at bounding box center [39, 146] width 13 height 66
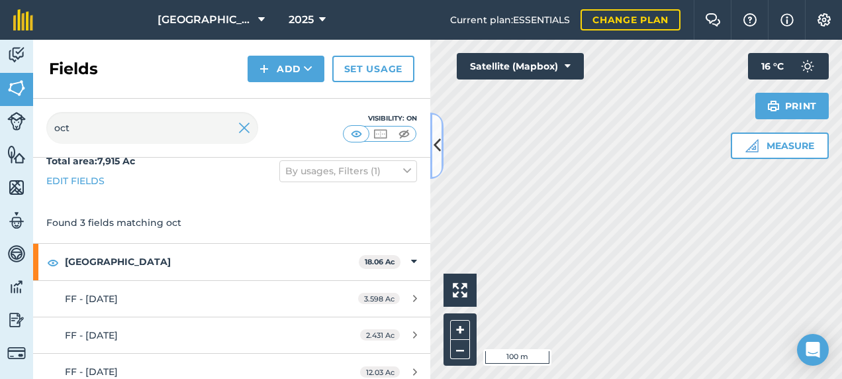
scroll to position [26, 0]
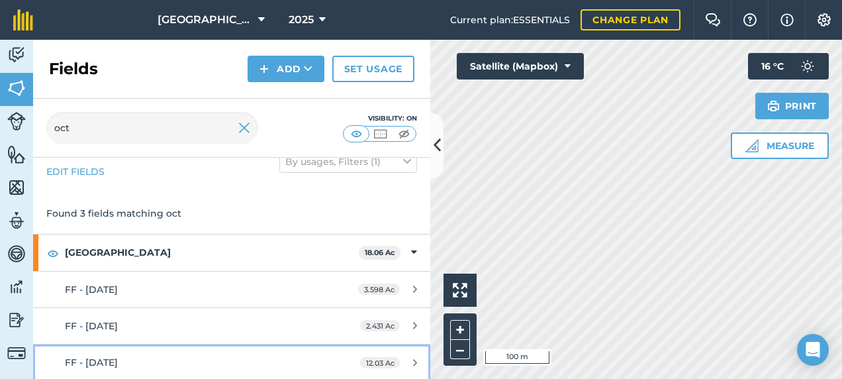
click at [210, 325] on div "FF - [DATE]" at bounding box center [189, 362] width 249 height 15
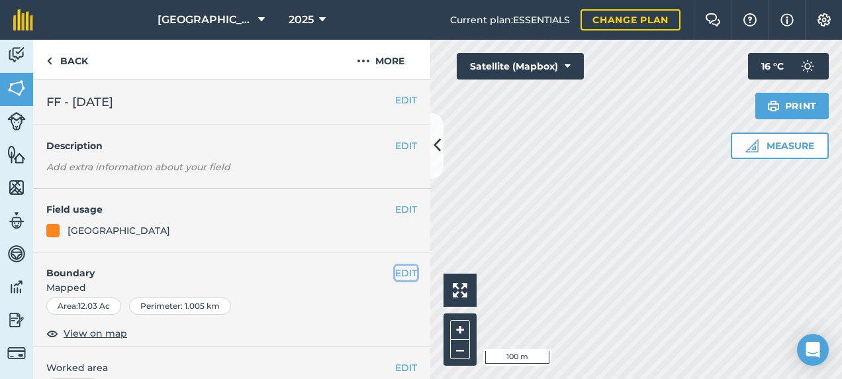
click at [395, 270] on button "EDIT" at bounding box center [406, 272] width 22 height 15
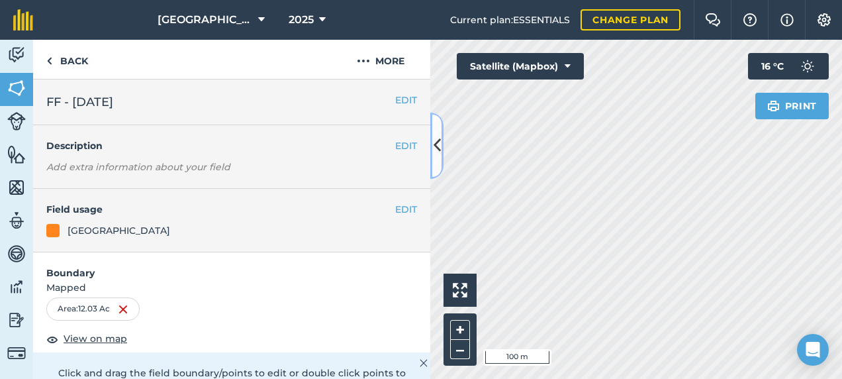
click at [440, 150] on icon at bounding box center [437, 145] width 7 height 23
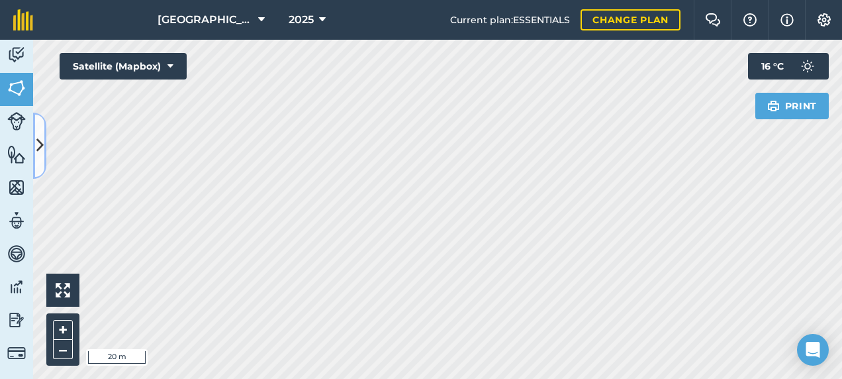
click at [36, 157] on icon at bounding box center [39, 145] width 7 height 23
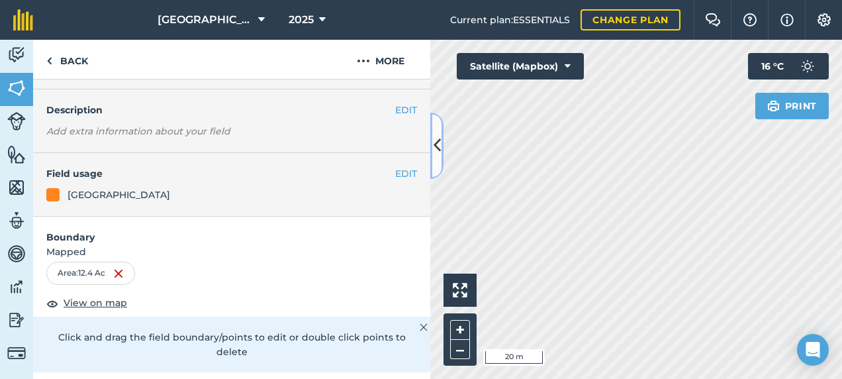
scroll to position [66, 0]
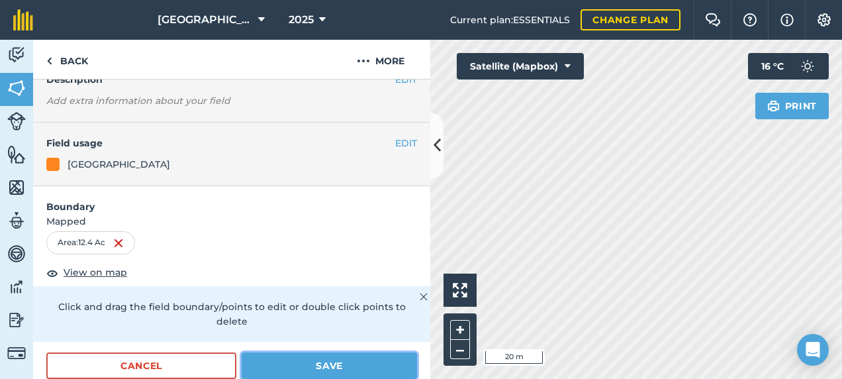
click at [350, 325] on button "Save" at bounding box center [329, 365] width 175 height 26
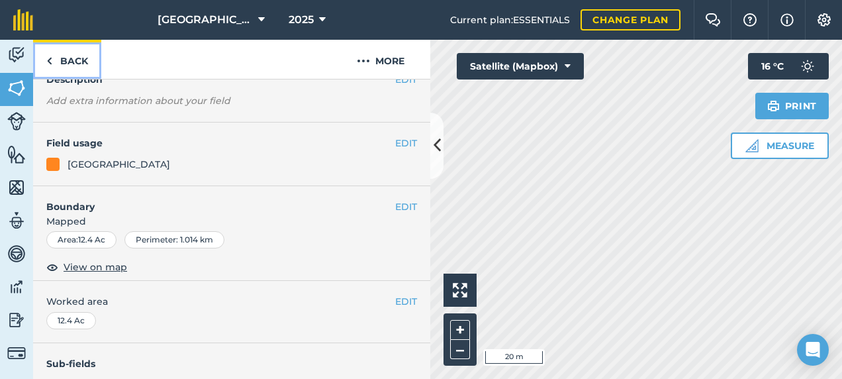
click at [77, 62] on link "Back" at bounding box center [67, 59] width 68 height 39
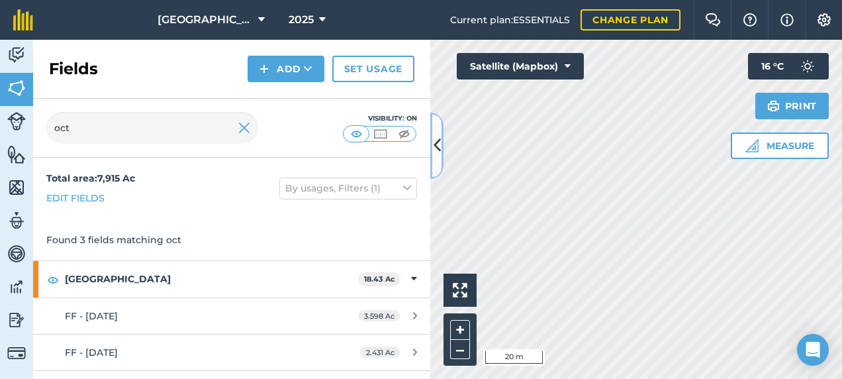
click at [430, 156] on button at bounding box center [436, 146] width 13 height 66
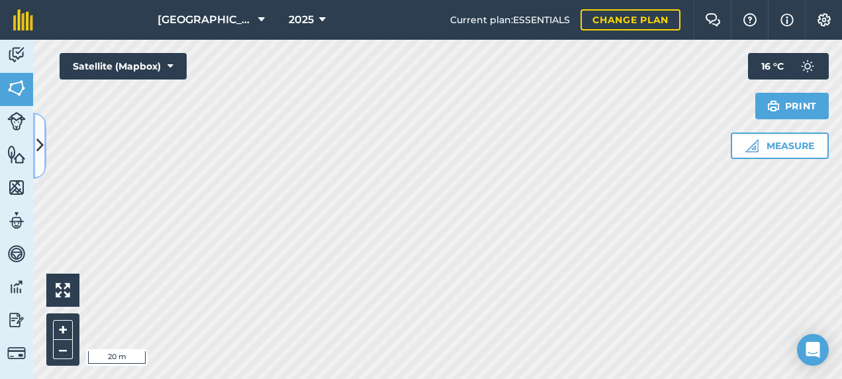
click at [40, 162] on button at bounding box center [39, 146] width 13 height 66
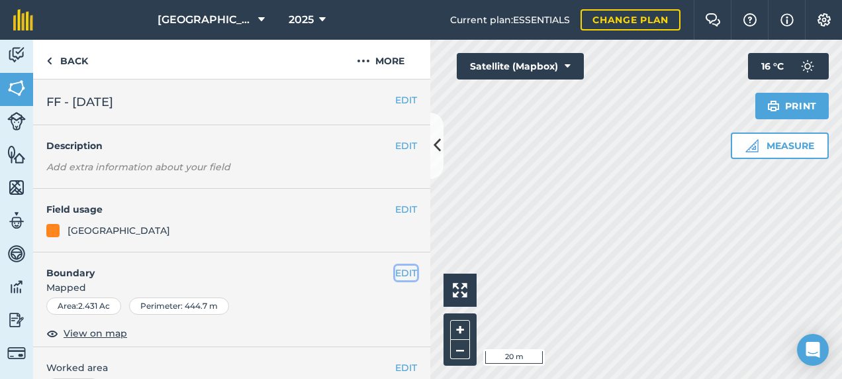
click at [397, 274] on button "EDIT" at bounding box center [406, 272] width 22 height 15
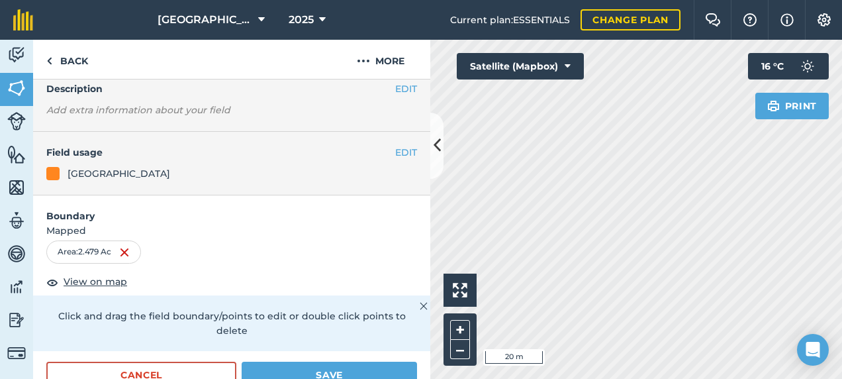
scroll to position [199, 0]
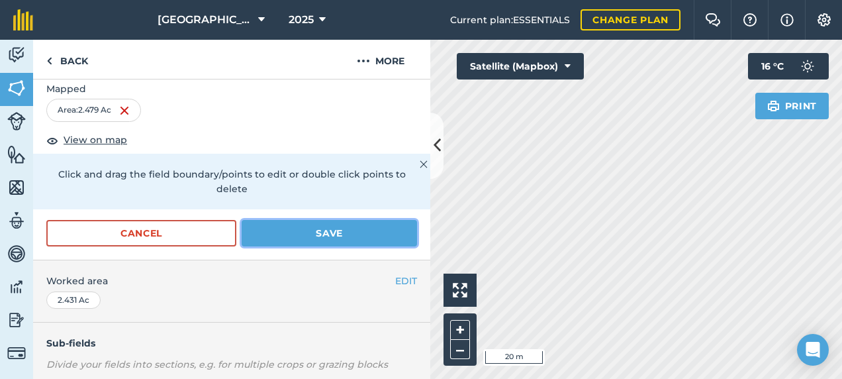
click at [342, 228] on button "Save" at bounding box center [329, 233] width 175 height 26
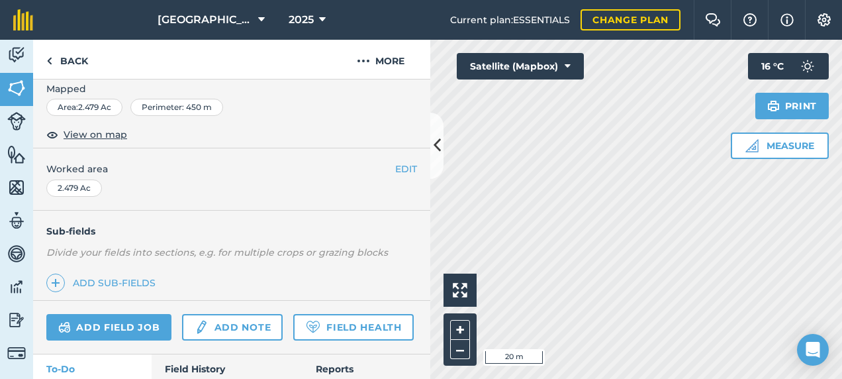
click at [391, 194] on div "Activity Fields Livestock Features Maps Team Vehicles Data Reporting Billing Tu…" at bounding box center [421, 209] width 842 height 339
click at [431, 166] on div "Activity Fields Livestock Features Maps Team Vehicles Data Reporting Billing Tu…" at bounding box center [421, 209] width 842 height 339
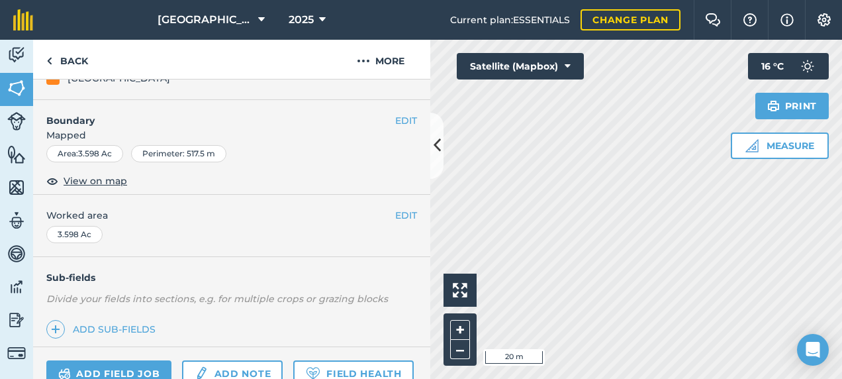
scroll to position [132, 0]
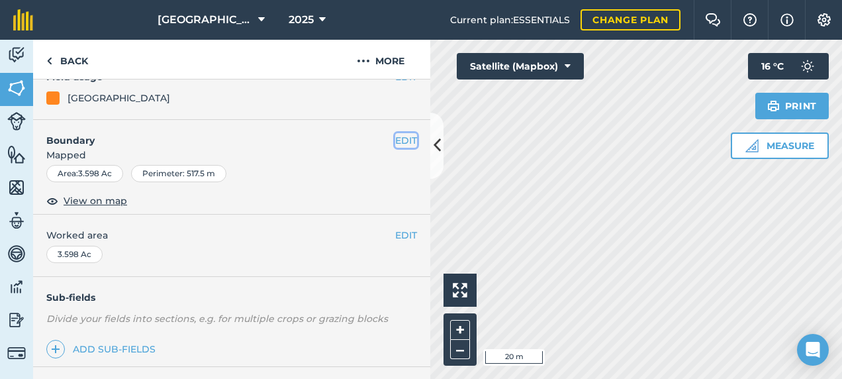
click at [397, 142] on button "EDIT" at bounding box center [406, 140] width 22 height 15
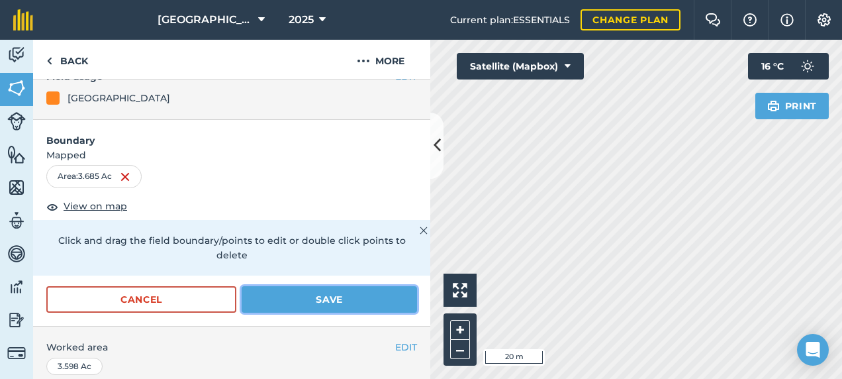
click at [348, 303] on button "Save" at bounding box center [329, 299] width 175 height 26
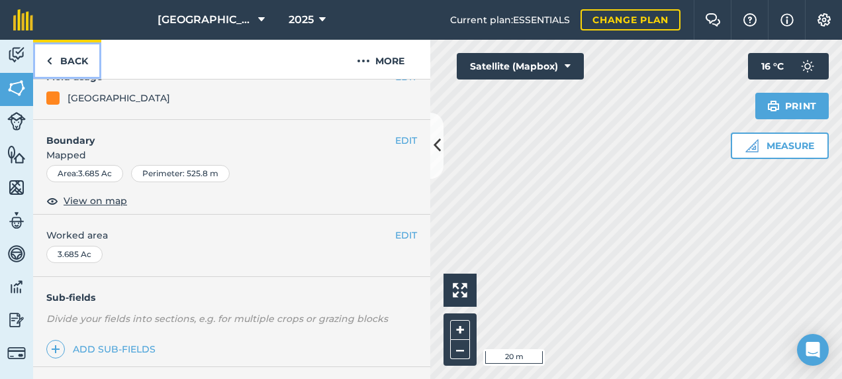
click at [81, 54] on link "Back" at bounding box center [67, 59] width 68 height 39
click at [75, 64] on link "Back" at bounding box center [67, 59] width 68 height 39
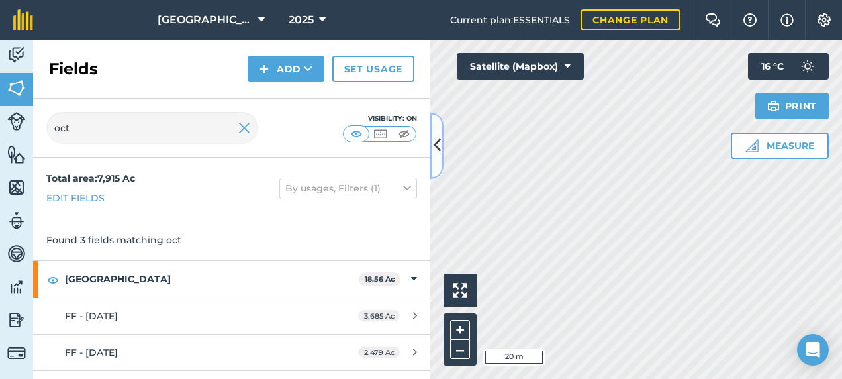
click at [438, 138] on icon at bounding box center [437, 145] width 7 height 23
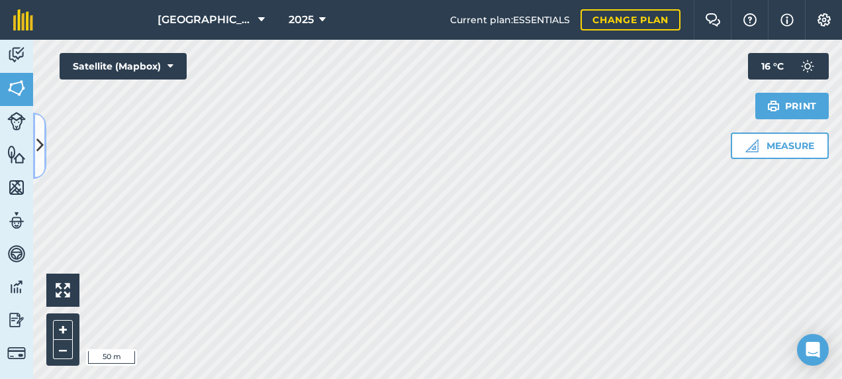
click at [42, 134] on icon at bounding box center [39, 145] width 7 height 23
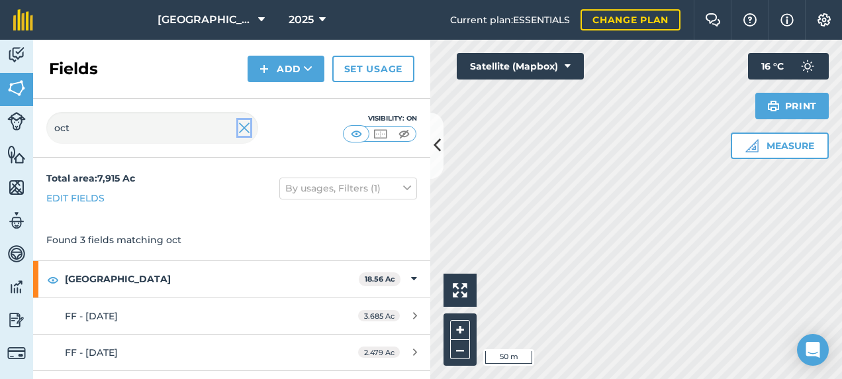
click at [243, 129] on img at bounding box center [244, 128] width 12 height 16
